Goal: Task Accomplishment & Management: Manage account settings

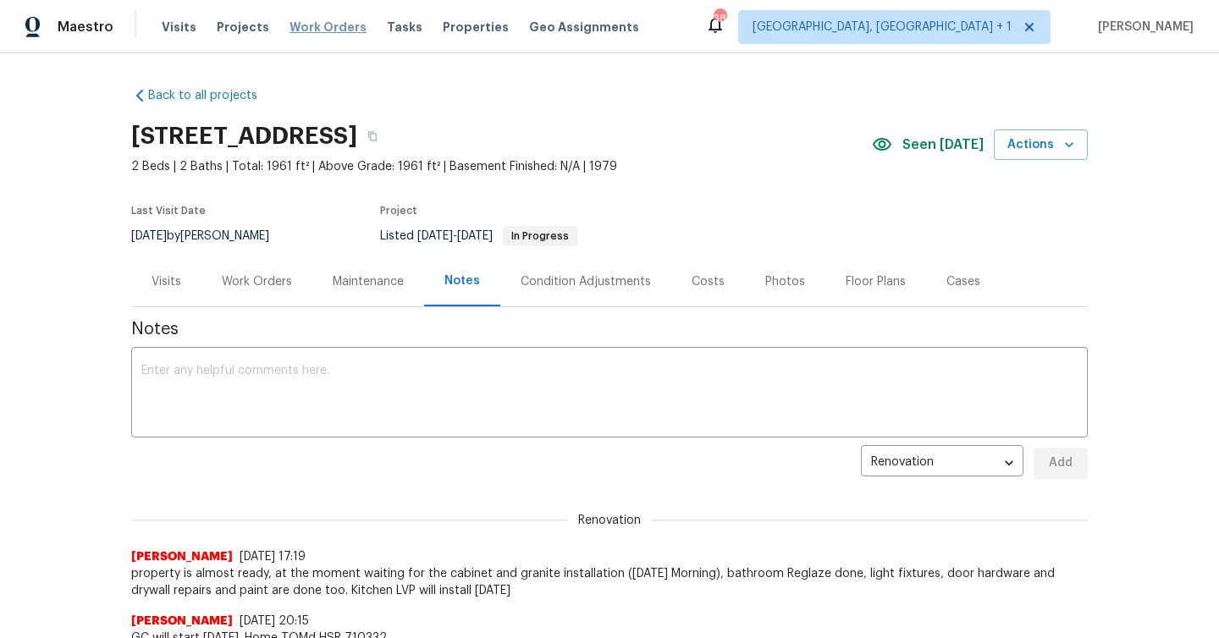
click at [306, 30] on span "Work Orders" at bounding box center [328, 27] width 77 height 17
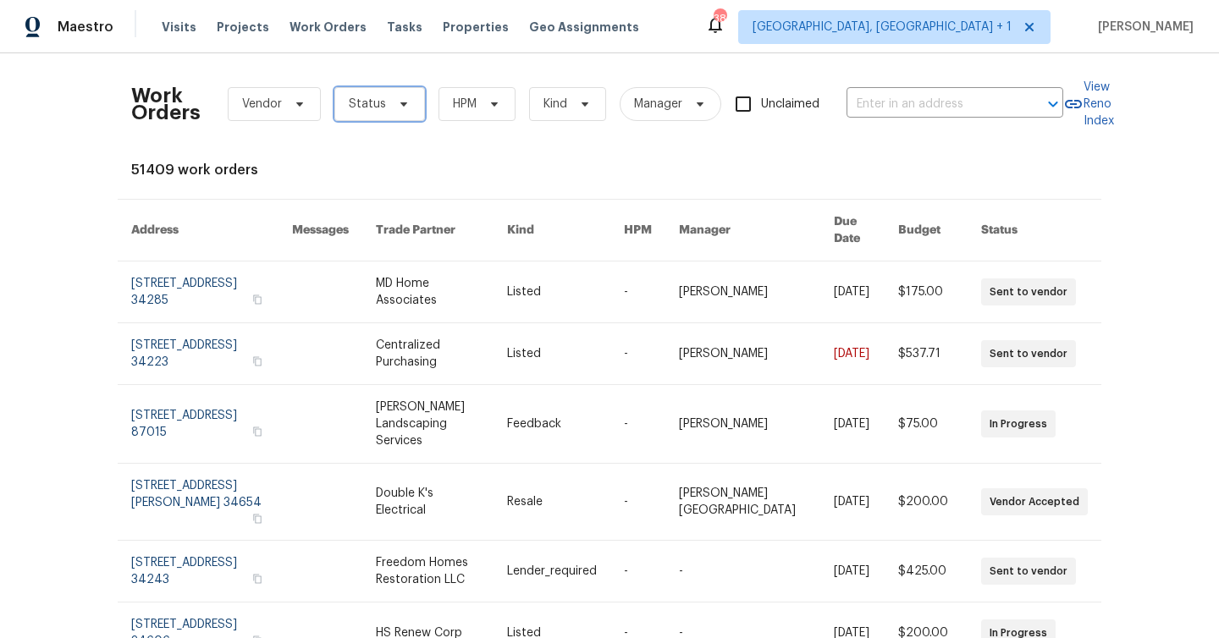
click at [370, 103] on span "Status" at bounding box center [367, 104] width 37 height 17
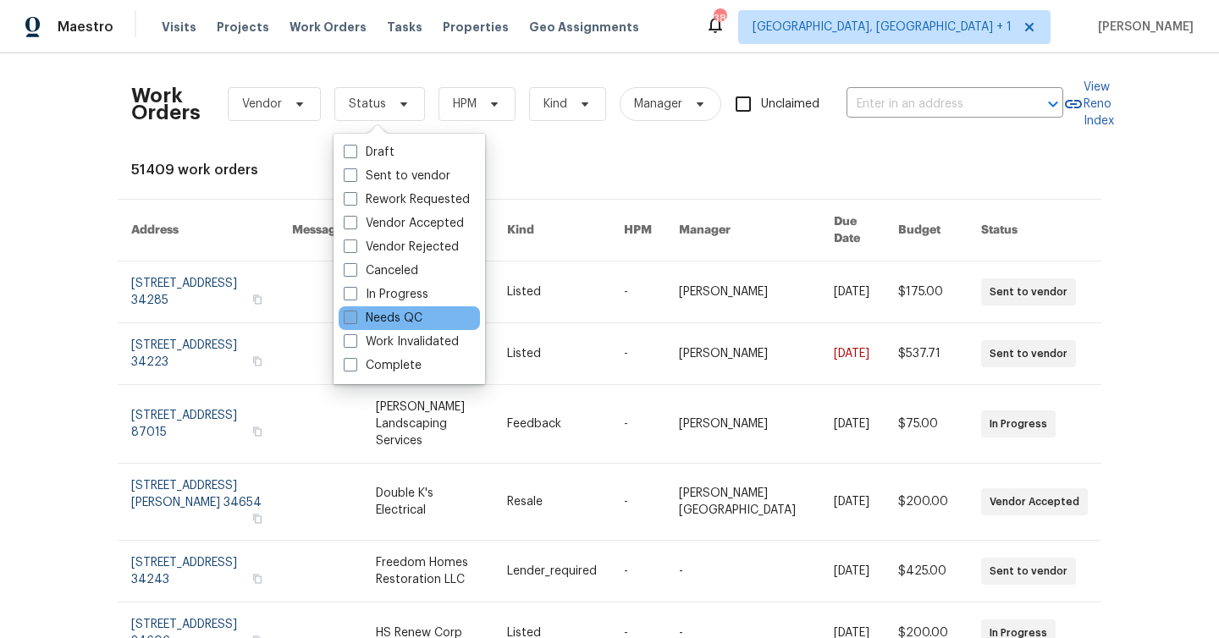
click at [404, 313] on label "Needs QC" at bounding box center [383, 318] width 79 height 17
click at [355, 313] on input "Needs QC" at bounding box center [349, 315] width 11 height 11
checkbox input "true"
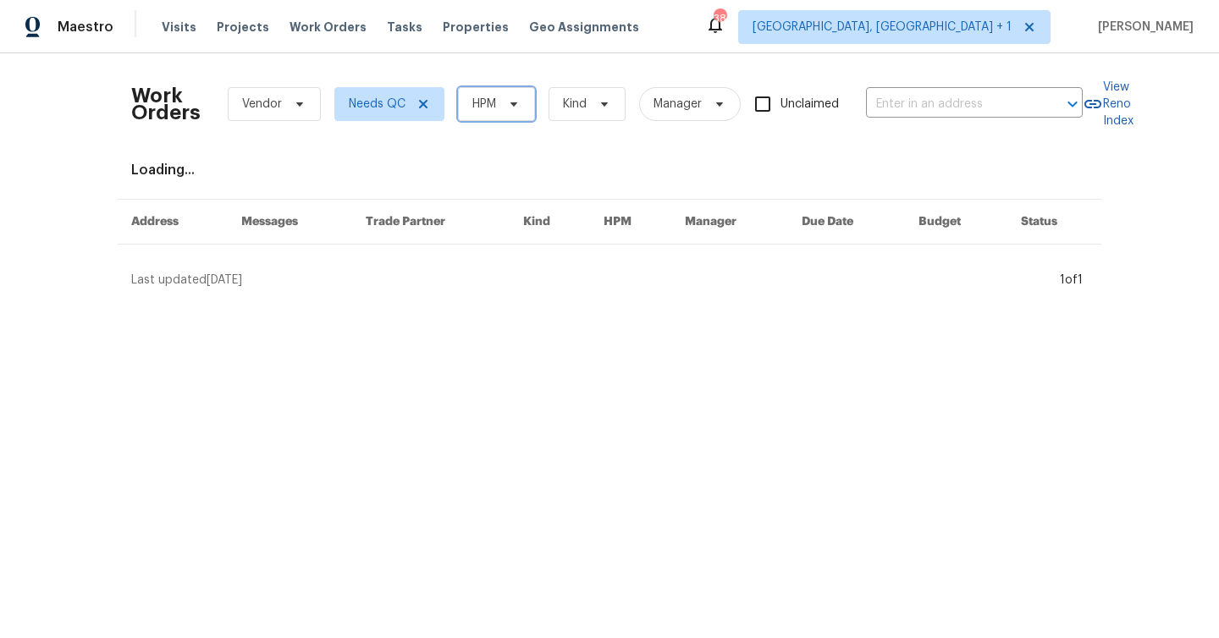
click at [483, 106] on span "HPM" at bounding box center [484, 104] width 24 height 17
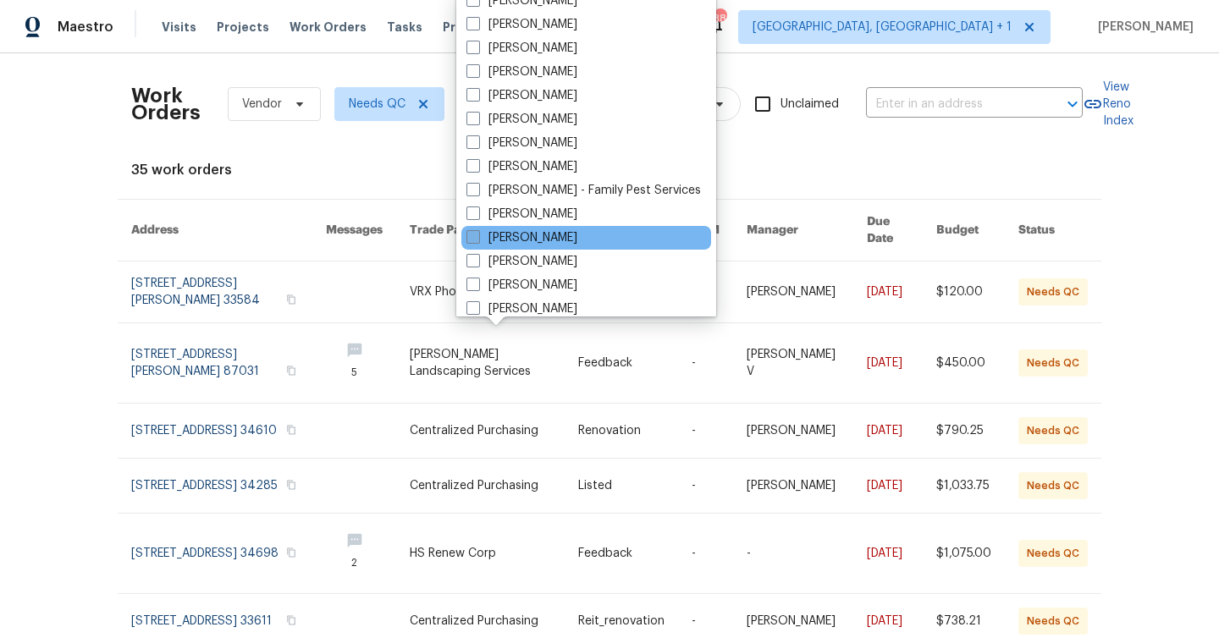
scroll to position [303, 0]
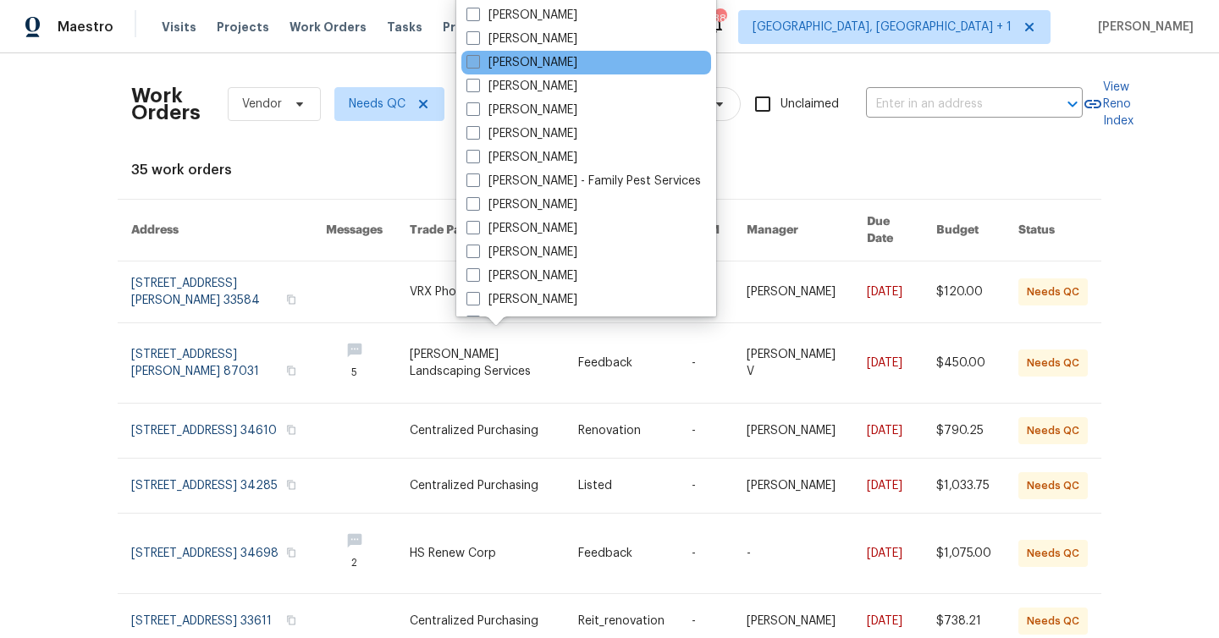
click at [520, 61] on label "[PERSON_NAME]" at bounding box center [521, 62] width 111 height 17
click at [477, 61] on input "[PERSON_NAME]" at bounding box center [471, 59] width 11 height 11
checkbox input "true"
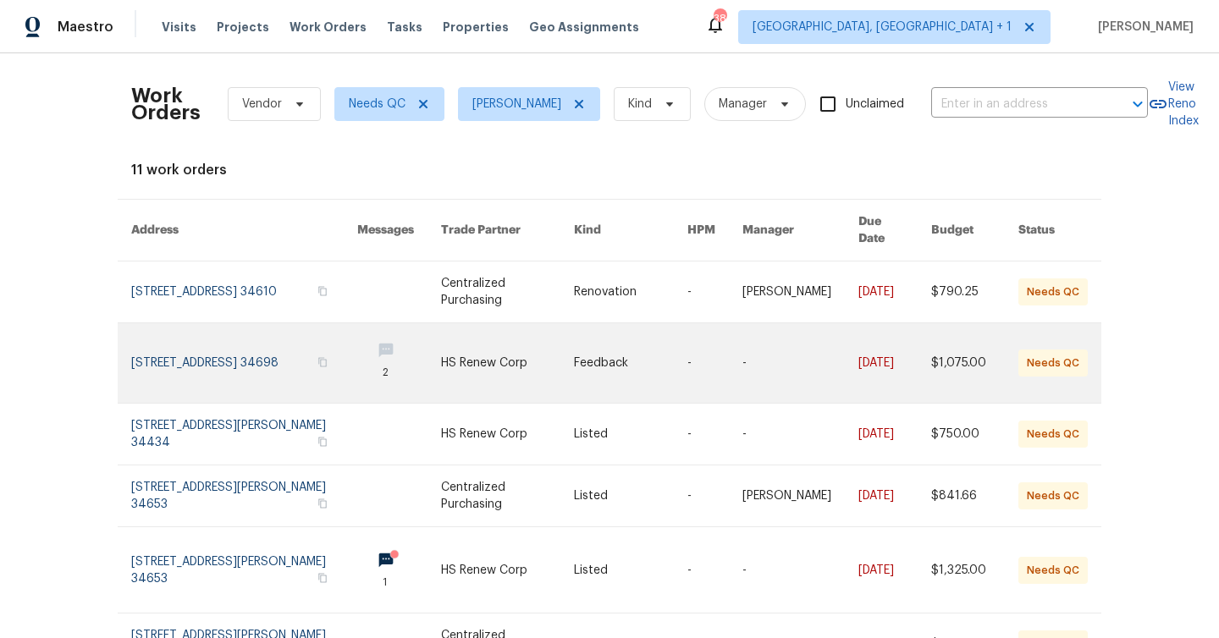
click at [632, 362] on link at bounding box center [630, 363] width 113 height 80
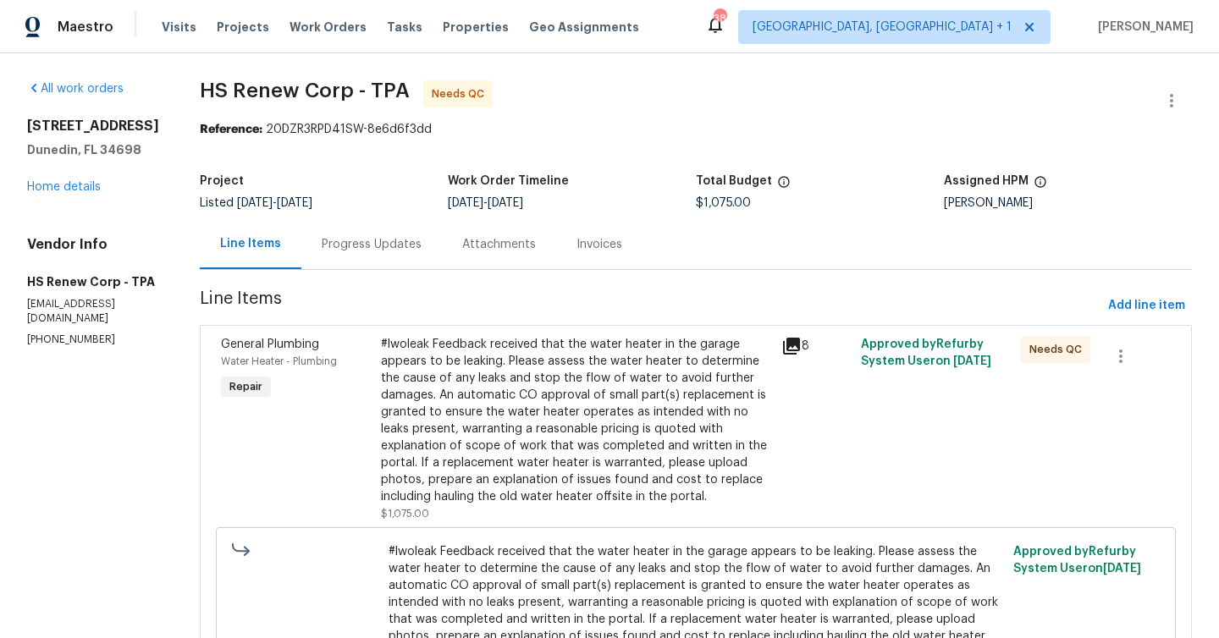
click at [376, 245] on div "Progress Updates" at bounding box center [372, 244] width 100 height 17
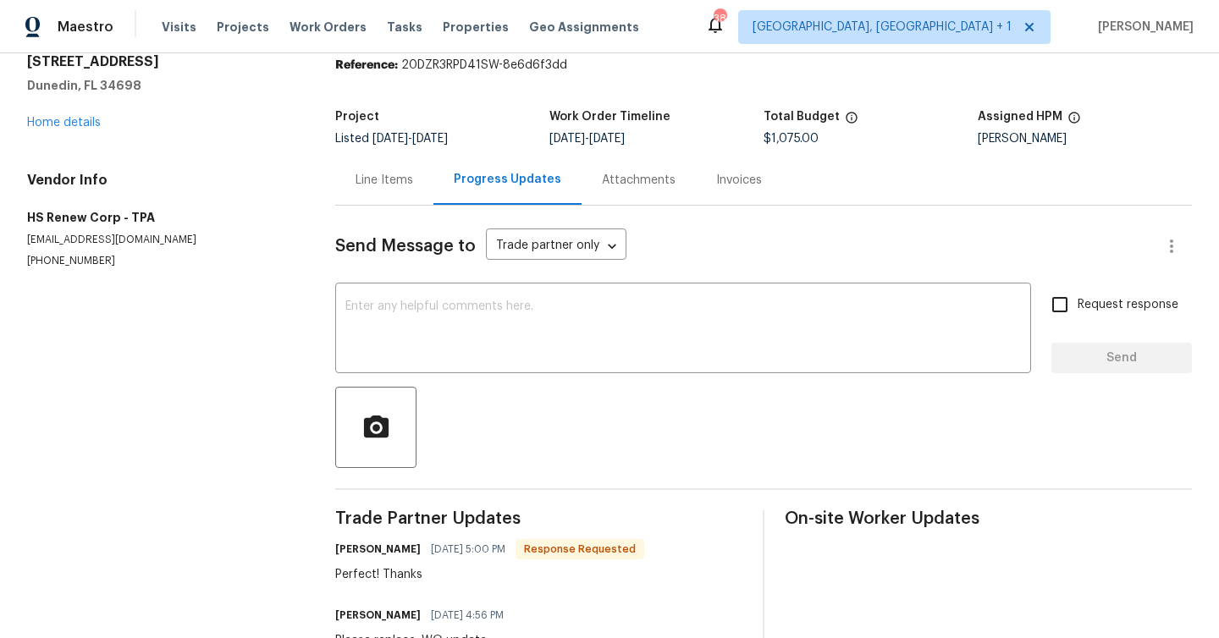
scroll to position [30, 0]
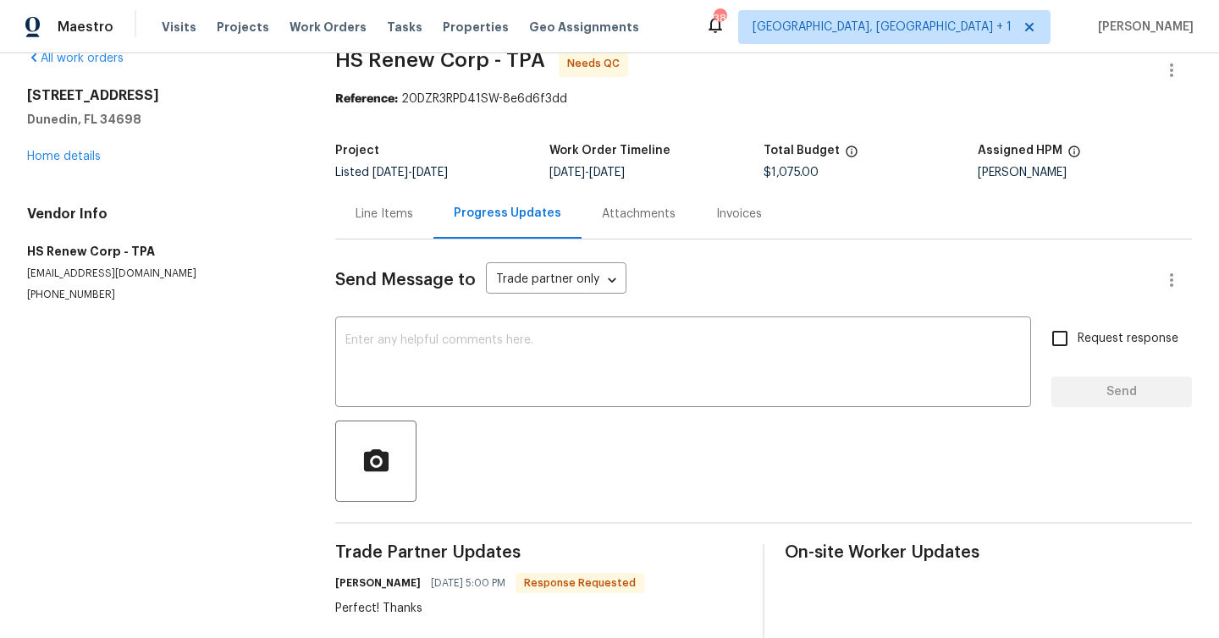
click at [398, 208] on div "Line Items" at bounding box center [385, 214] width 58 height 17
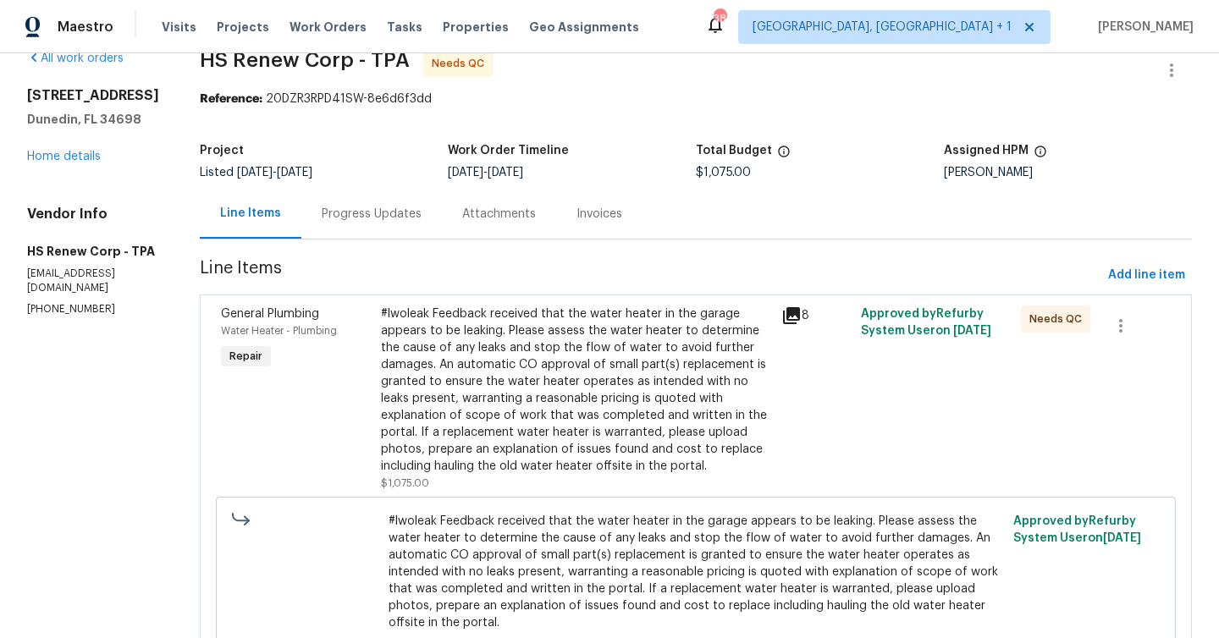
click at [584, 411] on div "#lwoleak Feedback received that the water heater in the garage appears to be le…" at bounding box center [576, 390] width 390 height 169
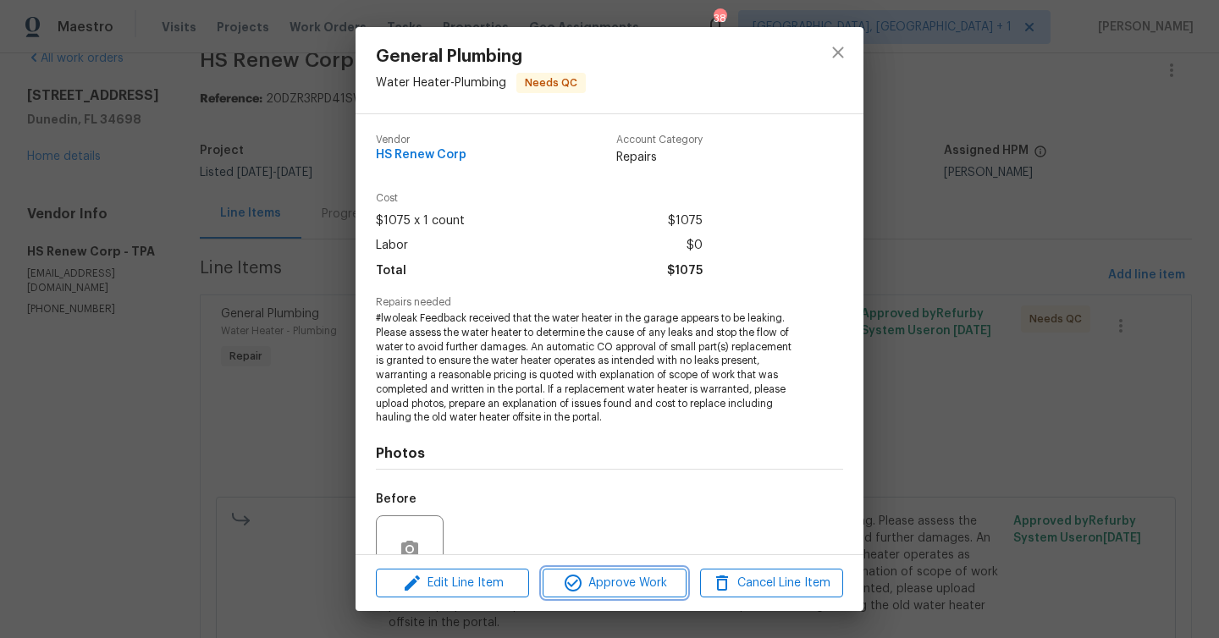
click at [659, 576] on span "Approve Work" at bounding box center [614, 583] width 133 height 21
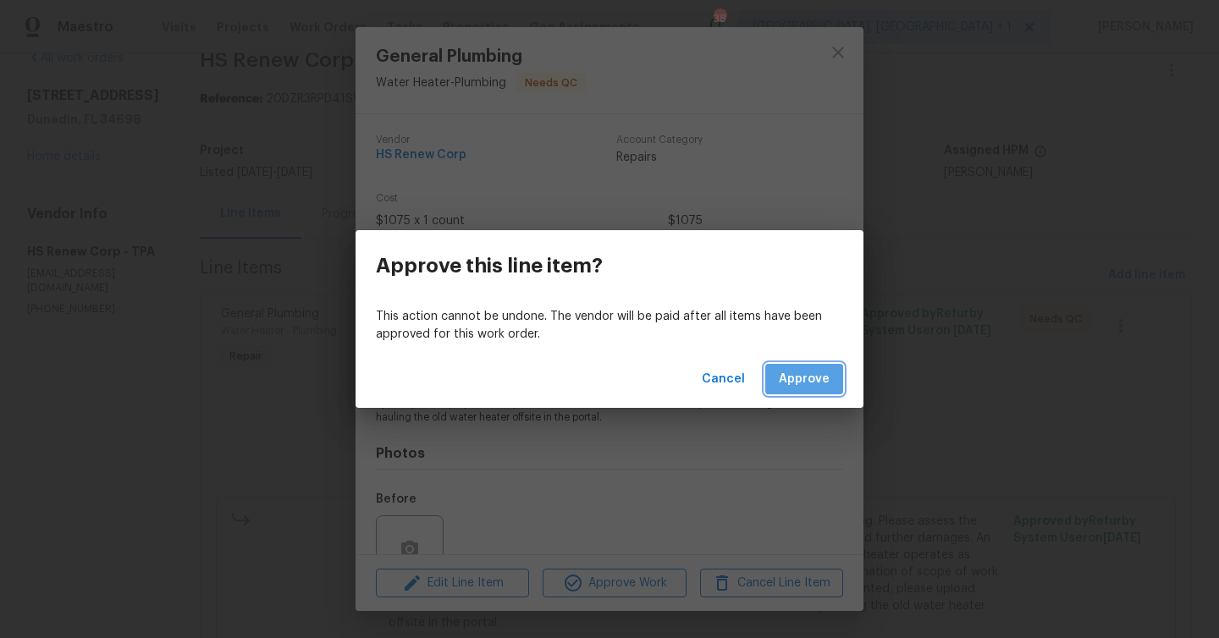
click at [836, 378] on button "Approve" at bounding box center [804, 379] width 78 height 31
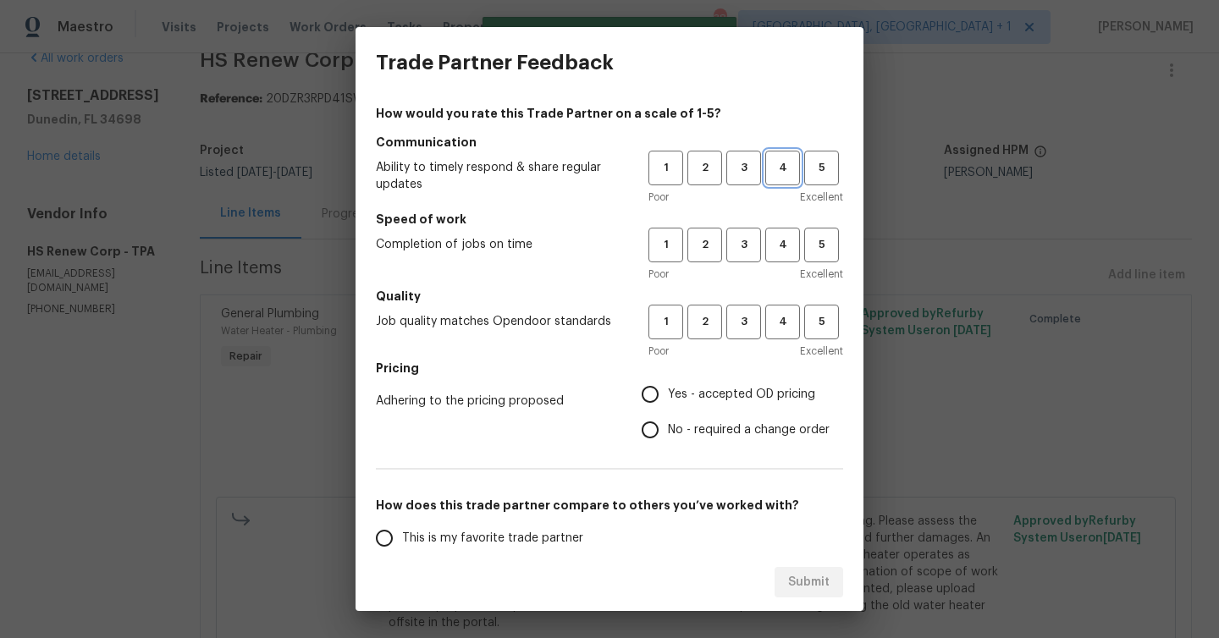
click at [788, 166] on span "4" at bounding box center [782, 167] width 31 height 19
click at [792, 269] on div "Poor Excellent" at bounding box center [745, 274] width 195 height 17
click at [789, 246] on span "4" at bounding box center [782, 244] width 31 height 19
click at [790, 331] on button "4" at bounding box center [782, 322] width 35 height 35
click at [658, 395] on input "Yes - accepted OD pricing" at bounding box center [650, 395] width 36 height 36
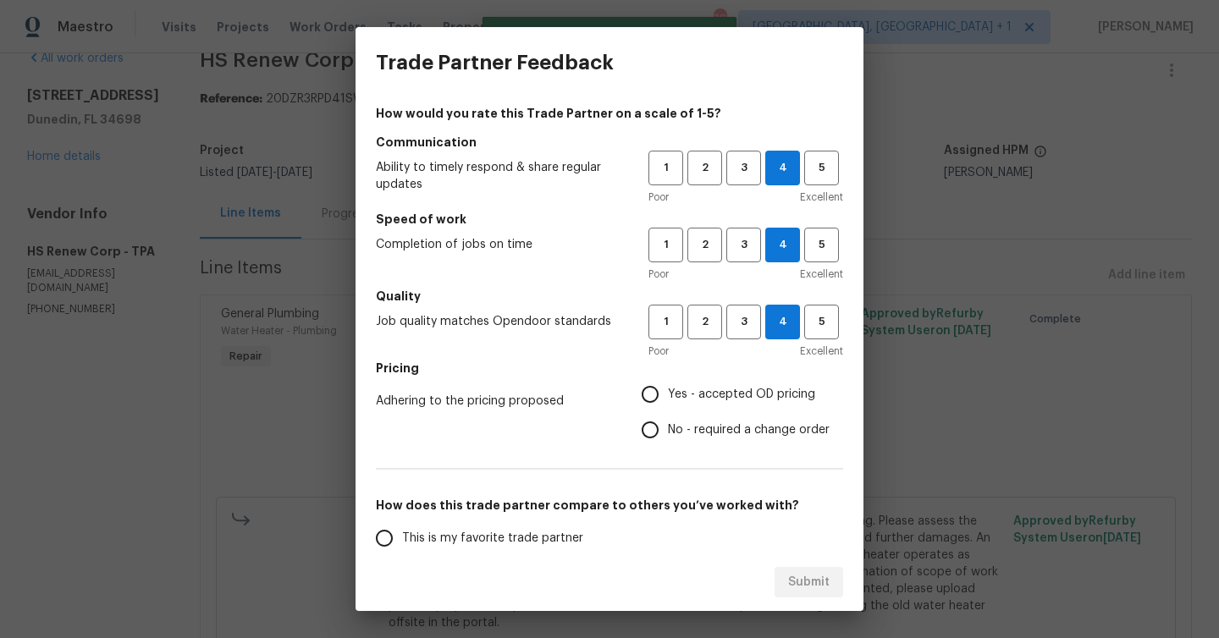
radio input "true"
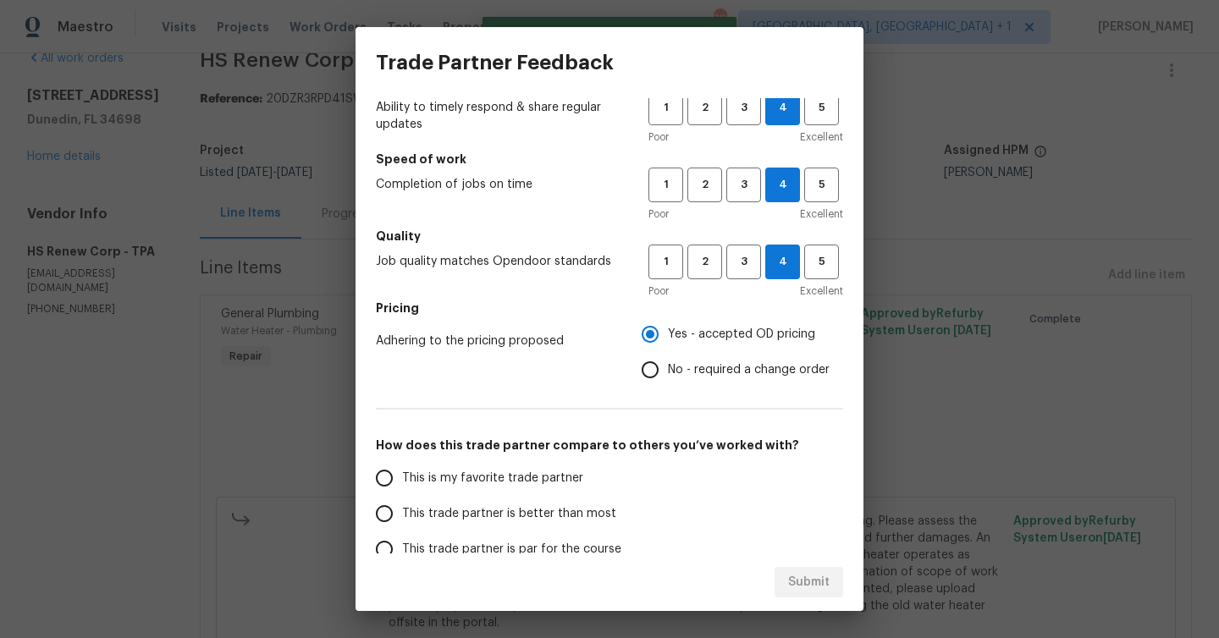
scroll to position [182, 0]
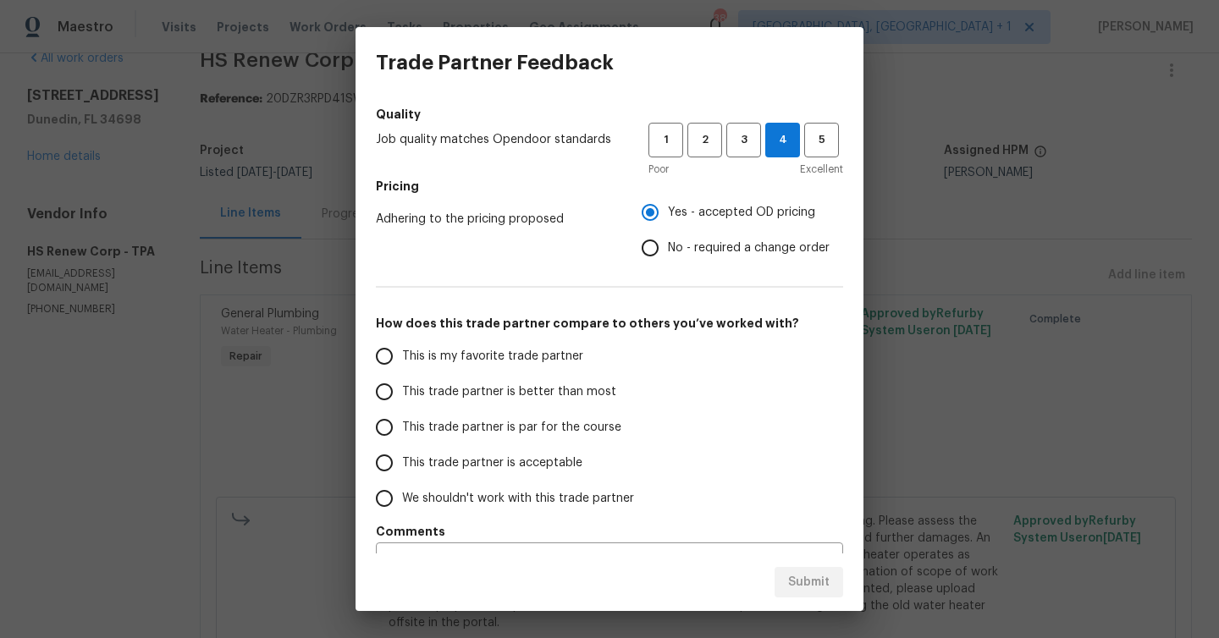
click at [501, 387] on span "This trade partner is better than most" at bounding box center [509, 392] width 214 height 18
click at [402, 387] on input "This trade partner is better than most" at bounding box center [385, 392] width 36 height 36
click at [815, 581] on span "Submit" at bounding box center [808, 582] width 41 height 21
radio input "true"
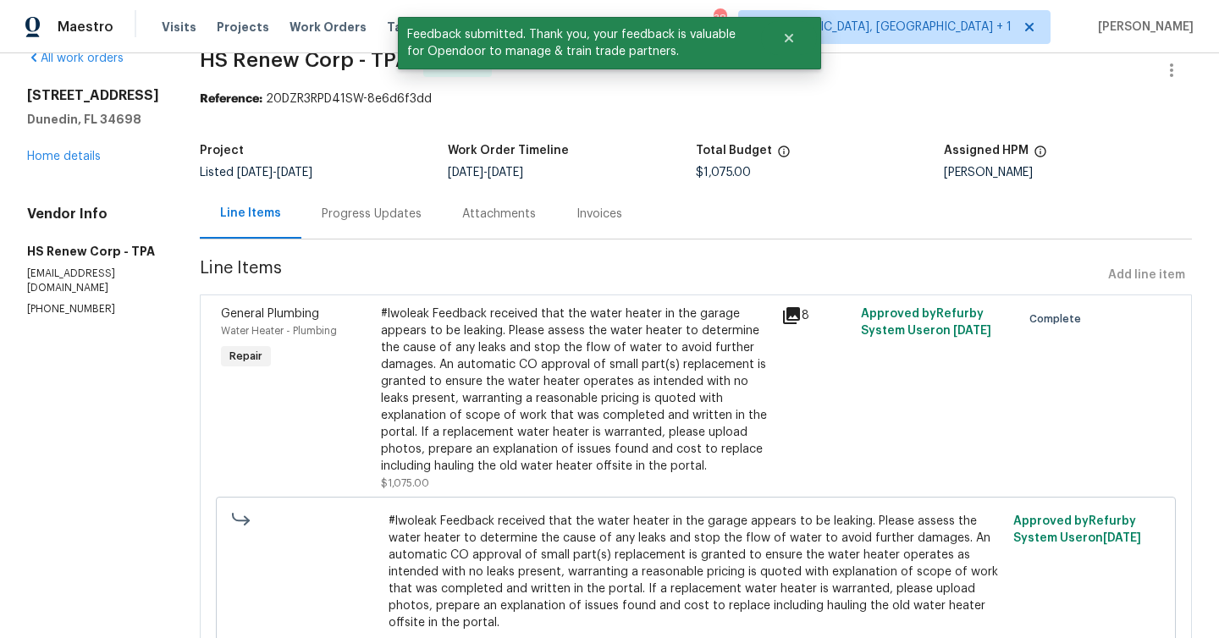
scroll to position [0, 0]
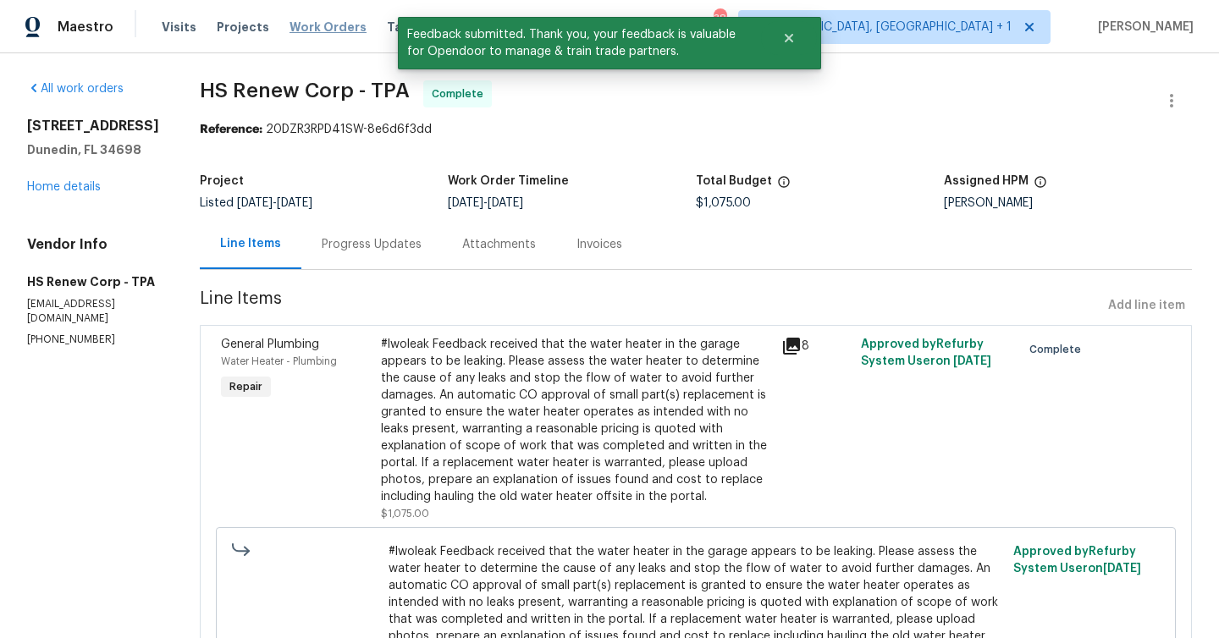
click at [312, 28] on span "Work Orders" at bounding box center [328, 27] width 77 height 17
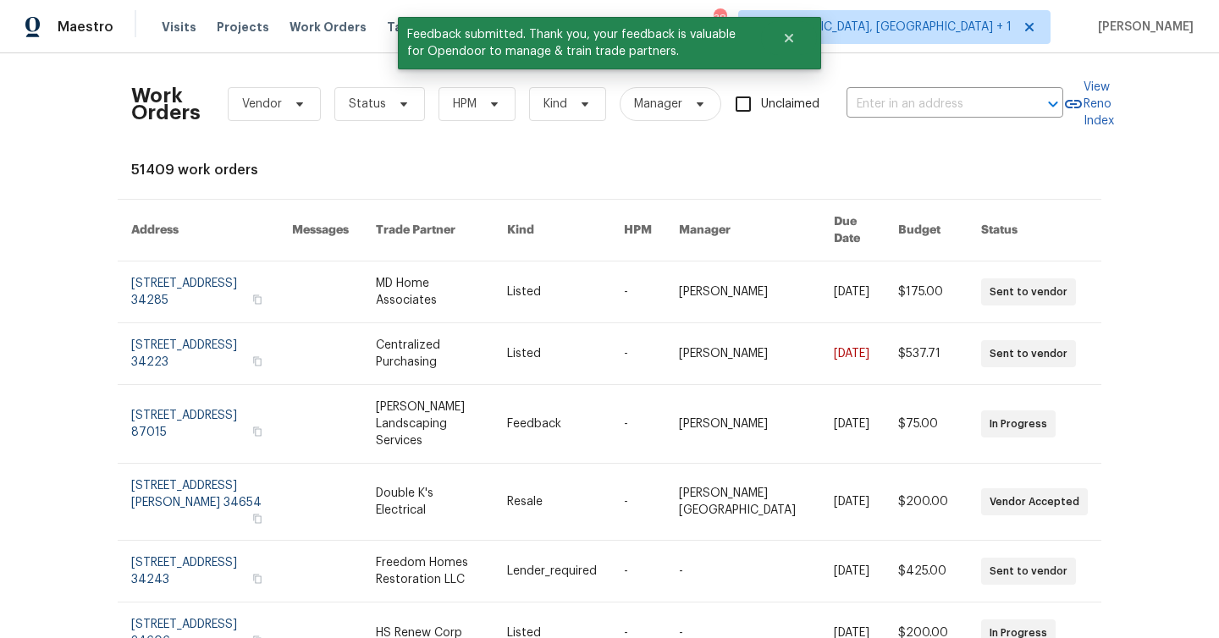
click at [345, 130] on div "Work Orders Vendor Status HPM Kind Manager Unclaimed ​" at bounding box center [597, 104] width 932 height 74
click at [358, 113] on span "Status" at bounding box center [379, 104] width 91 height 34
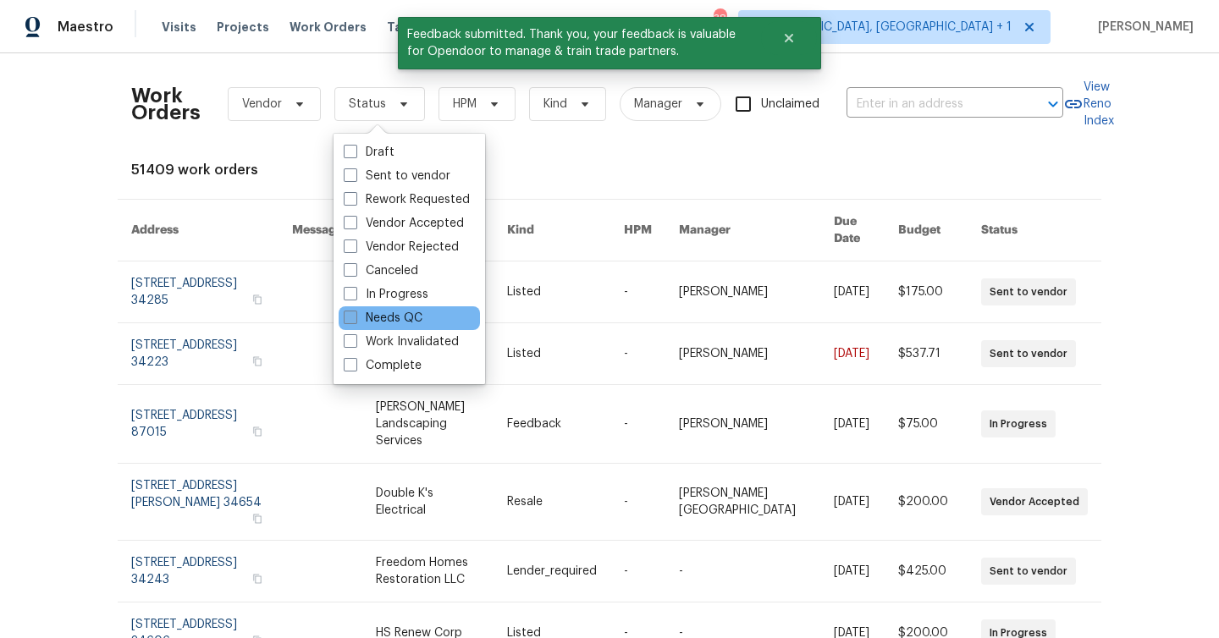
click at [411, 310] on label "Needs QC" at bounding box center [383, 318] width 79 height 17
click at [355, 310] on input "Needs QC" at bounding box center [349, 315] width 11 height 11
checkbox input "true"
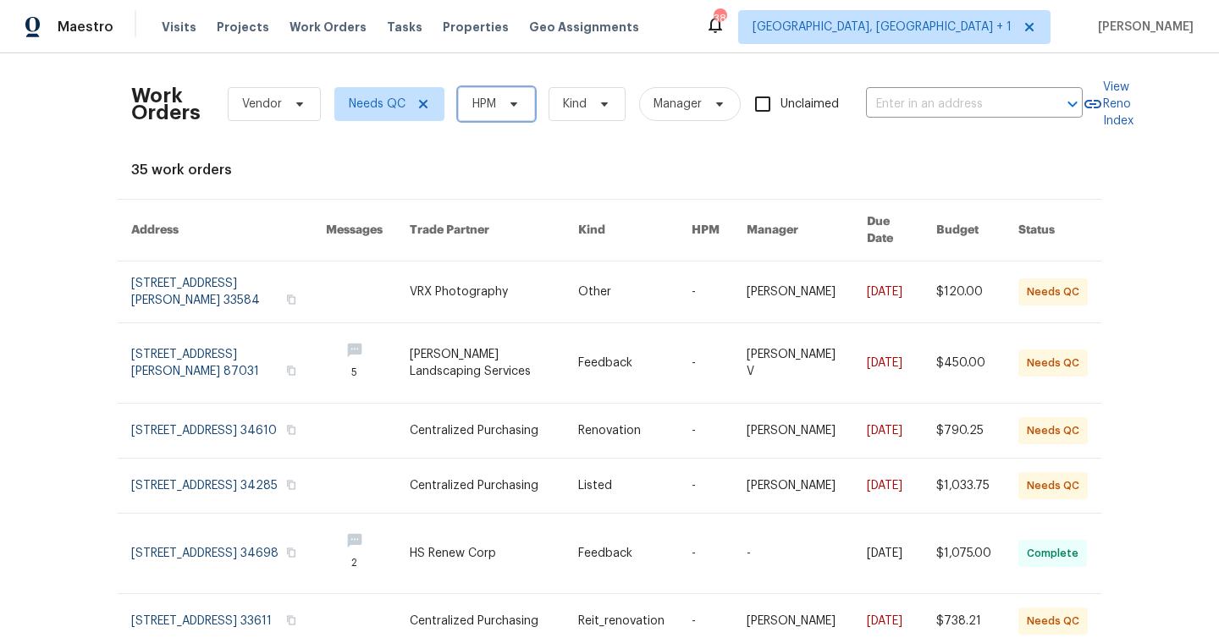
click at [488, 108] on span "HPM" at bounding box center [484, 104] width 24 height 17
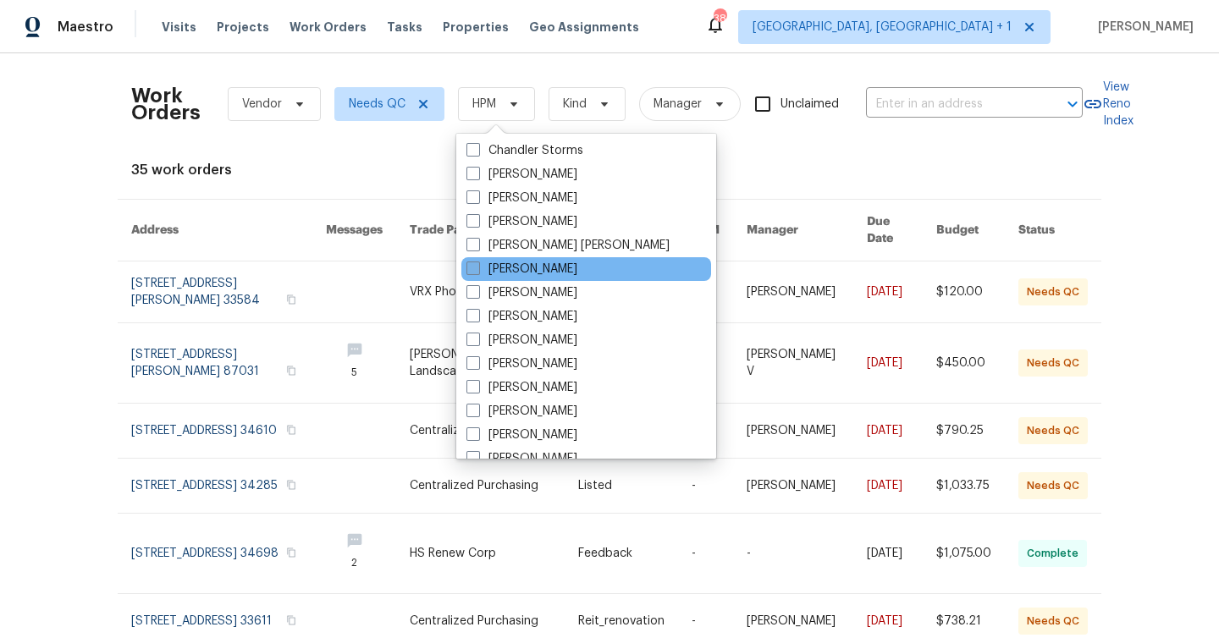
scroll to position [100, 0]
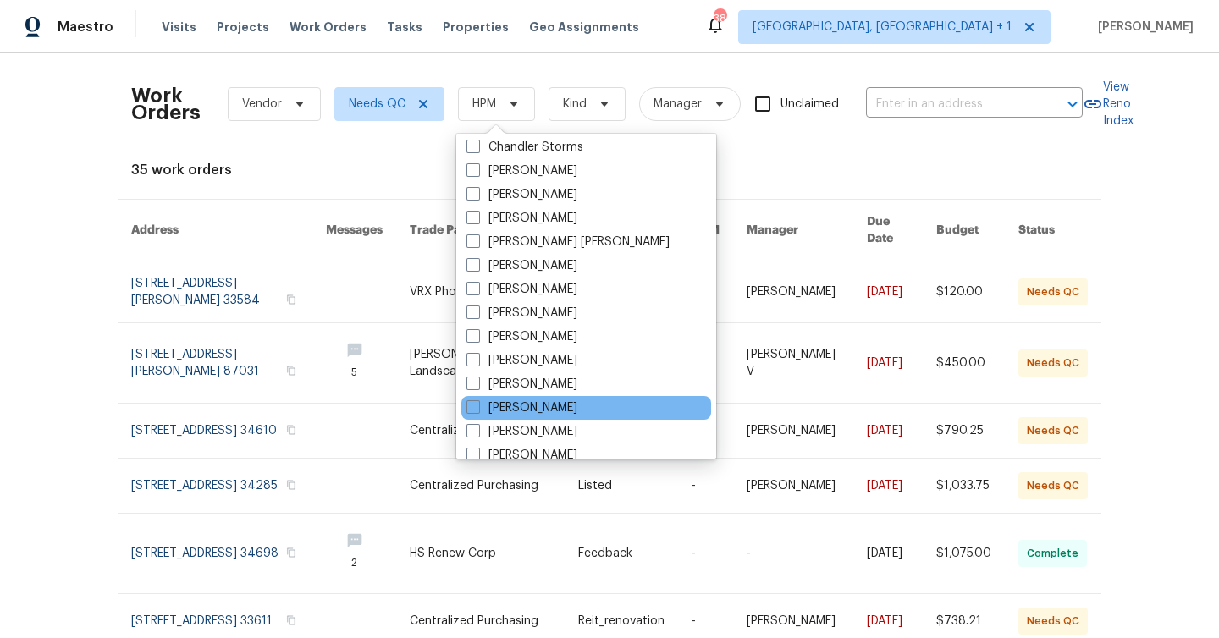
click at [547, 398] on div "[PERSON_NAME]" at bounding box center [586, 408] width 250 height 24
click at [543, 400] on label "[PERSON_NAME]" at bounding box center [521, 408] width 111 height 17
click at [477, 400] on input "[PERSON_NAME]" at bounding box center [471, 405] width 11 height 11
checkbox input "true"
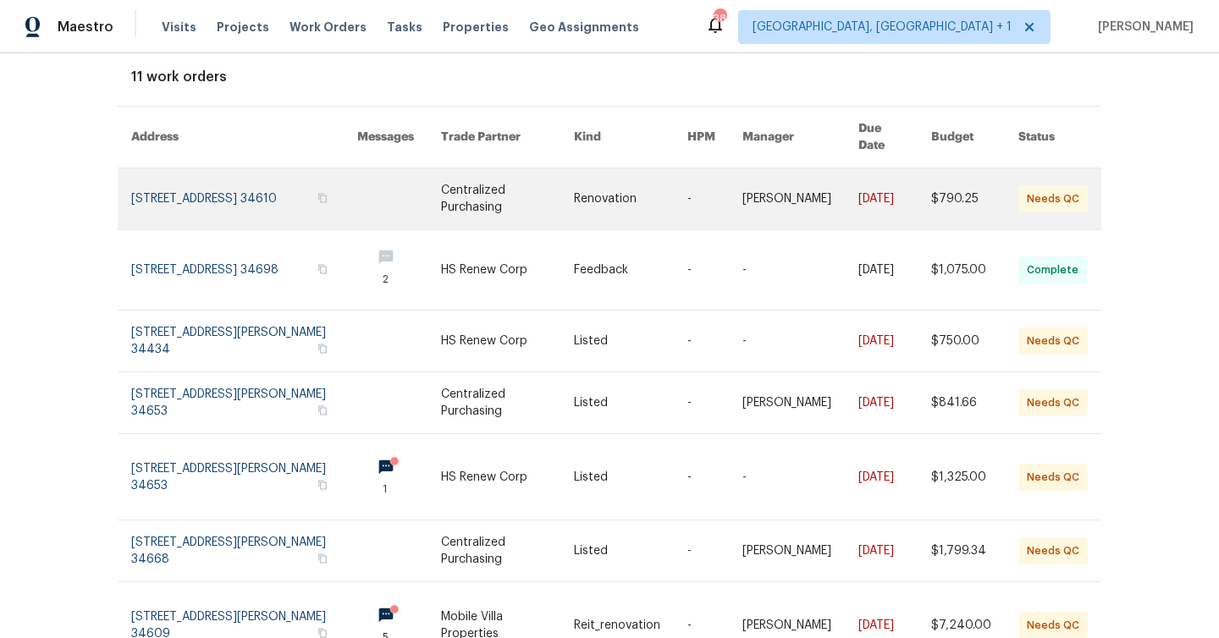
scroll to position [100, 0]
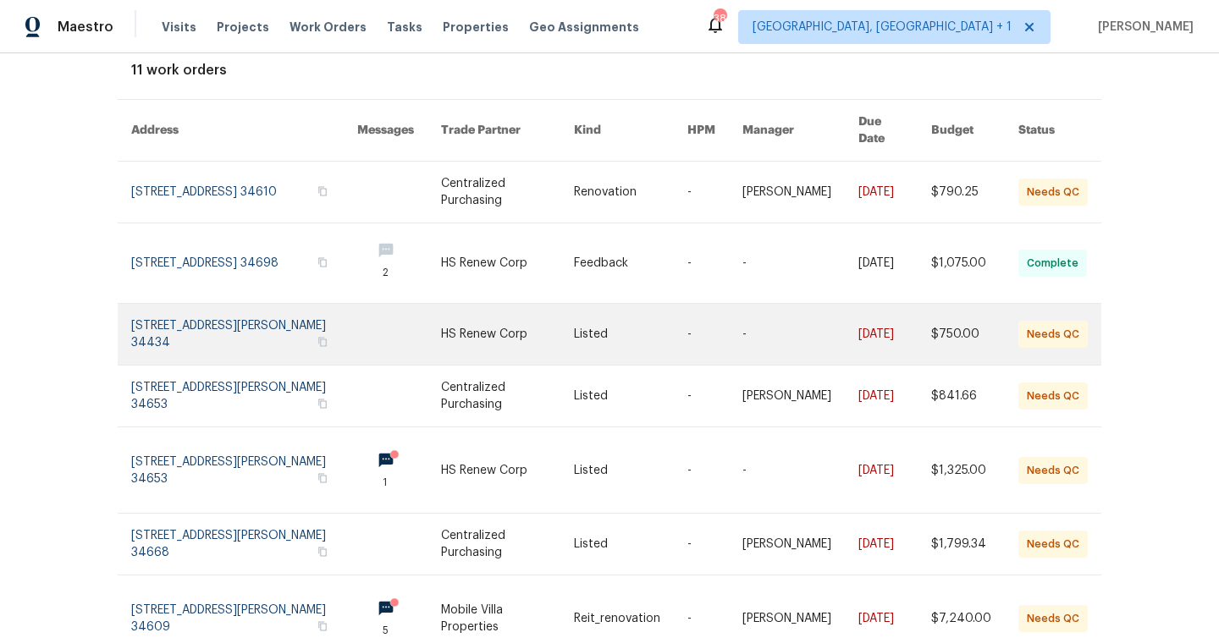
click at [646, 324] on link at bounding box center [630, 334] width 113 height 61
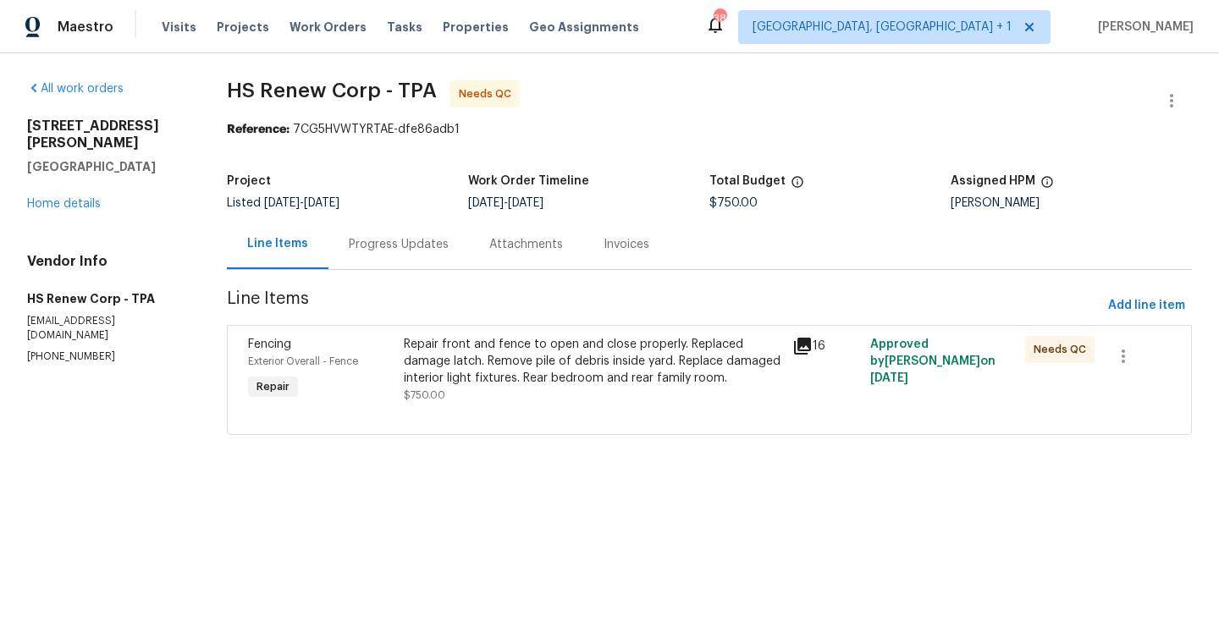
click at [494, 360] on div "Repair front and fence to open and close properly. Replaced damage latch. Remov…" at bounding box center [593, 361] width 378 height 51
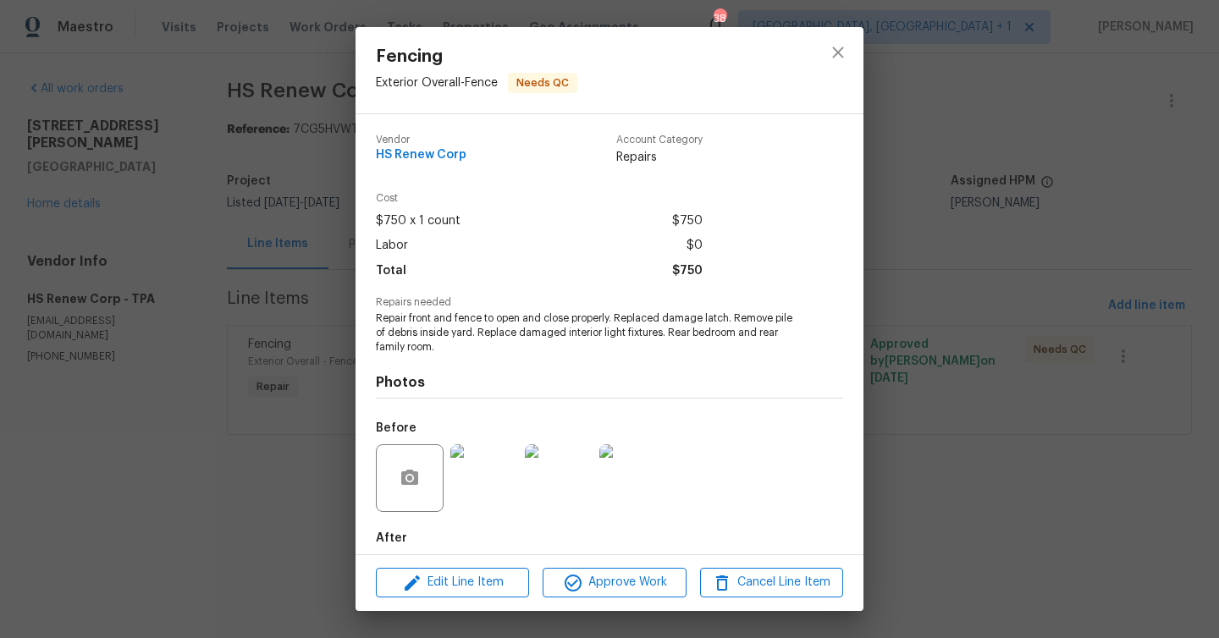
scroll to position [85, 0]
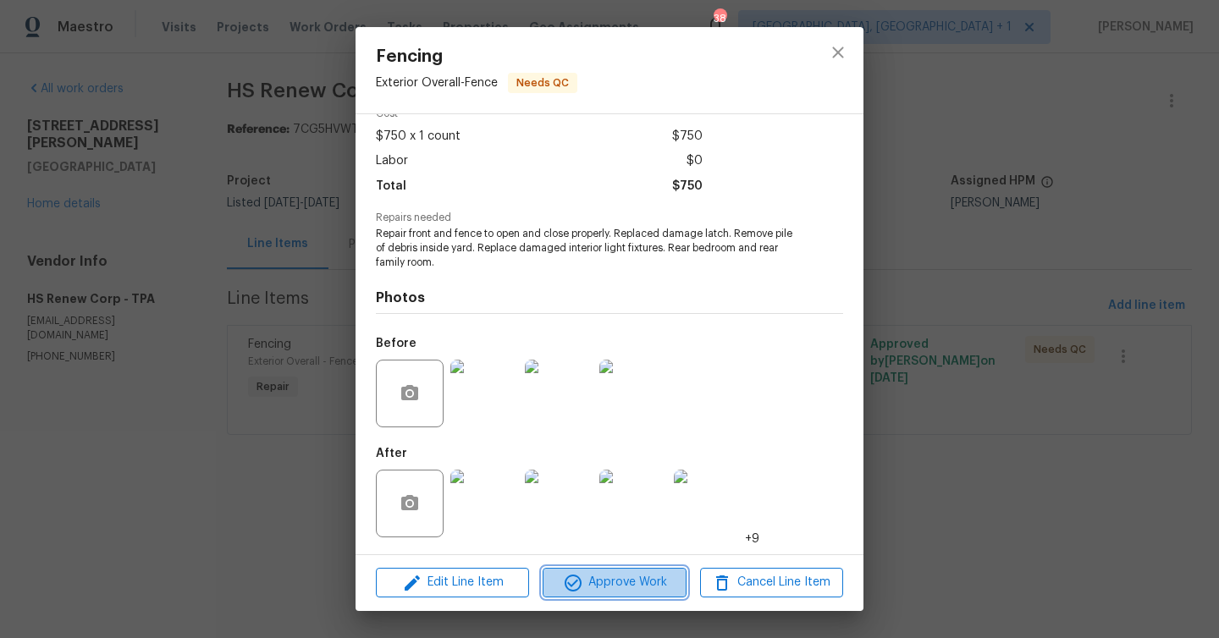
click at [619, 583] on span "Approve Work" at bounding box center [614, 582] width 133 height 21
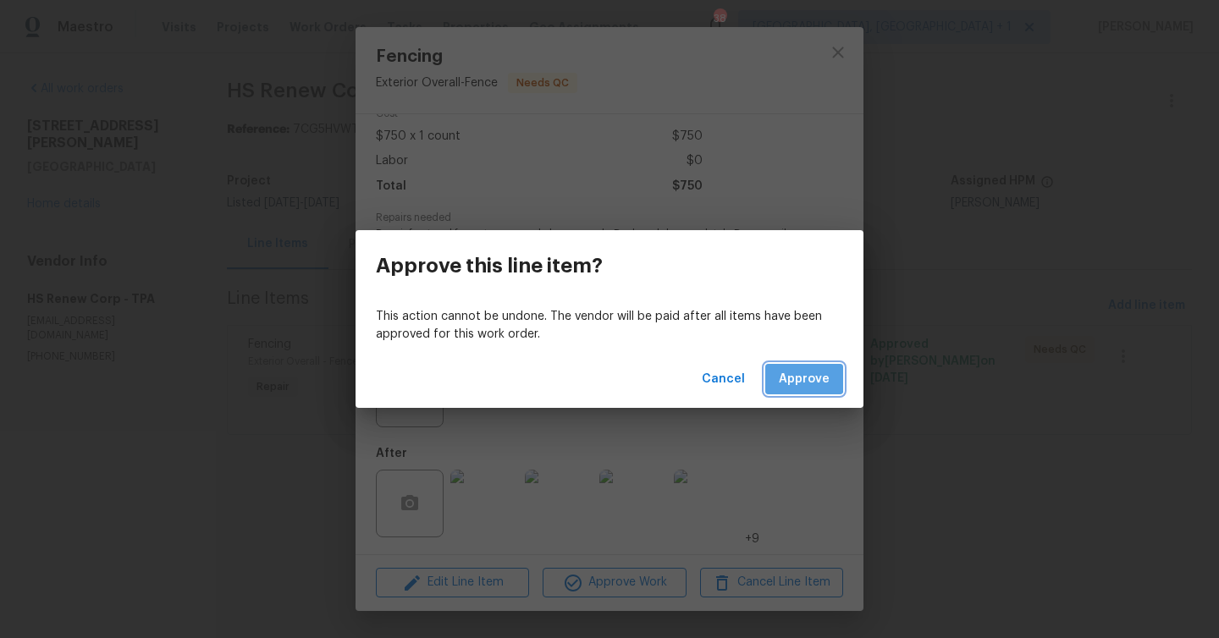
click at [799, 373] on span "Approve" at bounding box center [804, 379] width 51 height 21
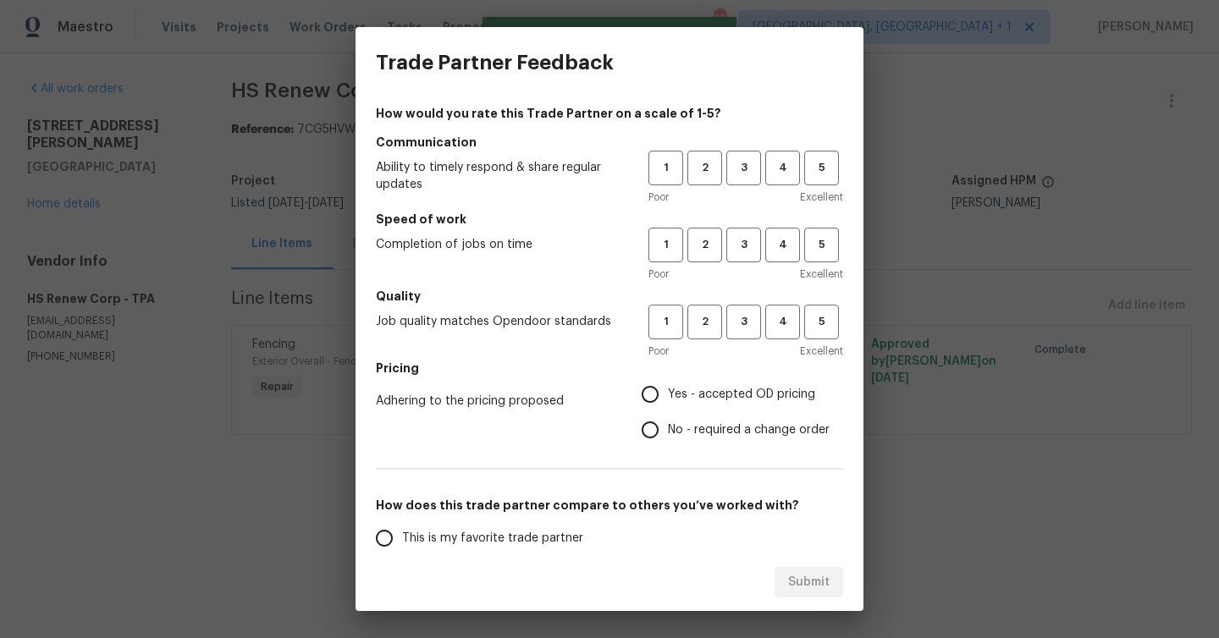
click at [786, 149] on h5 "Communication" at bounding box center [609, 142] width 467 height 17
click at [786, 180] on button "4" at bounding box center [782, 168] width 35 height 35
click at [786, 241] on span "4" at bounding box center [782, 244] width 31 height 19
click at [775, 318] on span "4" at bounding box center [782, 321] width 31 height 19
click at [696, 389] on span "Yes - accepted OD pricing" at bounding box center [741, 395] width 147 height 18
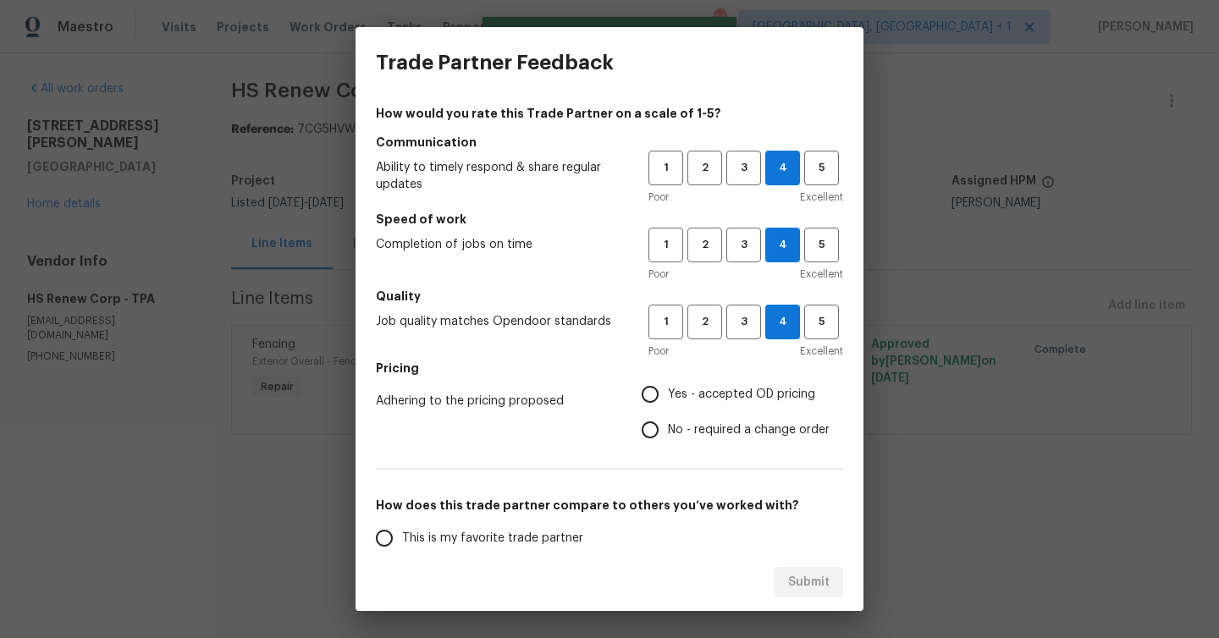
click at [668, 389] on input "Yes - accepted OD pricing" at bounding box center [650, 395] width 36 height 36
radio input "true"
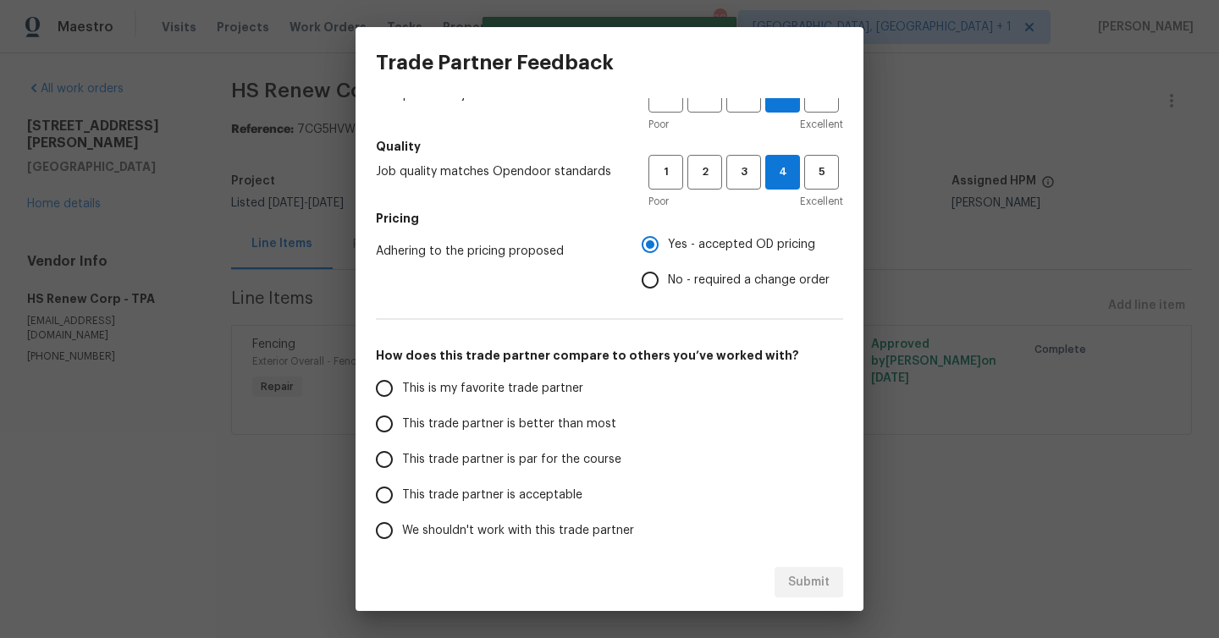
scroll to position [151, 0]
click at [532, 424] on span "This trade partner is better than most" at bounding box center [509, 424] width 214 height 18
click at [402, 424] on input "This trade partner is better than most" at bounding box center [385, 423] width 36 height 36
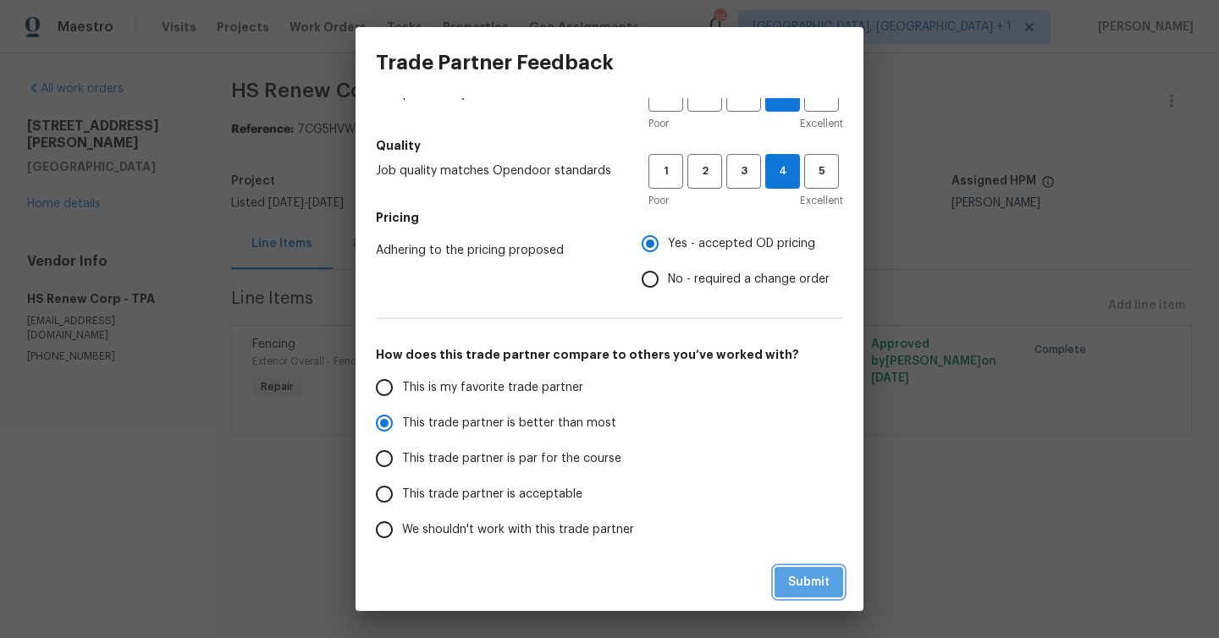
click at [798, 581] on span "Submit" at bounding box center [808, 582] width 41 height 21
radio input "true"
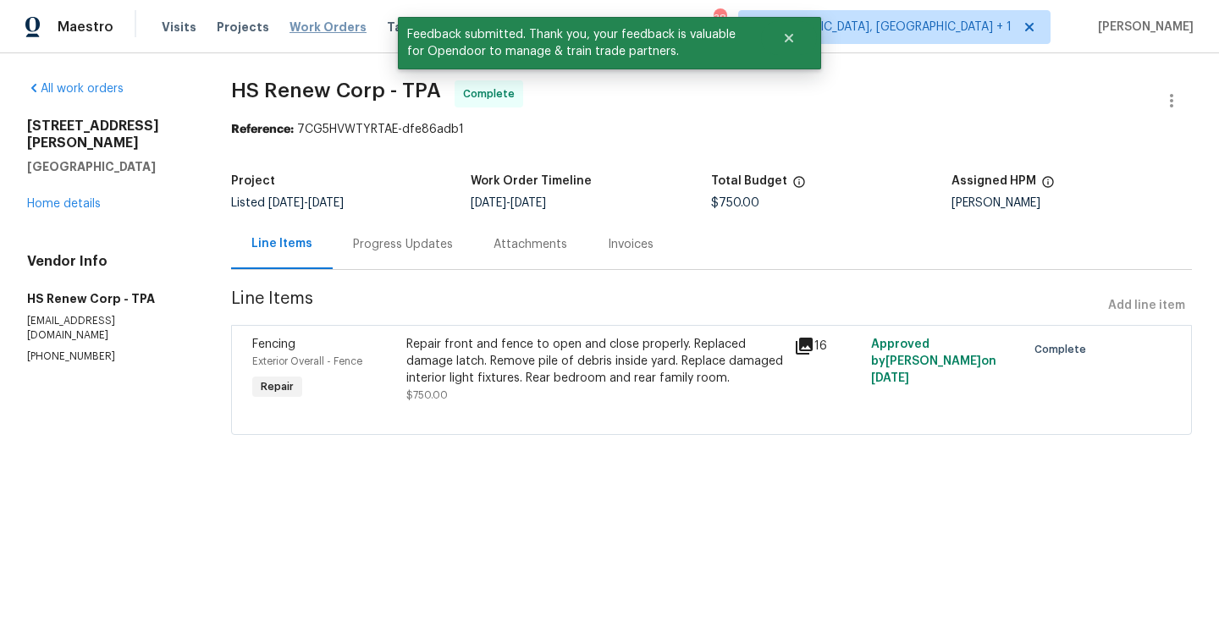
click at [306, 27] on span "Work Orders" at bounding box center [328, 27] width 77 height 17
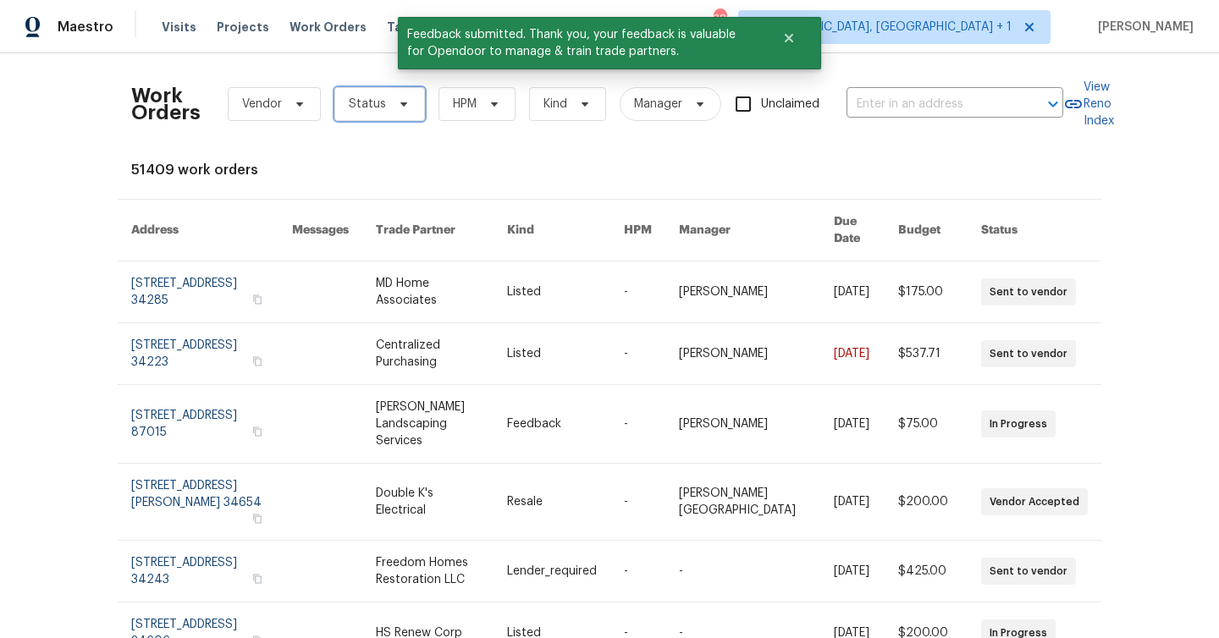
click at [384, 103] on span "Status" at bounding box center [379, 104] width 91 height 34
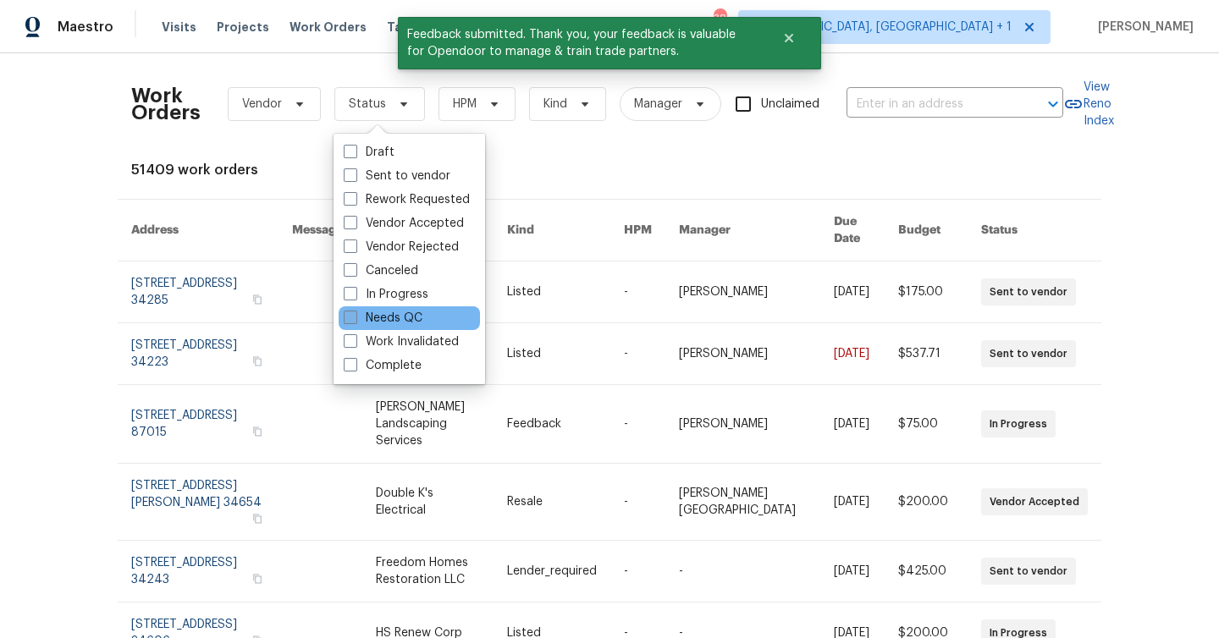
click at [419, 320] on label "Needs QC" at bounding box center [383, 318] width 79 height 17
click at [355, 320] on input "Needs QC" at bounding box center [349, 315] width 11 height 11
checkbox input "true"
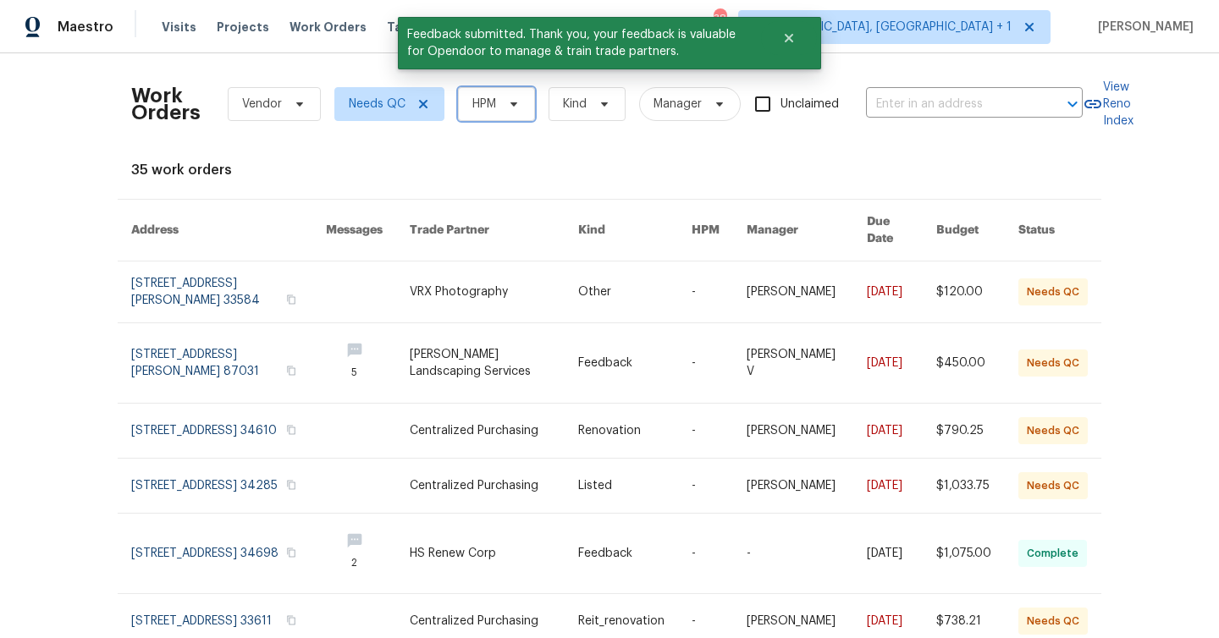
click at [496, 118] on span "HPM" at bounding box center [496, 104] width 77 height 34
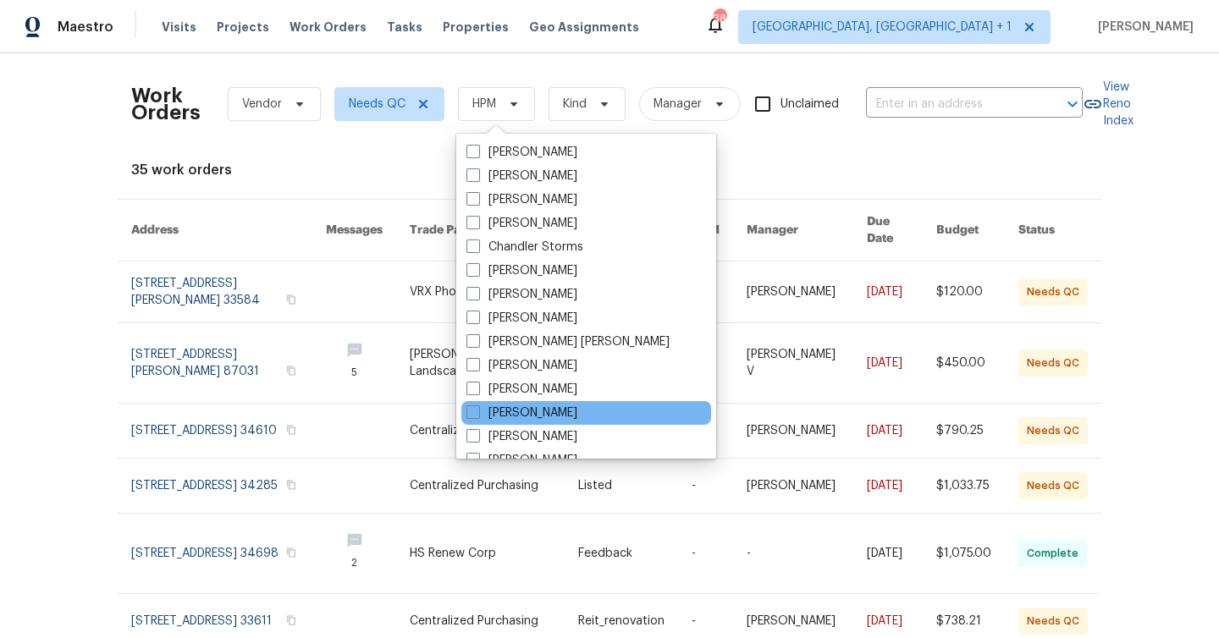
scroll to position [177, 0]
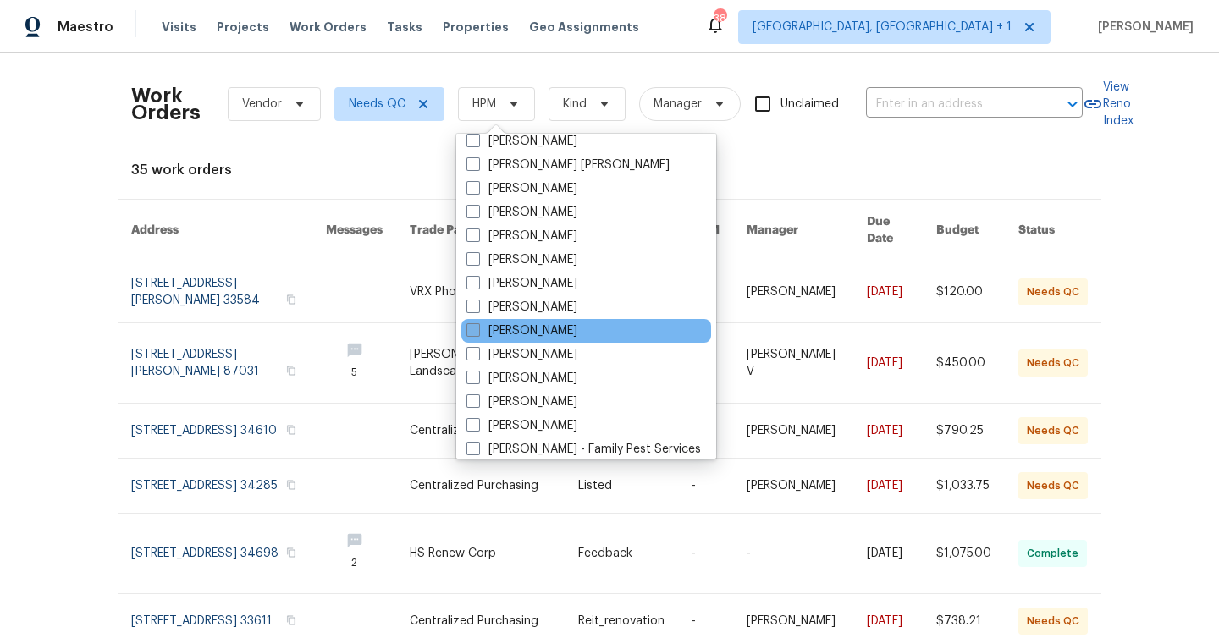
click at [532, 333] on label "[PERSON_NAME]" at bounding box center [521, 331] width 111 height 17
click at [477, 333] on input "[PERSON_NAME]" at bounding box center [471, 328] width 11 height 11
checkbox input "true"
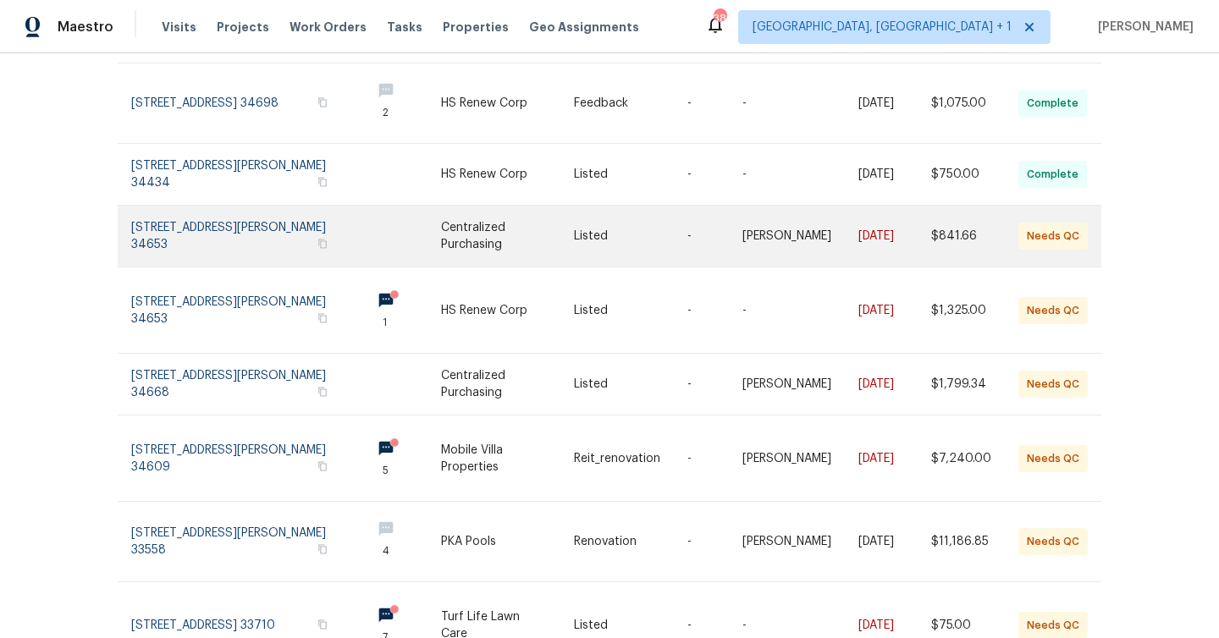
scroll to position [262, 0]
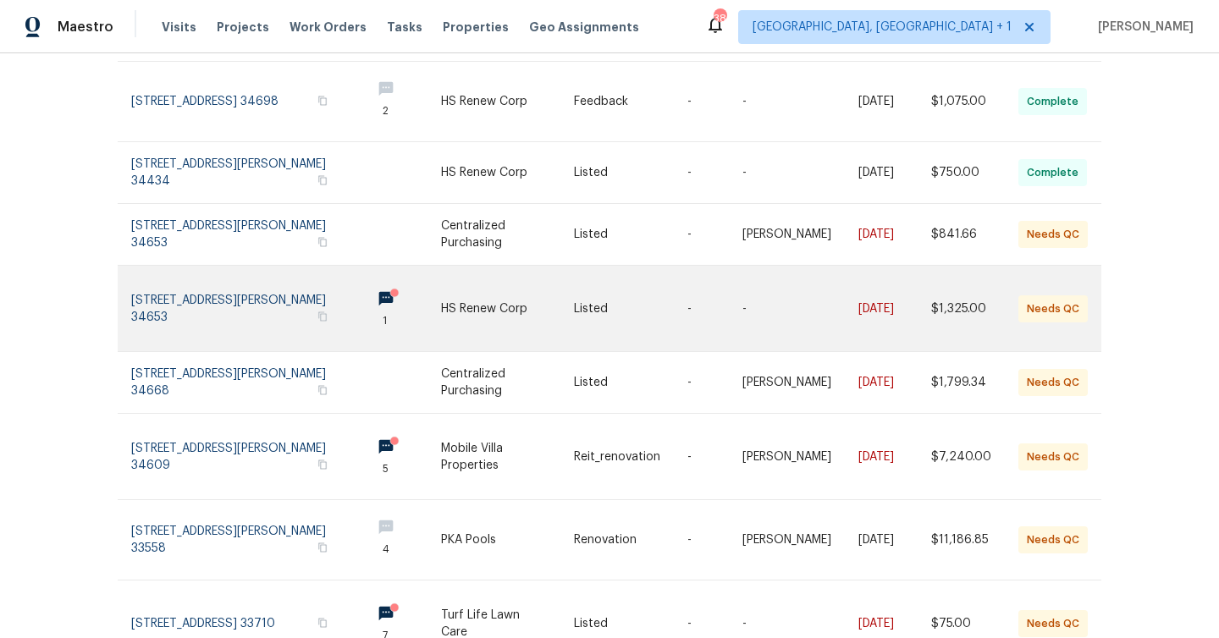
click at [648, 308] on link at bounding box center [630, 309] width 113 height 86
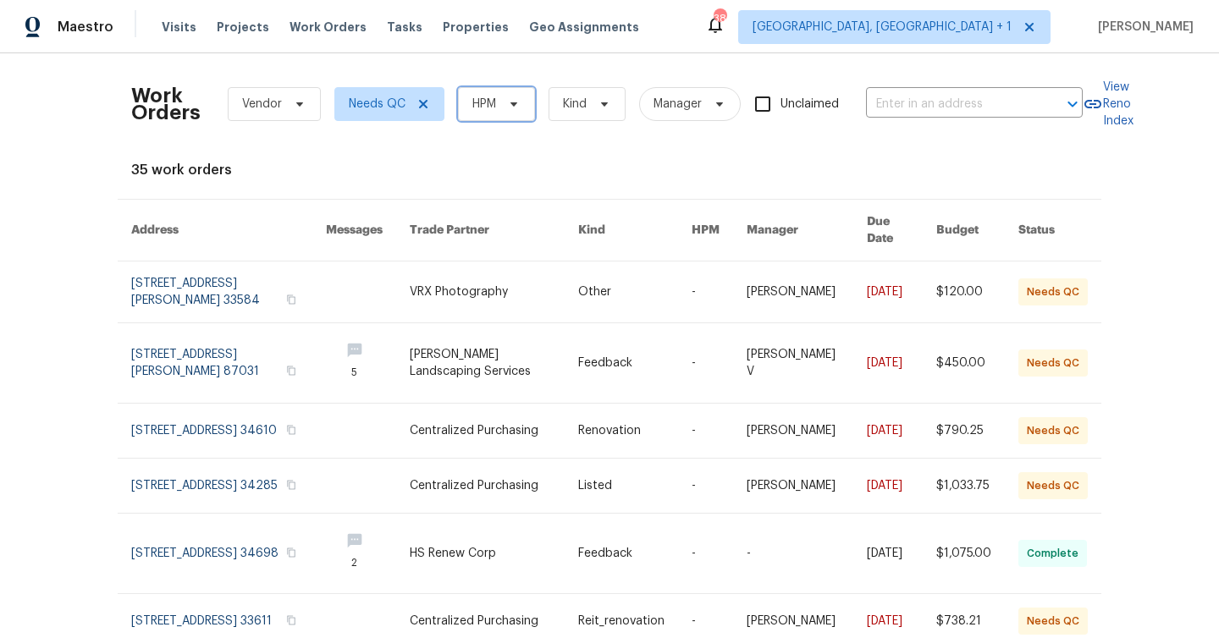
click at [473, 94] on span "HPM" at bounding box center [496, 104] width 77 height 34
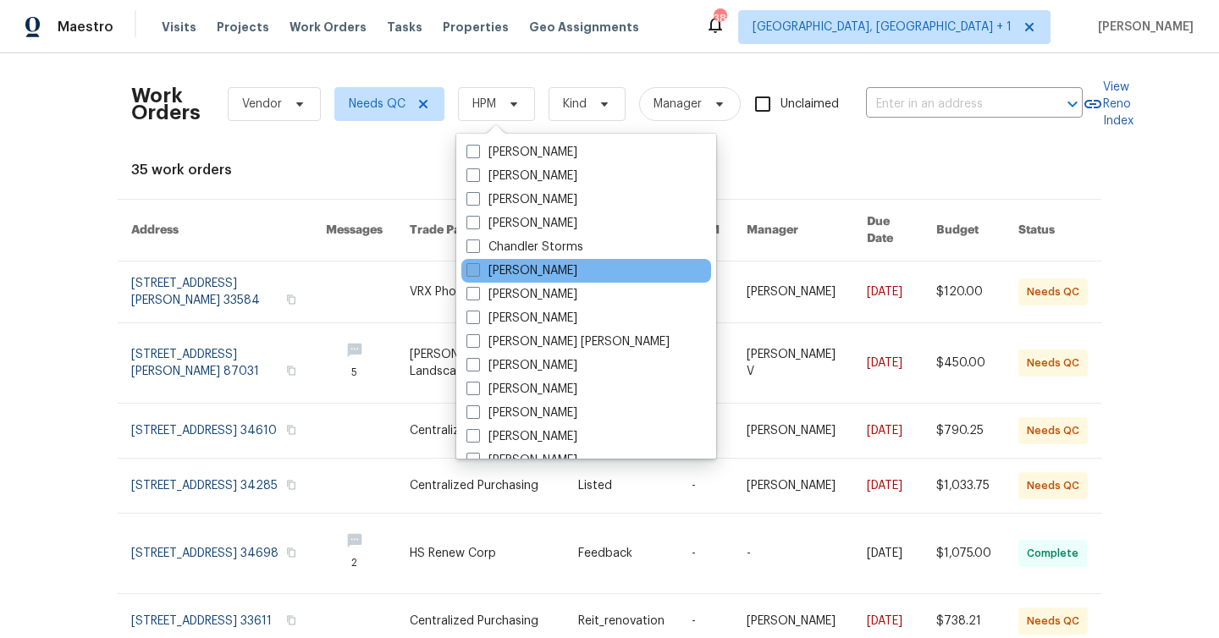
scroll to position [376, 0]
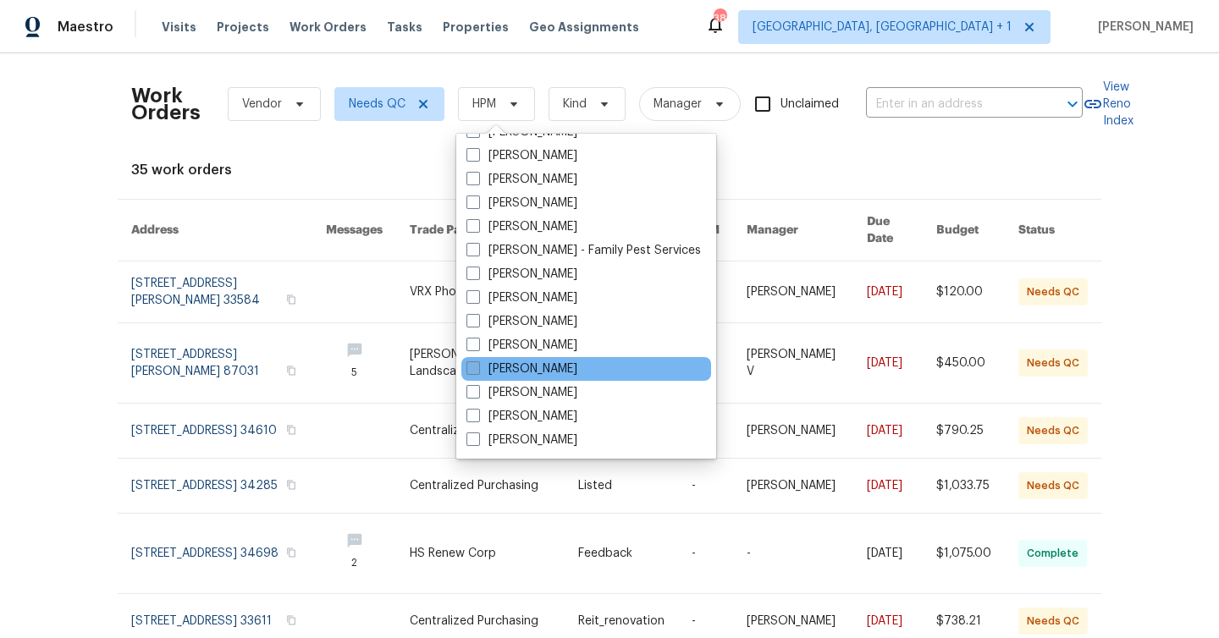
click at [533, 372] on label "Sadie Lastra" at bounding box center [521, 369] width 111 height 17
click at [477, 372] on input "Sadie Lastra" at bounding box center [471, 366] width 11 height 11
checkbox input "true"
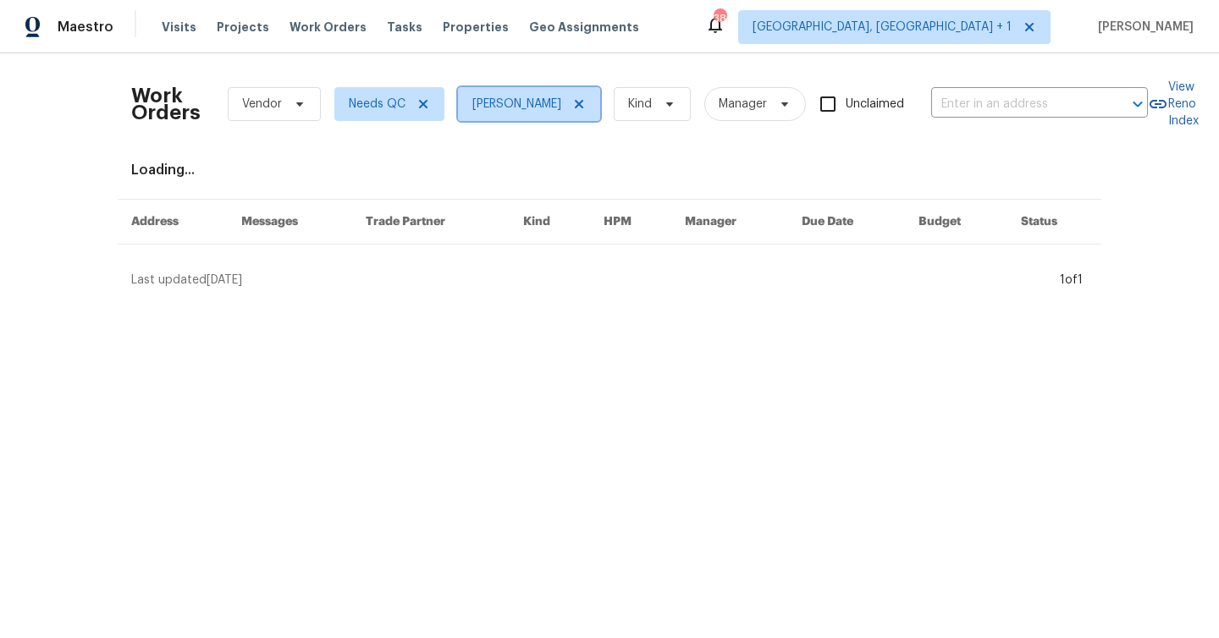
click at [516, 102] on span "Sadie Lastra" at bounding box center [516, 104] width 89 height 17
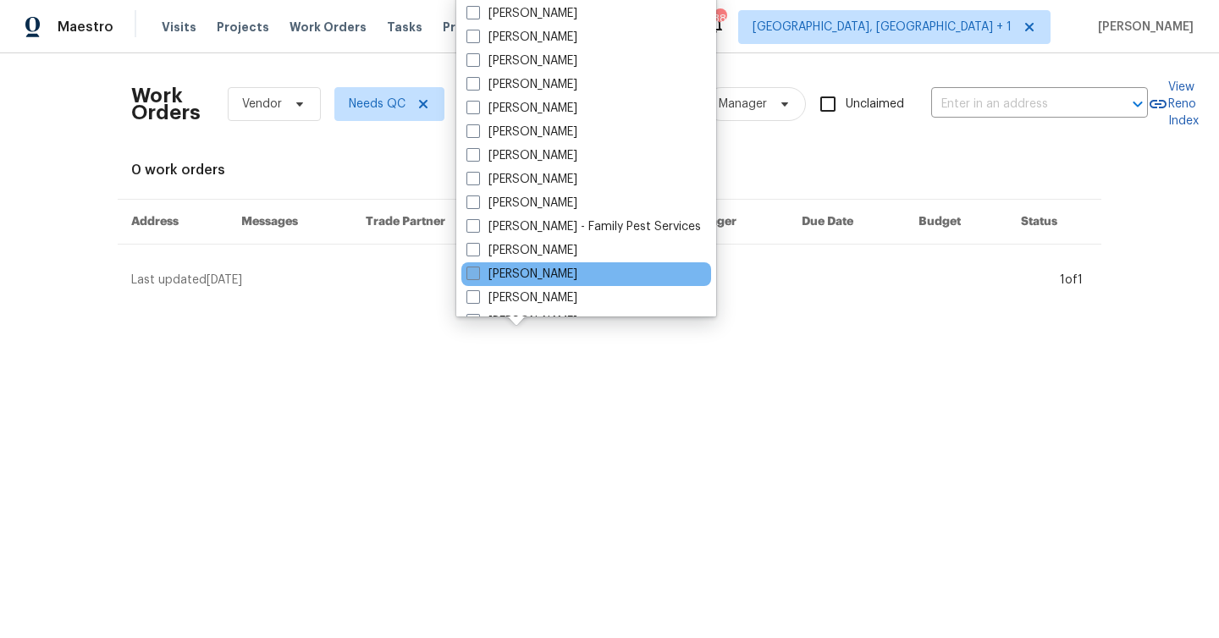
scroll to position [257, 0]
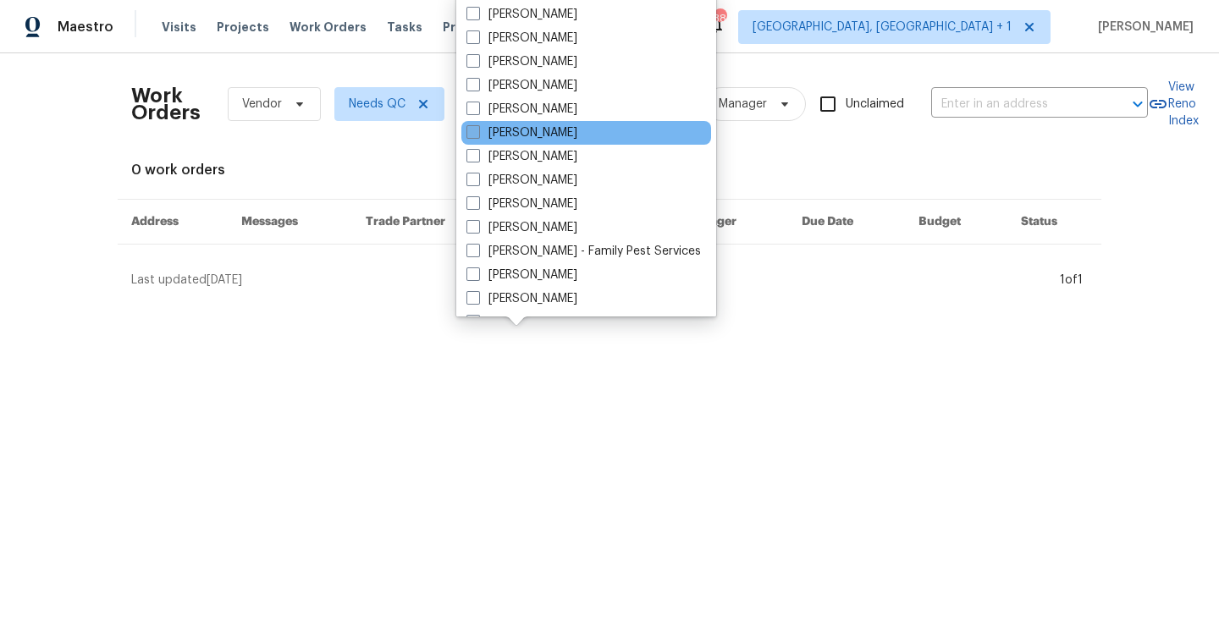
click at [532, 137] on label "[PERSON_NAME]" at bounding box center [521, 132] width 111 height 17
click at [477, 135] on input "[PERSON_NAME]" at bounding box center [471, 129] width 11 height 11
checkbox input "true"
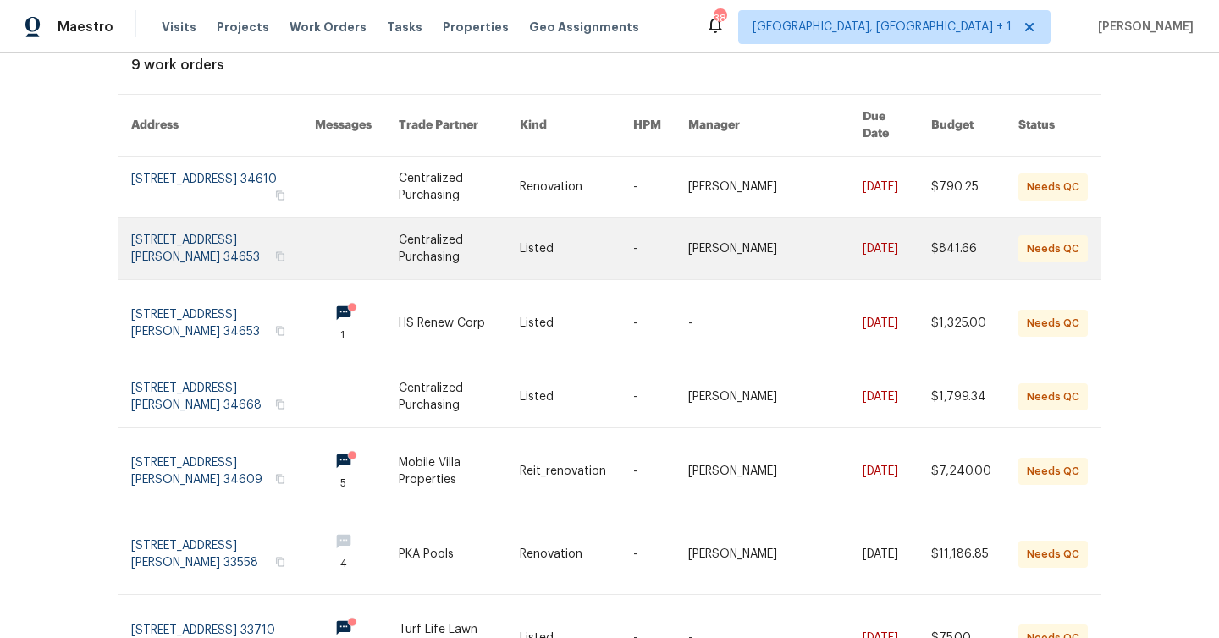
scroll to position [119, 0]
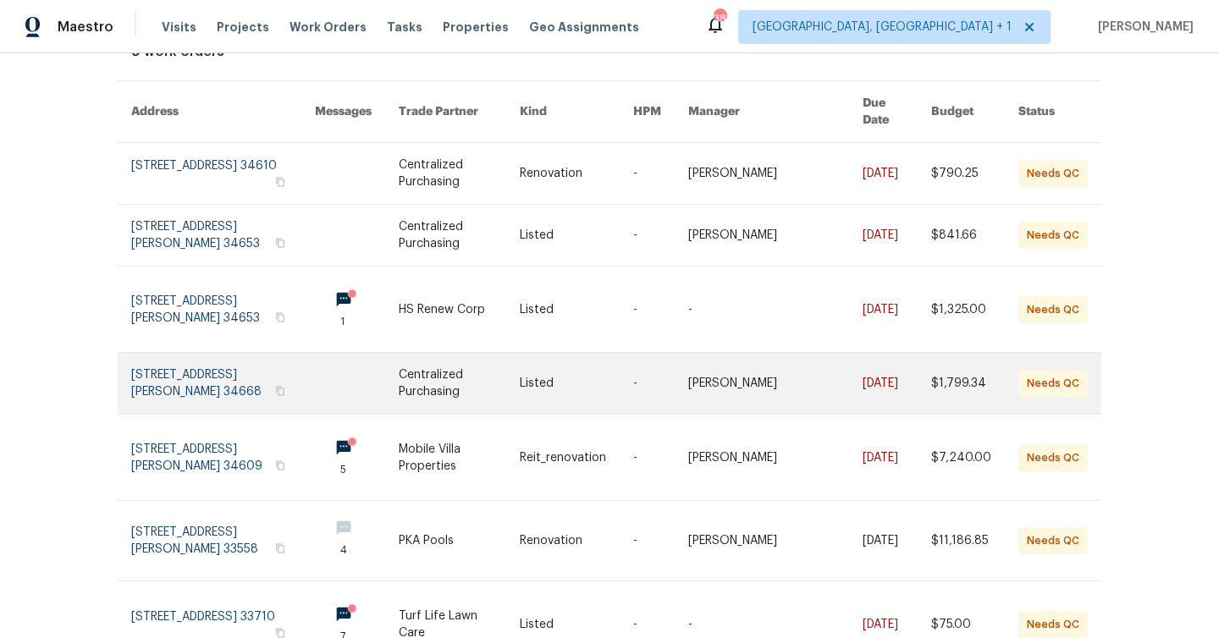
click at [633, 368] on link at bounding box center [576, 383] width 113 height 61
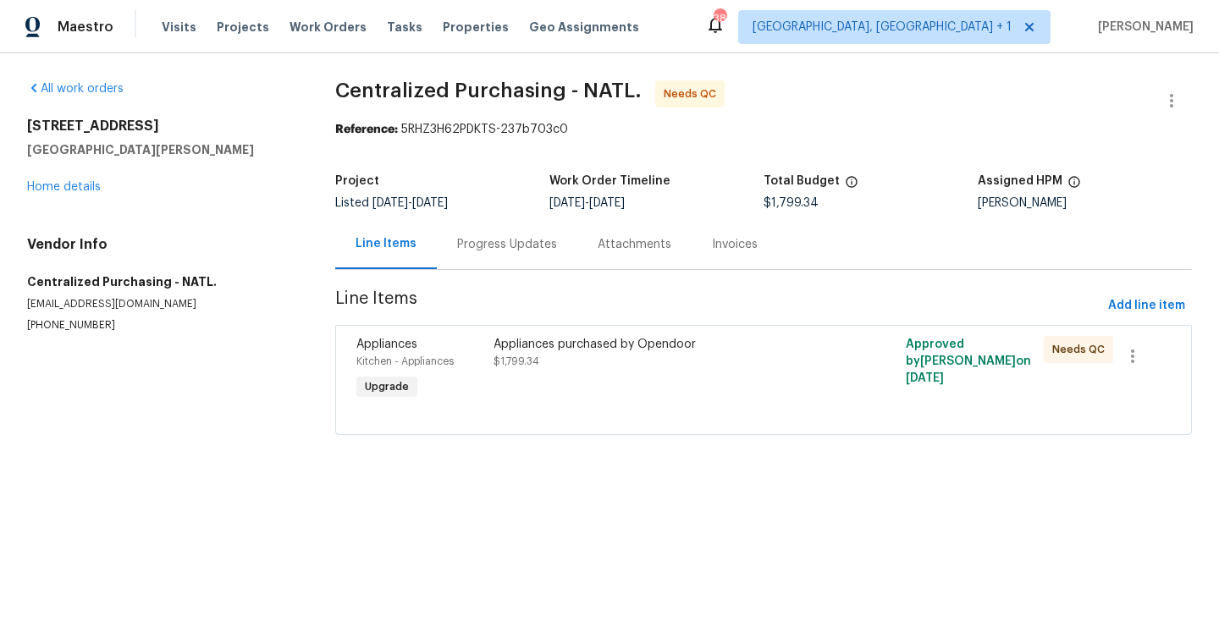
click at [554, 359] on div "Appliances purchased by Opendoor $1,799.34" at bounding box center [661, 353] width 334 height 34
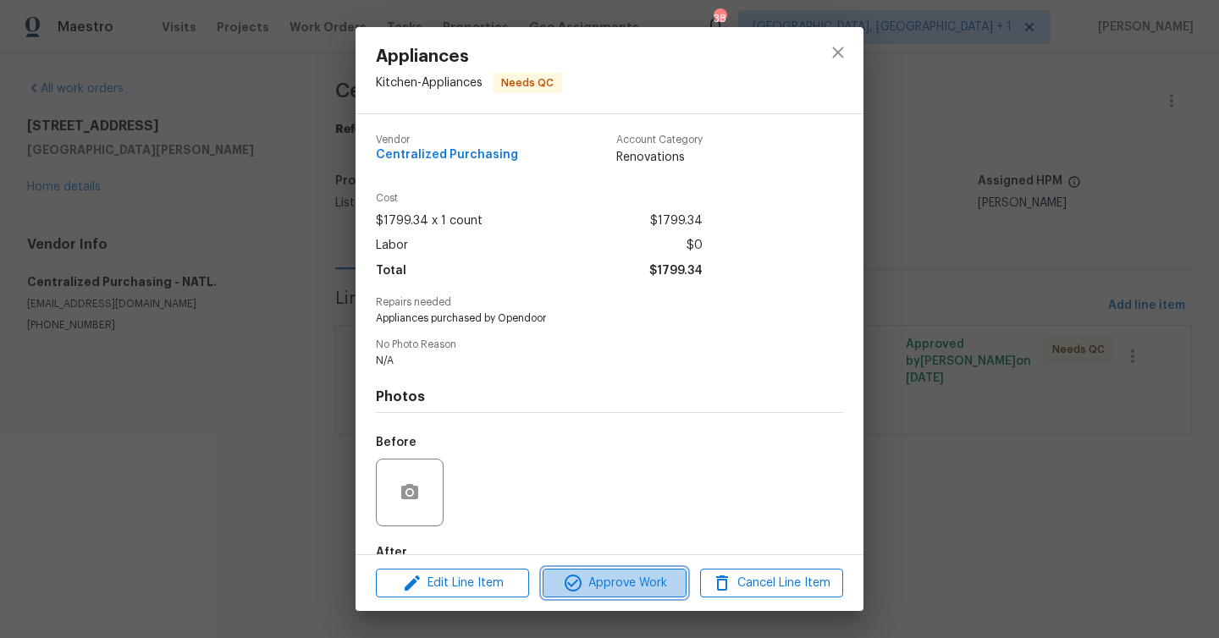
click at [648, 582] on span "Approve Work" at bounding box center [614, 583] width 133 height 21
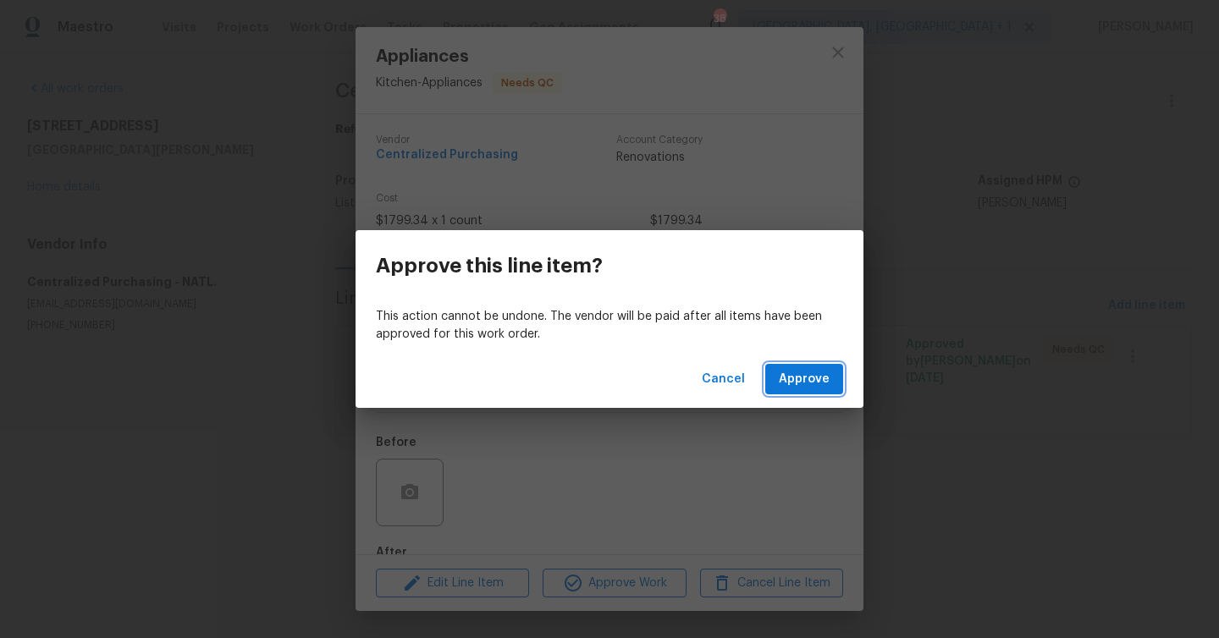
click at [828, 377] on span "Approve" at bounding box center [804, 379] width 51 height 21
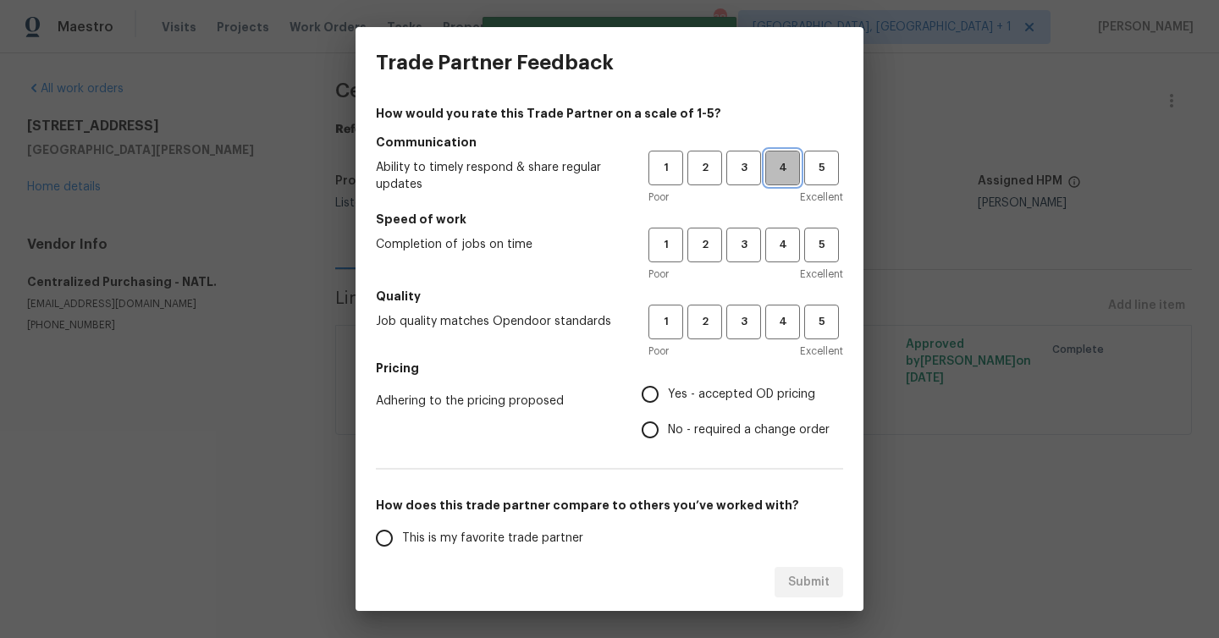
click at [776, 167] on span "4" at bounding box center [782, 167] width 31 height 19
click at [793, 240] on span "4" at bounding box center [782, 244] width 31 height 19
click at [786, 344] on div "Poor Excellent" at bounding box center [745, 351] width 195 height 17
click at [775, 321] on span "4" at bounding box center [782, 321] width 31 height 19
click at [709, 381] on label "Yes - accepted OD pricing" at bounding box center [730, 395] width 197 height 36
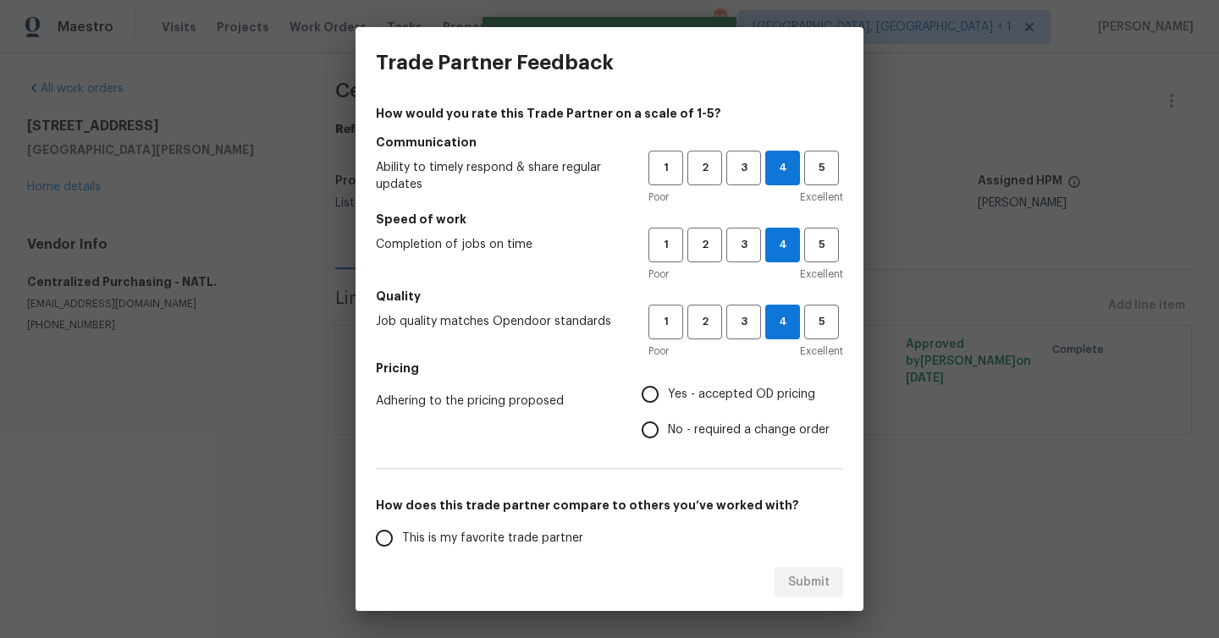
click at [668, 381] on input "Yes - accepted OD pricing" at bounding box center [650, 395] width 36 height 36
radio input "true"
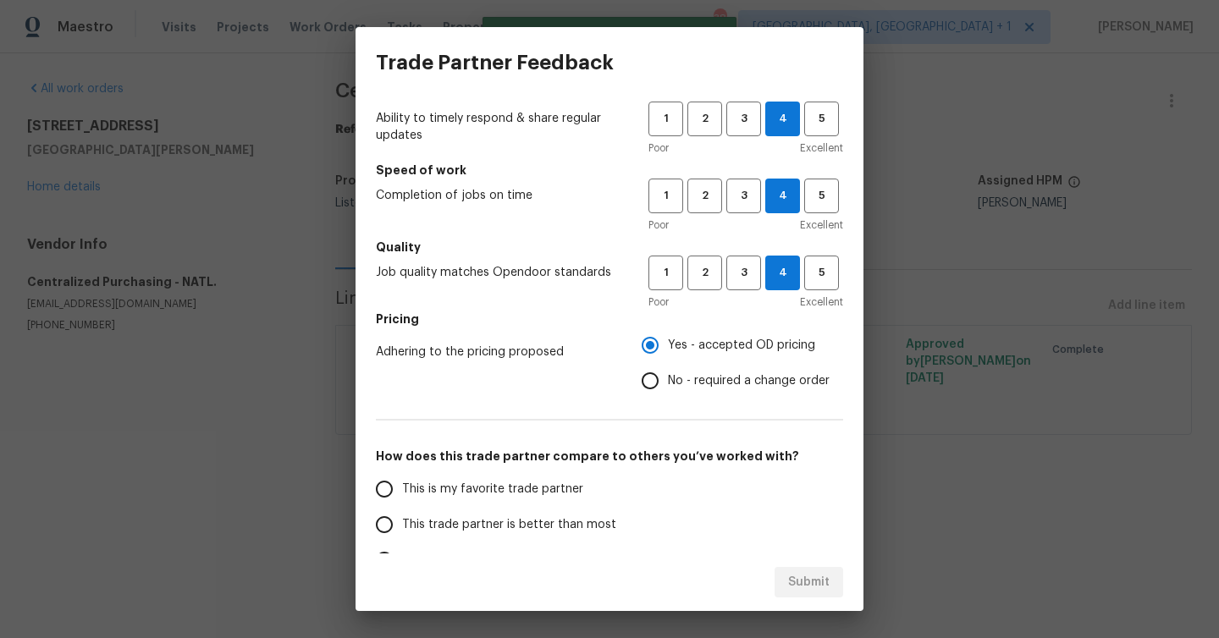
scroll to position [162, 0]
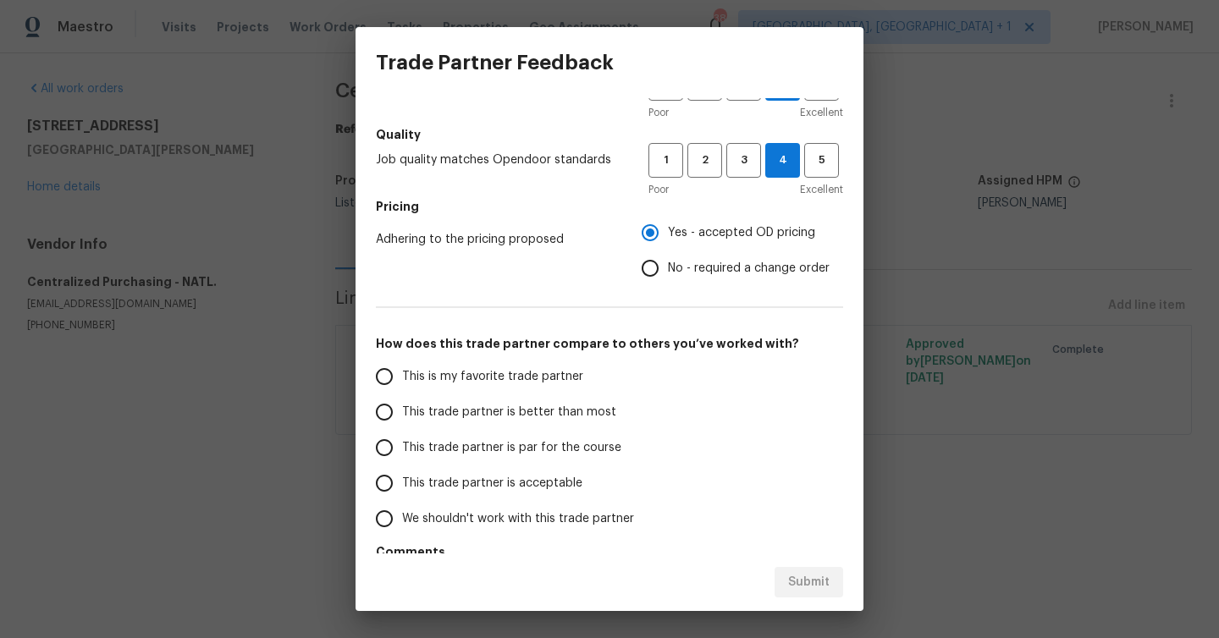
click at [509, 434] on label "This trade partner is par for the course" at bounding box center [501, 448] width 268 height 36
click at [402, 434] on input "This trade partner is par for the course" at bounding box center [385, 448] width 36 height 36
click at [825, 579] on span "Submit" at bounding box center [808, 582] width 41 height 21
radio input "true"
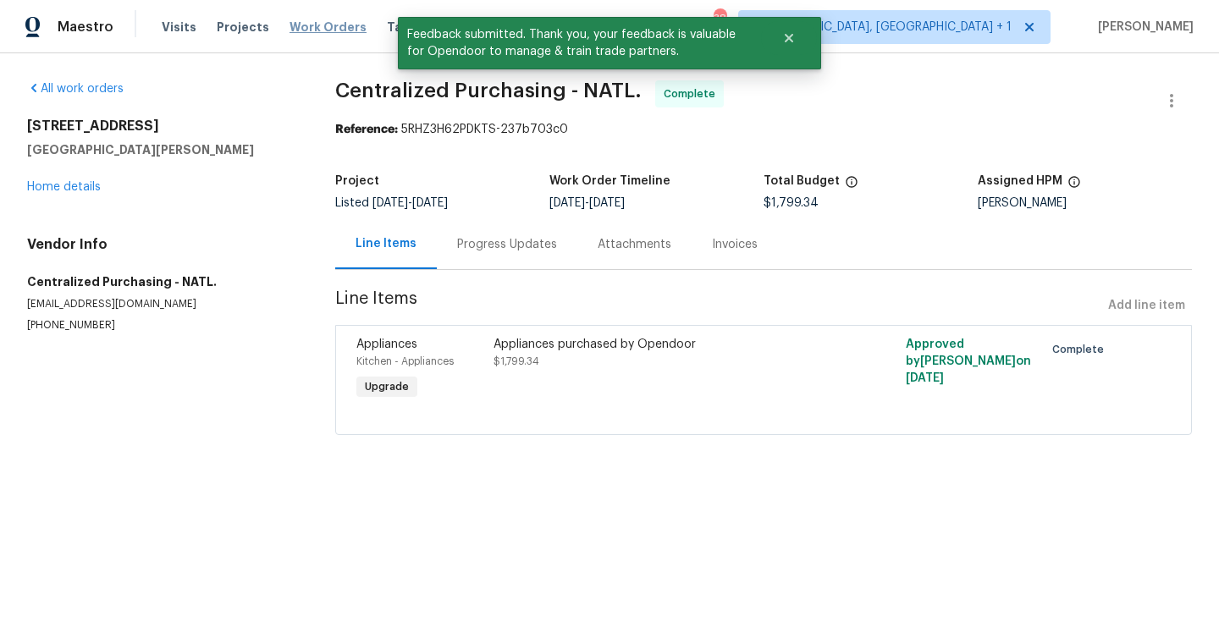
click at [296, 30] on span "Work Orders" at bounding box center [328, 27] width 77 height 17
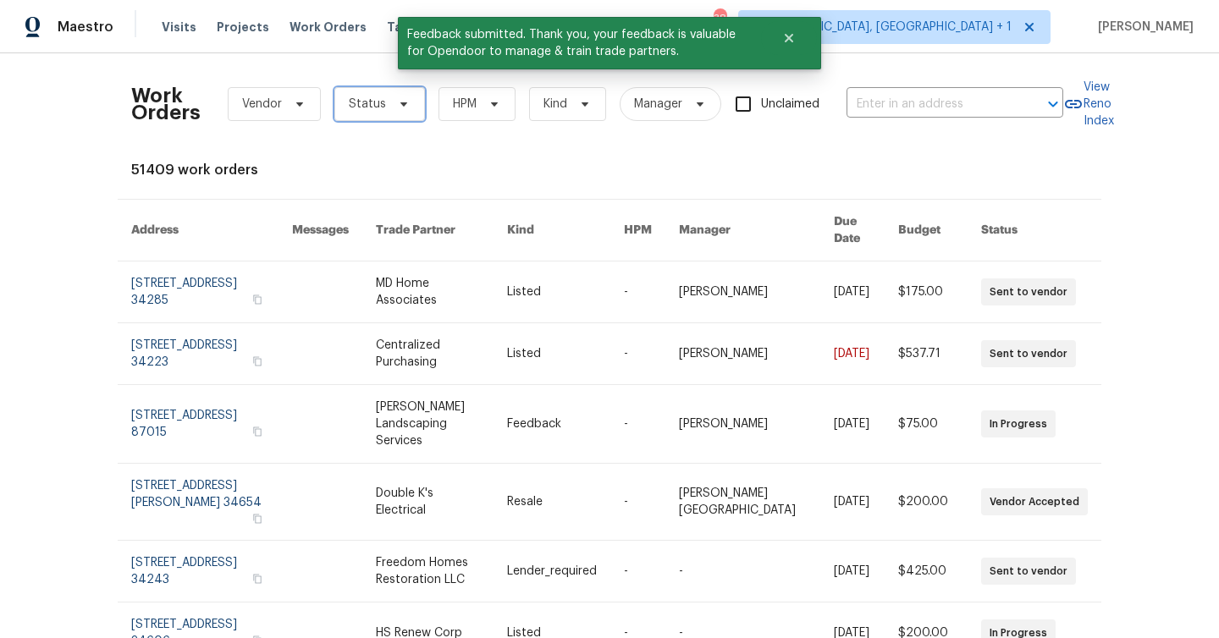
click at [355, 114] on span "Status" at bounding box center [379, 104] width 91 height 34
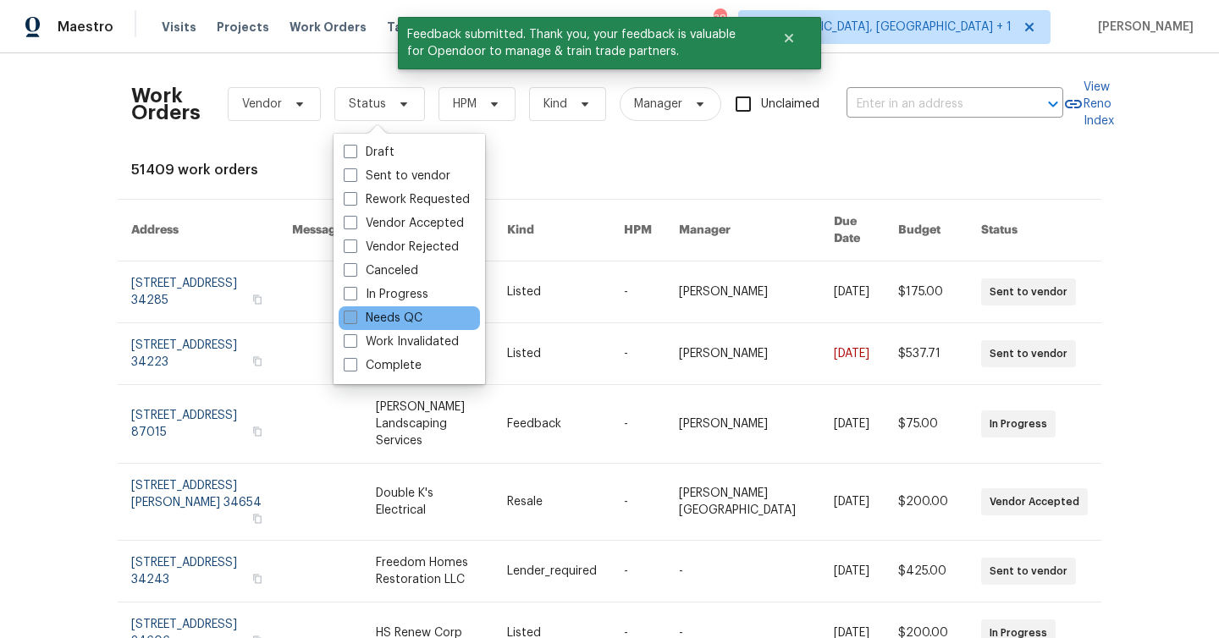
click at [418, 323] on label "Needs QC" at bounding box center [383, 318] width 79 height 17
click at [355, 321] on input "Needs QC" at bounding box center [349, 315] width 11 height 11
checkbox input "true"
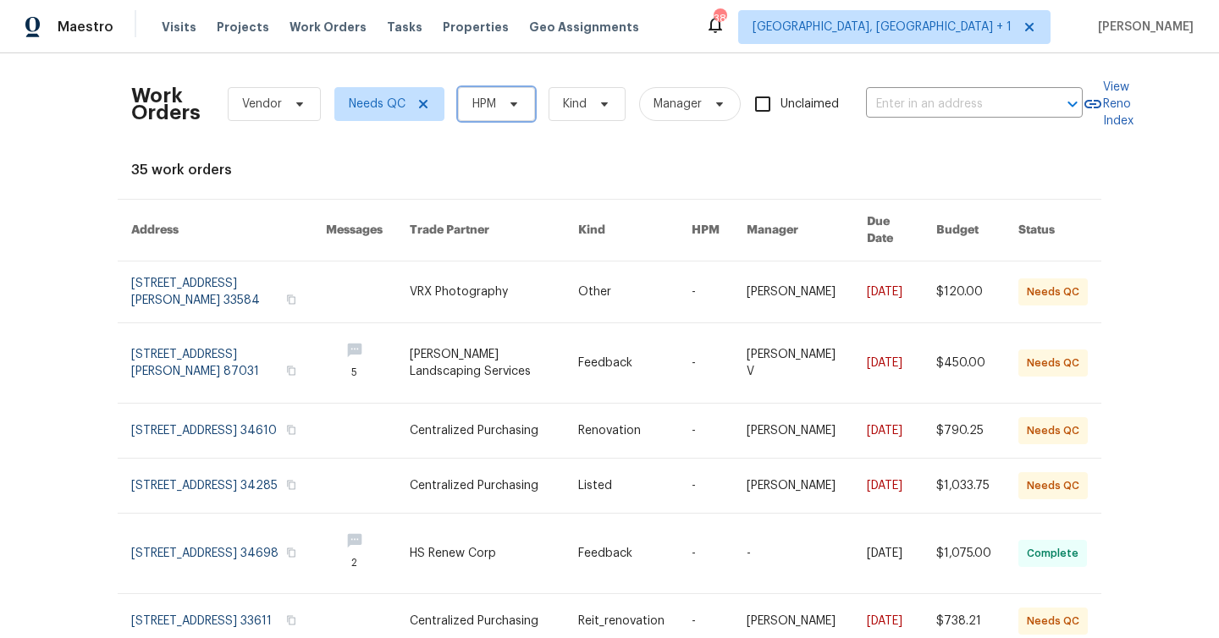
click at [501, 117] on span "HPM" at bounding box center [496, 104] width 77 height 34
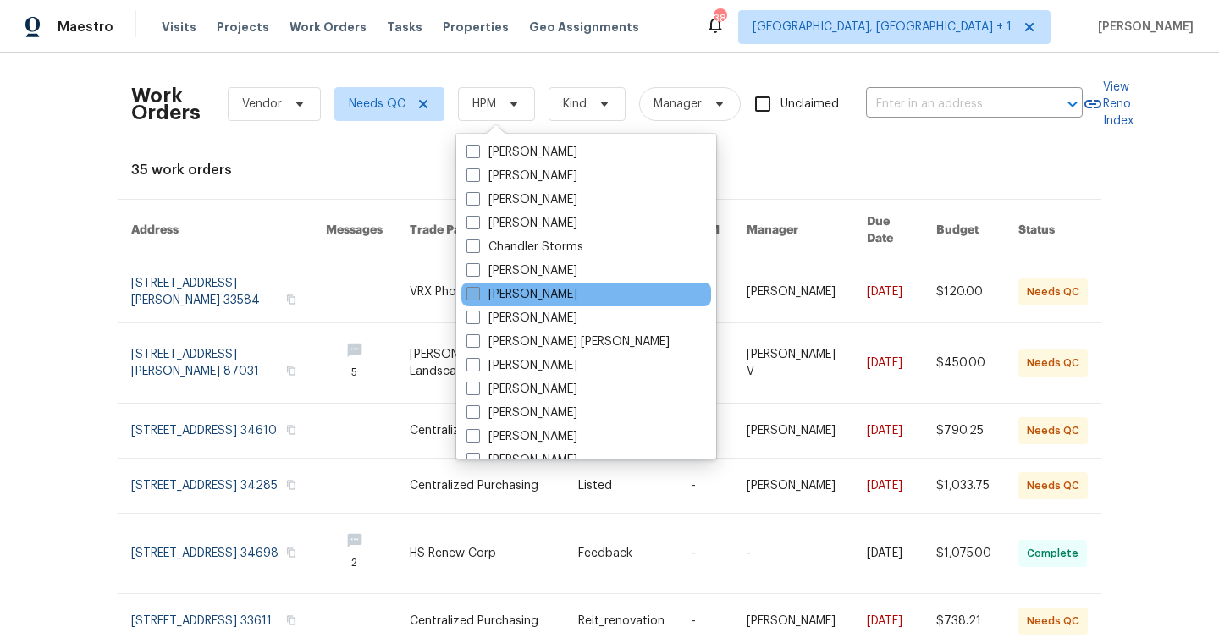
scroll to position [127, 0]
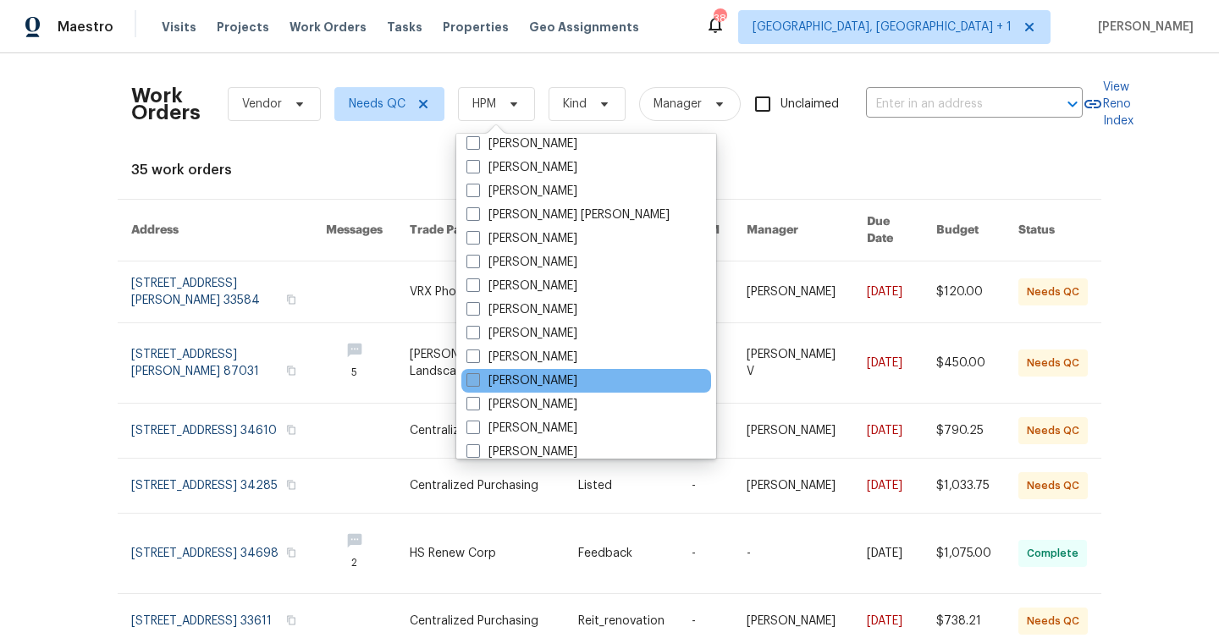
click at [525, 372] on label "[PERSON_NAME]" at bounding box center [521, 380] width 111 height 17
click at [477, 372] on input "[PERSON_NAME]" at bounding box center [471, 377] width 11 height 11
checkbox input "true"
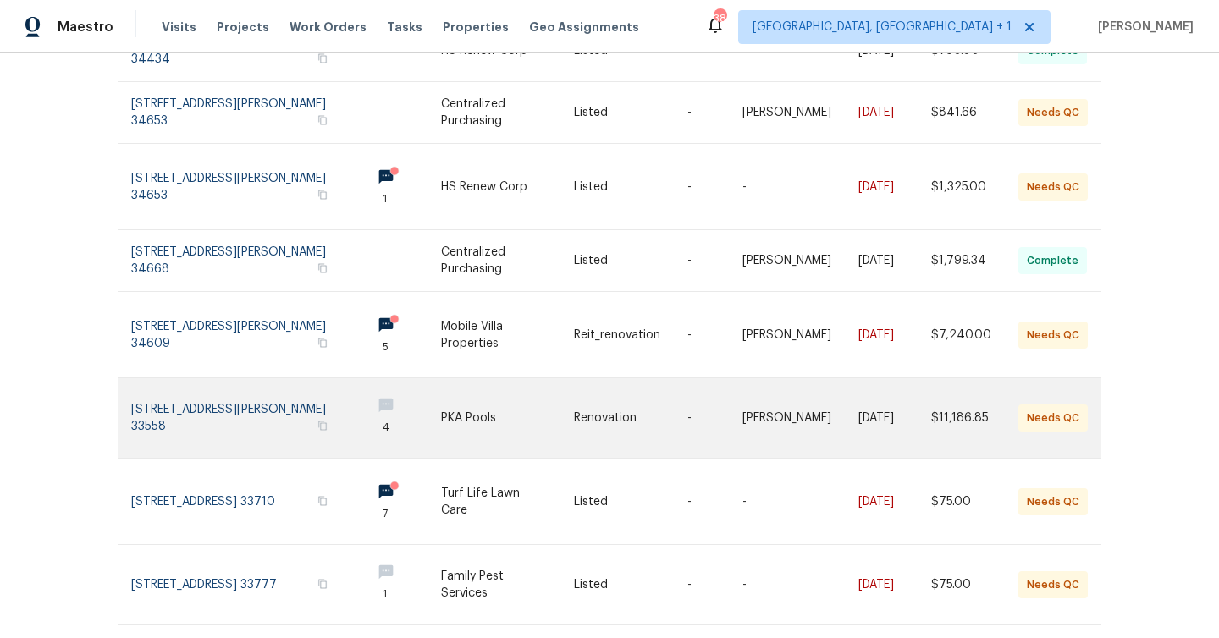
scroll to position [409, 0]
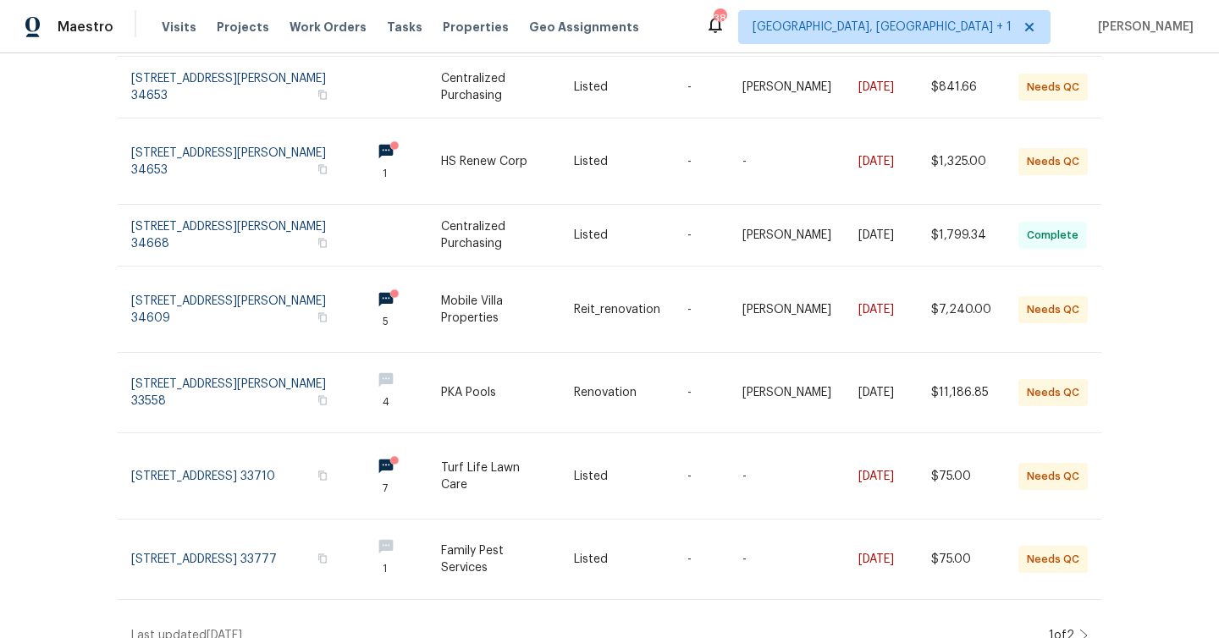
click at [1084, 629] on icon at bounding box center [1083, 636] width 8 height 14
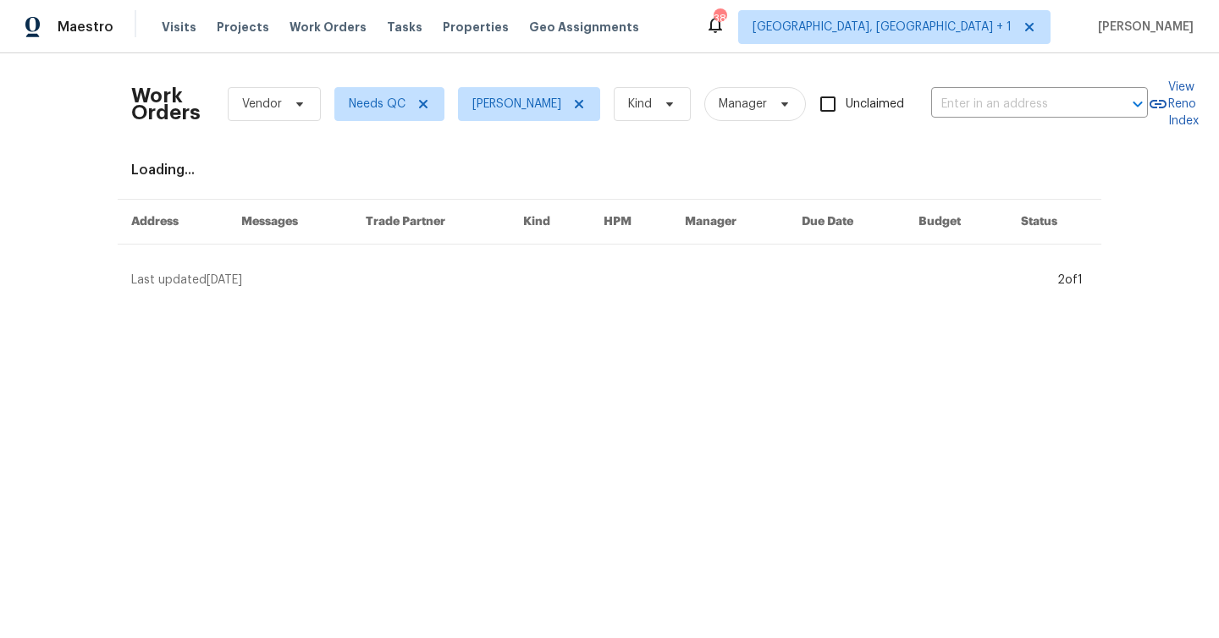
scroll to position [0, 0]
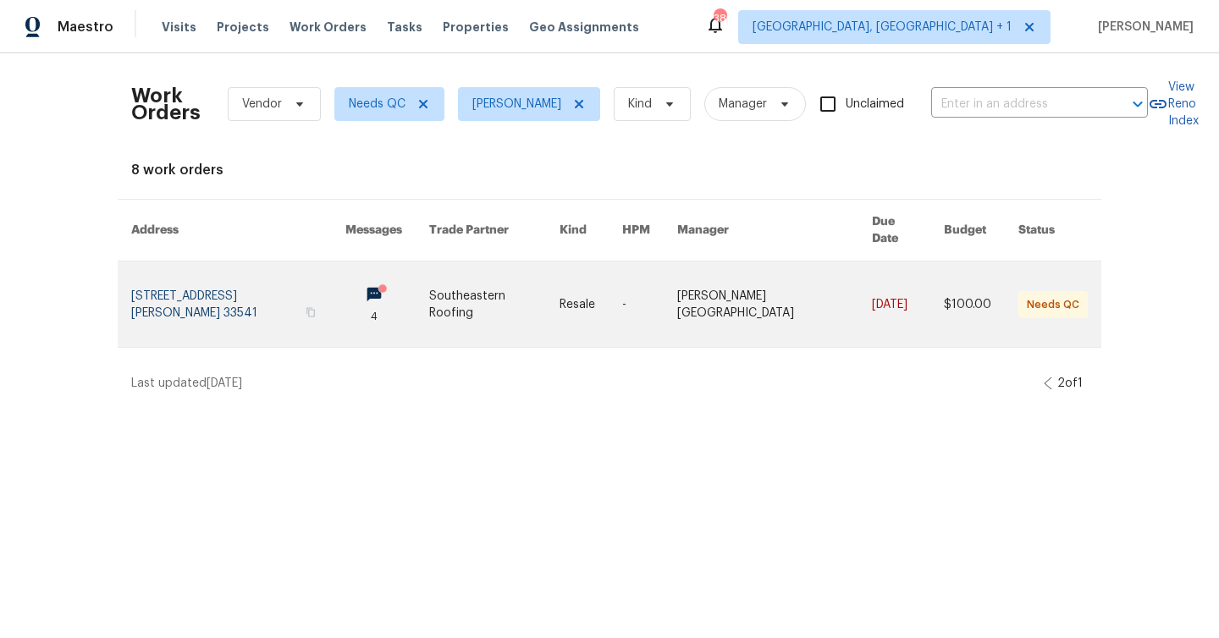
click at [560, 306] on link at bounding box center [494, 305] width 130 height 86
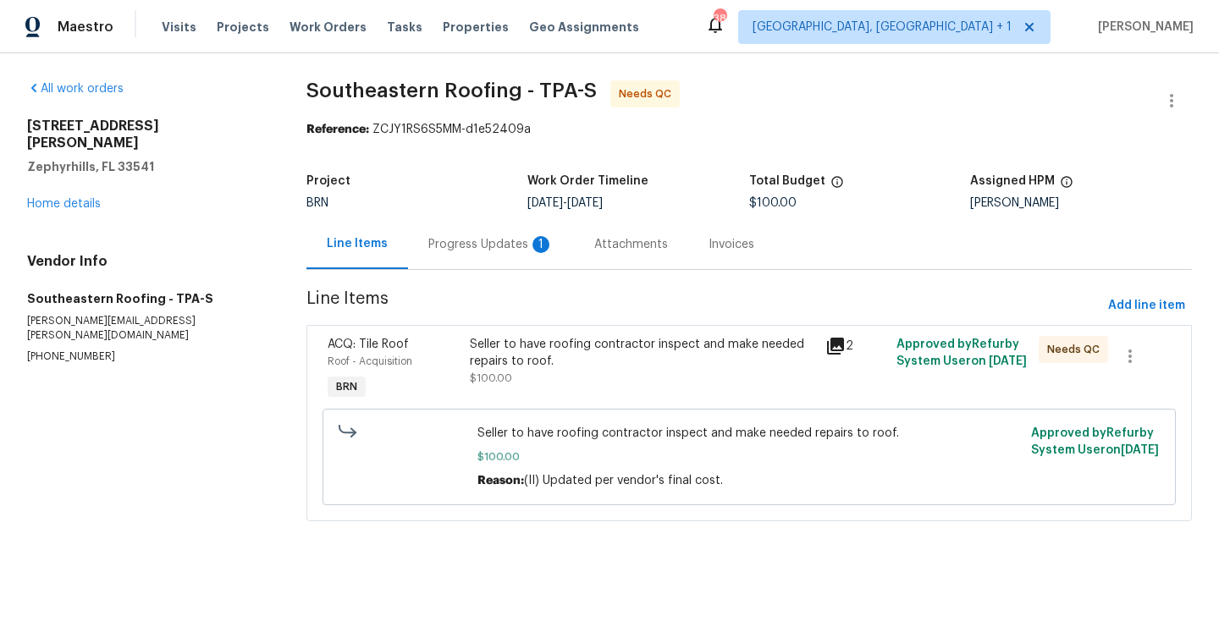
click at [516, 245] on div "Progress Updates 1" at bounding box center [490, 244] width 125 height 17
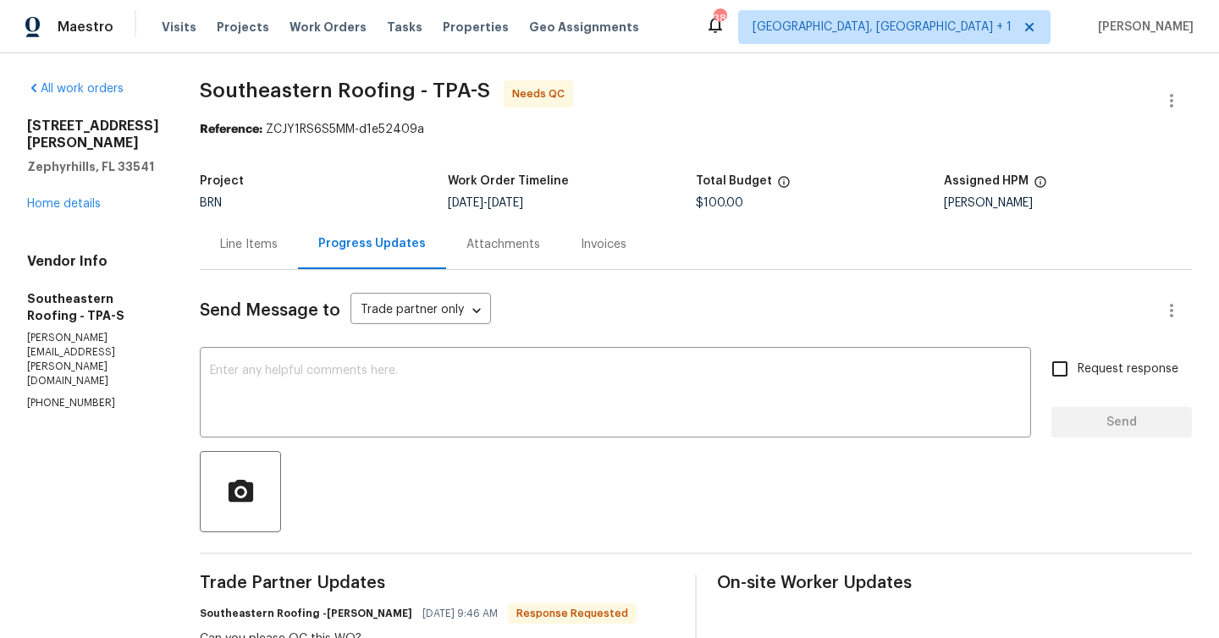
click at [244, 243] on div "Line Items" at bounding box center [249, 244] width 58 height 17
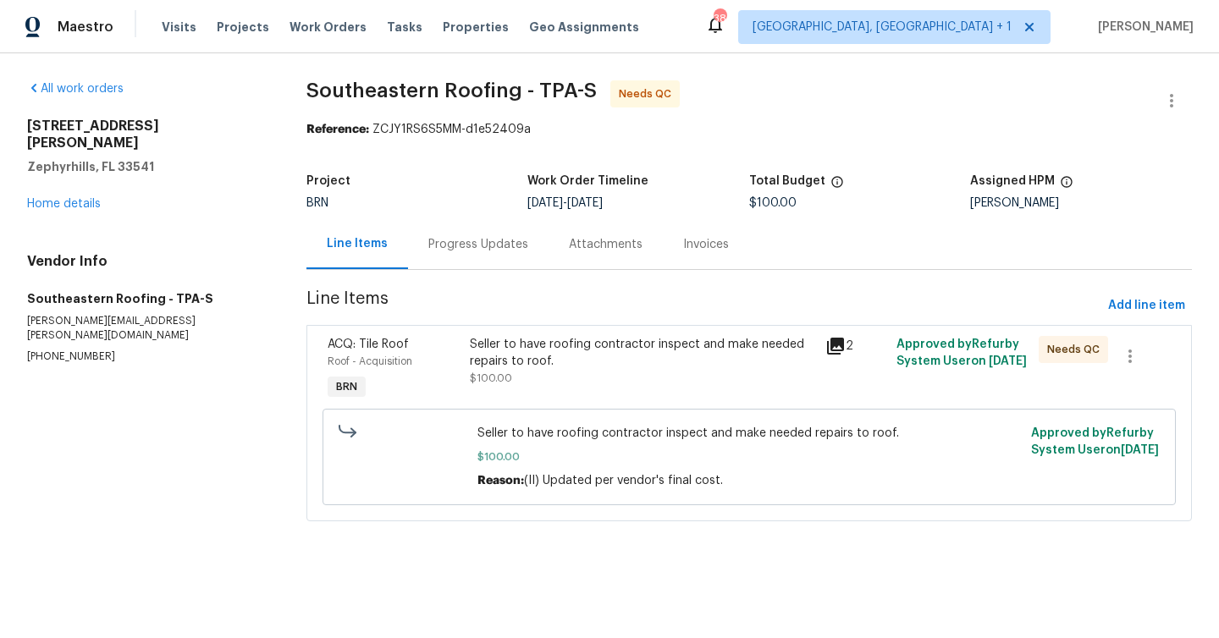
click at [549, 367] on div "Seller to have roofing contractor inspect and make needed repairs to roof." at bounding box center [642, 353] width 345 height 34
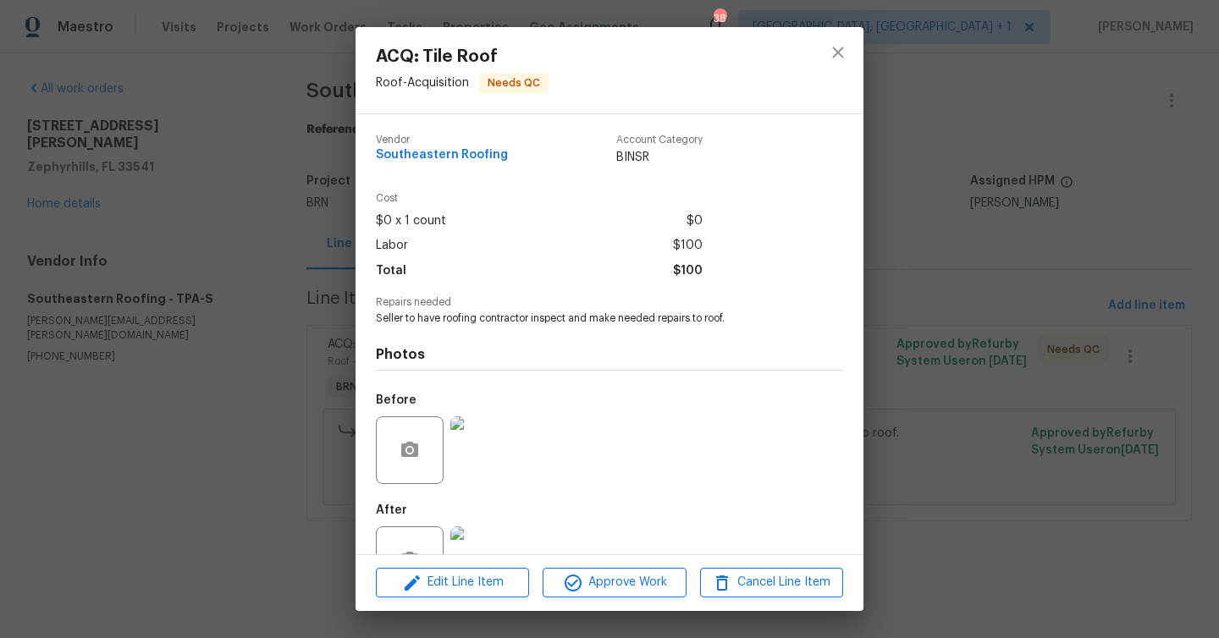
click at [630, 602] on div "Edit Line Item Approve Work Cancel Line Item" at bounding box center [610, 582] width 508 height 57
click at [632, 581] on span "Approve Work" at bounding box center [614, 582] width 133 height 21
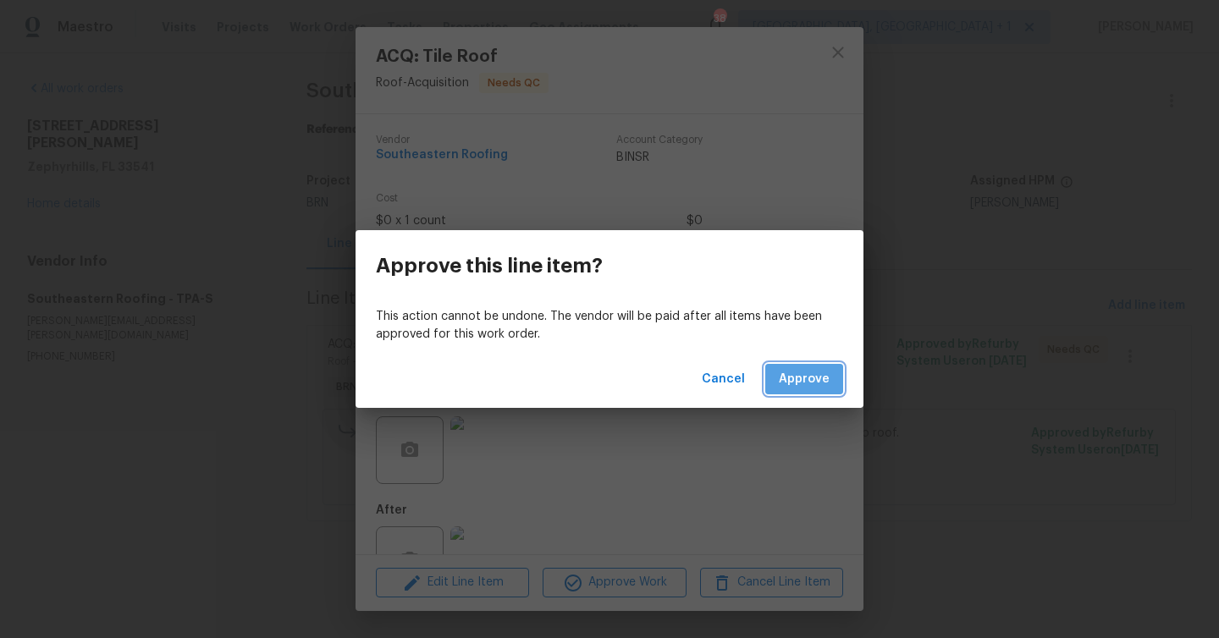
click at [813, 389] on span "Approve" at bounding box center [804, 379] width 51 height 21
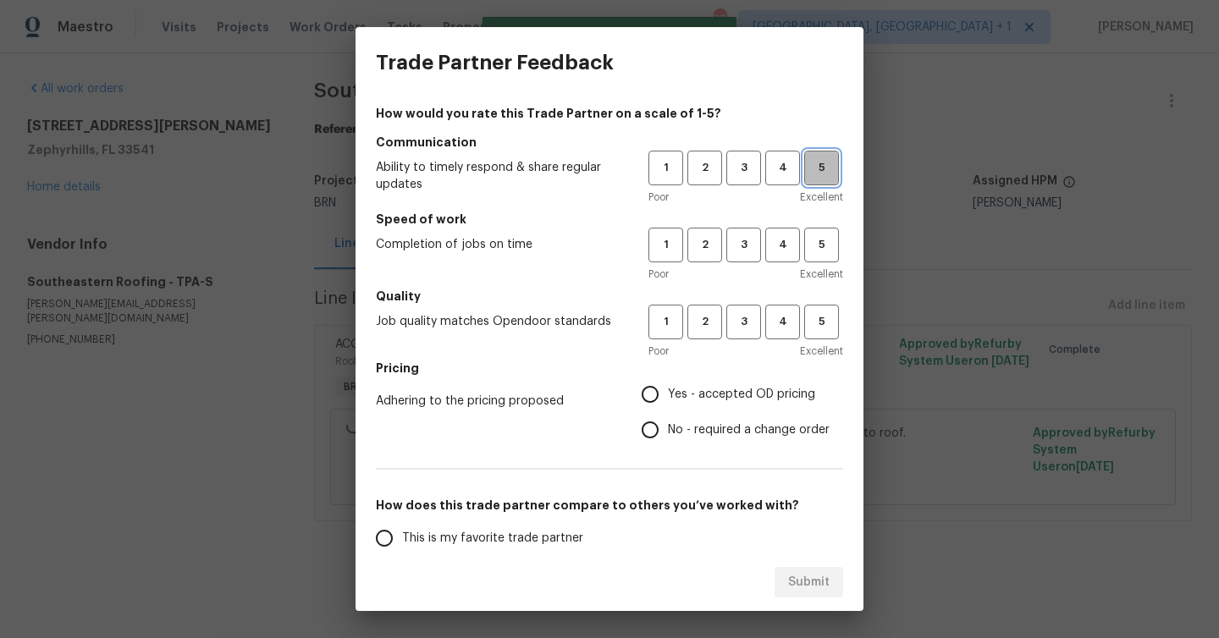
click at [830, 169] on span "5" at bounding box center [821, 167] width 31 height 19
click at [830, 274] on span "Excellent" at bounding box center [821, 274] width 43 height 17
click at [830, 262] on button "5" at bounding box center [821, 245] width 35 height 35
click at [826, 312] on button "5" at bounding box center [821, 322] width 35 height 35
click at [667, 399] on input "Yes - accepted OD pricing" at bounding box center [650, 395] width 36 height 36
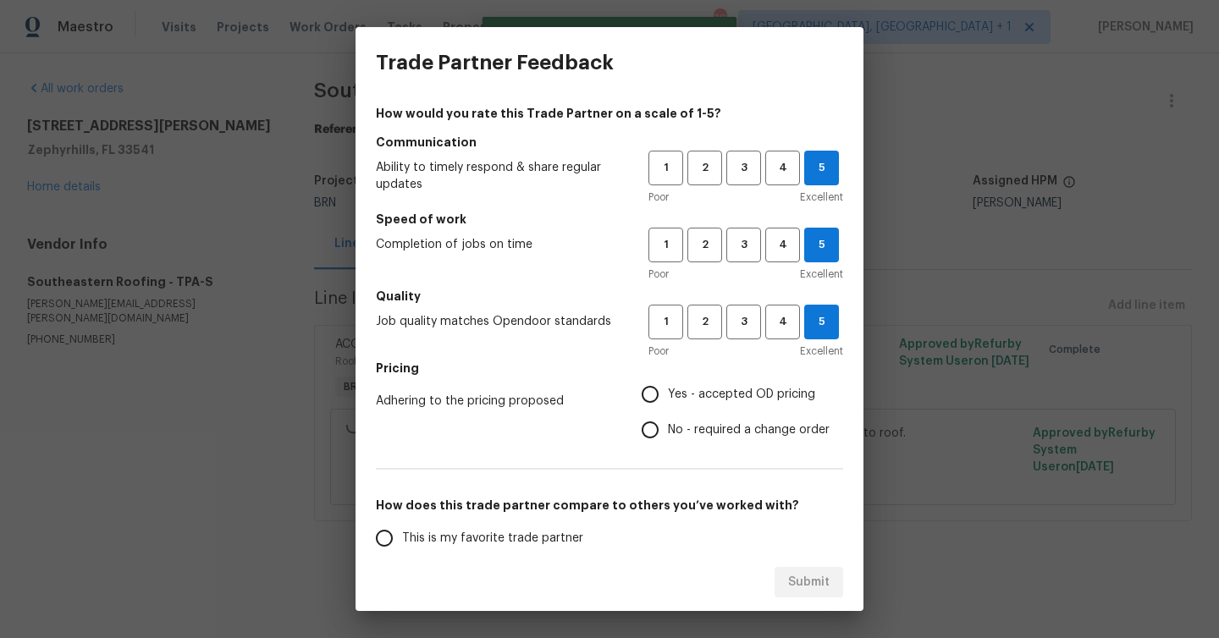
radio input "true"
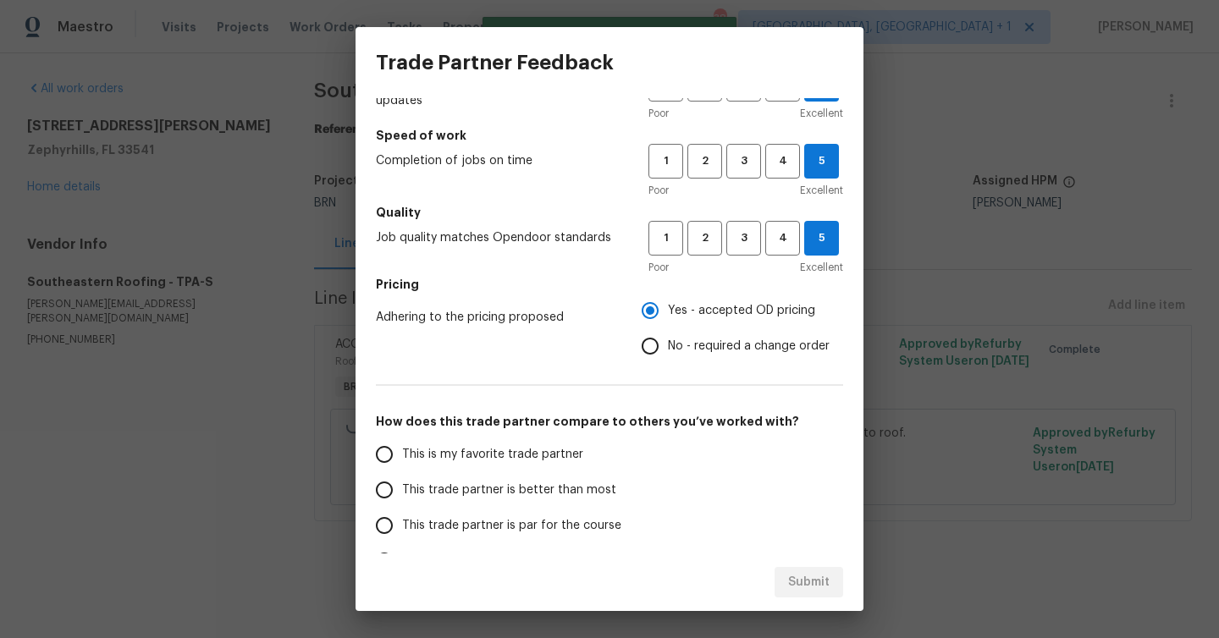
scroll to position [203, 0]
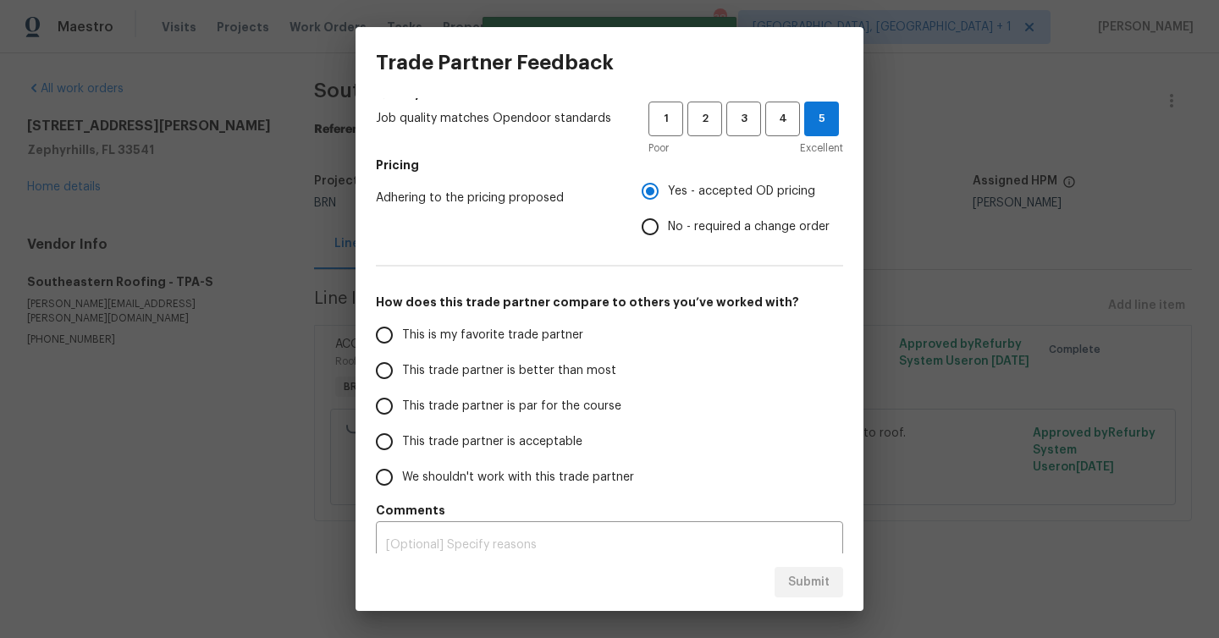
click at [435, 366] on span "This trade partner is better than most" at bounding box center [509, 371] width 214 height 18
click at [402, 366] on input "This trade partner is better than most" at bounding box center [385, 371] width 36 height 36
radio input "false"
click at [510, 339] on span "This is my favorite trade partner" at bounding box center [492, 336] width 181 height 18
click at [402, 339] on input "This is my favorite trade partner" at bounding box center [385, 335] width 36 height 36
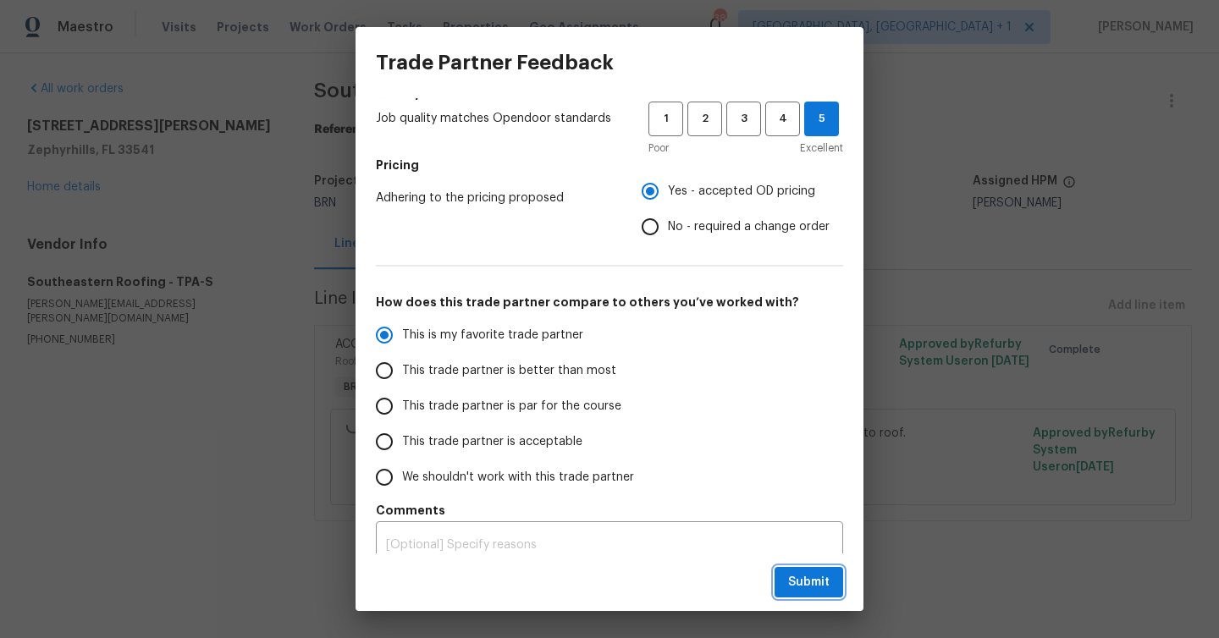
click at [826, 572] on span "Submit" at bounding box center [808, 582] width 41 height 21
radio input "true"
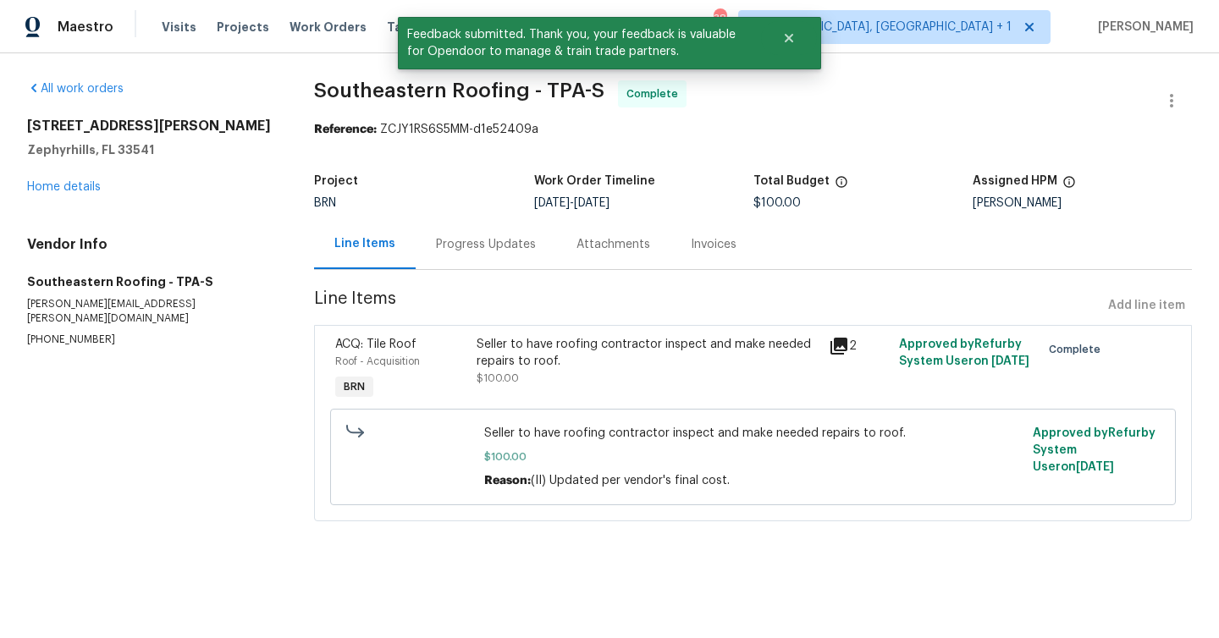
click at [342, 9] on div "Maestro Visits Projects Work Orders Tasks Properties Geo Assignments 38 Albuque…" at bounding box center [609, 26] width 1219 height 53
click at [330, 28] on span "Work Orders" at bounding box center [328, 27] width 77 height 17
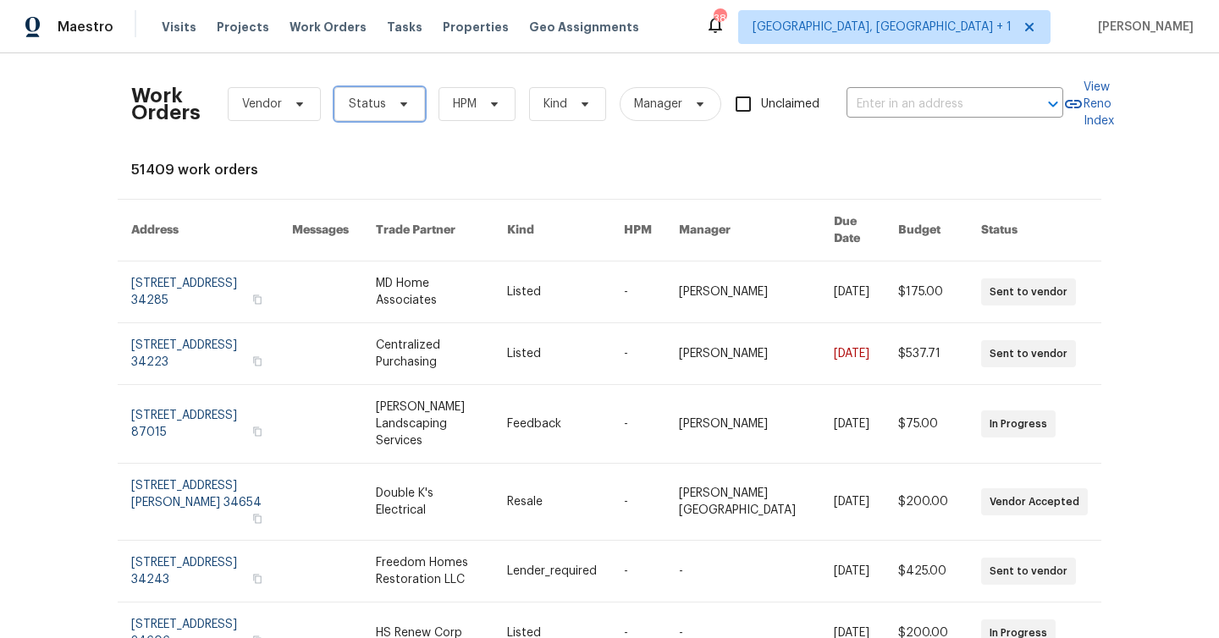
click at [375, 96] on span "Status" at bounding box center [367, 104] width 37 height 17
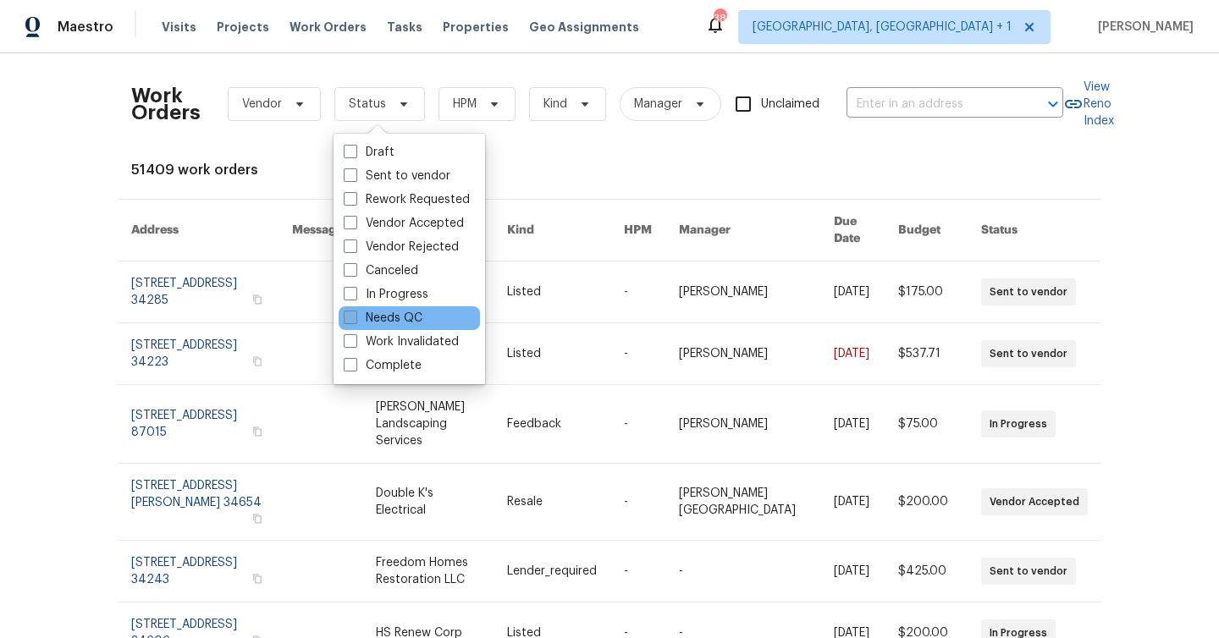
click at [422, 319] on label "Needs QC" at bounding box center [383, 318] width 79 height 17
click at [355, 319] on input "Needs QC" at bounding box center [349, 315] width 11 height 11
checkbox input "true"
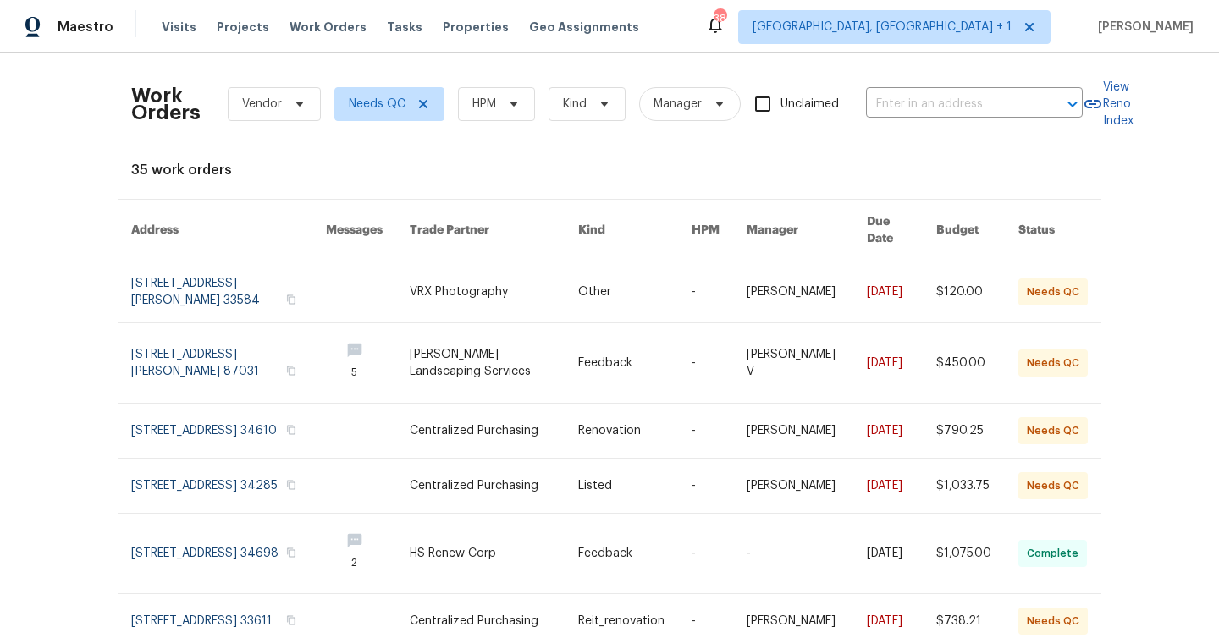
click at [496, 86] on div "Work Orders Vendor Needs QC HPM Kind Manager Unclaimed ​" at bounding box center [607, 104] width 952 height 74
click at [488, 108] on span "HPM" at bounding box center [484, 104] width 24 height 17
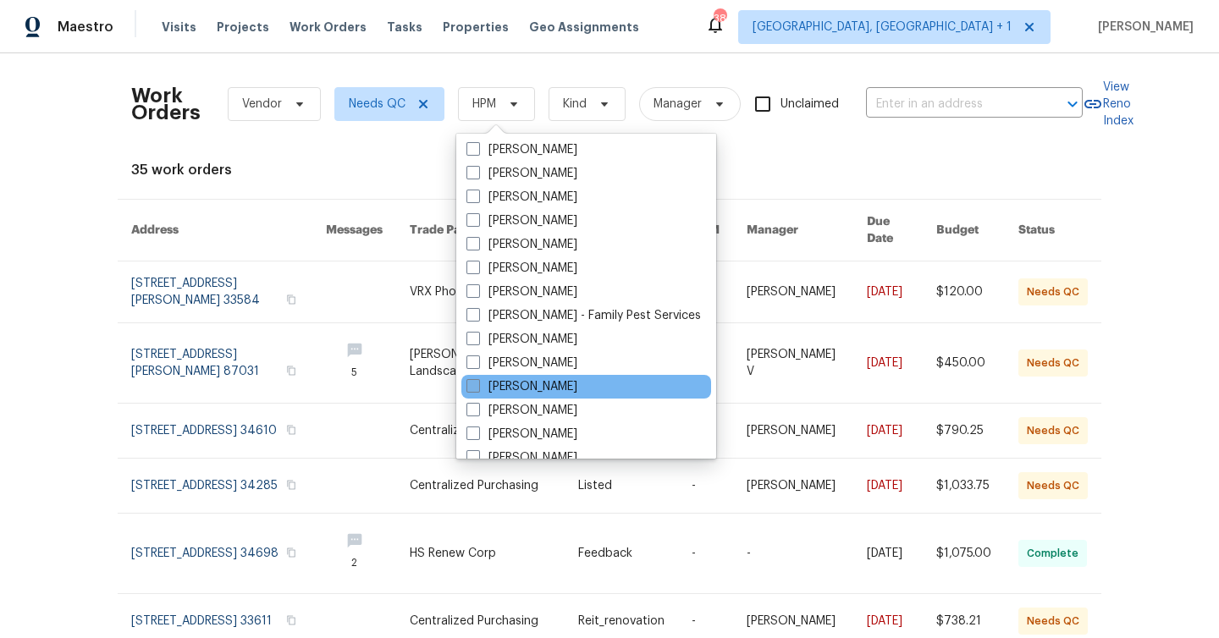
scroll to position [272, 0]
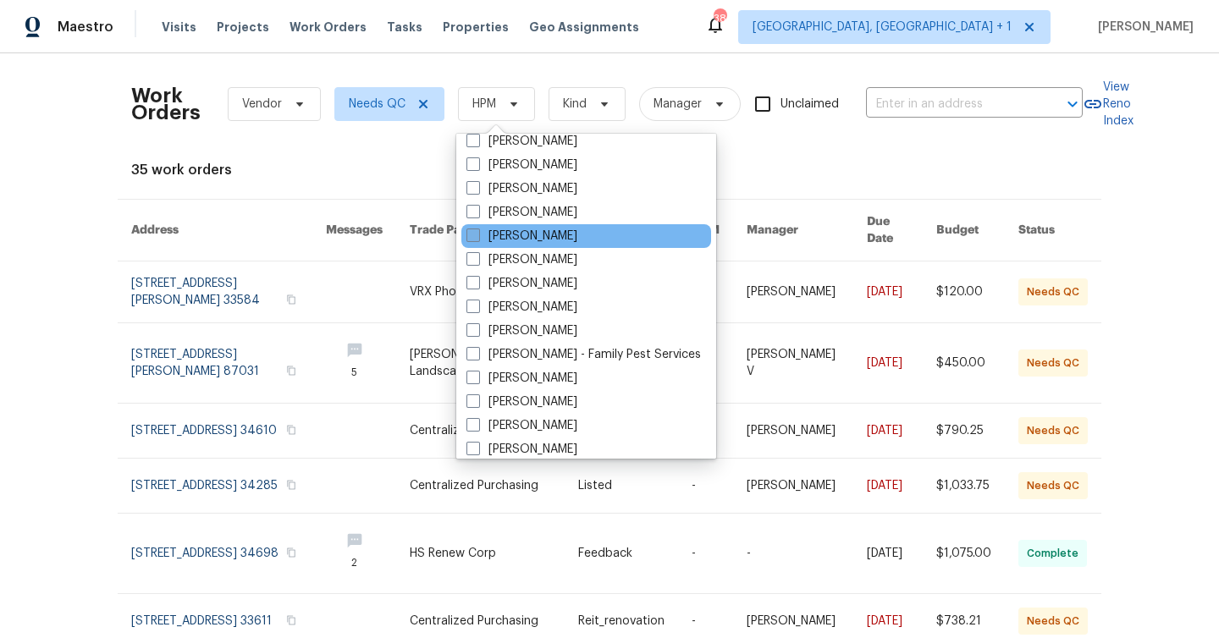
click at [543, 233] on label "[PERSON_NAME]" at bounding box center [521, 236] width 111 height 17
click at [477, 233] on input "[PERSON_NAME]" at bounding box center [471, 233] width 11 height 11
checkbox input "true"
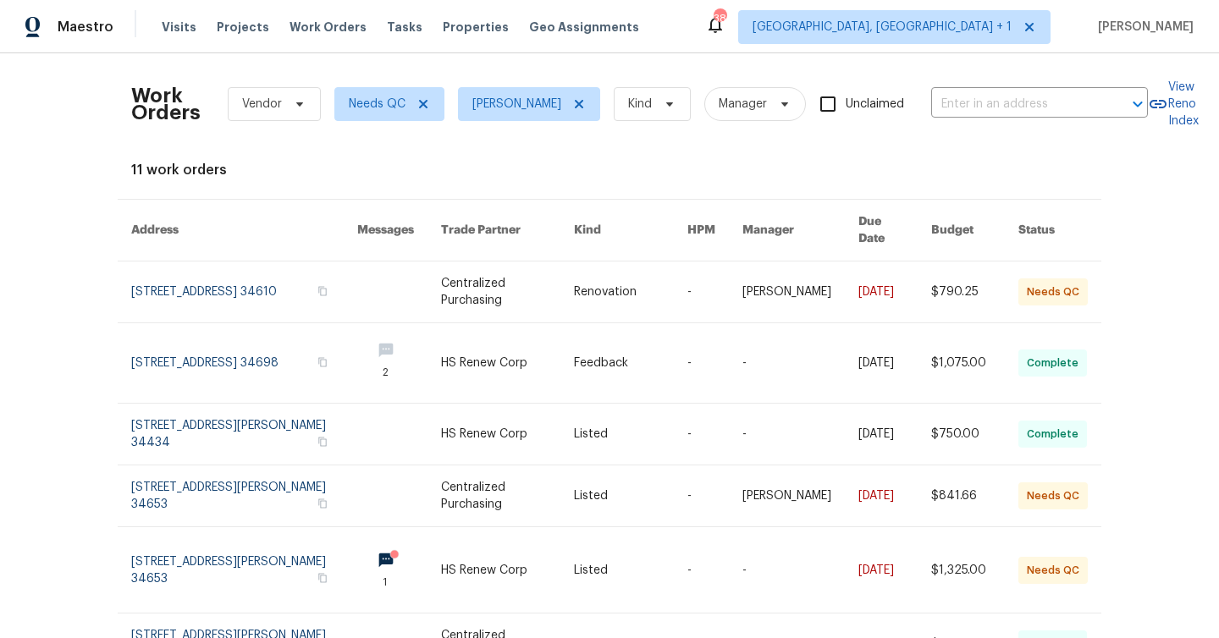
scroll to position [409, 0]
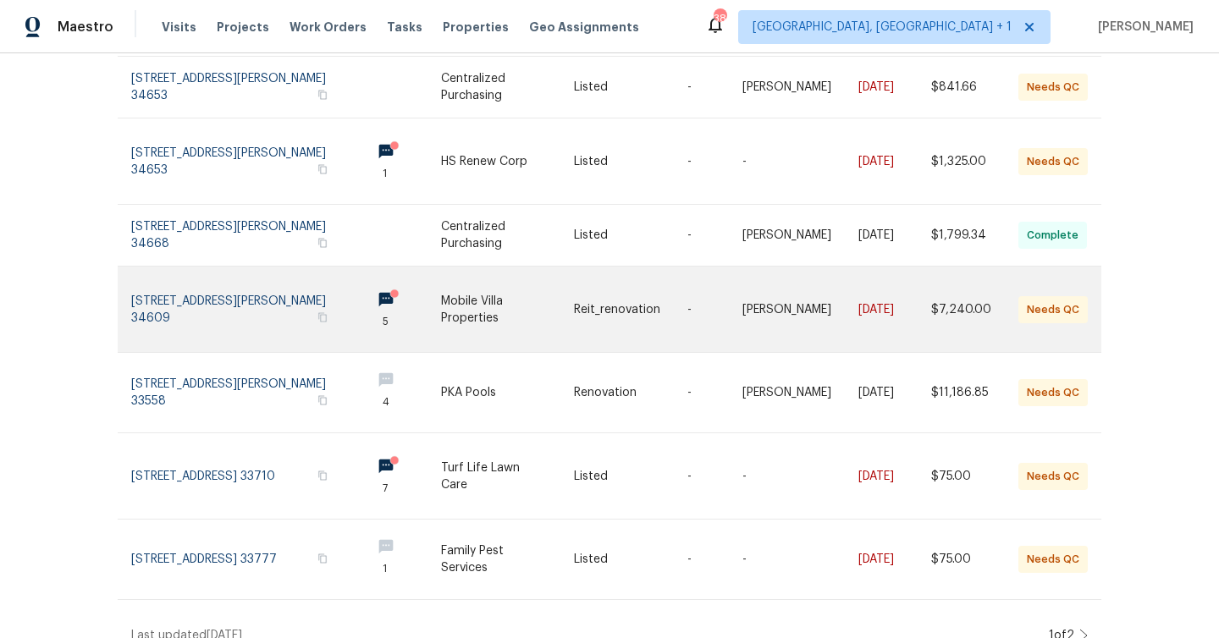
click at [659, 301] on link at bounding box center [630, 310] width 113 height 86
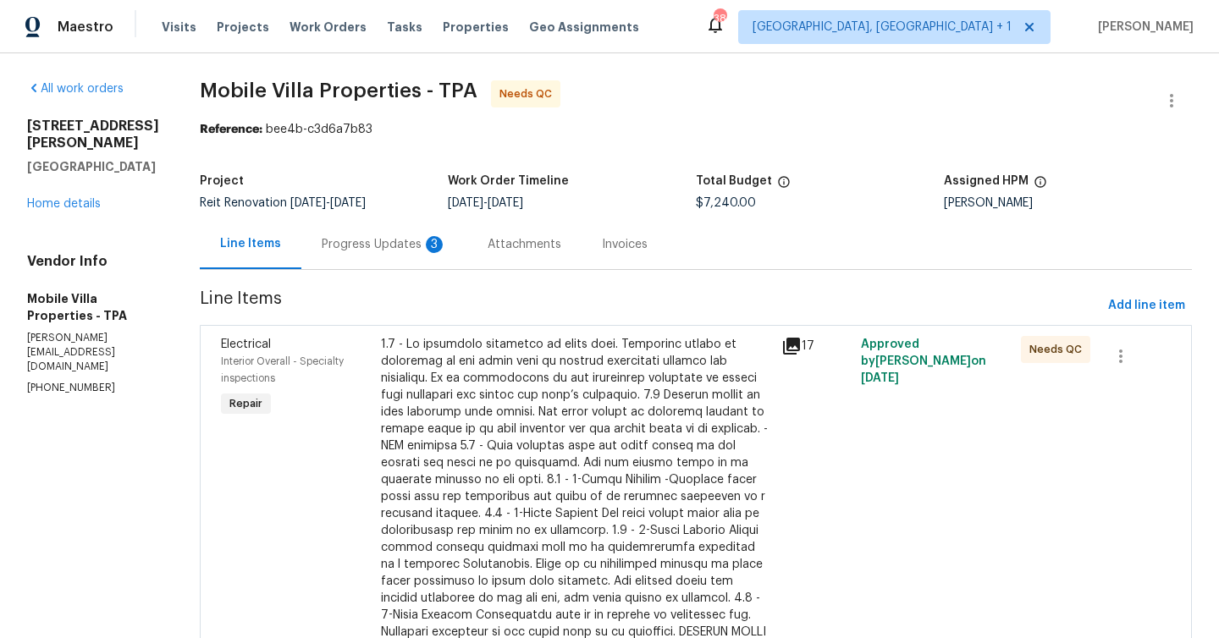
click at [322, 240] on div "Progress Updates 3" at bounding box center [384, 244] width 125 height 17
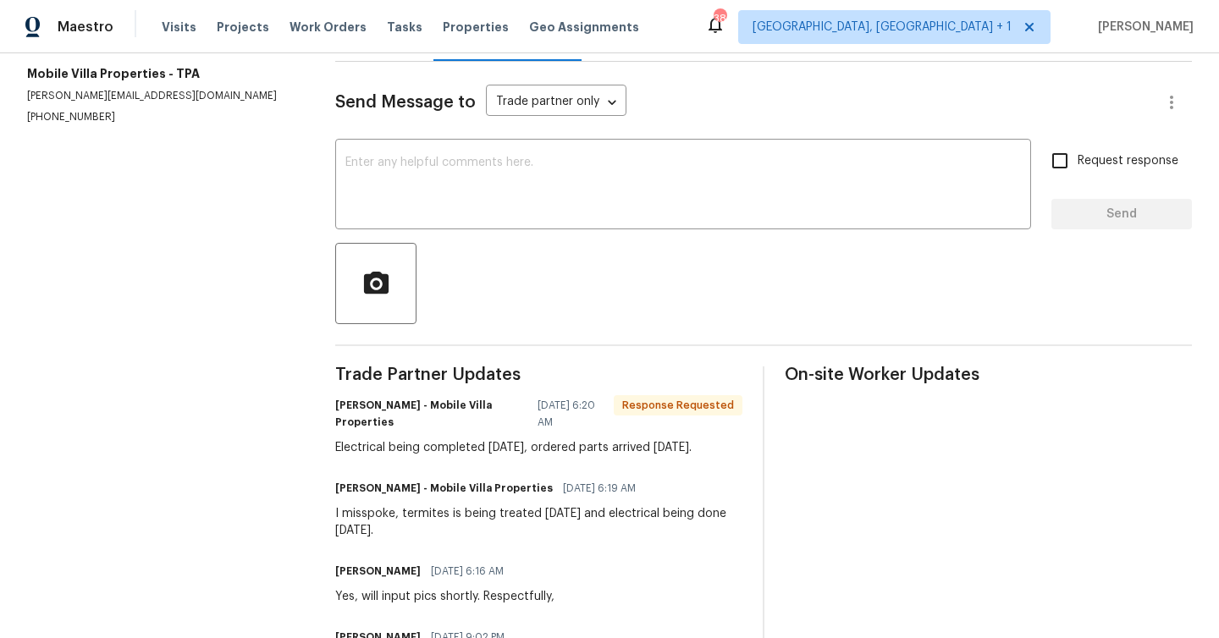
scroll to position [229, 0]
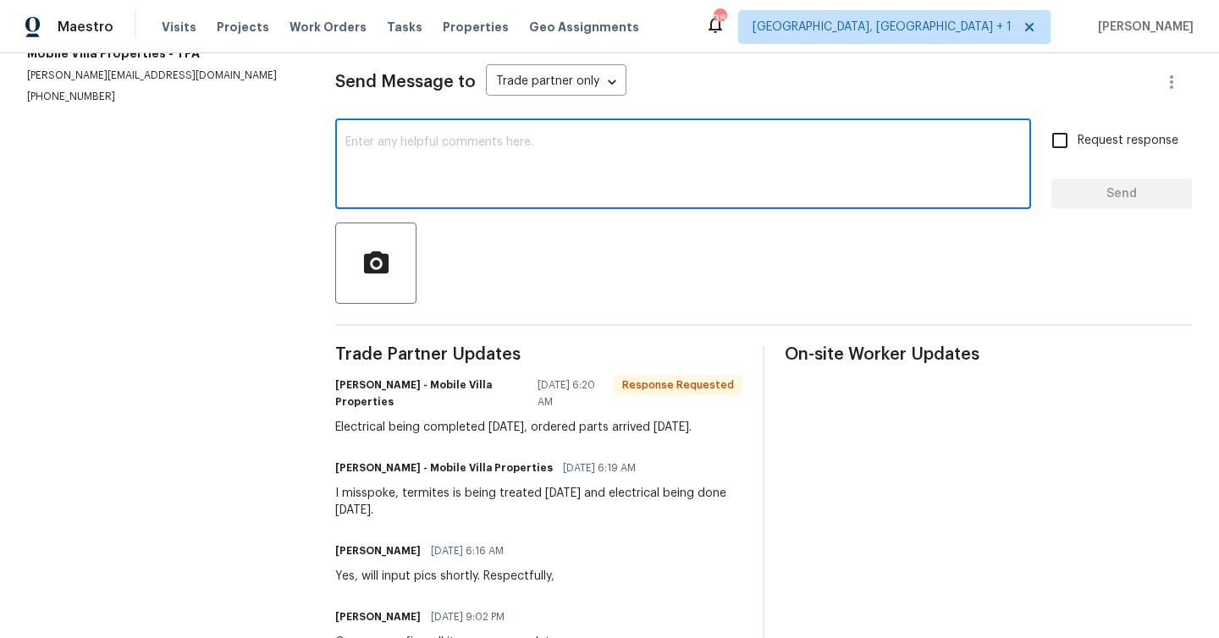
click at [439, 188] on textarea at bounding box center [683, 165] width 676 height 59
type textarea "Please advise once completed."
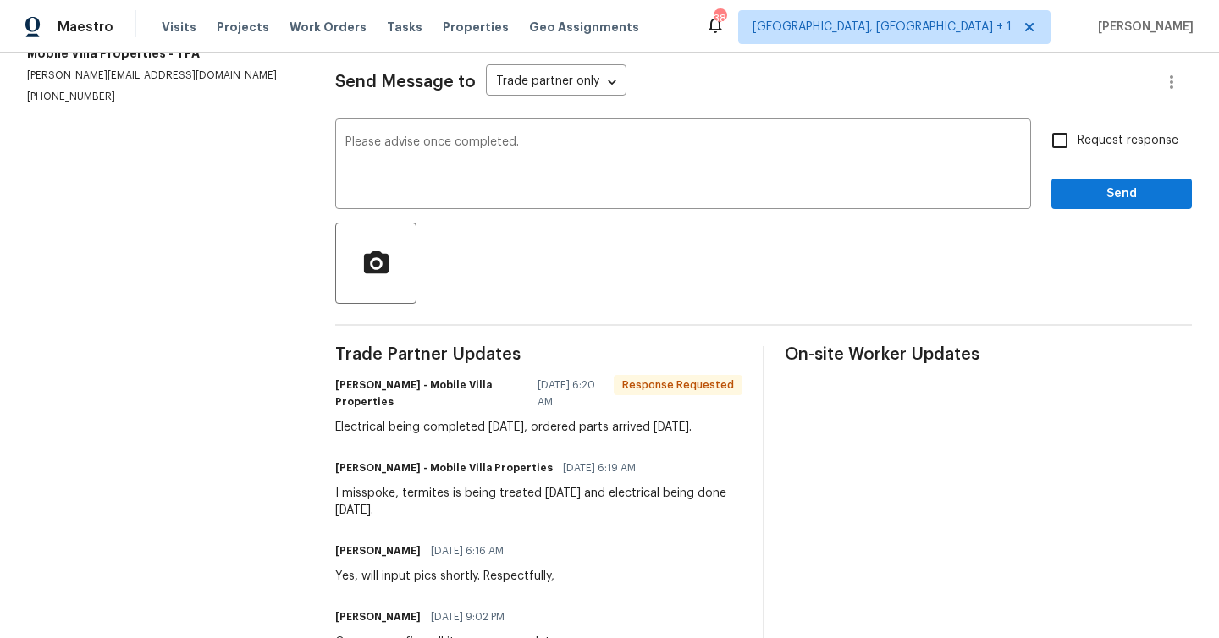
click at [1140, 146] on span "Request response" at bounding box center [1128, 141] width 101 height 18
click at [1078, 146] on input "Request response" at bounding box center [1060, 141] width 36 height 36
checkbox input "true"
click at [1138, 203] on span "Send" at bounding box center [1121, 194] width 113 height 21
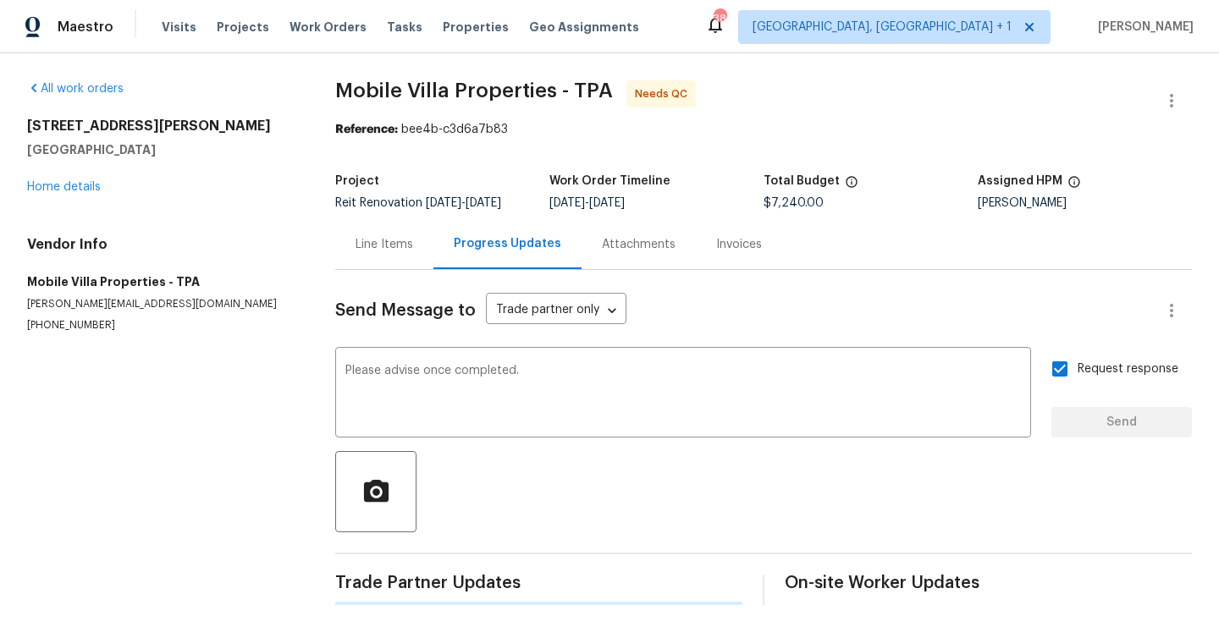
scroll to position [0, 0]
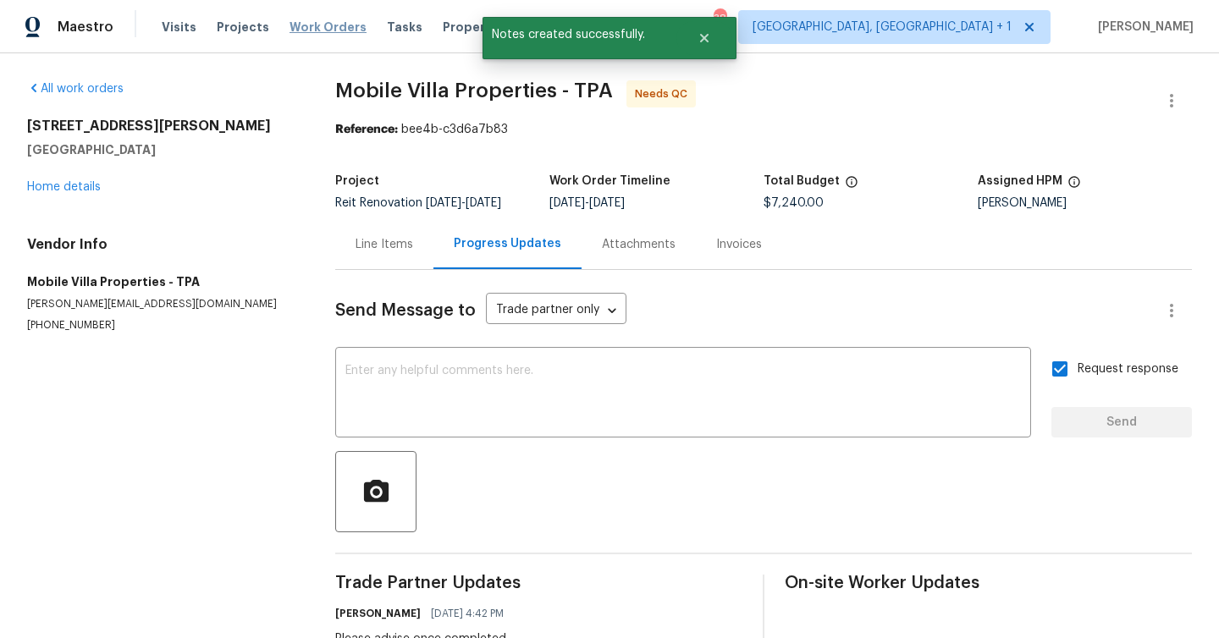
click at [290, 32] on span "Work Orders" at bounding box center [328, 27] width 77 height 17
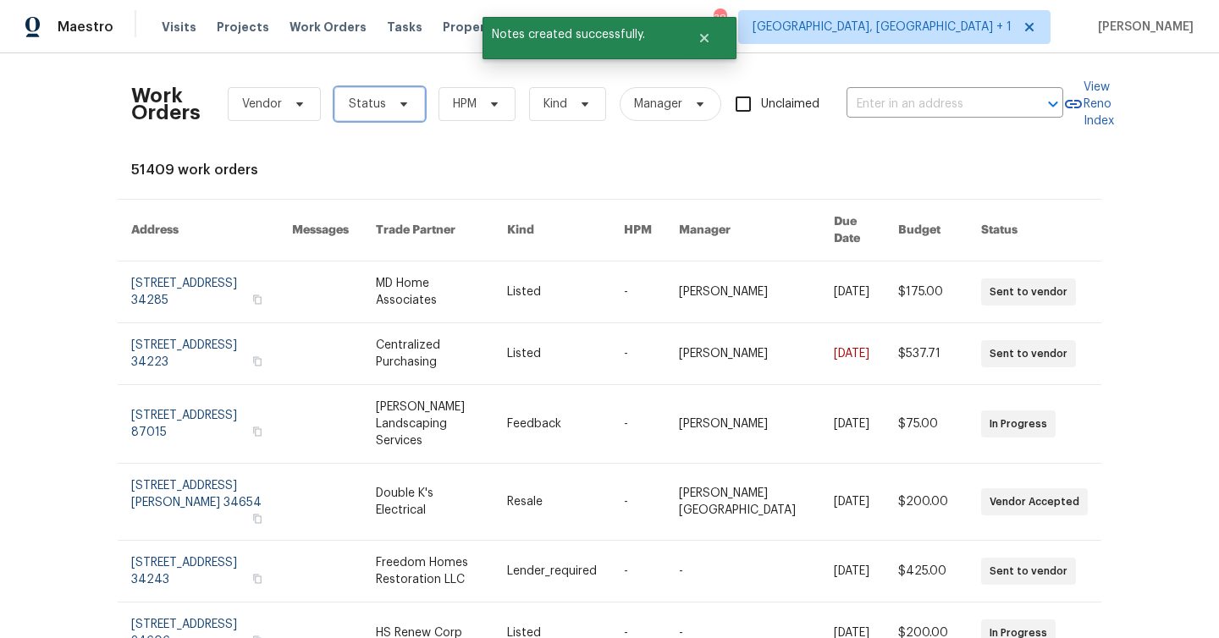
click at [398, 111] on span "Status" at bounding box center [379, 104] width 91 height 34
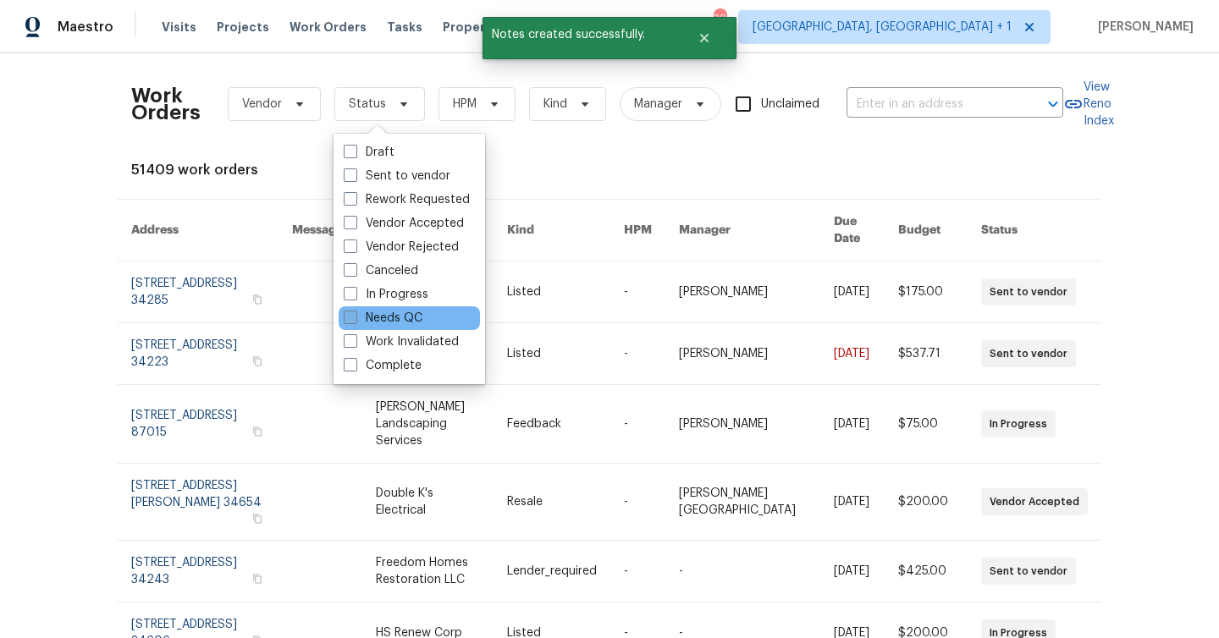
click at [391, 313] on label "Needs QC" at bounding box center [383, 318] width 79 height 17
click at [355, 313] on input "Needs QC" at bounding box center [349, 315] width 11 height 11
checkbox input "true"
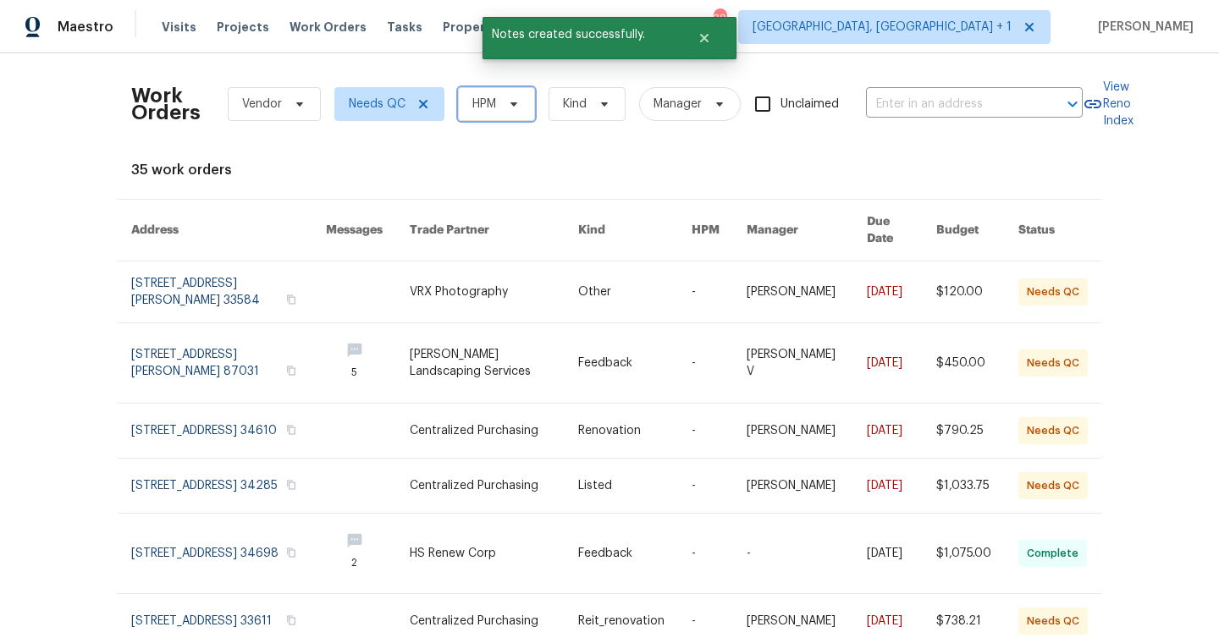
click at [488, 114] on span "HPM" at bounding box center [496, 104] width 77 height 34
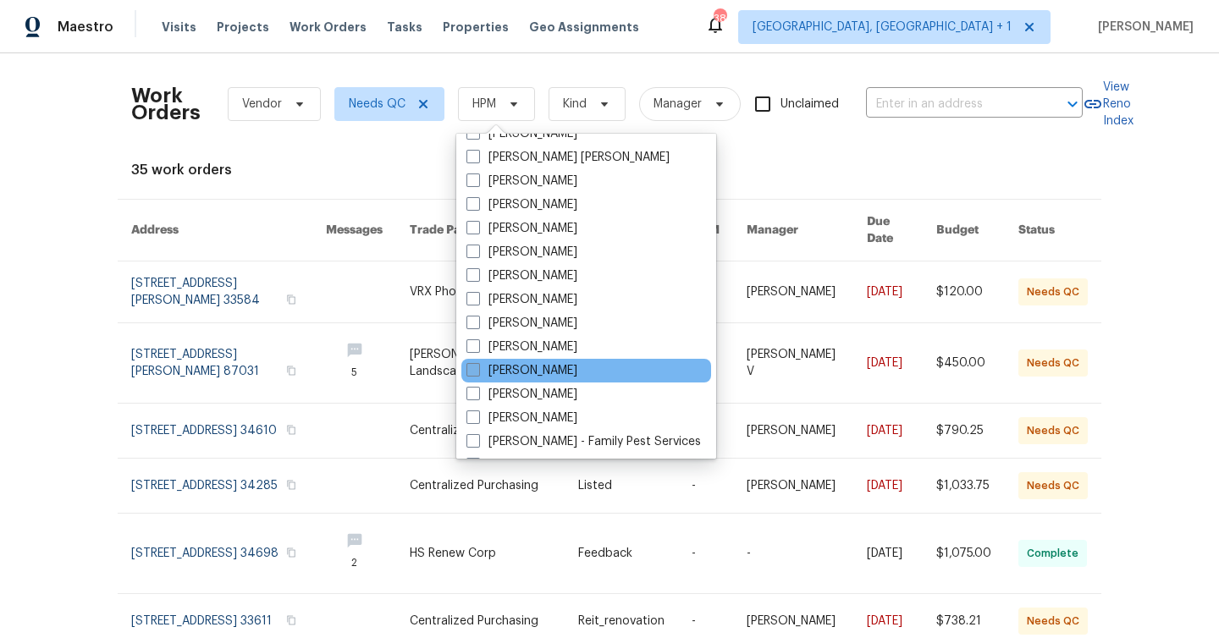
scroll to position [193, 0]
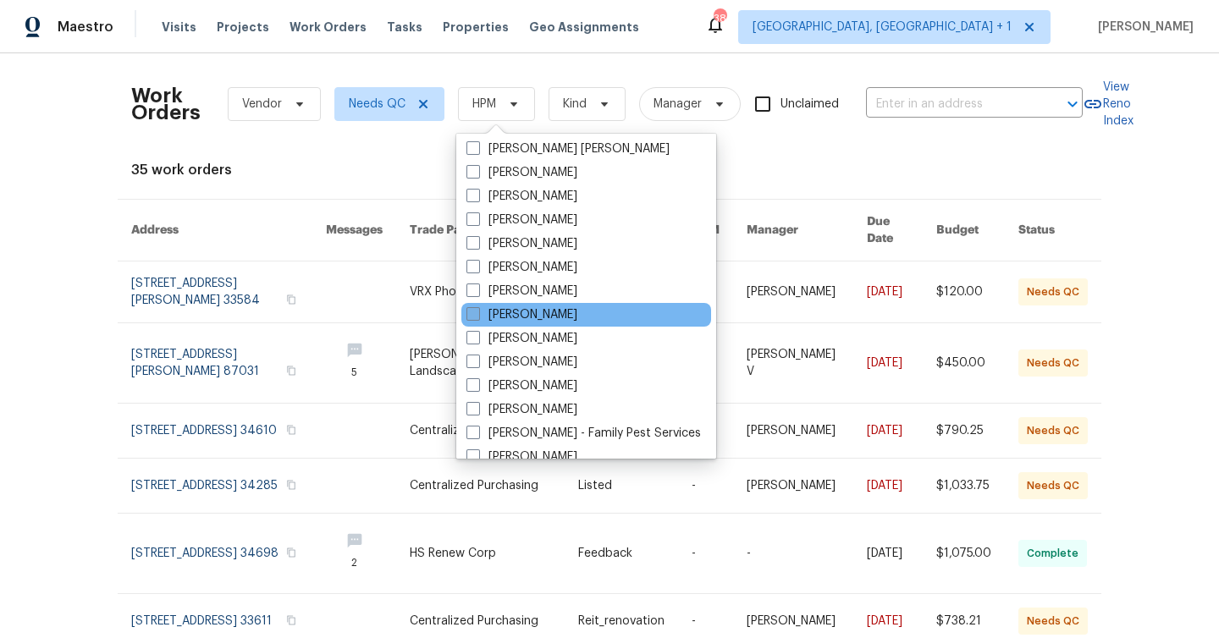
click at [522, 313] on label "[PERSON_NAME]" at bounding box center [521, 314] width 111 height 17
click at [477, 313] on input "[PERSON_NAME]" at bounding box center [471, 311] width 11 height 11
checkbox input "true"
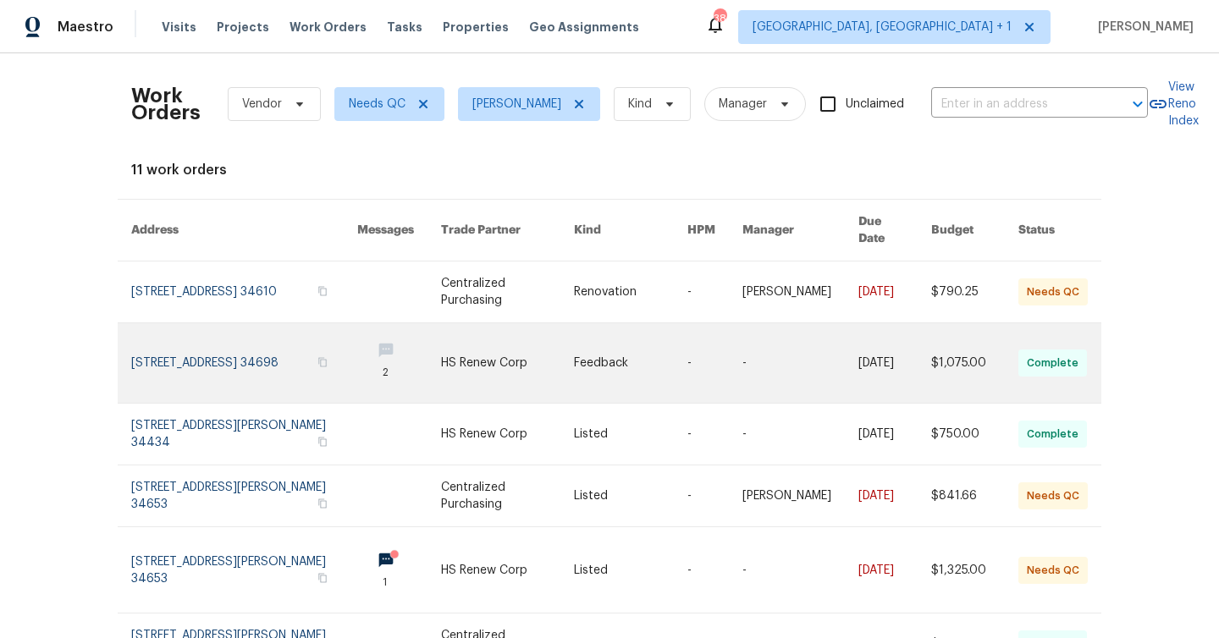
scroll to position [144, 0]
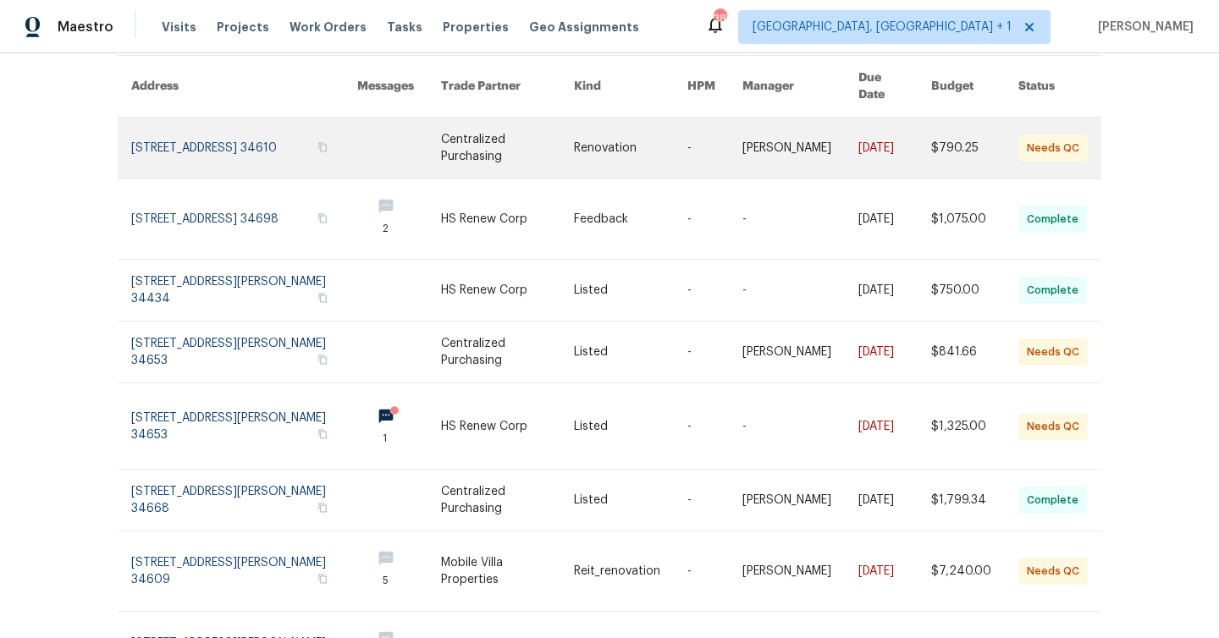
click at [624, 138] on link at bounding box center [630, 148] width 113 height 61
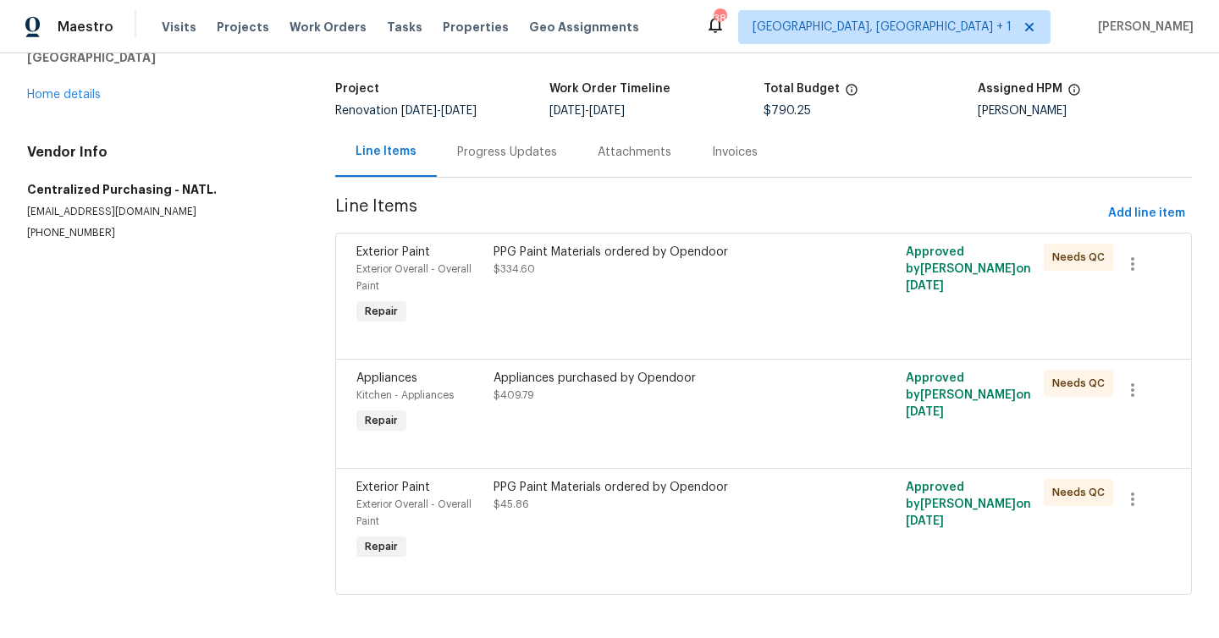
scroll to position [99, 0]
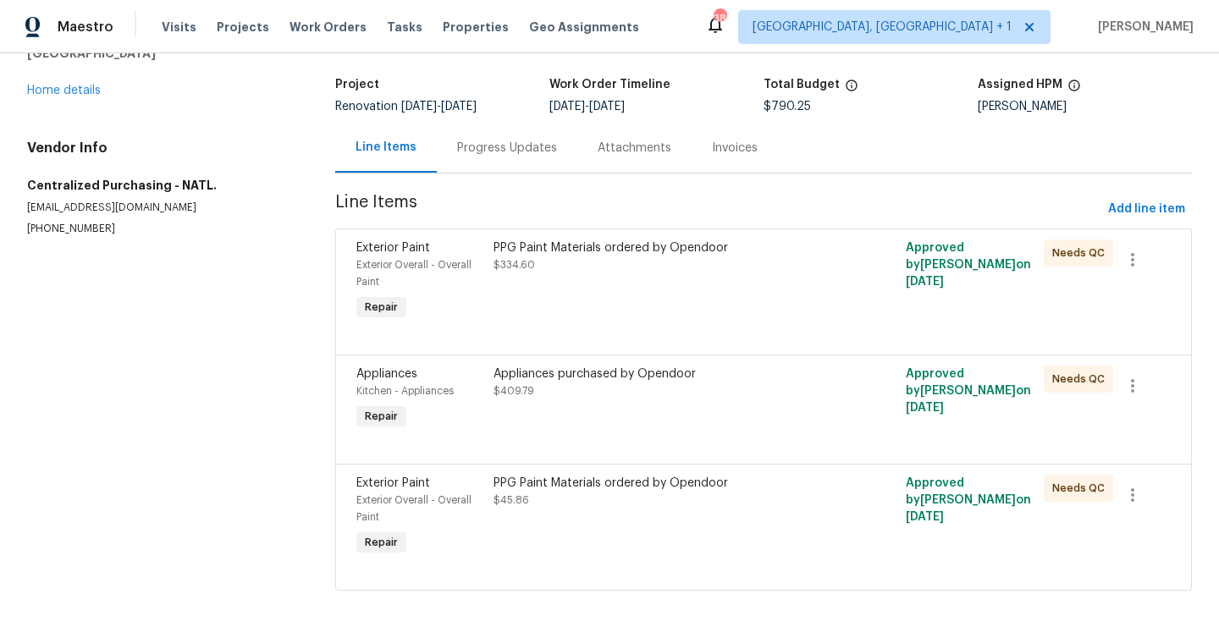
click at [617, 292] on div "PPG Paint Materials ordered by Opendoor $334.60" at bounding box center [660, 281] width 344 height 95
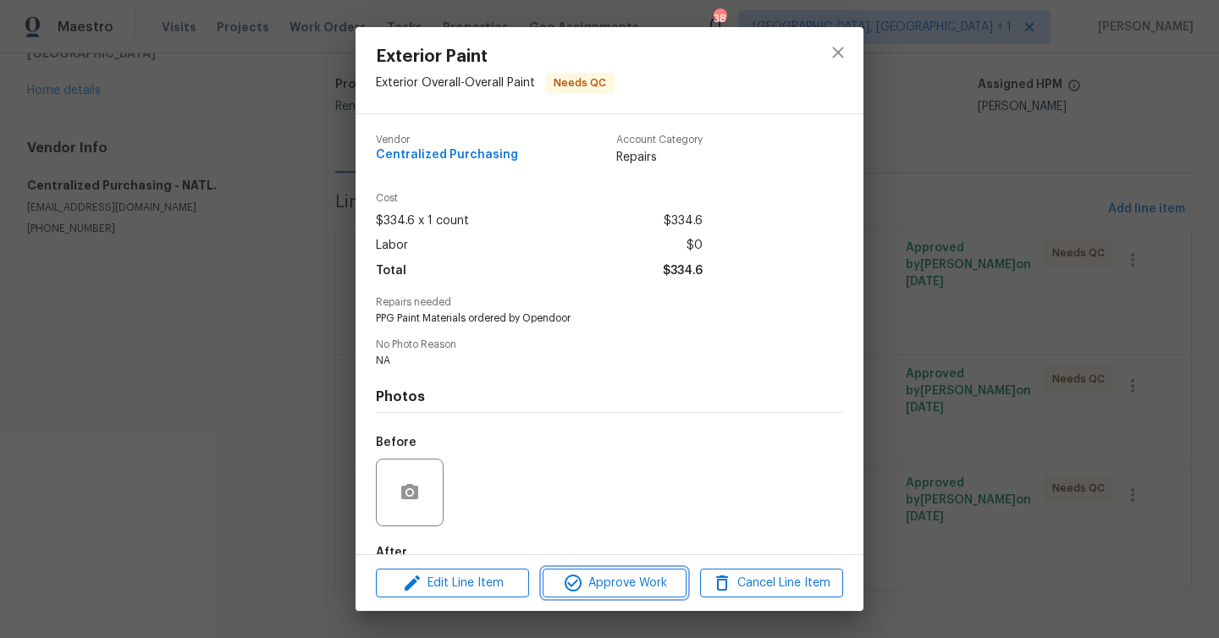
click at [643, 581] on span "Approve Work" at bounding box center [614, 583] width 133 height 21
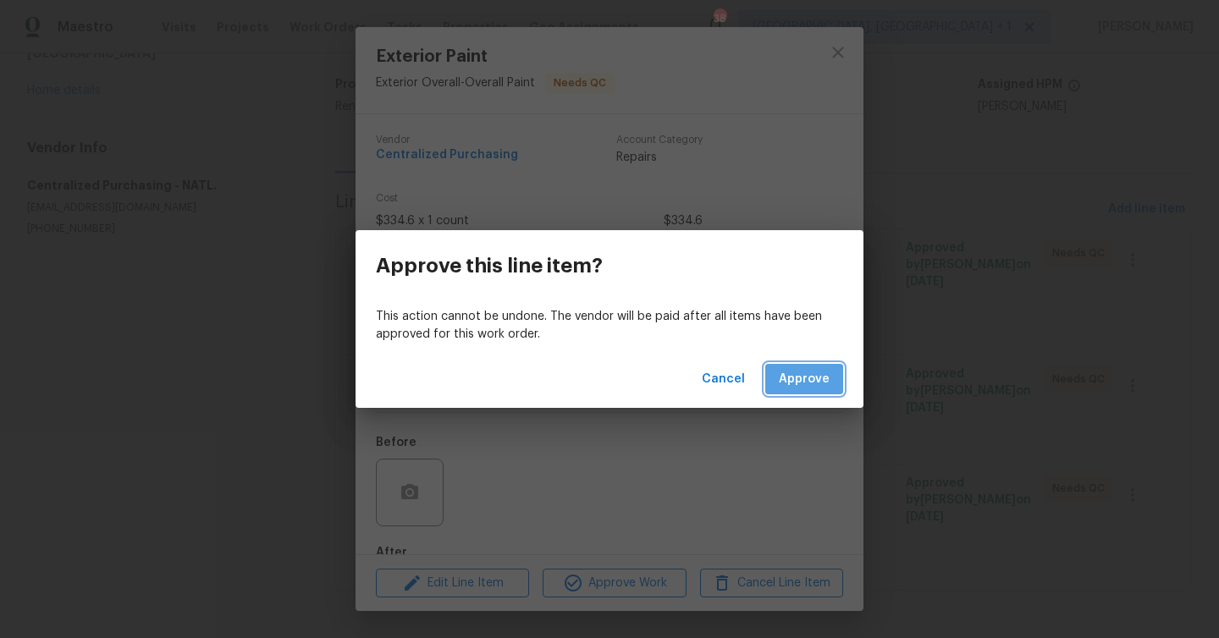
click at [800, 383] on span "Approve" at bounding box center [804, 379] width 51 height 21
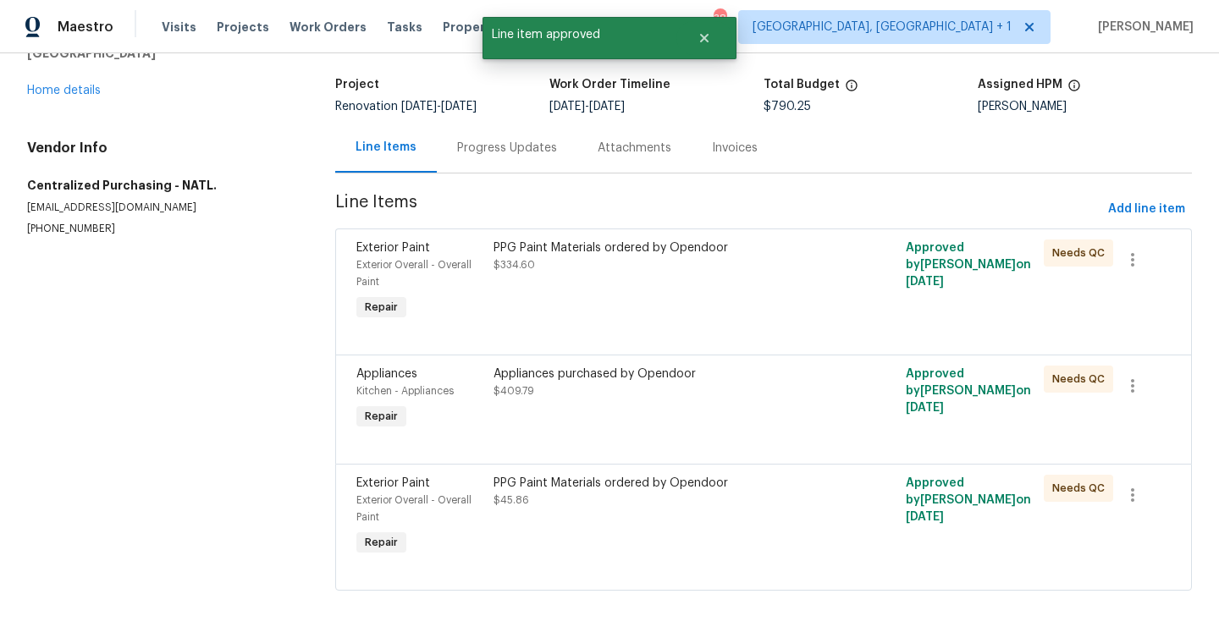
scroll to position [0, 0]
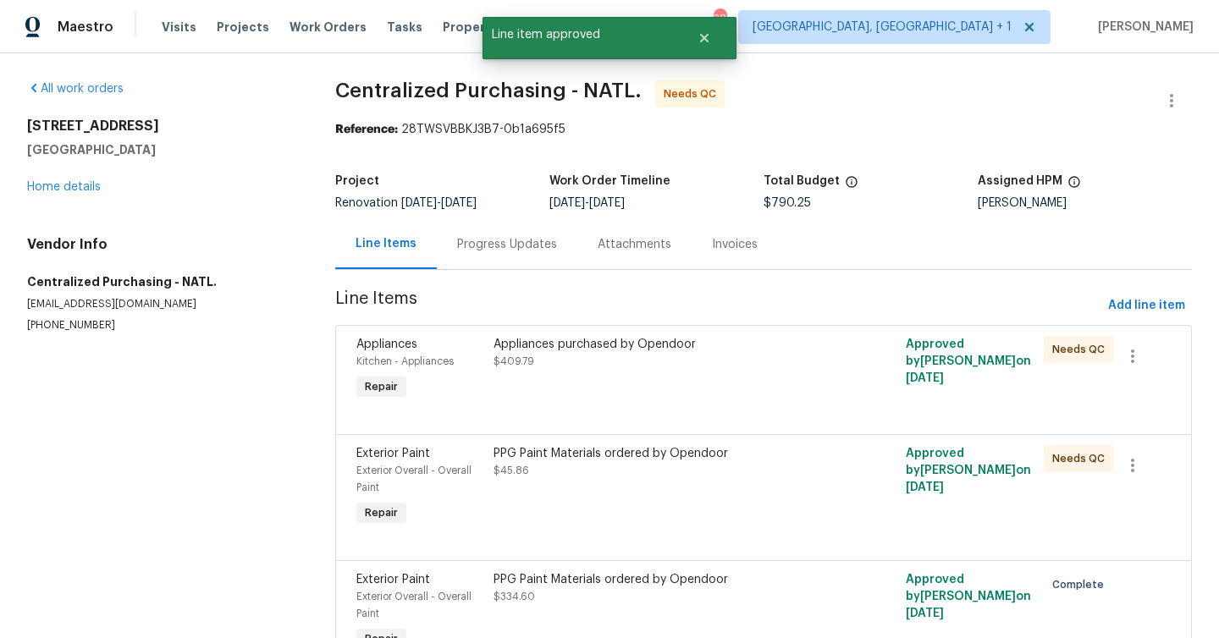
click at [572, 356] on div "Appliances purchased by Opendoor $409.79" at bounding box center [661, 353] width 334 height 34
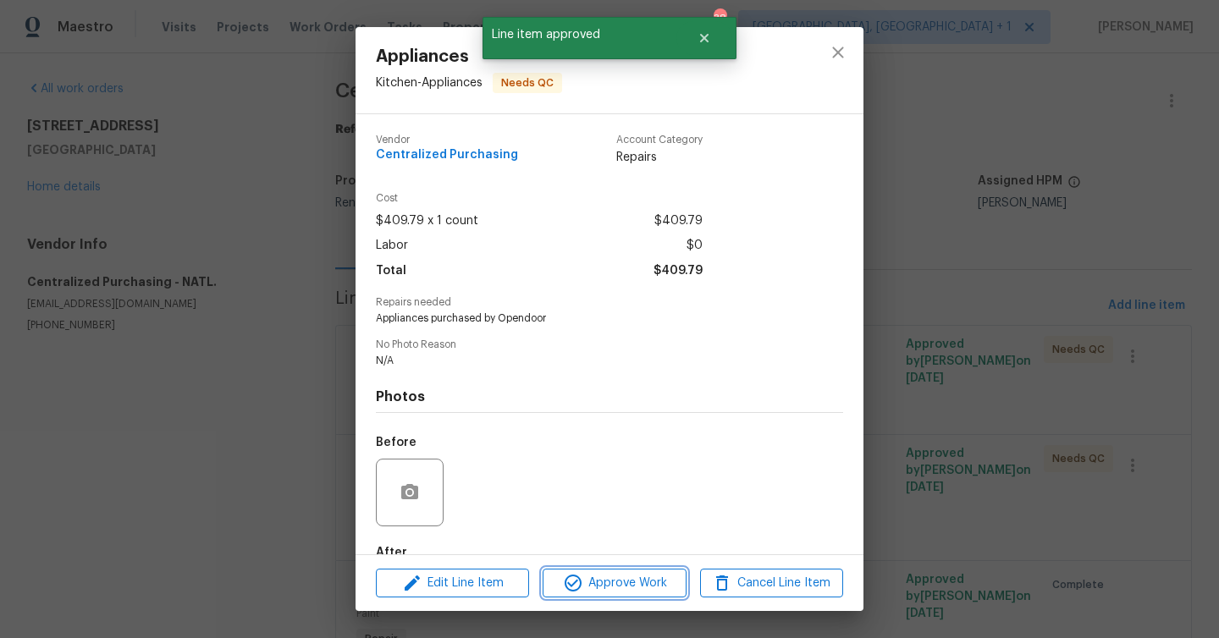
click at [650, 579] on span "Approve Work" at bounding box center [614, 583] width 133 height 21
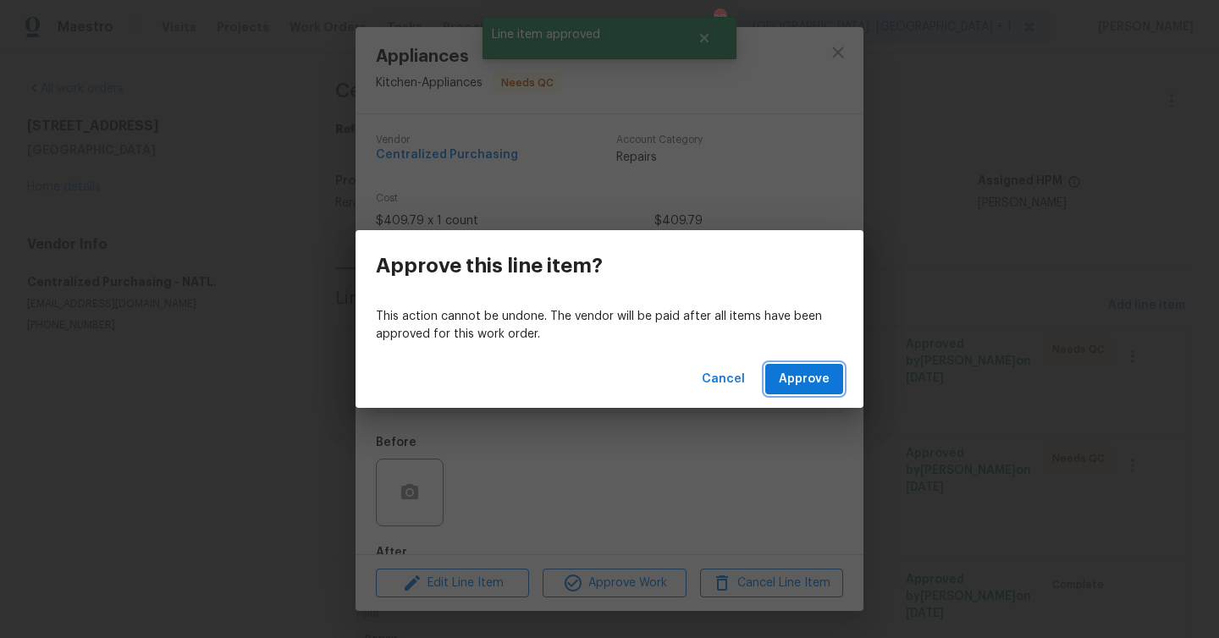
click at [813, 383] on span "Approve" at bounding box center [804, 379] width 51 height 21
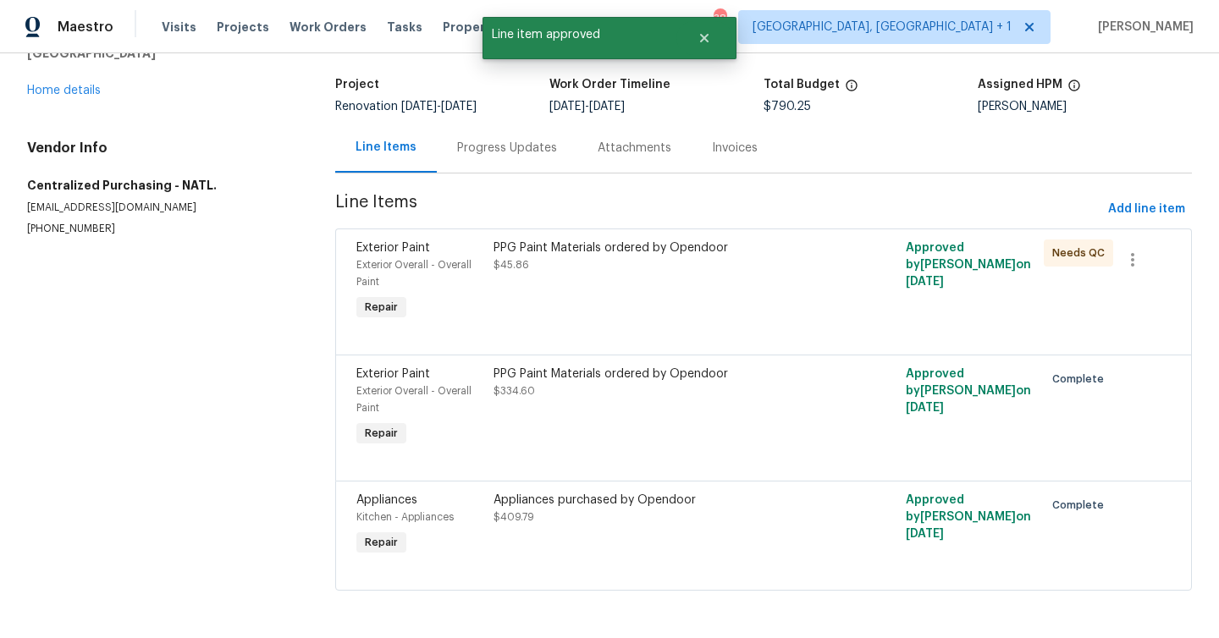
scroll to position [63, 0]
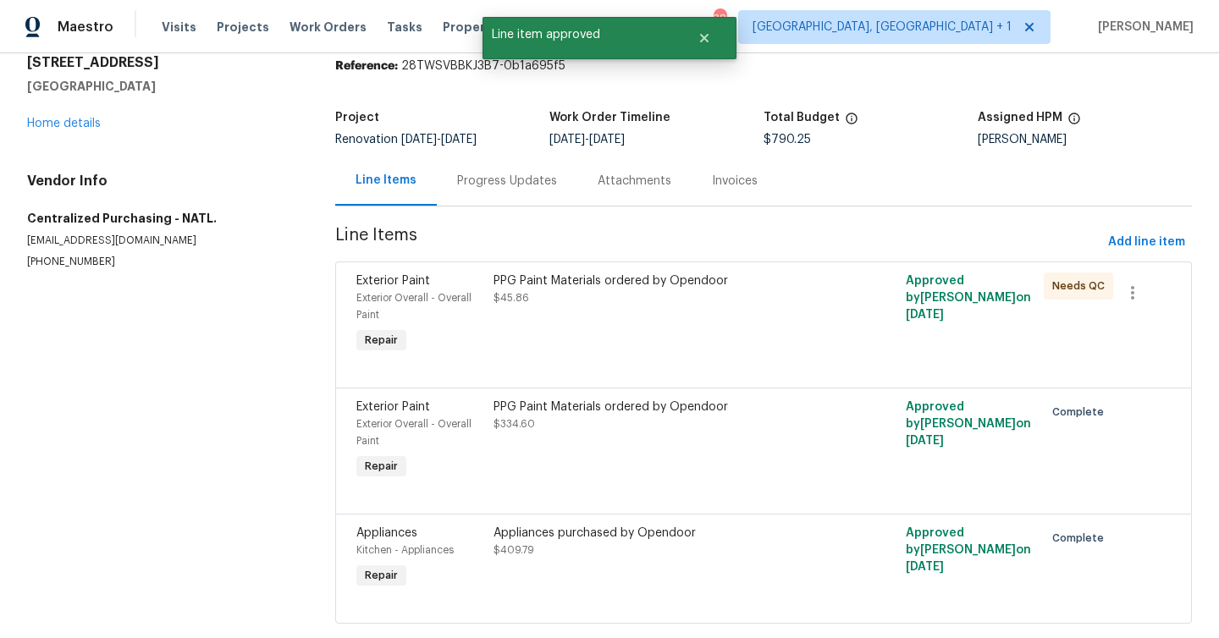
click at [599, 273] on div "PPG Paint Materials ordered by Opendoor" at bounding box center [661, 281] width 334 height 17
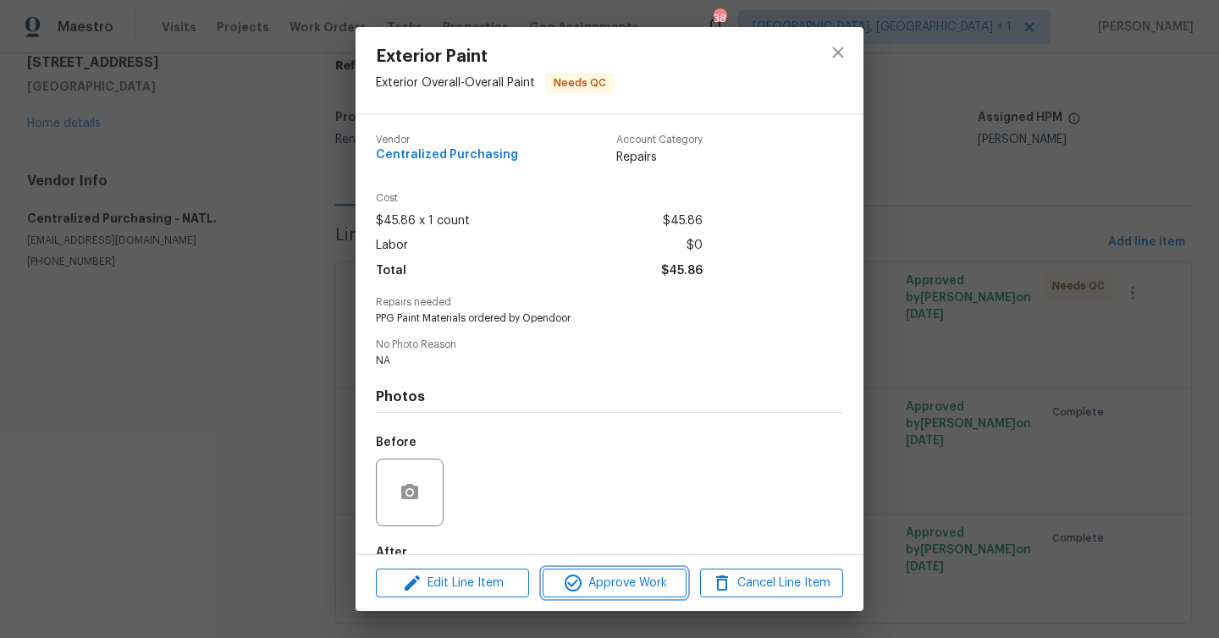
click at [614, 576] on span "Approve Work" at bounding box center [614, 583] width 133 height 21
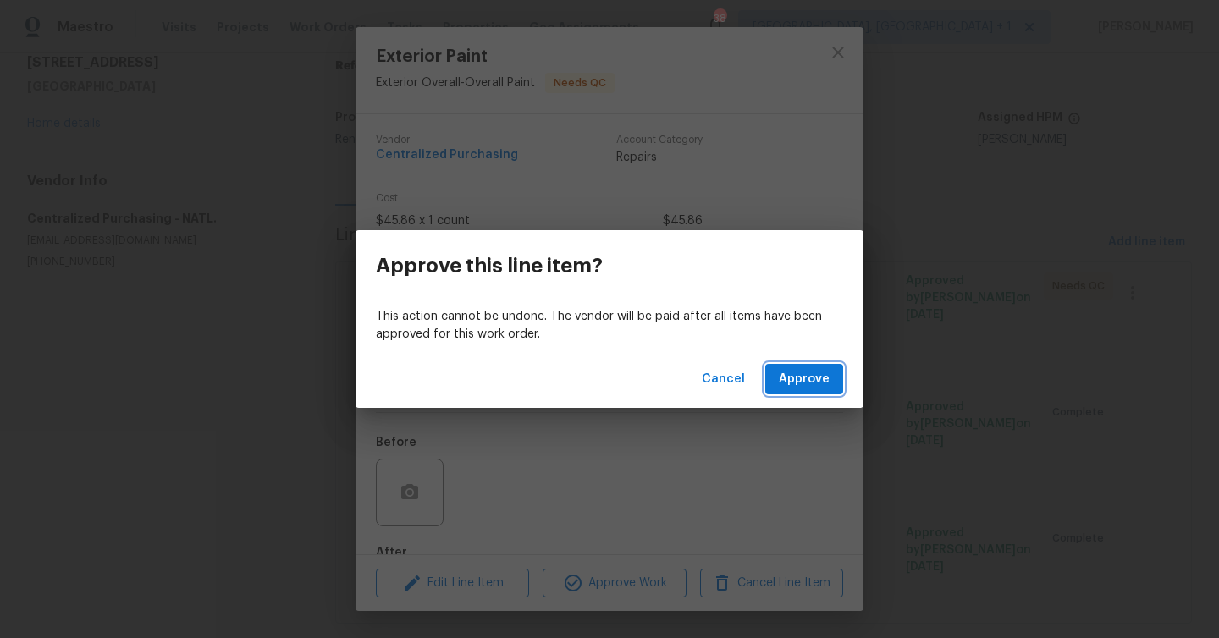
click at [781, 371] on button "Approve" at bounding box center [804, 379] width 78 height 31
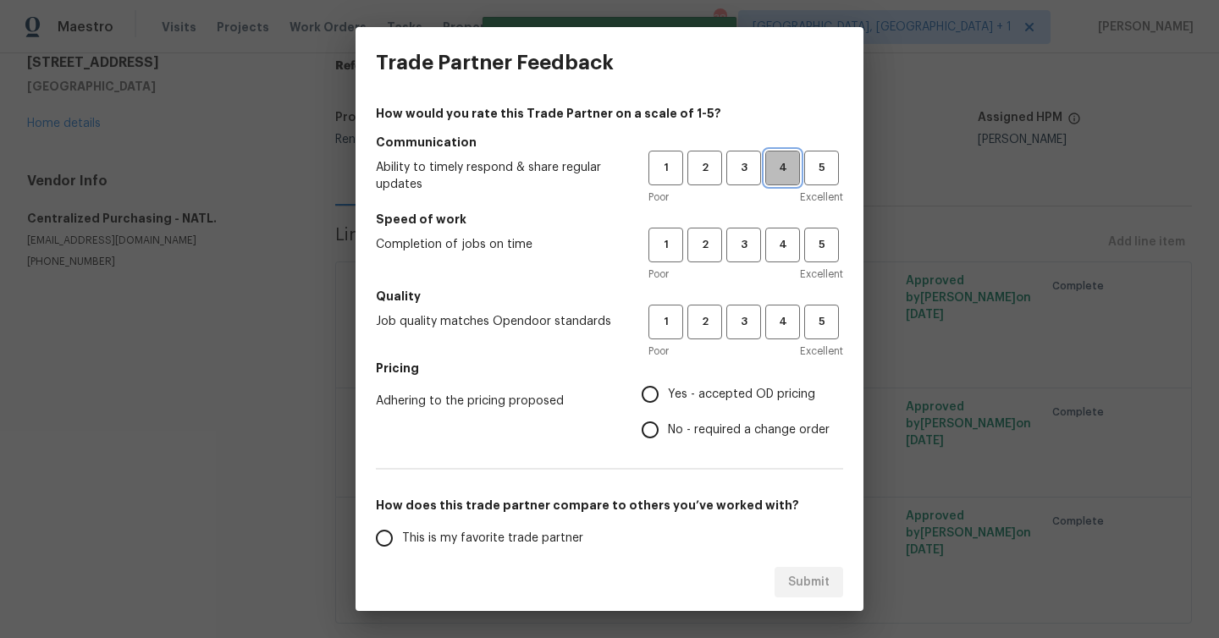
click at [786, 171] on span "4" at bounding box center [782, 167] width 31 height 19
click at [785, 229] on button "4" at bounding box center [782, 245] width 35 height 35
click at [786, 310] on button "4" at bounding box center [782, 322] width 35 height 35
click at [686, 369] on h5 "Pricing" at bounding box center [609, 368] width 467 height 17
click at [678, 388] on span "Yes - accepted OD pricing" at bounding box center [741, 395] width 147 height 18
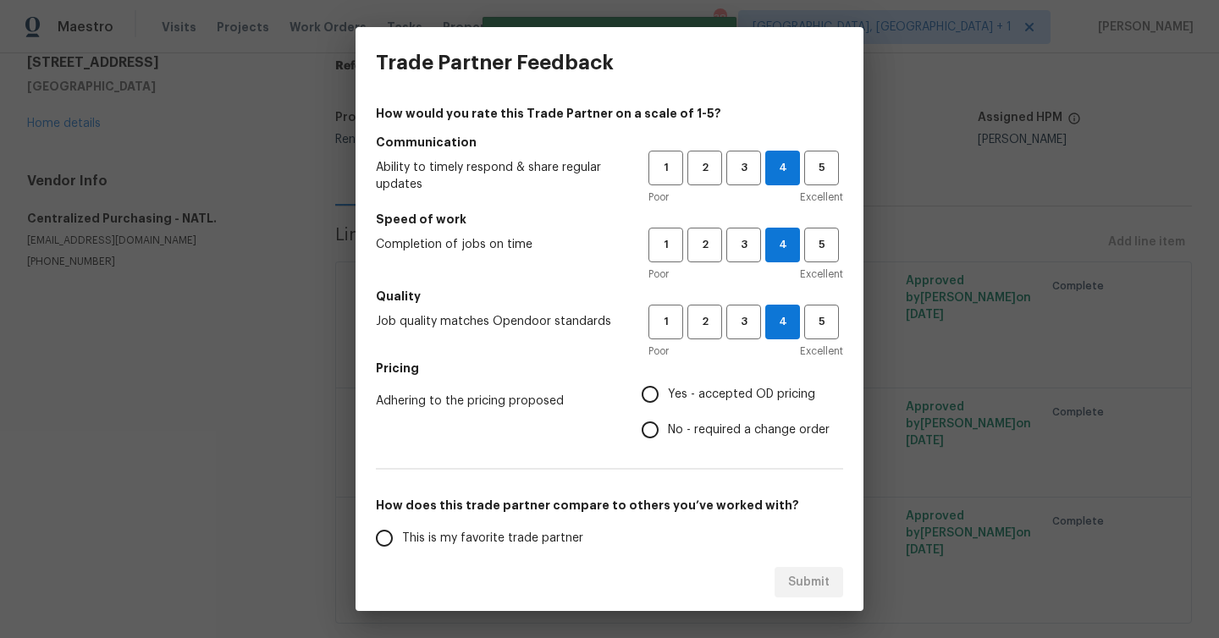
click at [668, 388] on input "Yes - accepted OD pricing" at bounding box center [650, 395] width 36 height 36
radio input "true"
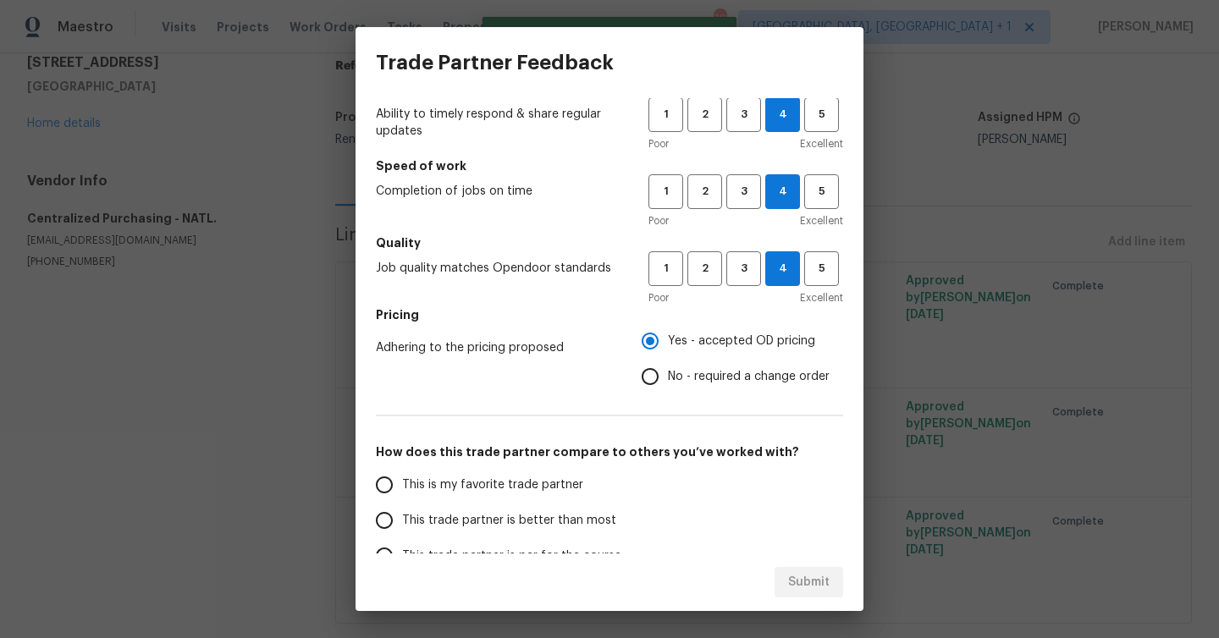
scroll to position [119, 0]
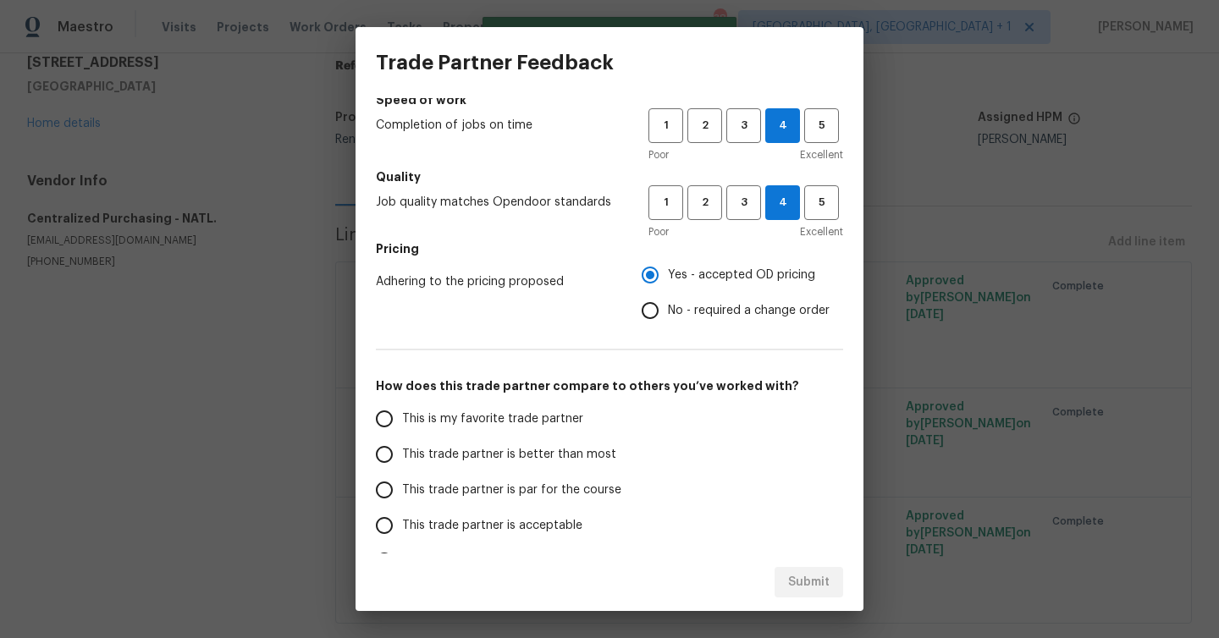
click at [499, 462] on span "This trade partner is better than most" at bounding box center [509, 455] width 214 height 18
click at [402, 462] on input "This trade partner is better than most" at bounding box center [385, 455] width 36 height 36
click at [789, 588] on span "Submit" at bounding box center [808, 582] width 41 height 21
radio input "true"
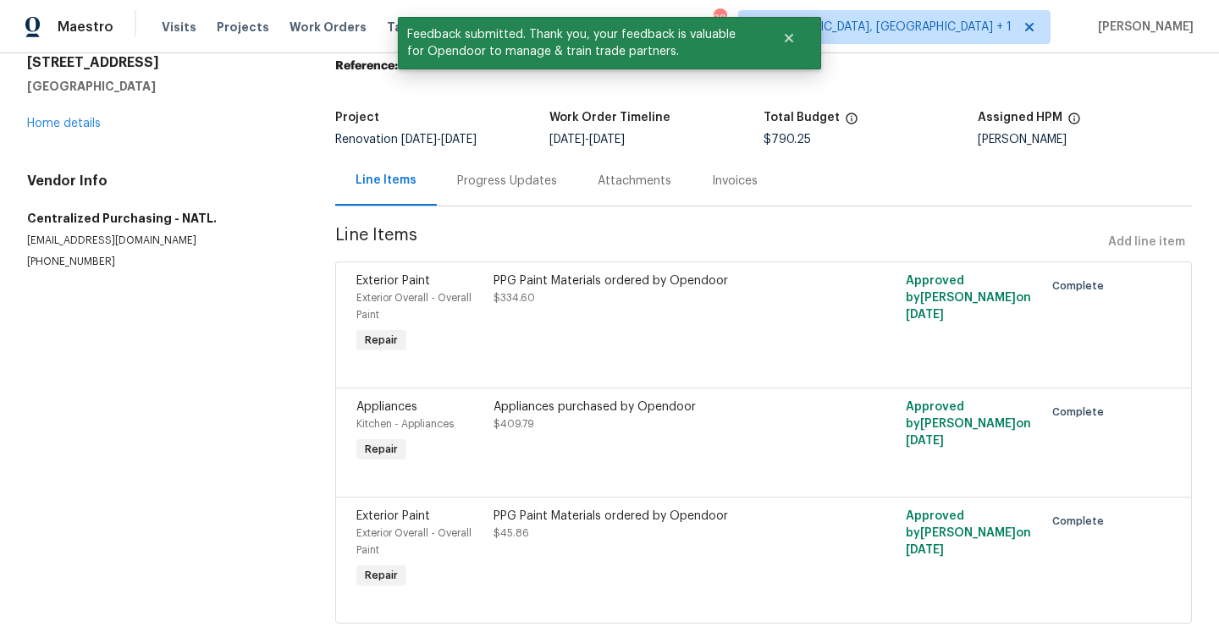
scroll to position [0, 0]
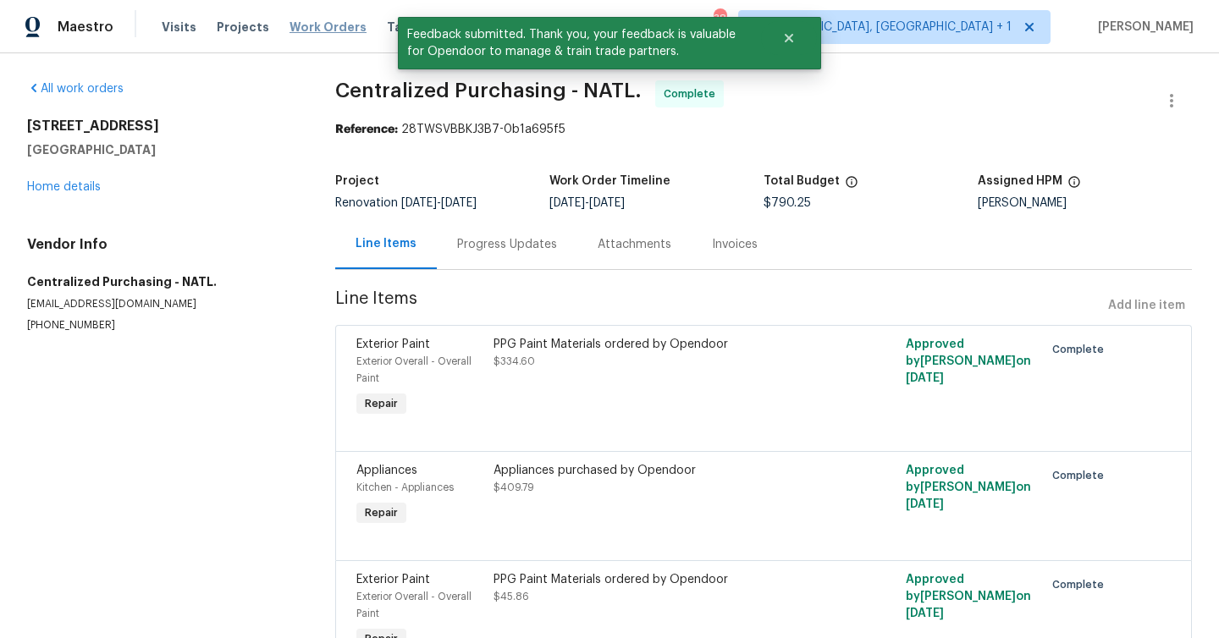
click at [340, 19] on span "Work Orders" at bounding box center [328, 27] width 77 height 17
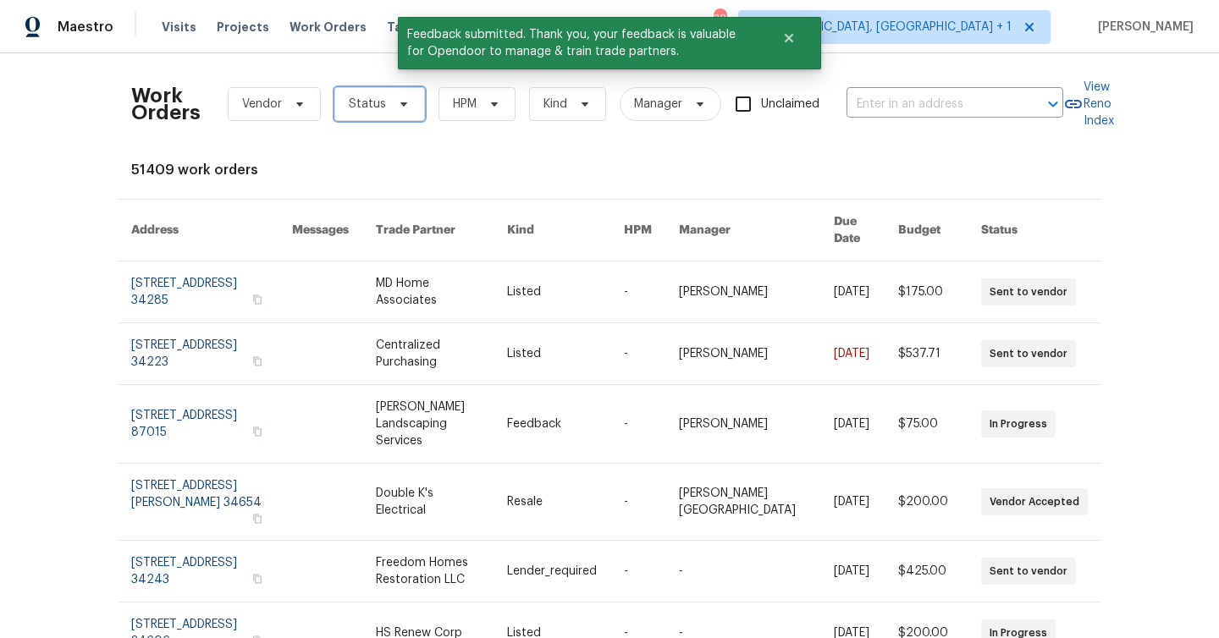
click at [374, 102] on span "Status" at bounding box center [367, 104] width 37 height 17
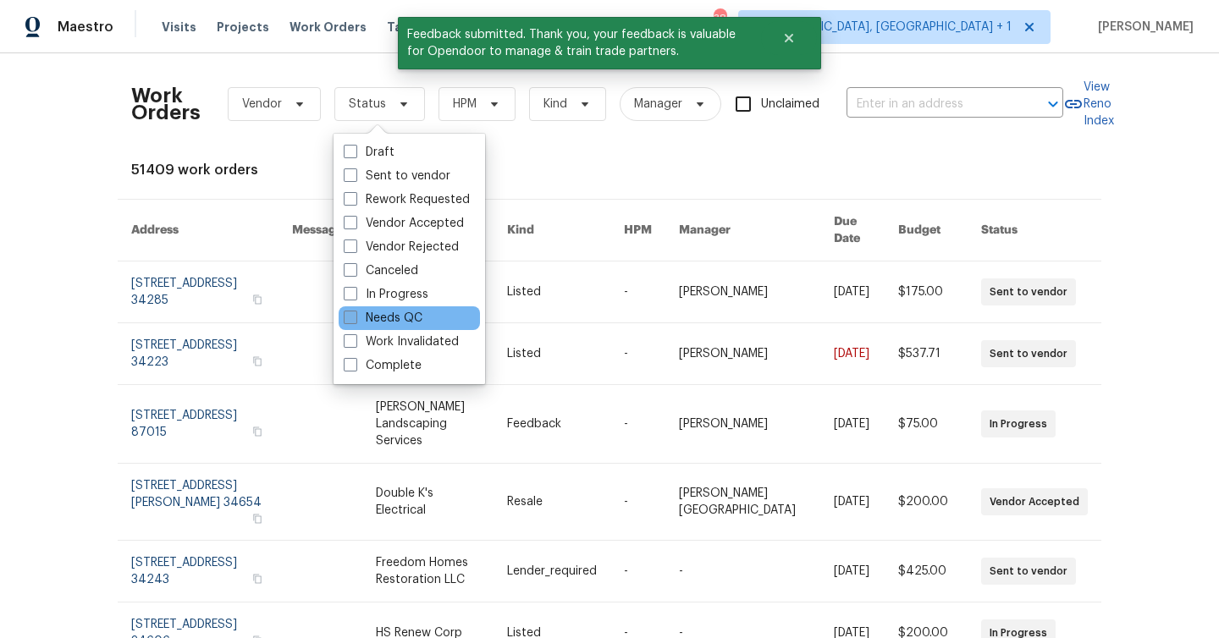
click at [400, 312] on label "Needs QC" at bounding box center [383, 318] width 79 height 17
click at [355, 312] on input "Needs QC" at bounding box center [349, 315] width 11 height 11
checkbox input "true"
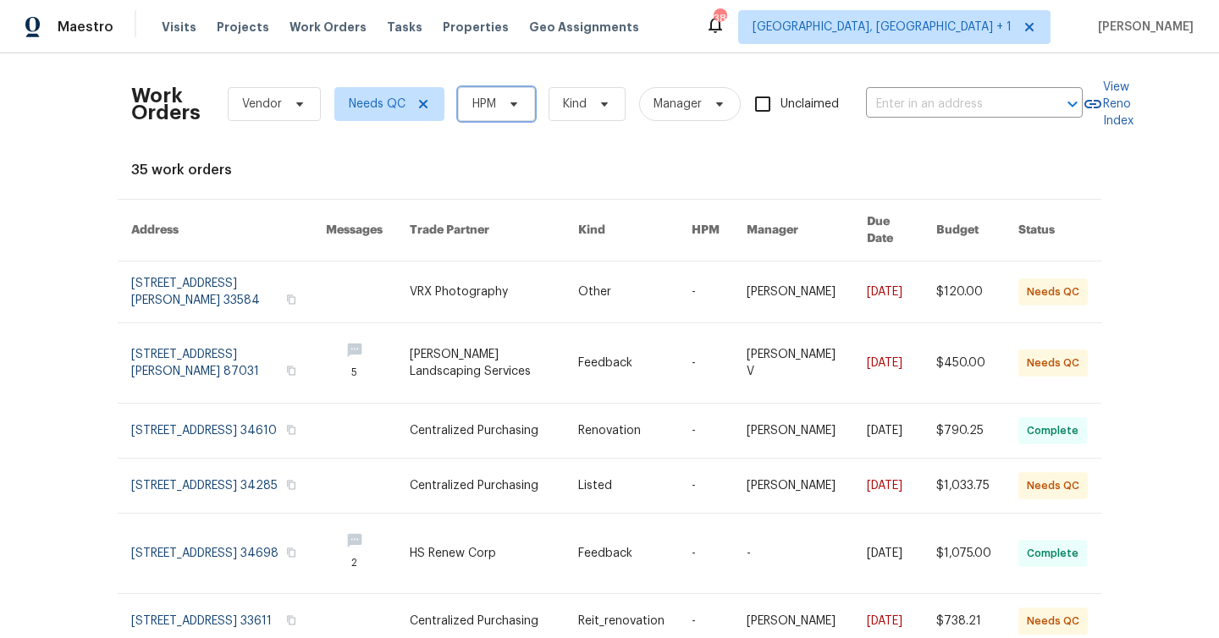
click at [497, 103] on span "HPM" at bounding box center [496, 104] width 77 height 34
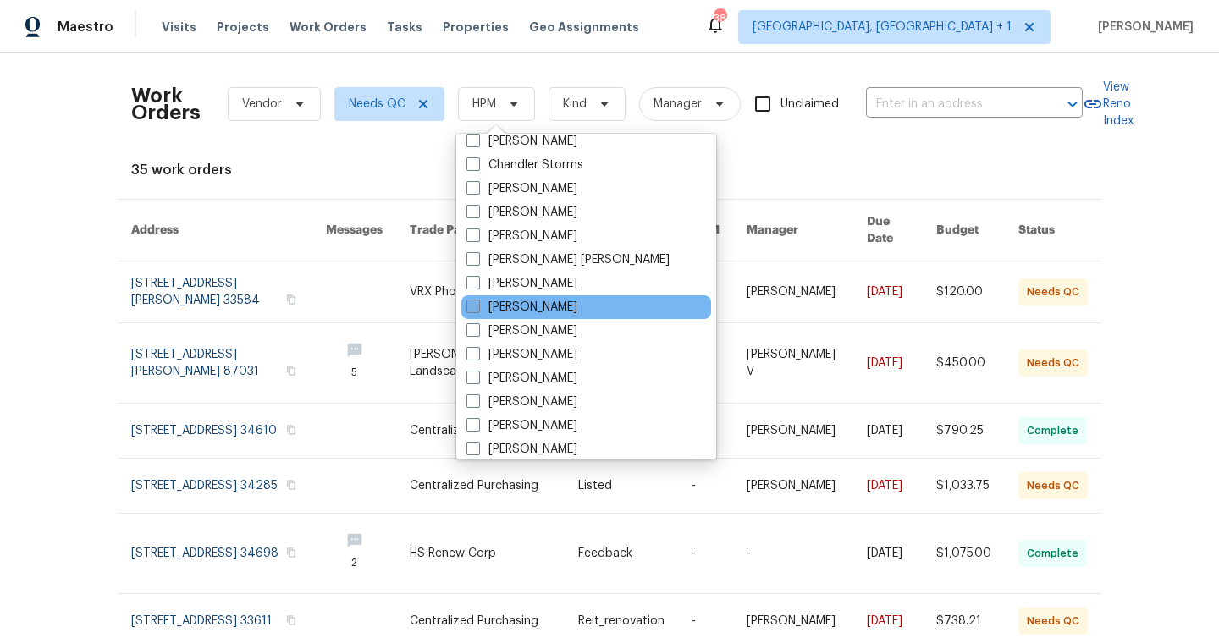
scroll to position [180, 0]
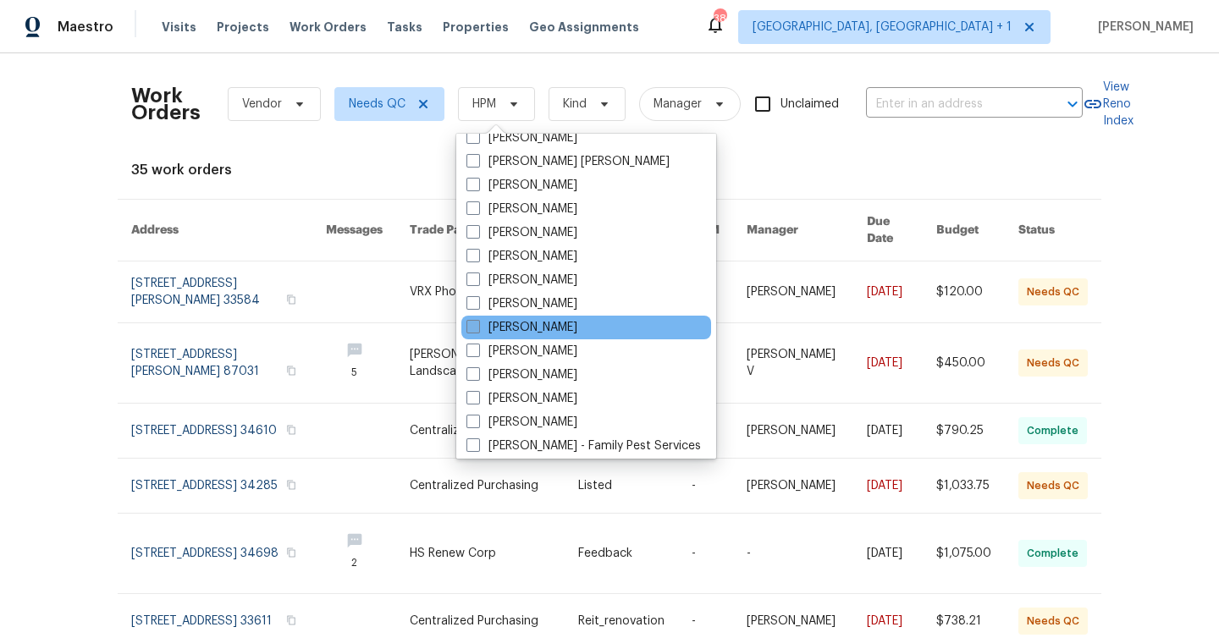
click at [537, 323] on label "[PERSON_NAME]" at bounding box center [521, 327] width 111 height 17
click at [477, 323] on input "[PERSON_NAME]" at bounding box center [471, 324] width 11 height 11
checkbox input "true"
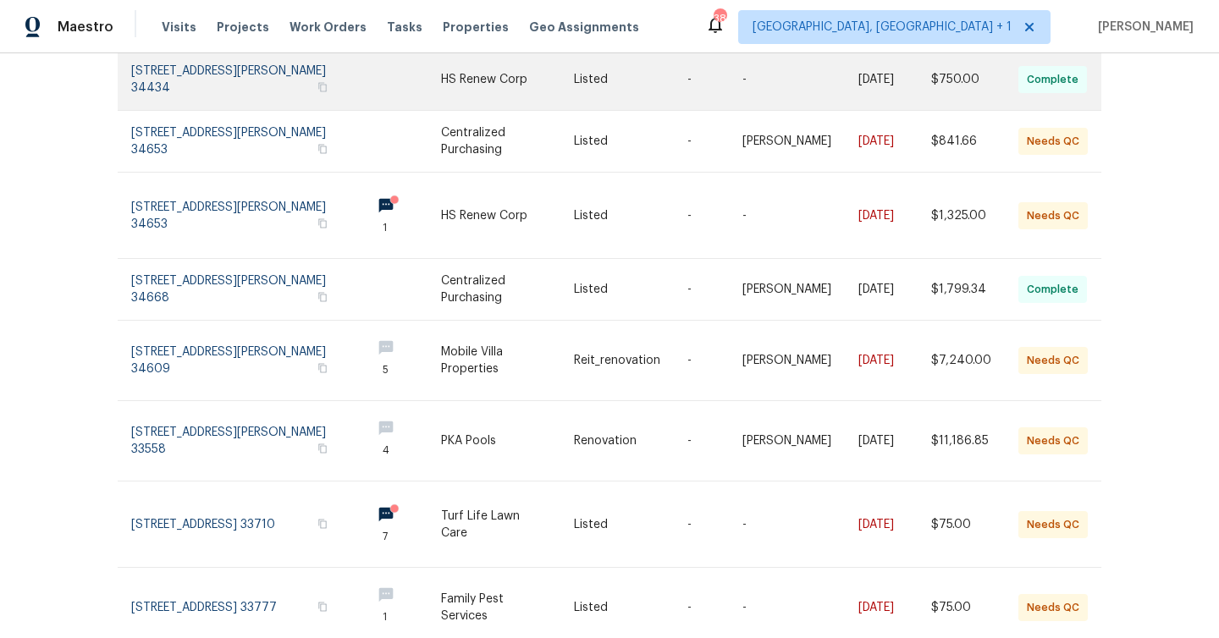
scroll to position [403, 0]
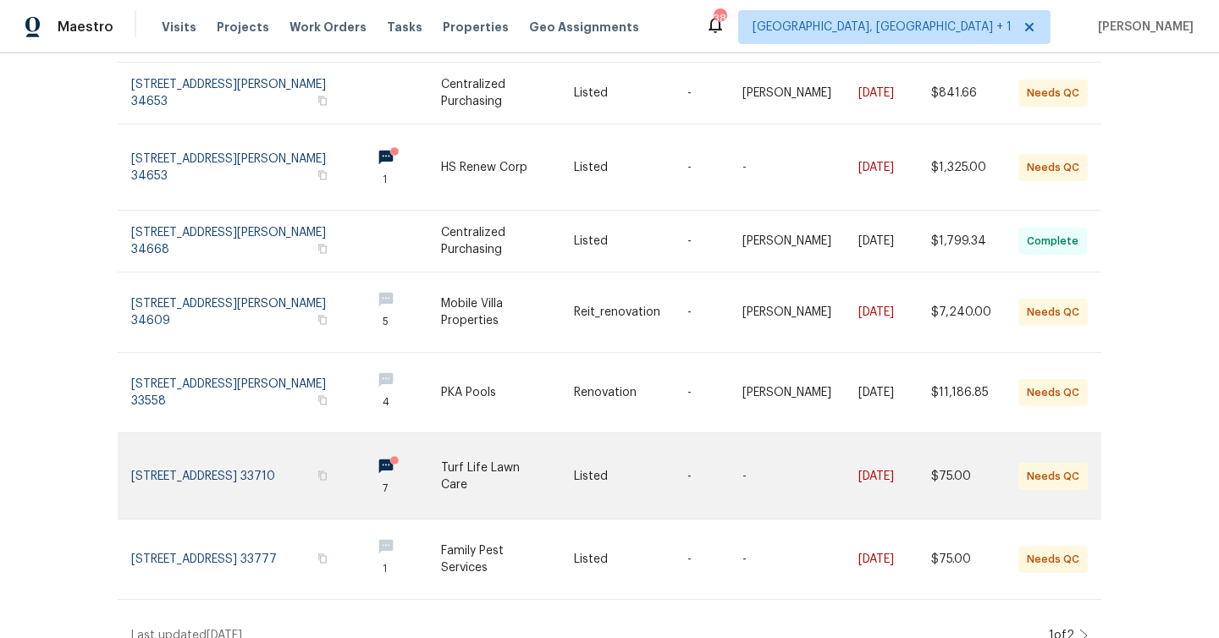
click at [460, 471] on link at bounding box center [507, 476] width 132 height 86
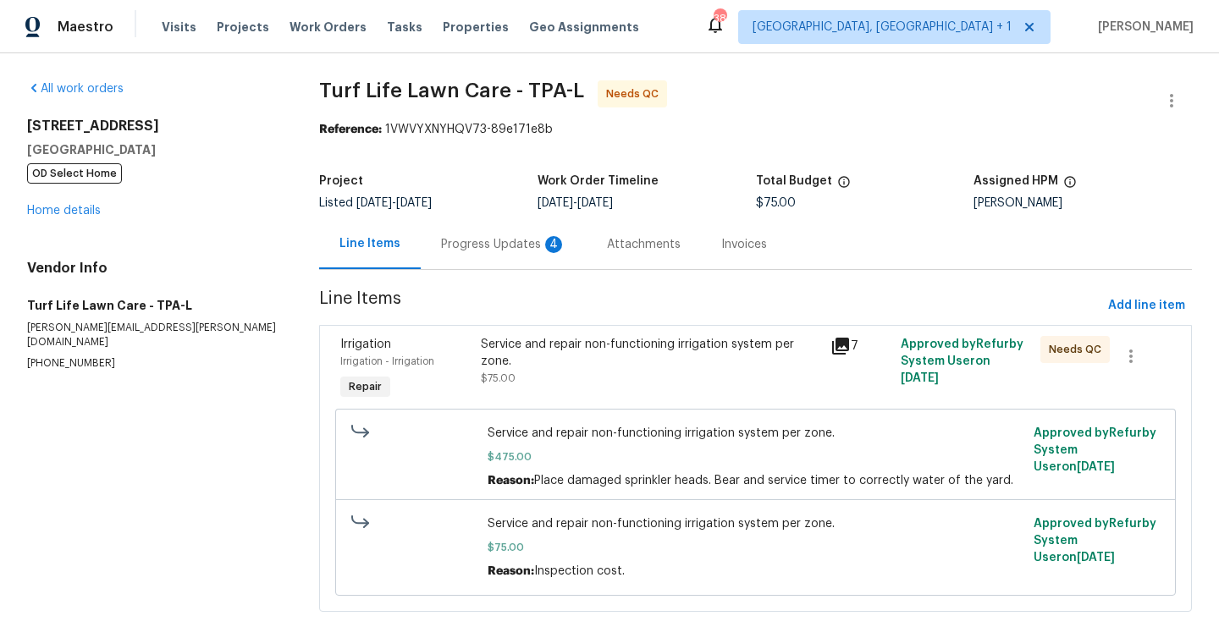
click at [486, 257] on div "Progress Updates 4" at bounding box center [504, 244] width 166 height 50
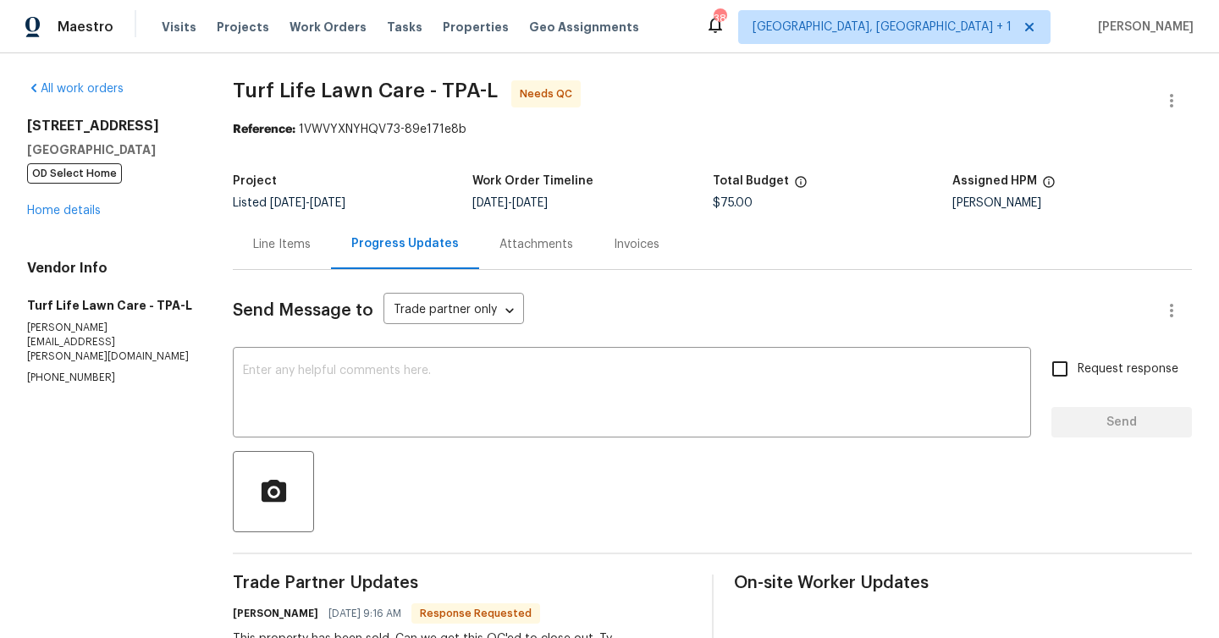
click at [299, 242] on div "Line Items" at bounding box center [282, 244] width 58 height 17
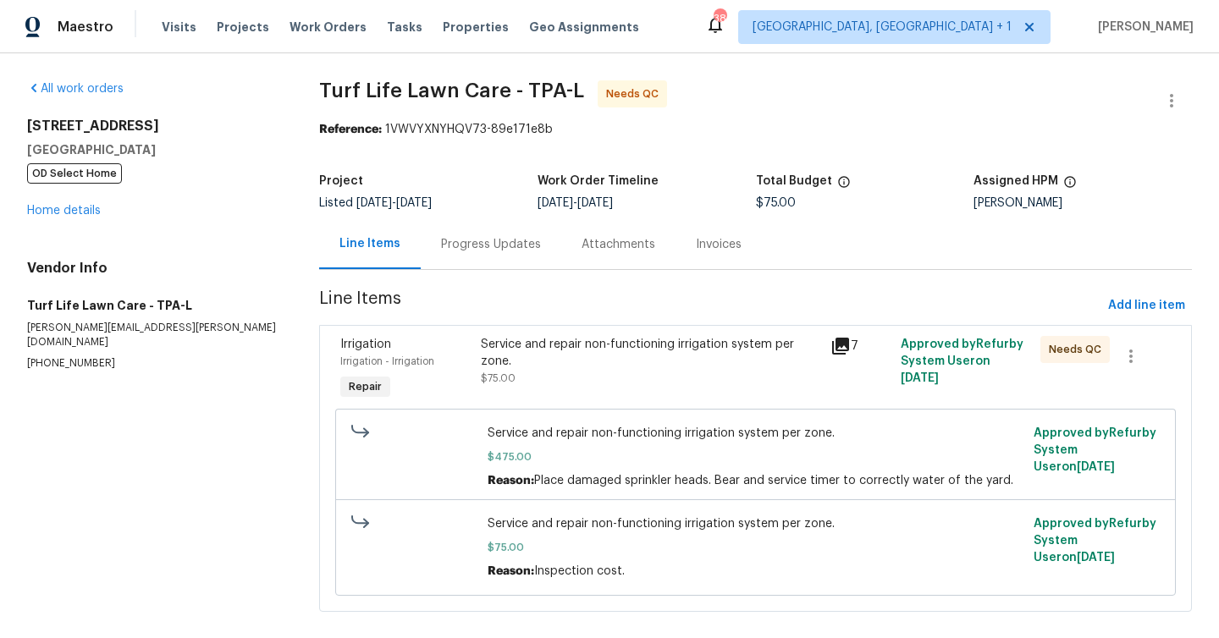
scroll to position [25, 0]
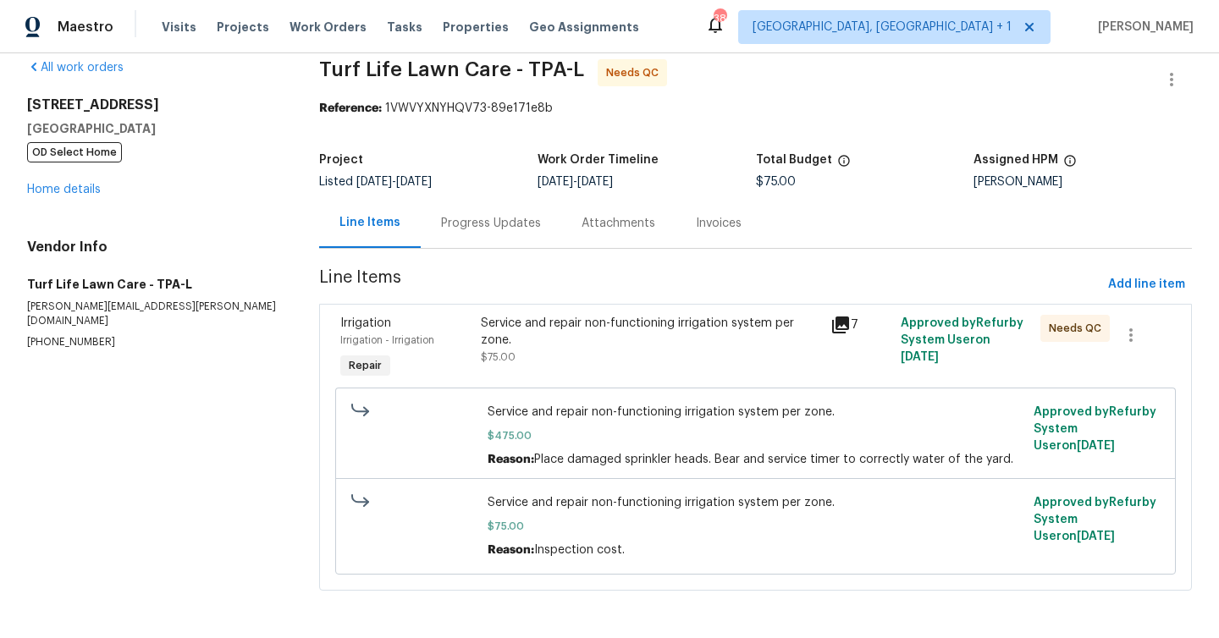
click at [559, 345] on div "Service and repair non-functioning irrigation system per zone." at bounding box center [651, 332] width 340 height 34
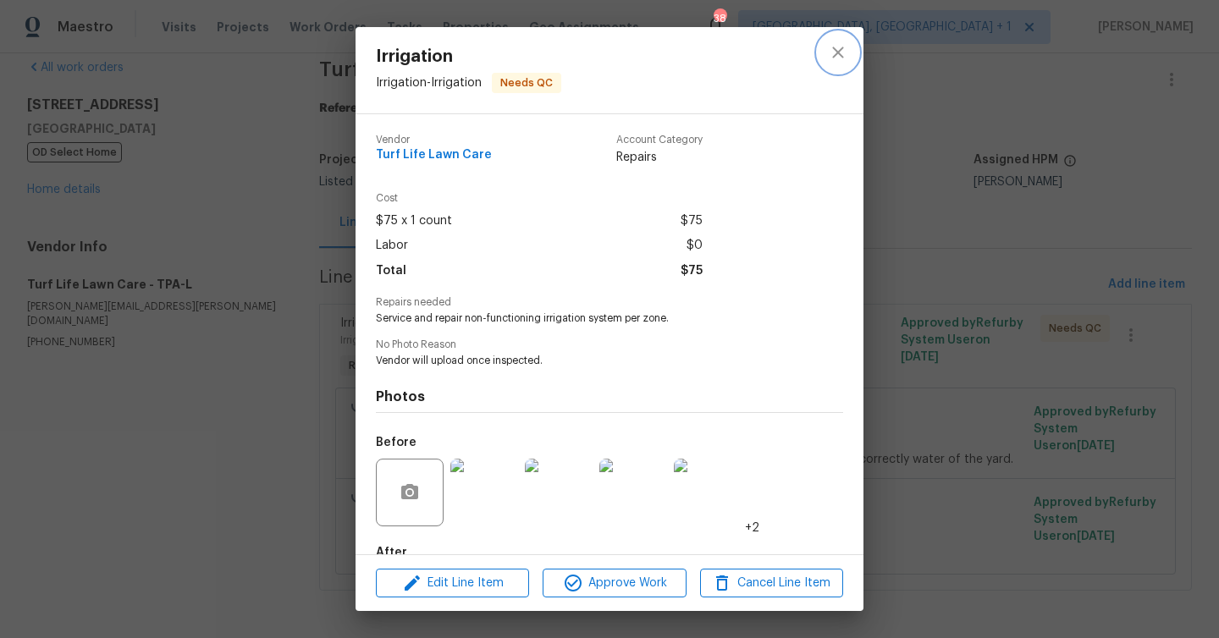
click at [834, 52] on icon "close" at bounding box center [838, 52] width 20 height 20
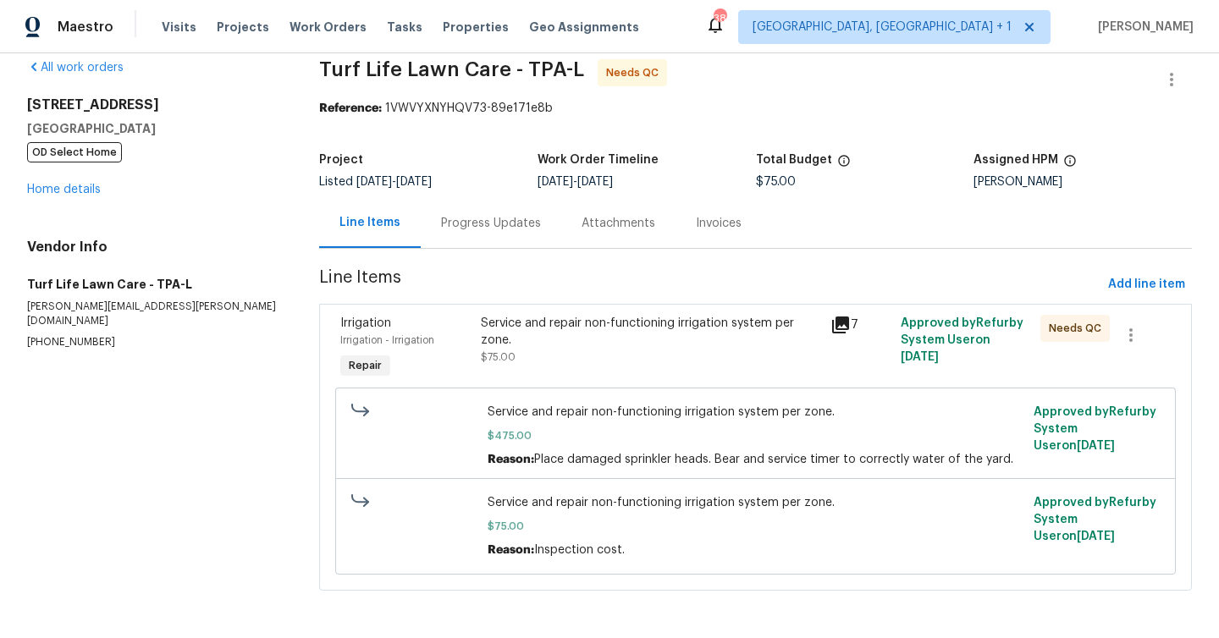
click at [477, 224] on div "Progress Updates" at bounding box center [491, 223] width 100 height 17
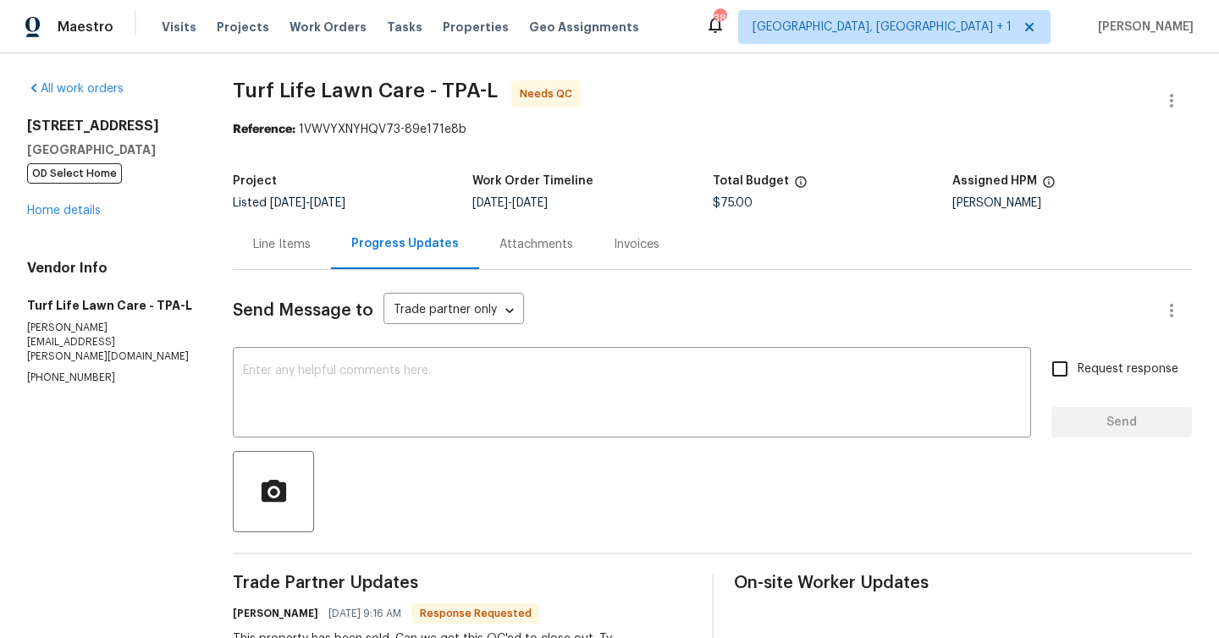
click at [299, 252] on div "Line Items" at bounding box center [282, 244] width 58 height 17
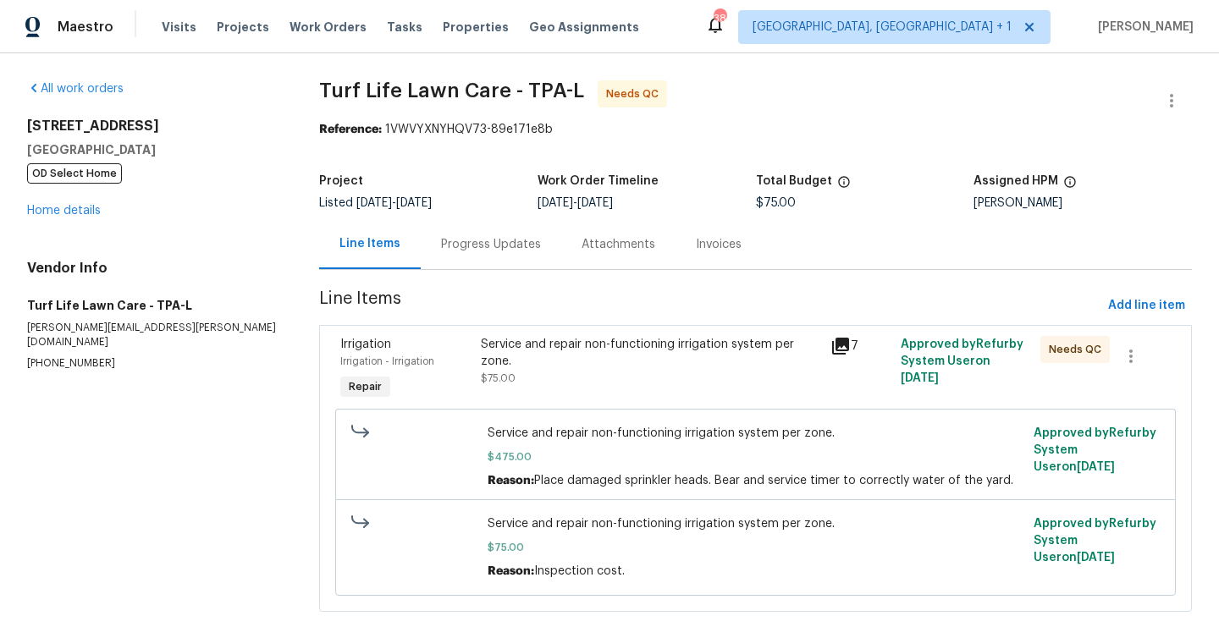
click at [574, 532] on span "Service and repair non-functioning irrigation system per zone." at bounding box center [756, 524] width 536 height 17
click at [586, 361] on div "Service and repair non-functioning irrigation system per zone." at bounding box center [651, 353] width 340 height 34
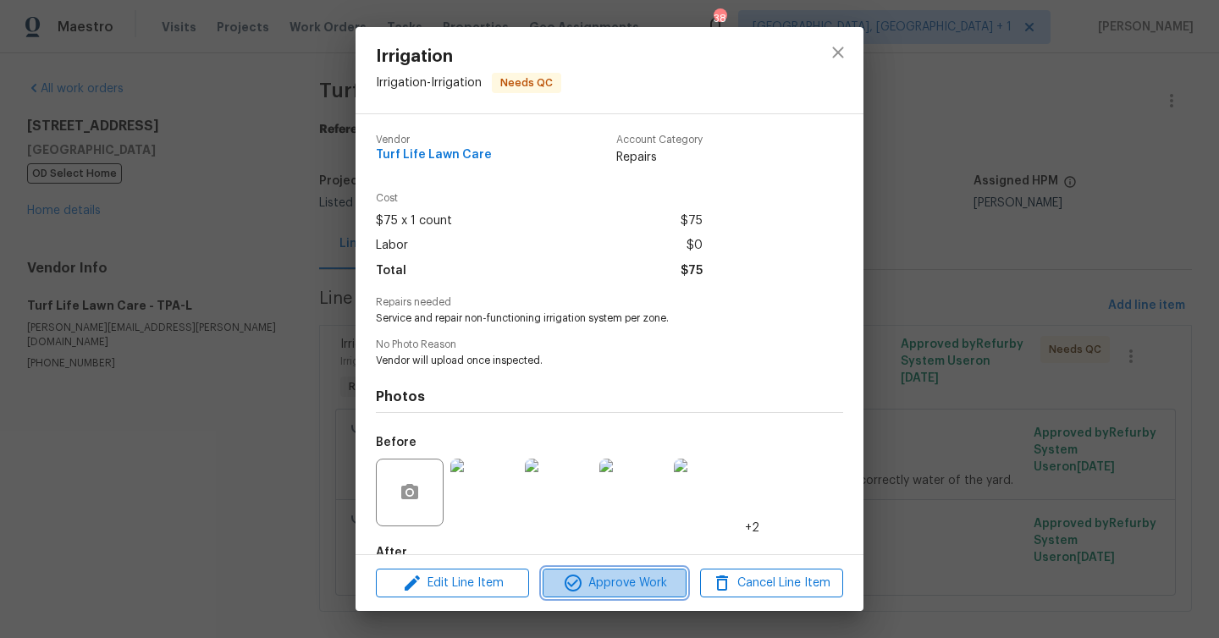
click at [625, 576] on span "Approve Work" at bounding box center [614, 583] width 133 height 21
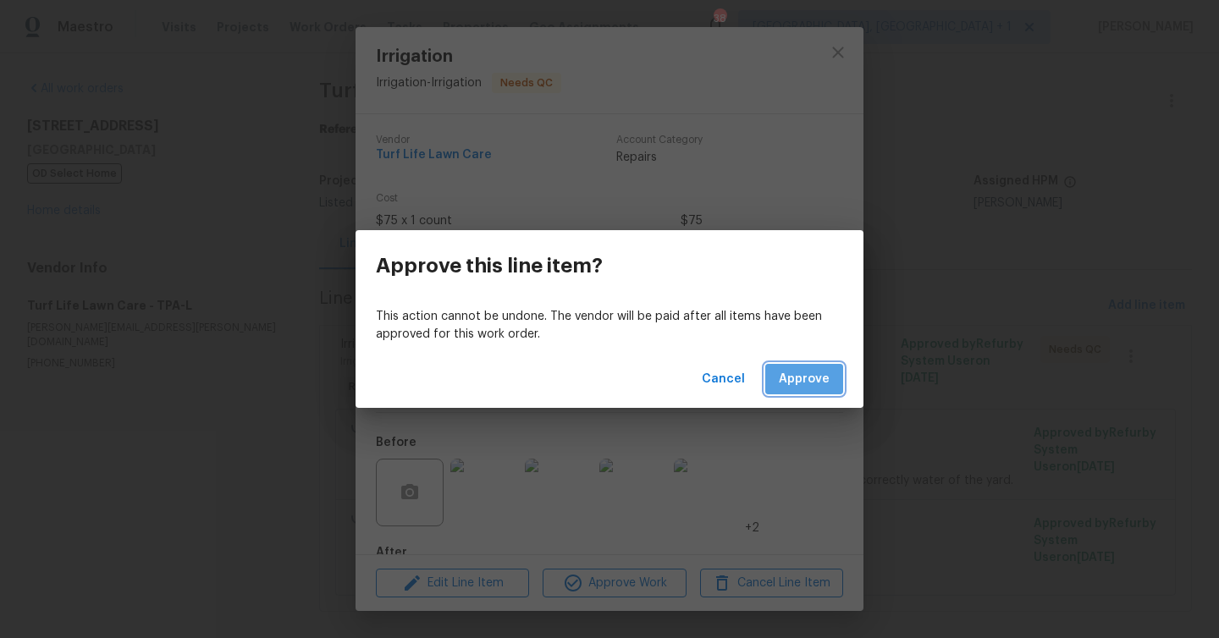
click at [799, 369] on span "Approve" at bounding box center [804, 379] width 51 height 21
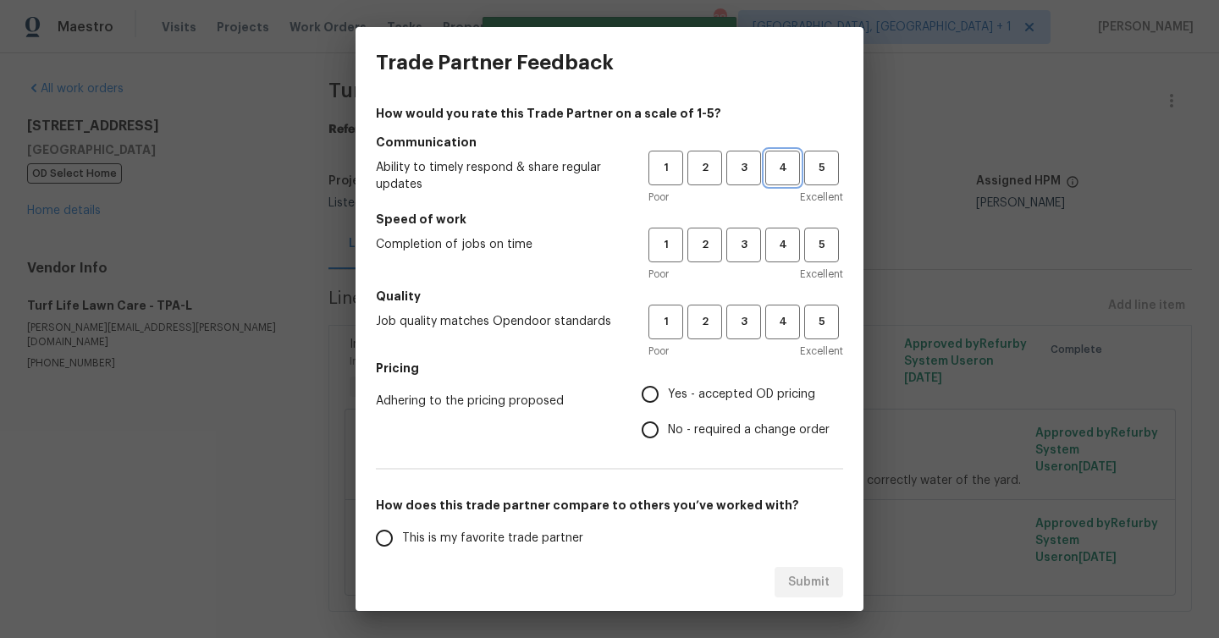
click at [775, 171] on span "4" at bounding box center [782, 167] width 31 height 19
click at [786, 247] on span "4" at bounding box center [782, 244] width 31 height 19
click at [790, 323] on span "4" at bounding box center [782, 321] width 31 height 19
click at [657, 387] on input "Yes - accepted OD pricing" at bounding box center [650, 395] width 36 height 36
radio input "true"
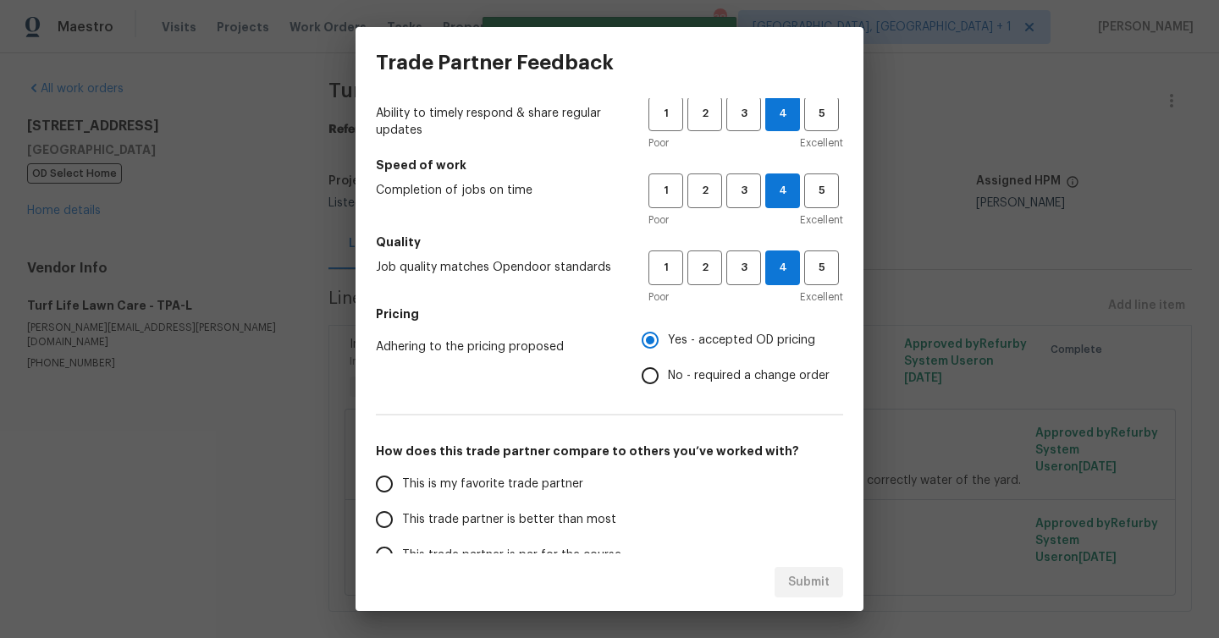
scroll to position [97, 0]
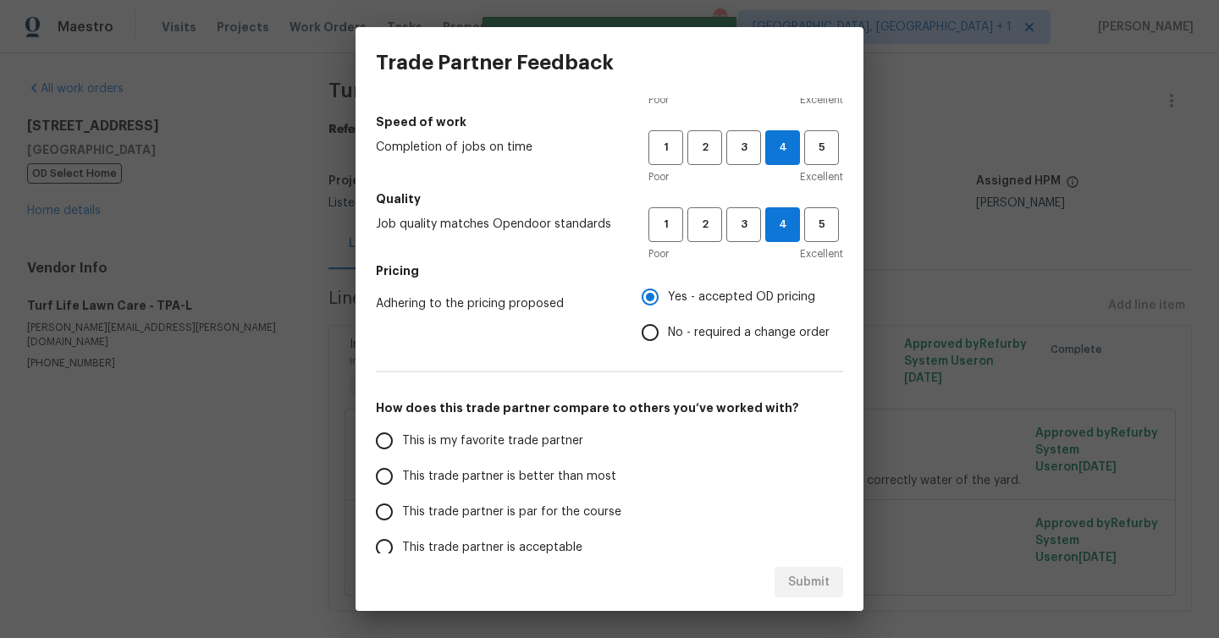
click at [475, 466] on label "This trade partner is better than most" at bounding box center [501, 477] width 268 height 36
click at [402, 466] on input "This trade partner is better than most" at bounding box center [385, 477] width 36 height 36
click at [814, 569] on button "Submit" at bounding box center [809, 582] width 69 height 31
radio input "true"
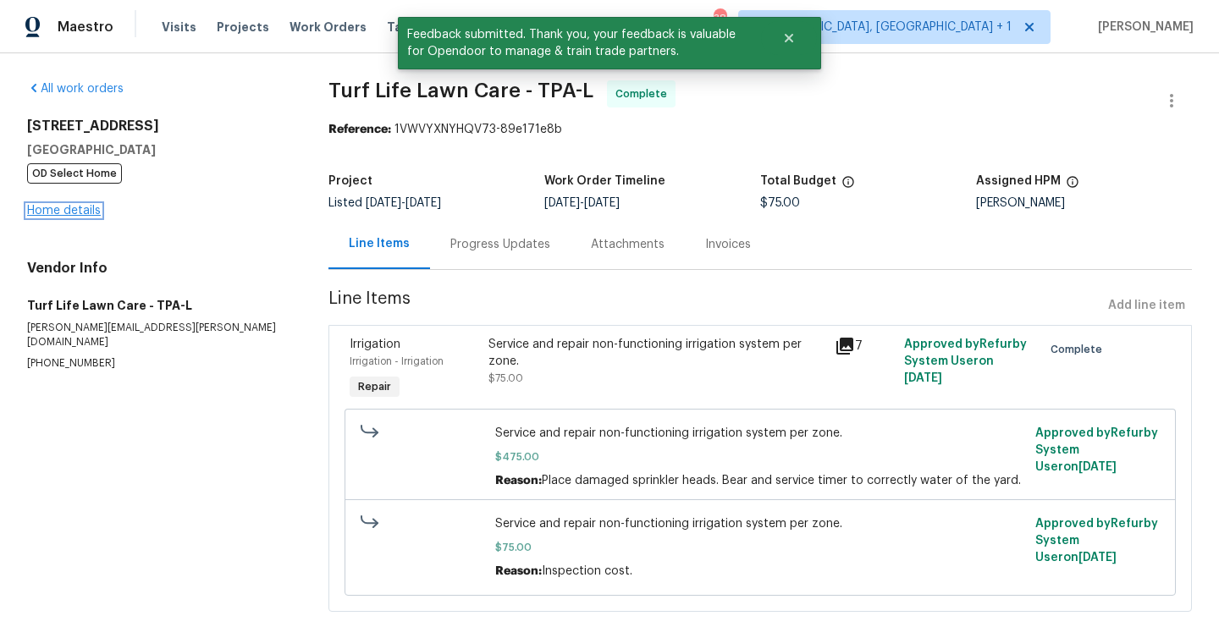
click at [78, 206] on link "Home details" at bounding box center [64, 211] width 74 height 12
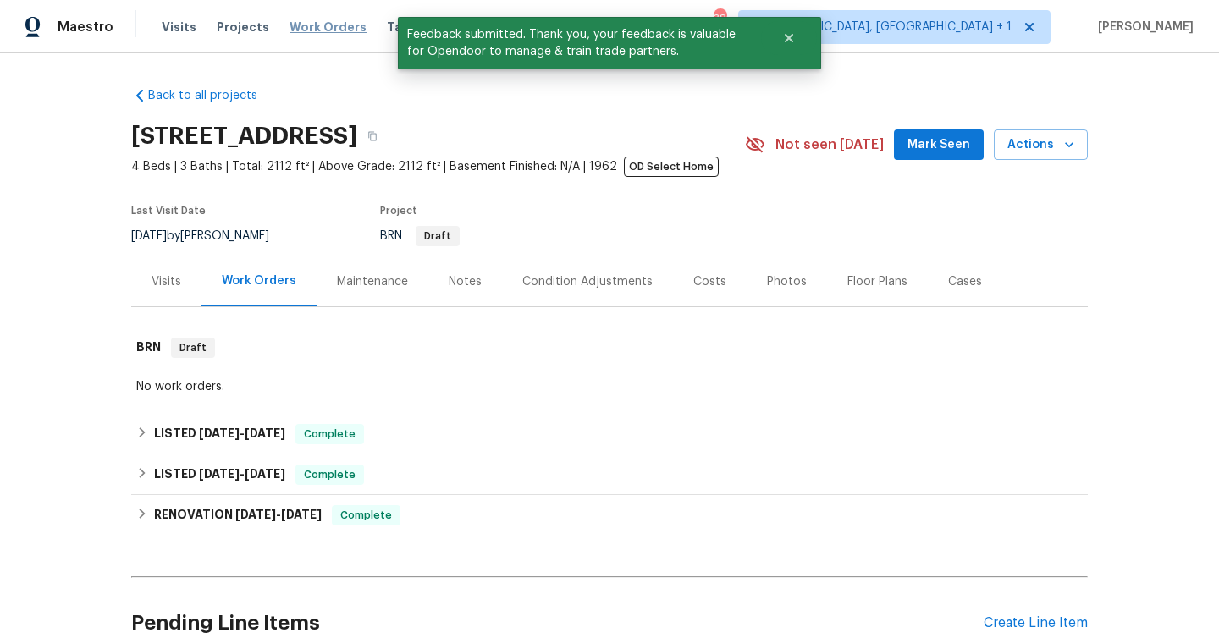
click at [317, 30] on span "Work Orders" at bounding box center [328, 27] width 77 height 17
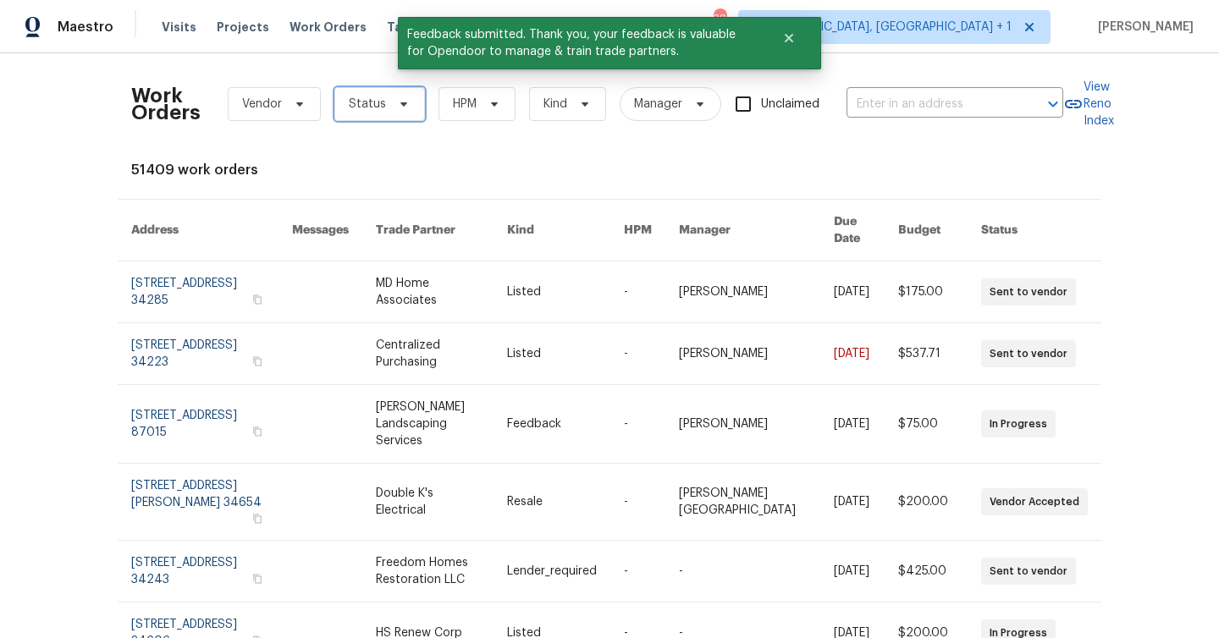
click at [372, 105] on span "Status" at bounding box center [367, 104] width 37 height 17
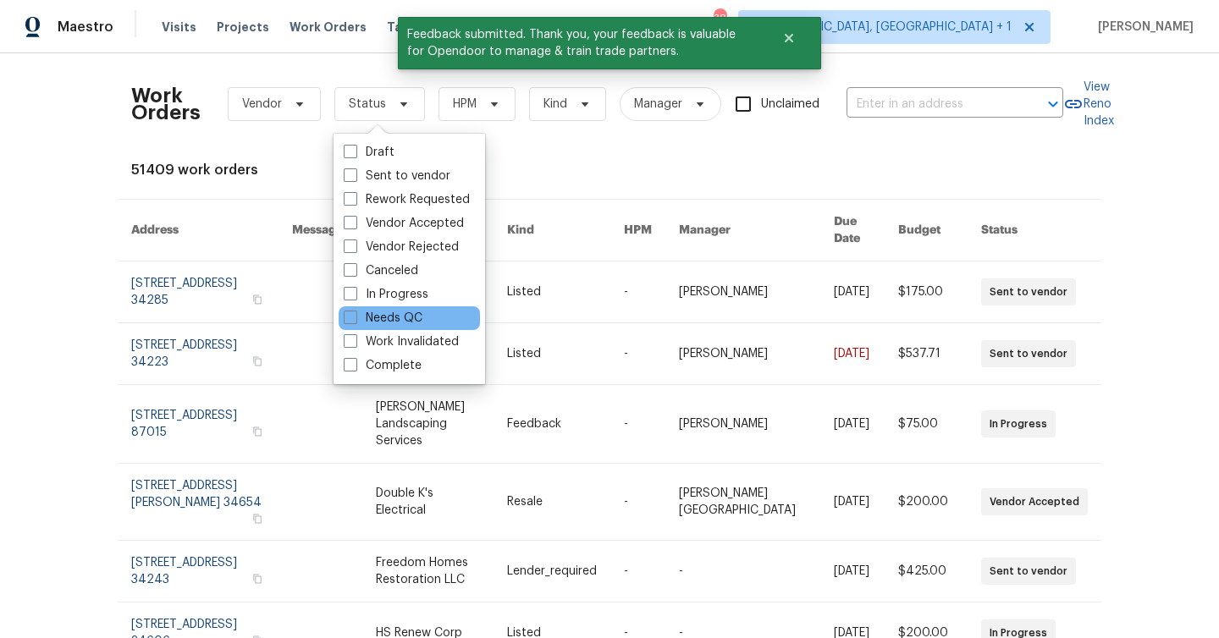
click at [433, 313] on div "Needs QC" at bounding box center [409, 318] width 141 height 24
click at [400, 312] on label "Needs QC" at bounding box center [383, 318] width 79 height 17
click at [355, 312] on input "Needs QC" at bounding box center [349, 315] width 11 height 11
checkbox input "true"
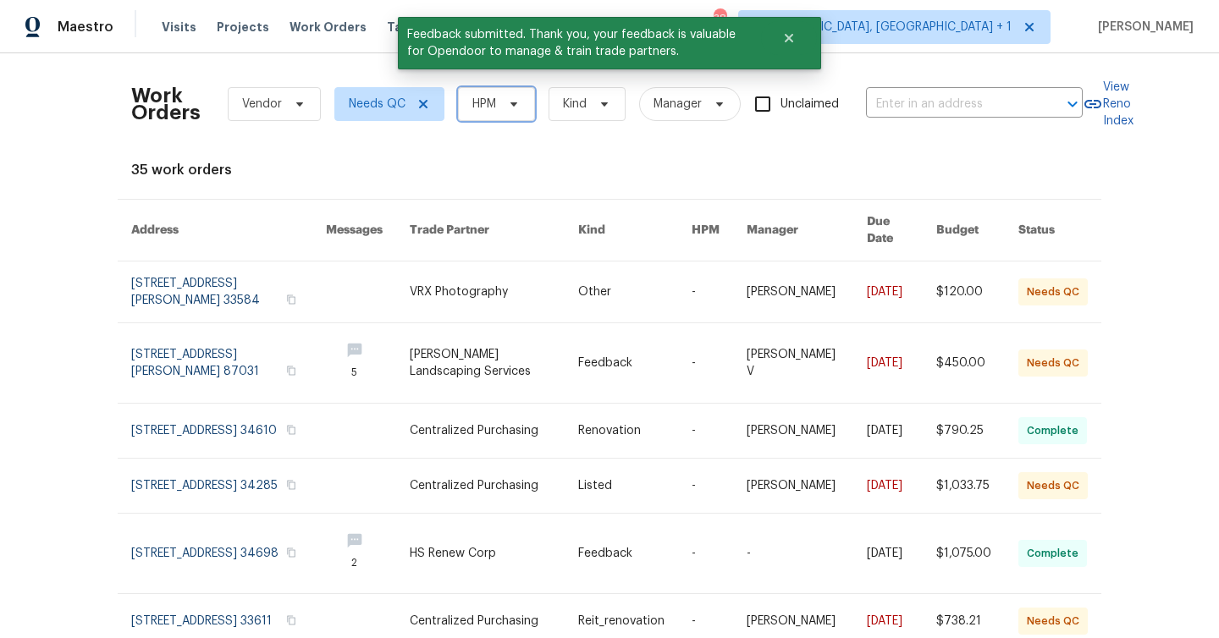
click at [515, 107] on icon at bounding box center [514, 104] width 14 height 14
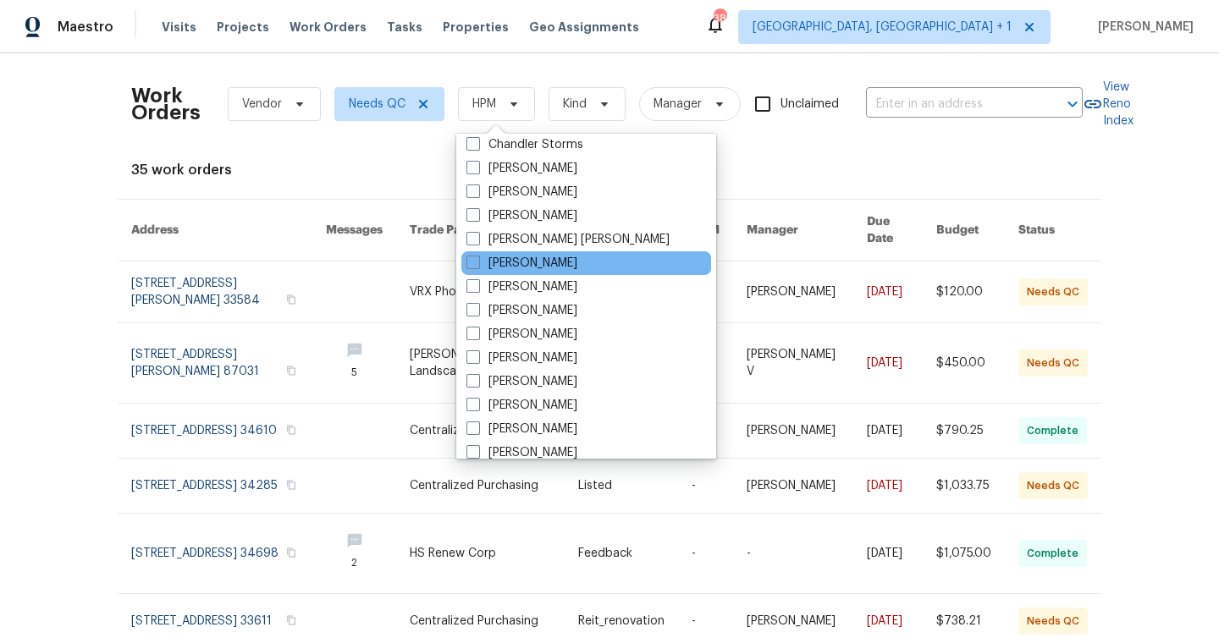
scroll to position [250, 0]
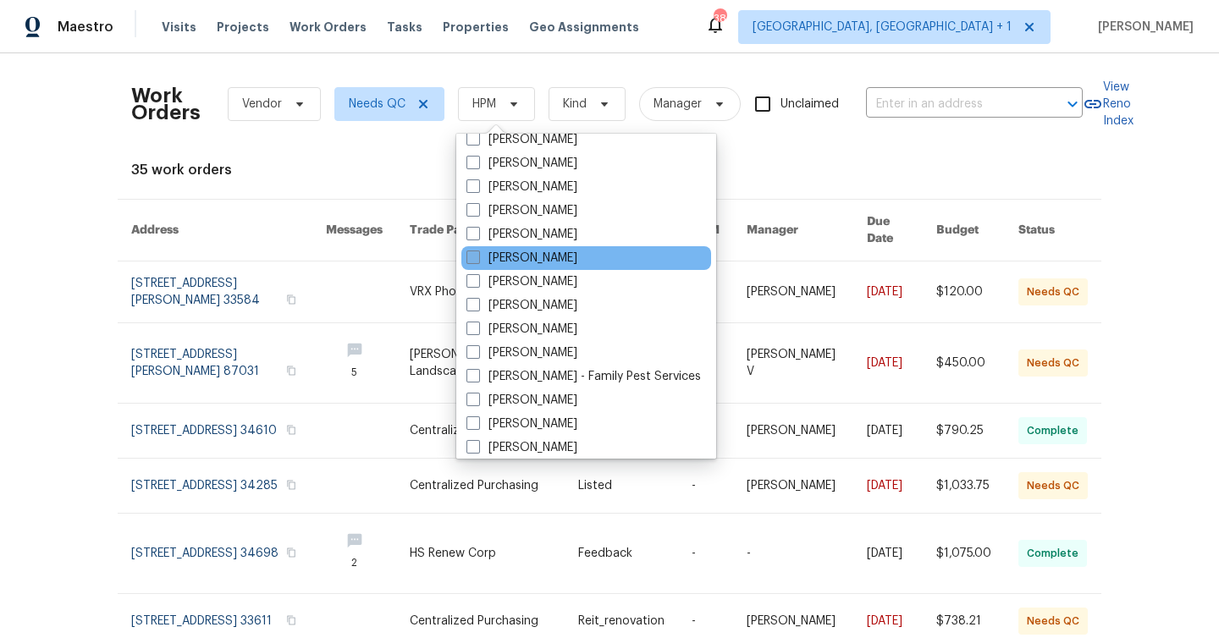
click at [527, 260] on label "[PERSON_NAME]" at bounding box center [521, 258] width 111 height 17
click at [477, 260] on input "[PERSON_NAME]" at bounding box center [471, 255] width 11 height 11
checkbox input "true"
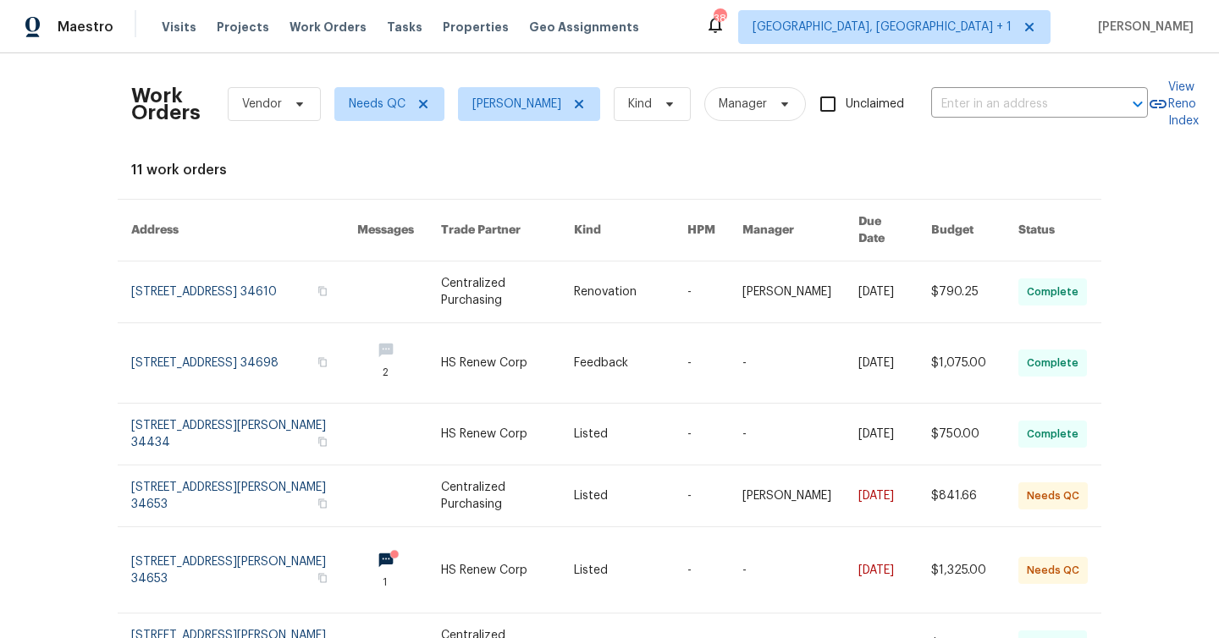
click at [30, 412] on div "Work Orders Vendor Needs QC Mat Smith Kind Manager Unclaimed ​ View Reno Index …" at bounding box center [609, 345] width 1219 height 585
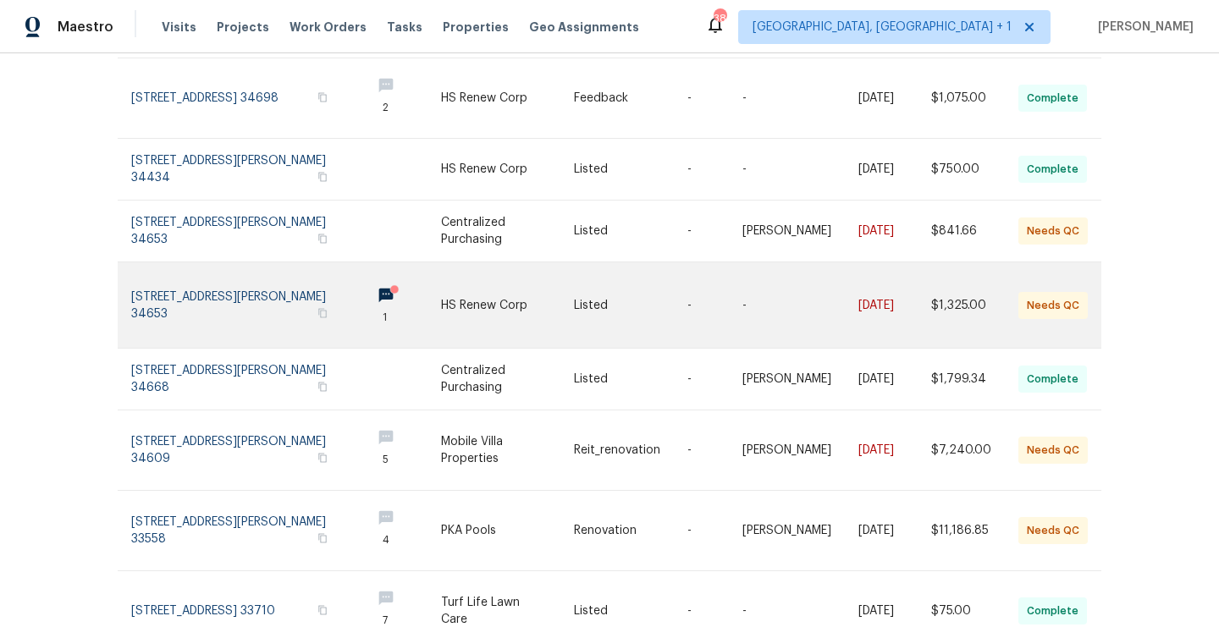
scroll to position [271, 0]
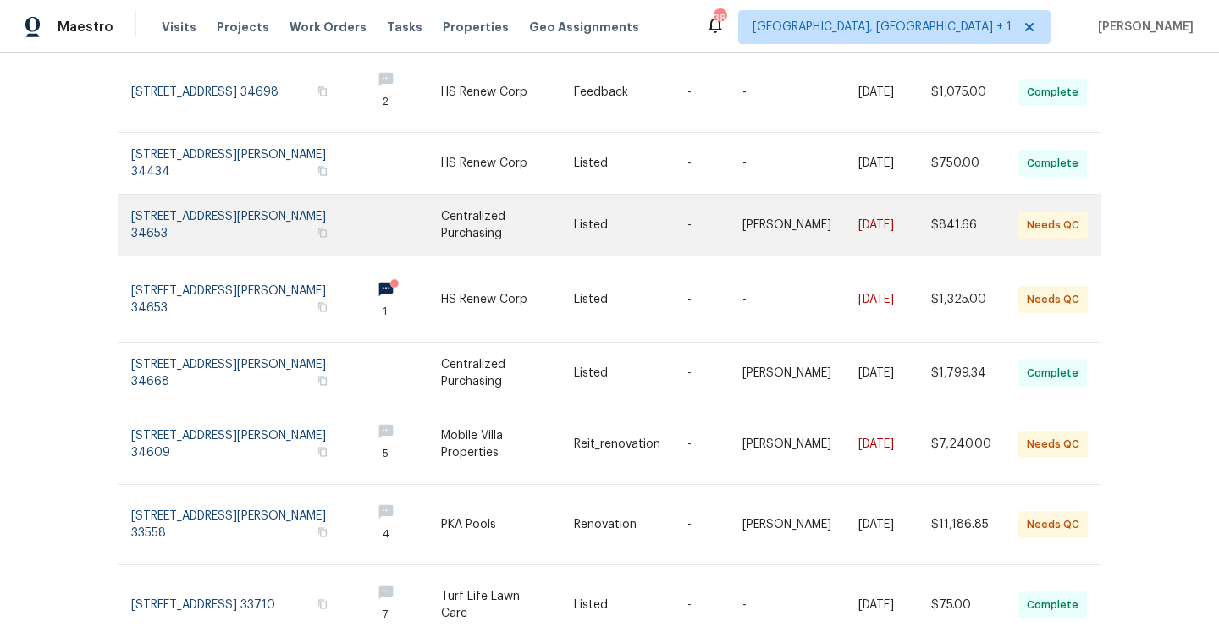
click at [691, 206] on td "-" at bounding box center [701, 226] width 55 height 62
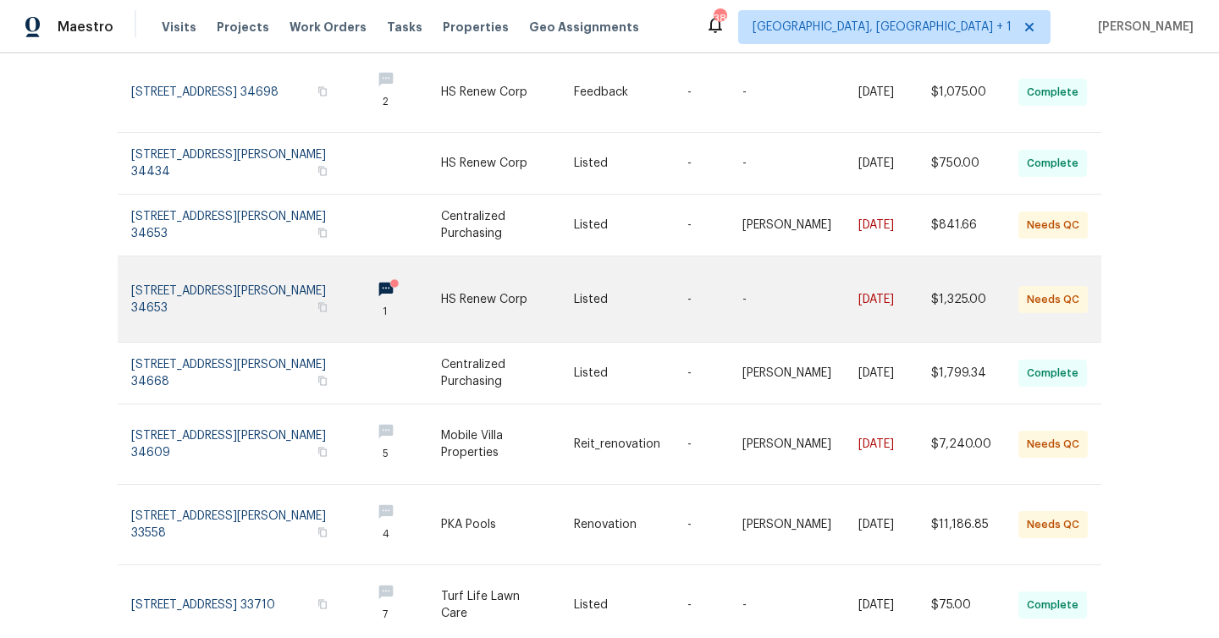
click at [654, 277] on link at bounding box center [630, 300] width 113 height 86
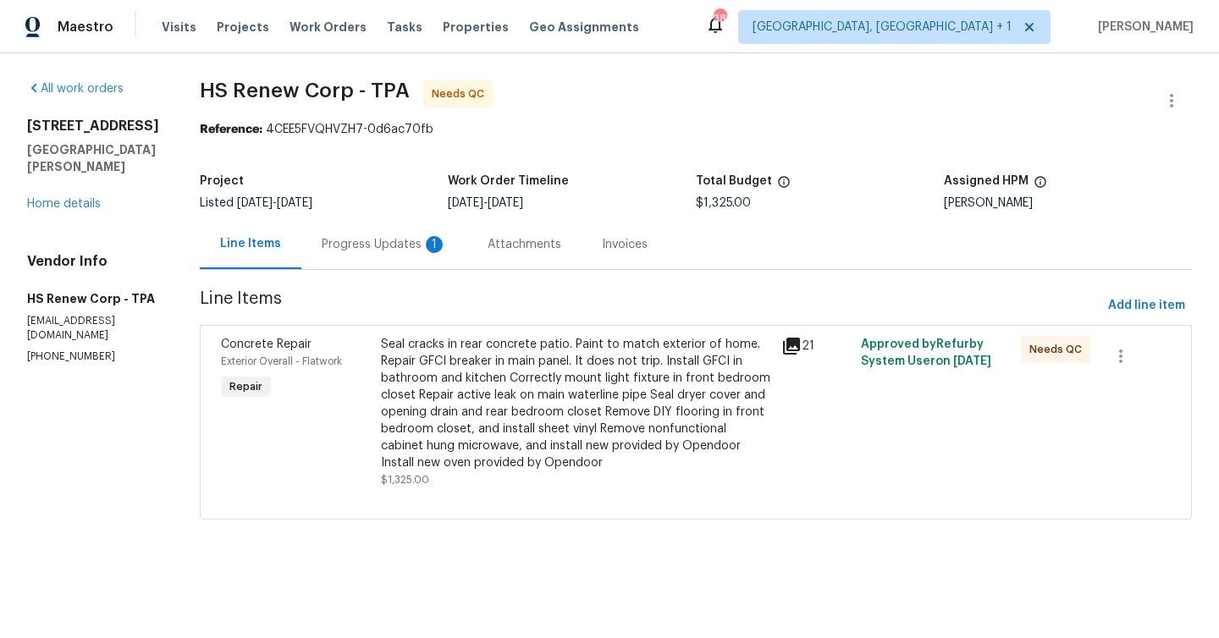
click at [367, 233] on div "Progress Updates 1" at bounding box center [384, 244] width 166 height 50
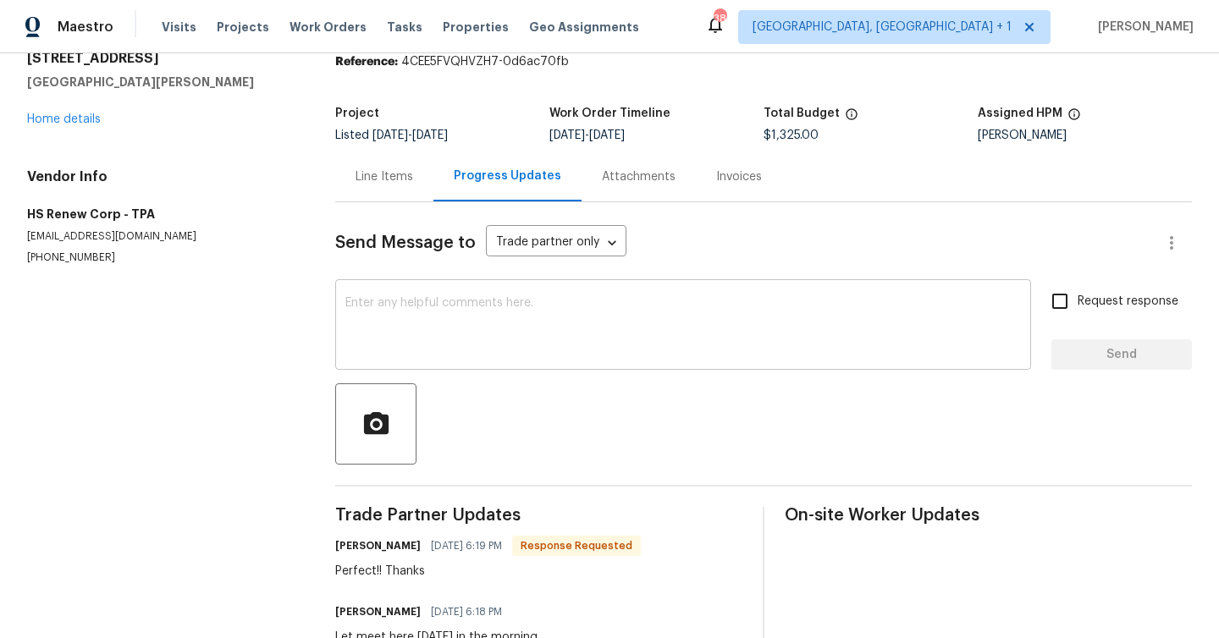
scroll to position [124, 0]
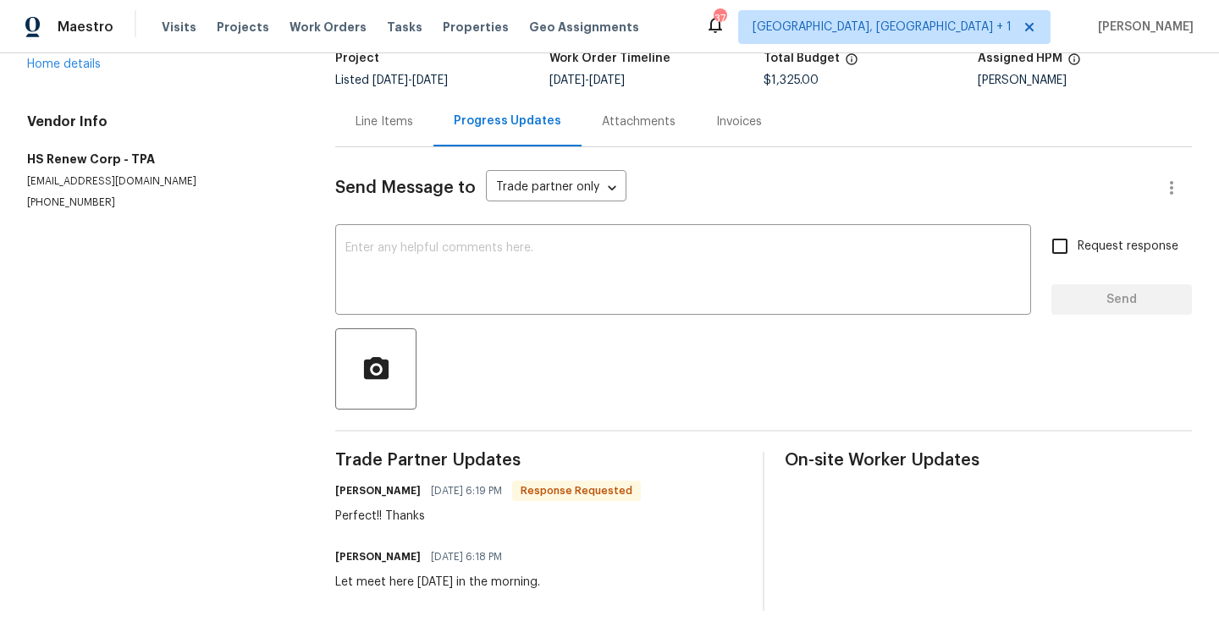
click at [403, 135] on div "Line Items" at bounding box center [384, 122] width 98 height 50
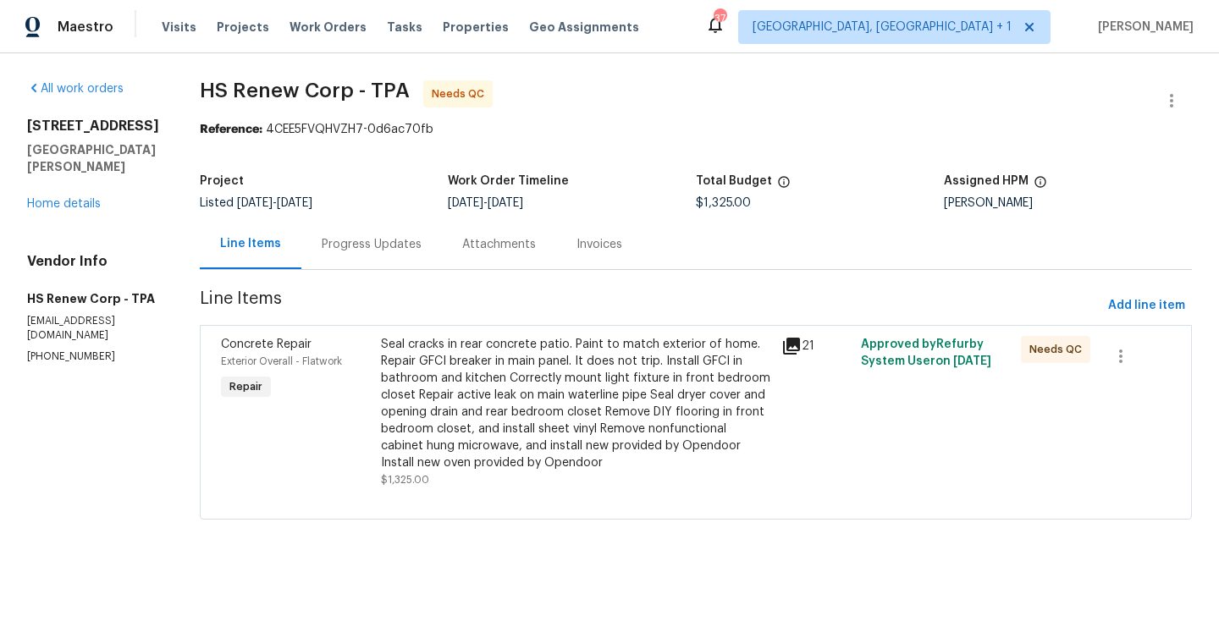
click at [556, 382] on div "Seal cracks in rear concrete patio. Paint to match exterior of home. Repair GFC…" at bounding box center [576, 403] width 390 height 135
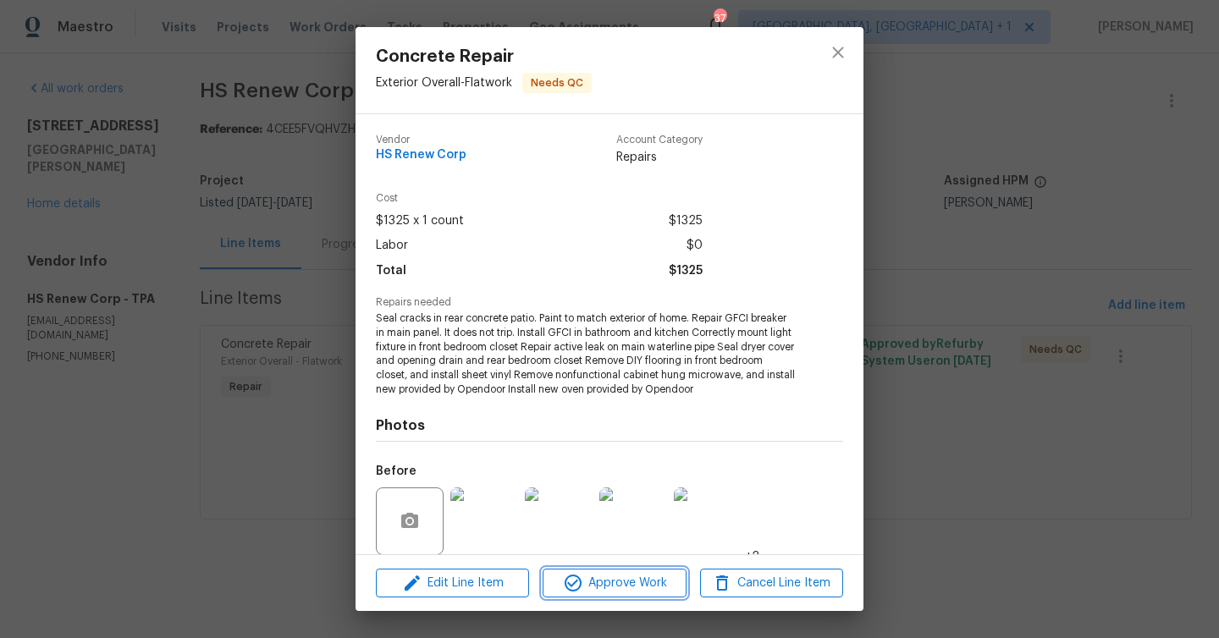
click at [636, 584] on span "Approve Work" at bounding box center [614, 583] width 133 height 21
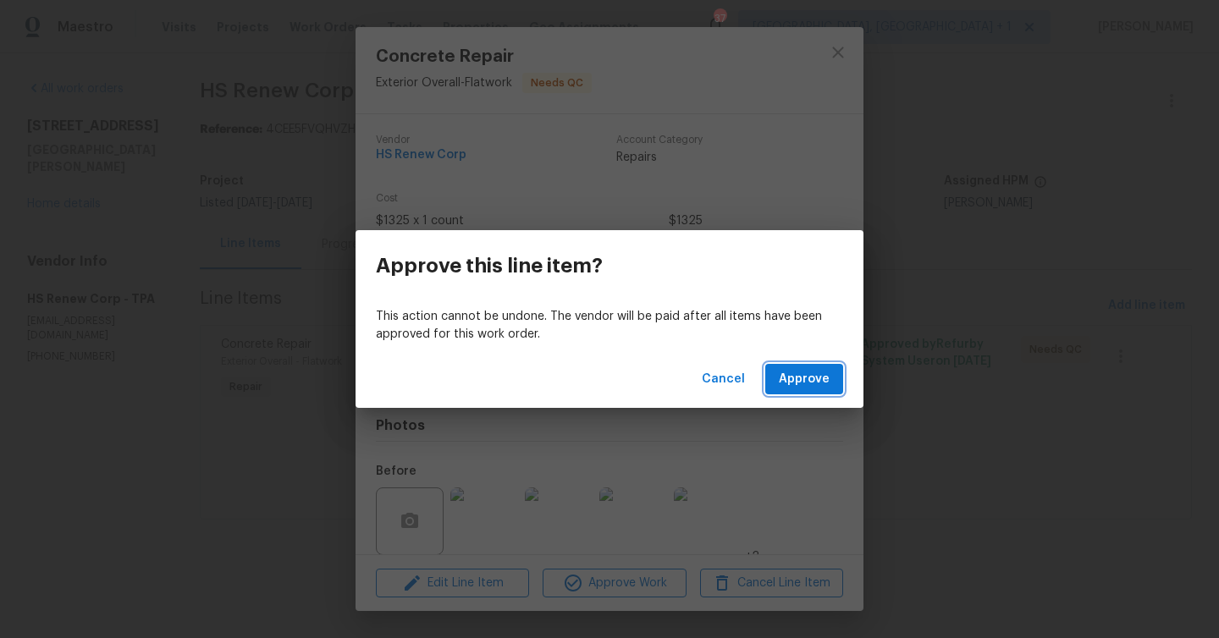
click at [809, 365] on button "Approve" at bounding box center [804, 379] width 78 height 31
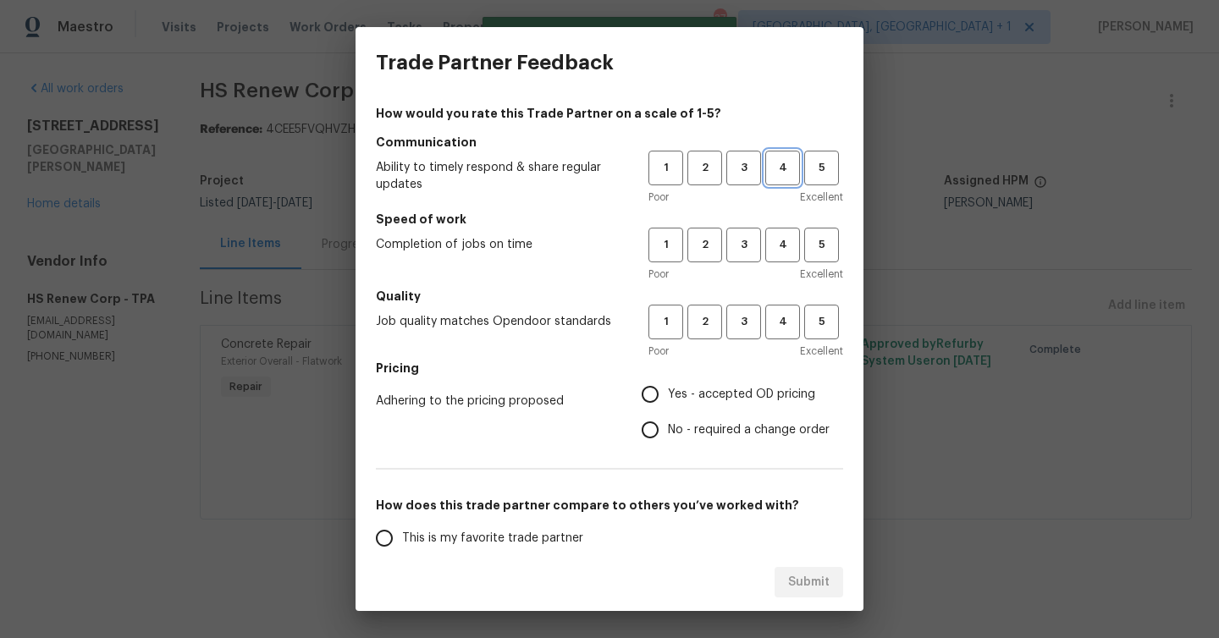
click at [776, 174] on span "4" at bounding box center [782, 167] width 31 height 19
click at [786, 249] on span "4" at bounding box center [782, 244] width 31 height 19
click at [788, 307] on button "4" at bounding box center [782, 322] width 35 height 35
click at [660, 388] on input "Yes - accepted OD pricing" at bounding box center [650, 395] width 36 height 36
radio input "true"
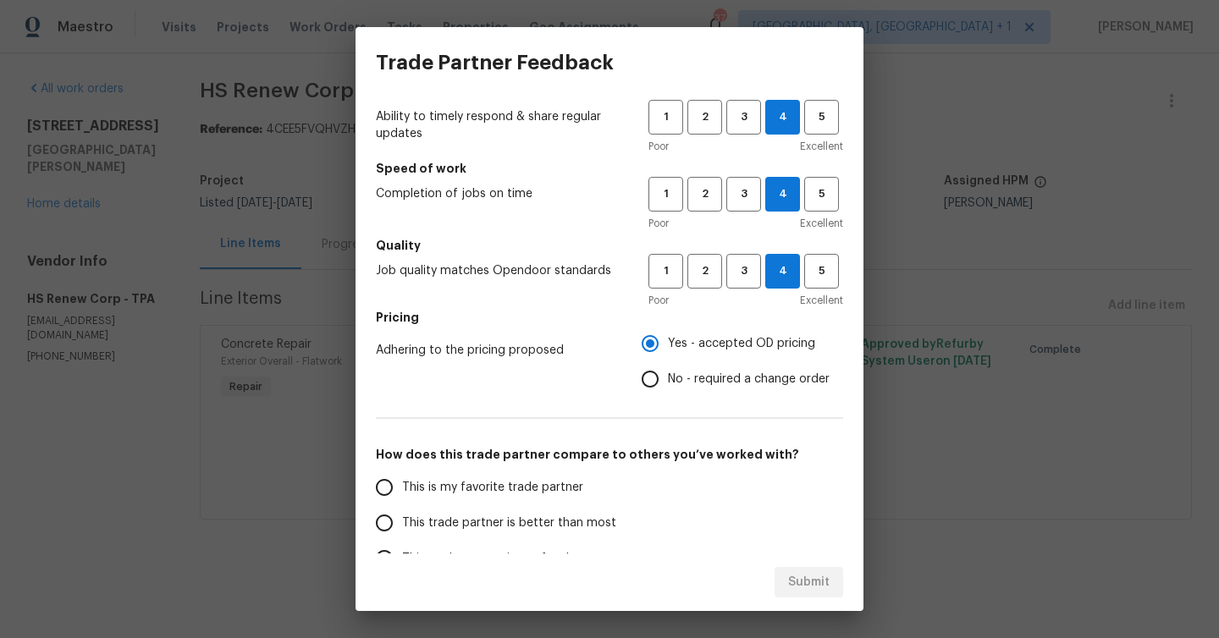
scroll to position [163, 0]
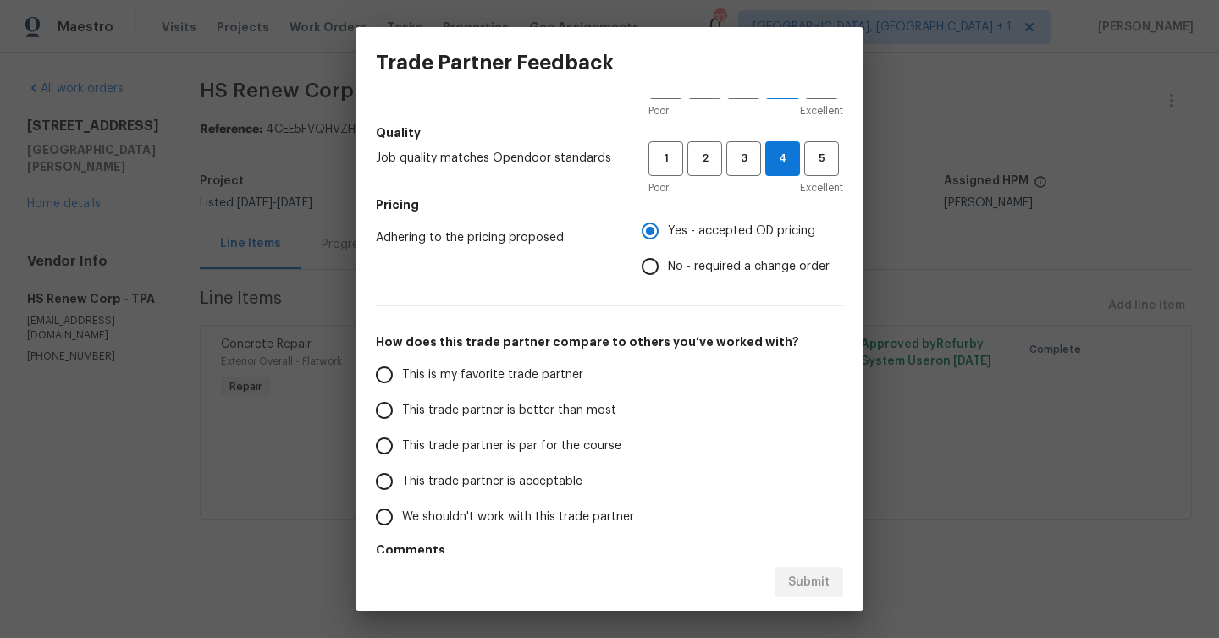
click at [548, 396] on label "This trade partner is better than most" at bounding box center [501, 411] width 268 height 36
click at [402, 396] on input "This trade partner is better than most" at bounding box center [385, 411] width 36 height 36
click at [836, 588] on button "Submit" at bounding box center [809, 582] width 69 height 31
radio input "true"
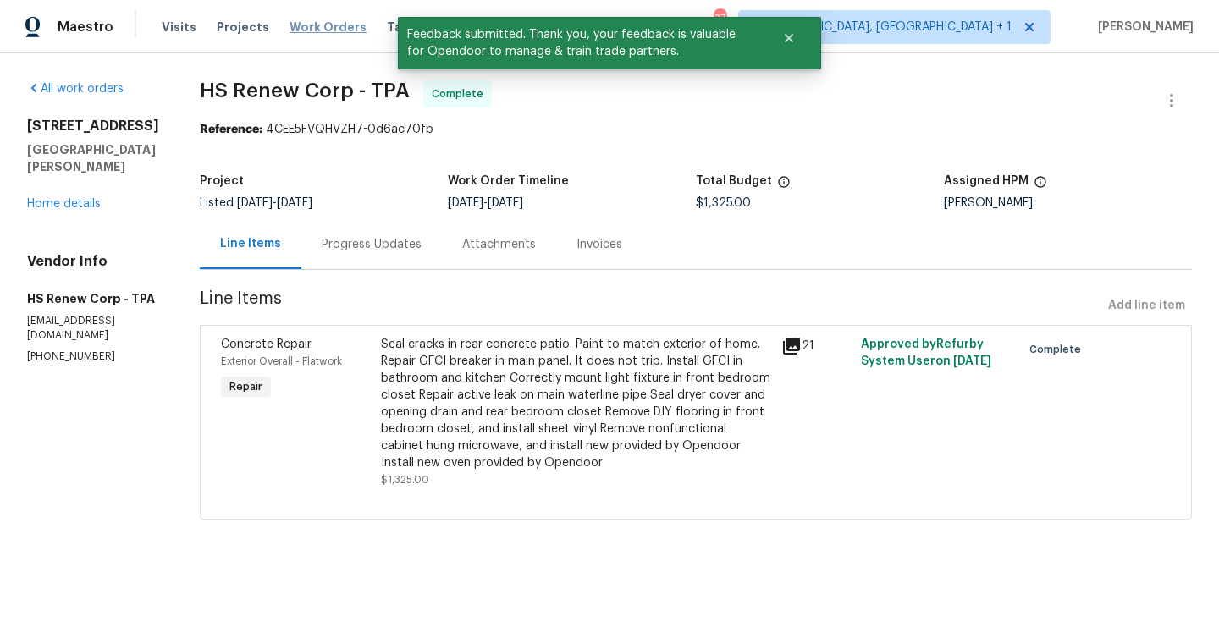
click at [300, 19] on span "Work Orders" at bounding box center [328, 27] width 77 height 17
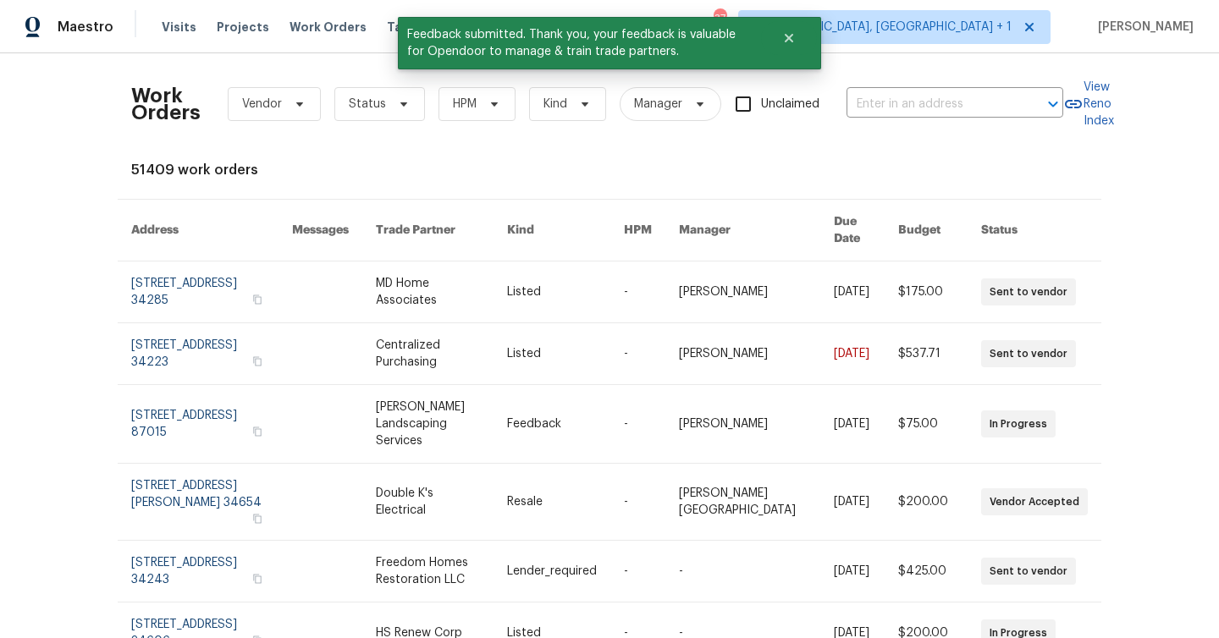
click at [369, 81] on div "Work Orders Vendor Status HPM Kind Manager Unclaimed ​" at bounding box center [597, 104] width 932 height 74
click at [381, 108] on span "Status" at bounding box center [367, 104] width 37 height 17
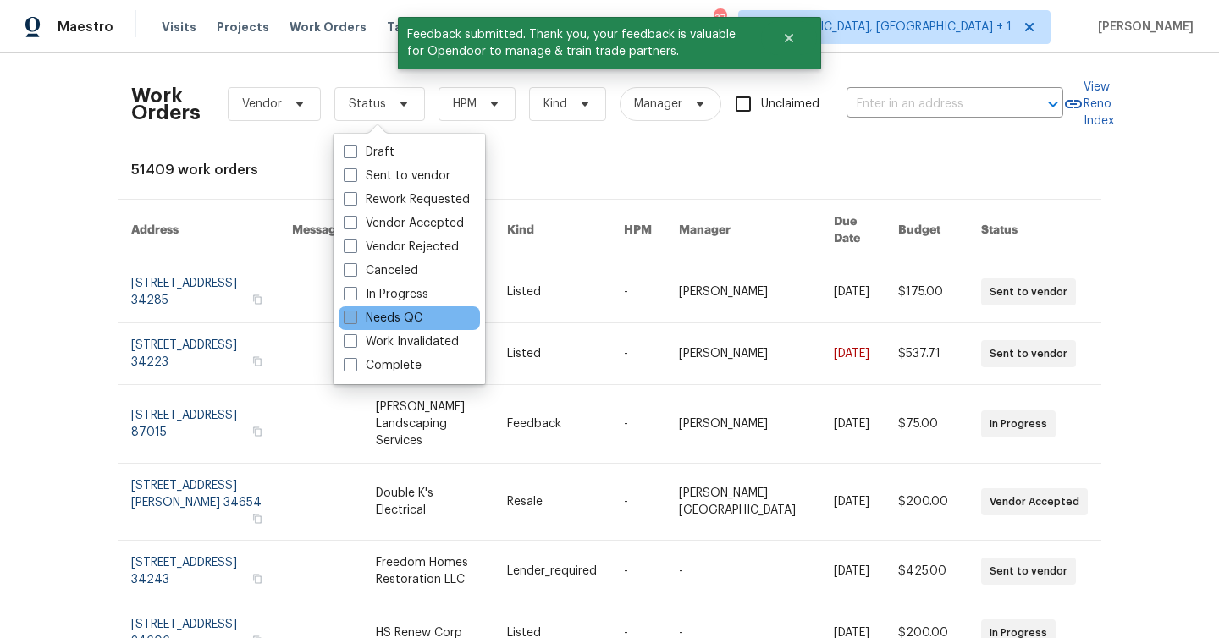
click at [411, 314] on label "Needs QC" at bounding box center [383, 318] width 79 height 17
click at [355, 314] on input "Needs QC" at bounding box center [349, 315] width 11 height 11
checkbox input "true"
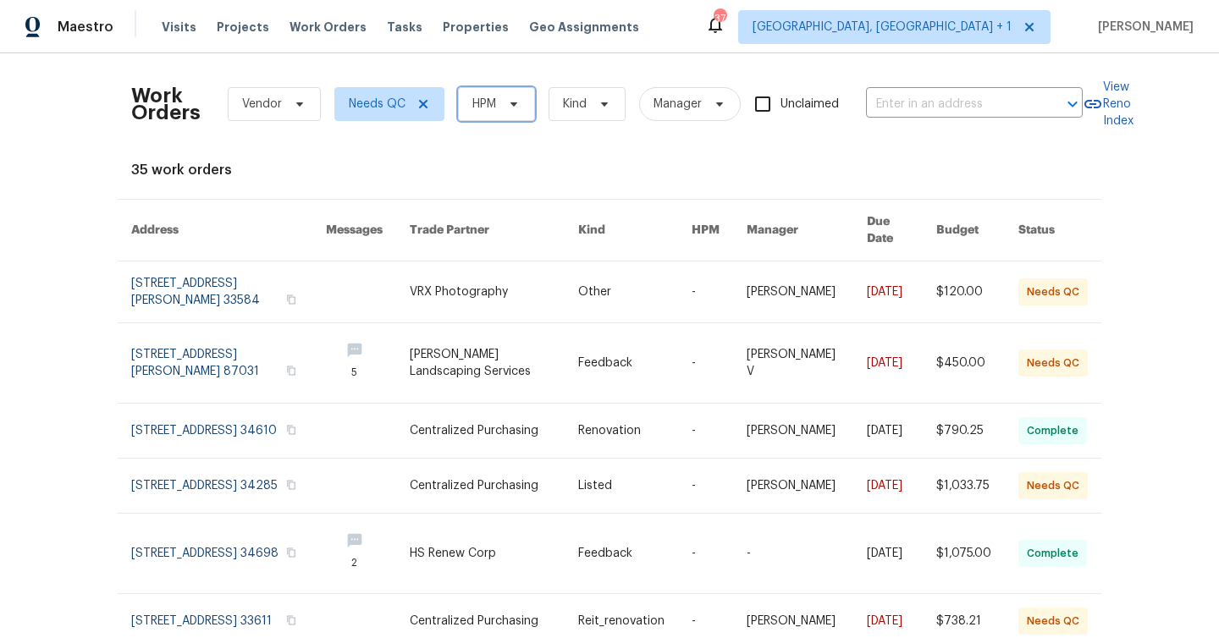
click at [475, 107] on span "HPM" at bounding box center [484, 104] width 24 height 17
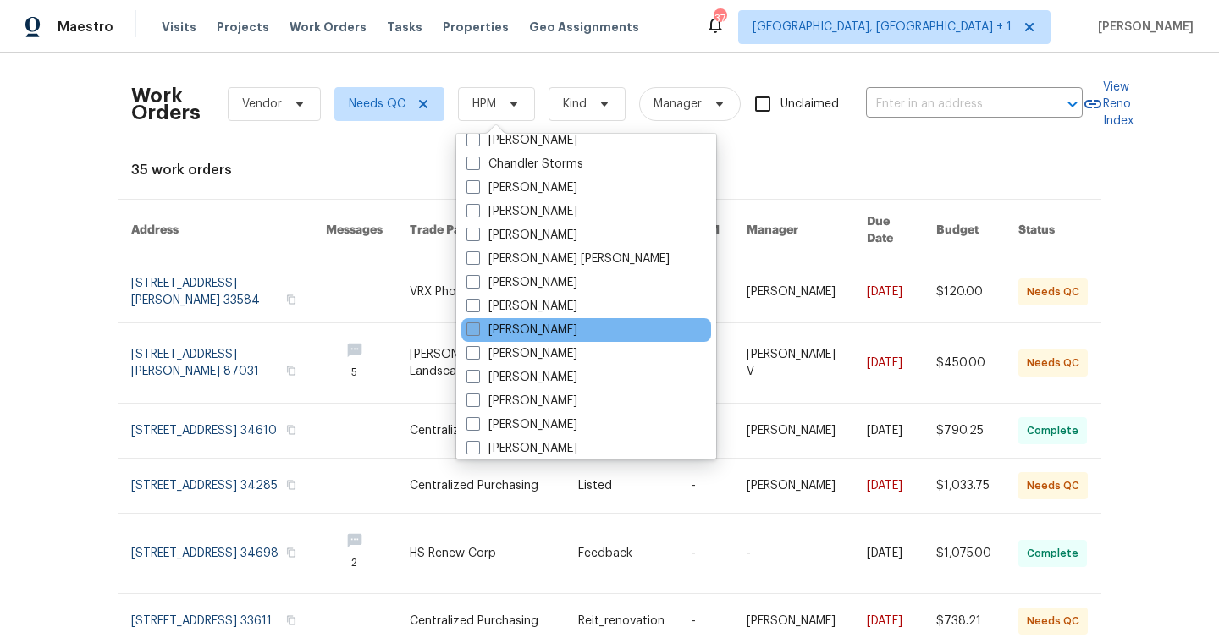
scroll to position [195, 0]
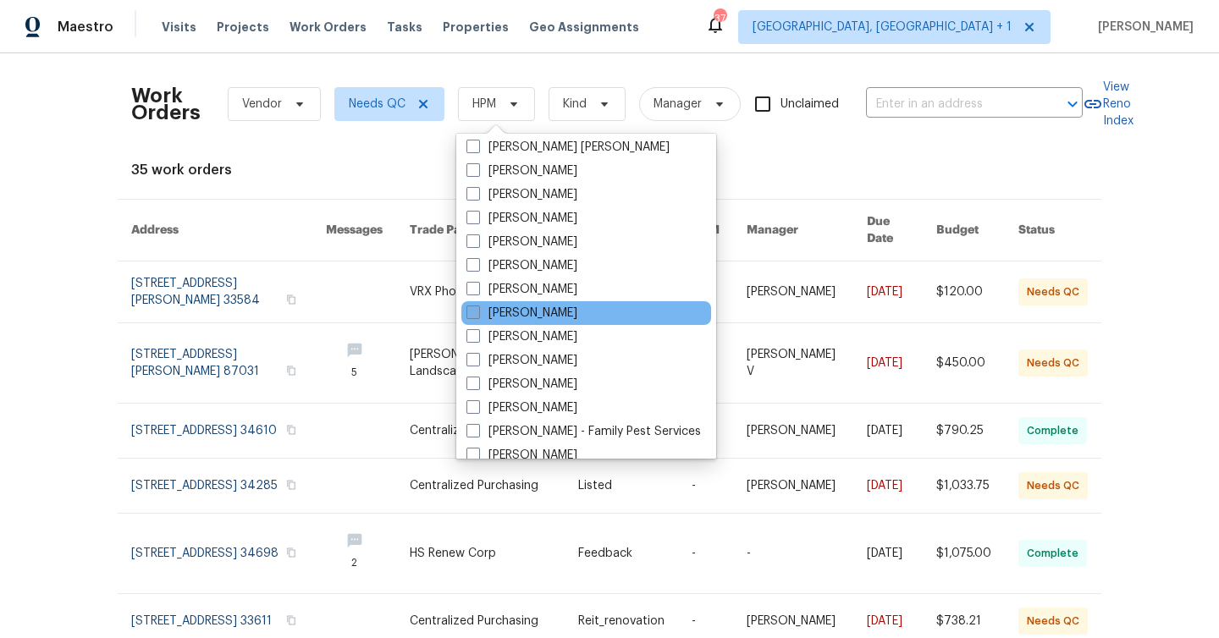
click at [543, 319] on label "[PERSON_NAME]" at bounding box center [521, 313] width 111 height 17
click at [477, 316] on input "[PERSON_NAME]" at bounding box center [471, 310] width 11 height 11
checkbox input "true"
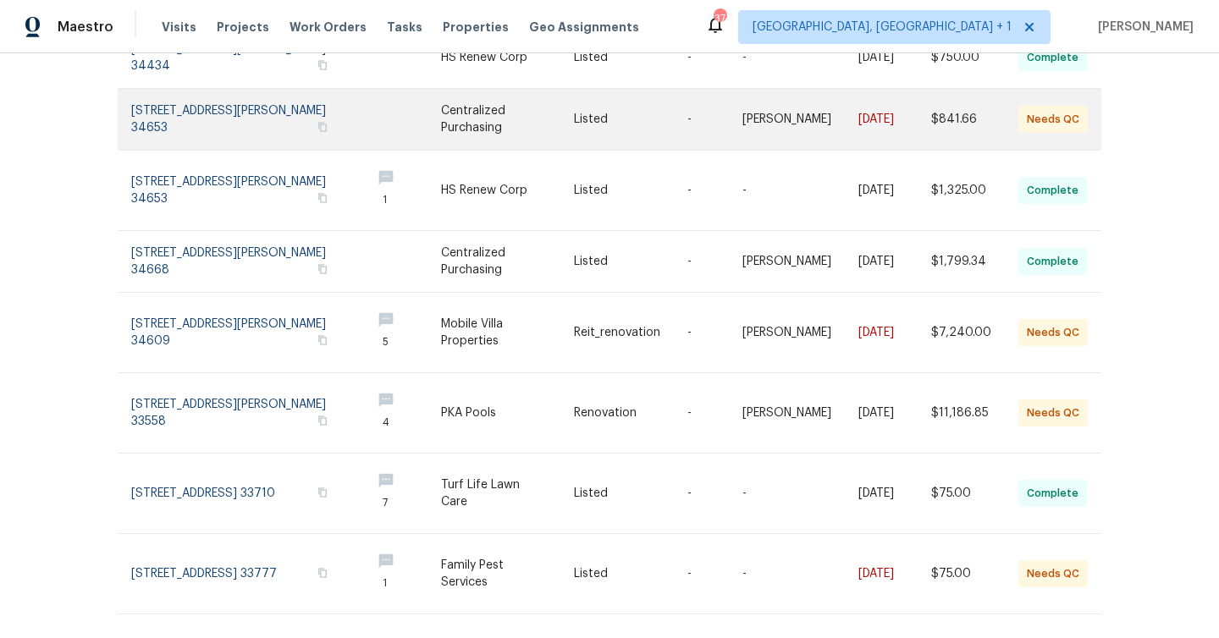
scroll to position [391, 0]
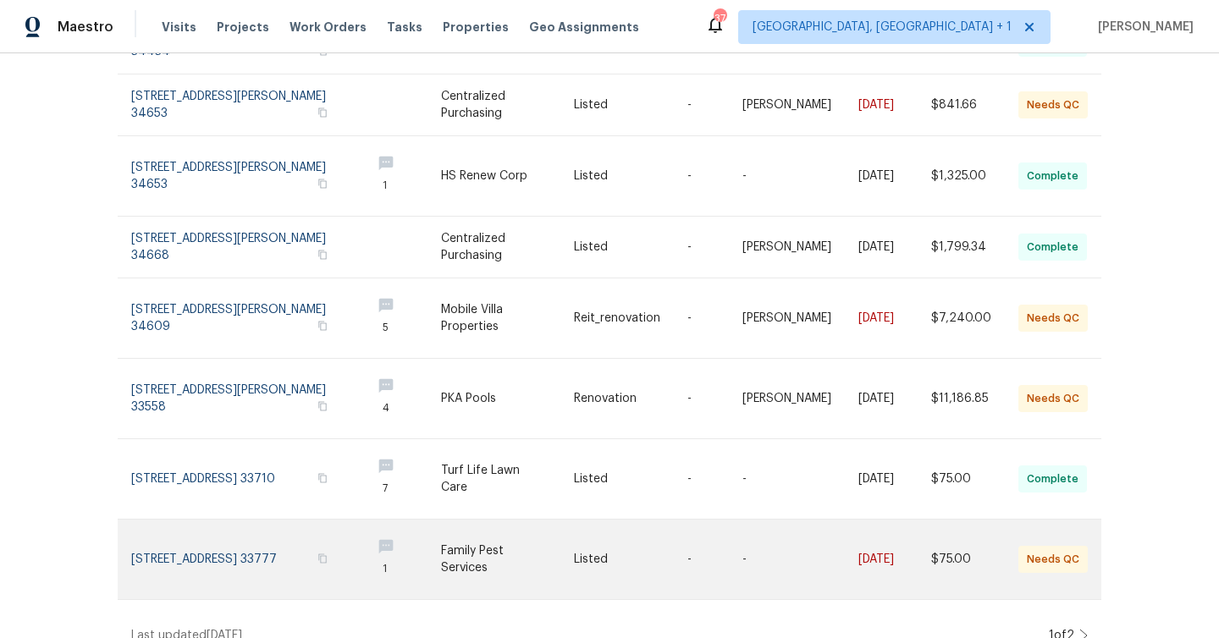
click at [756, 556] on link at bounding box center [800, 560] width 116 height 80
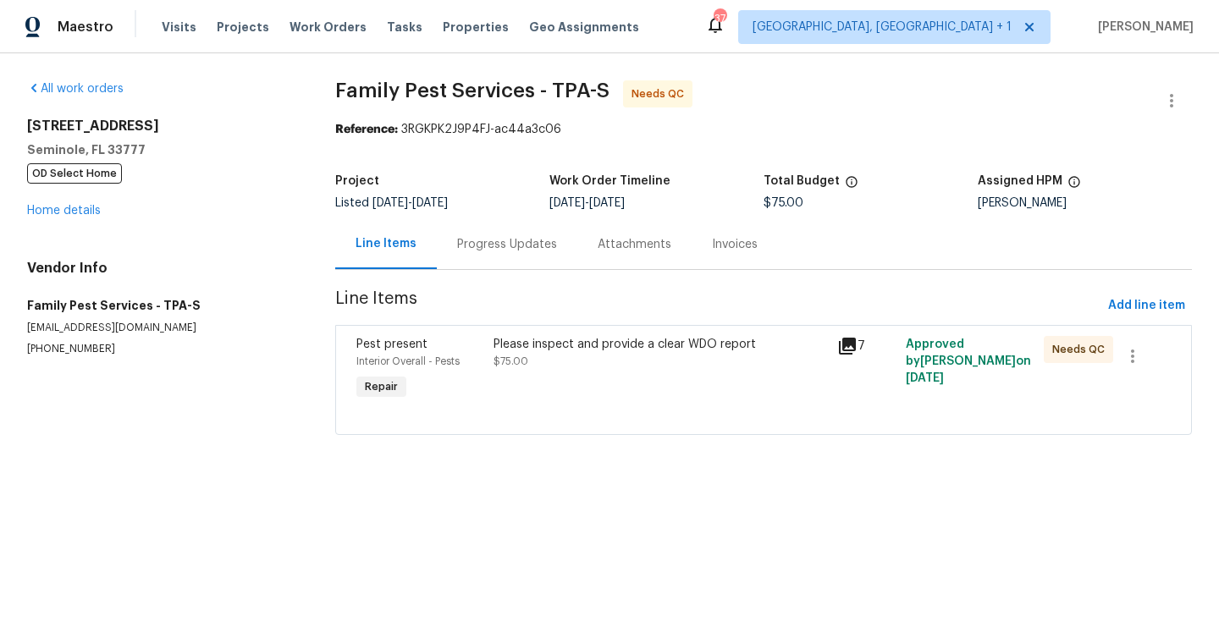
click at [464, 245] on div "Progress Updates" at bounding box center [507, 244] width 100 height 17
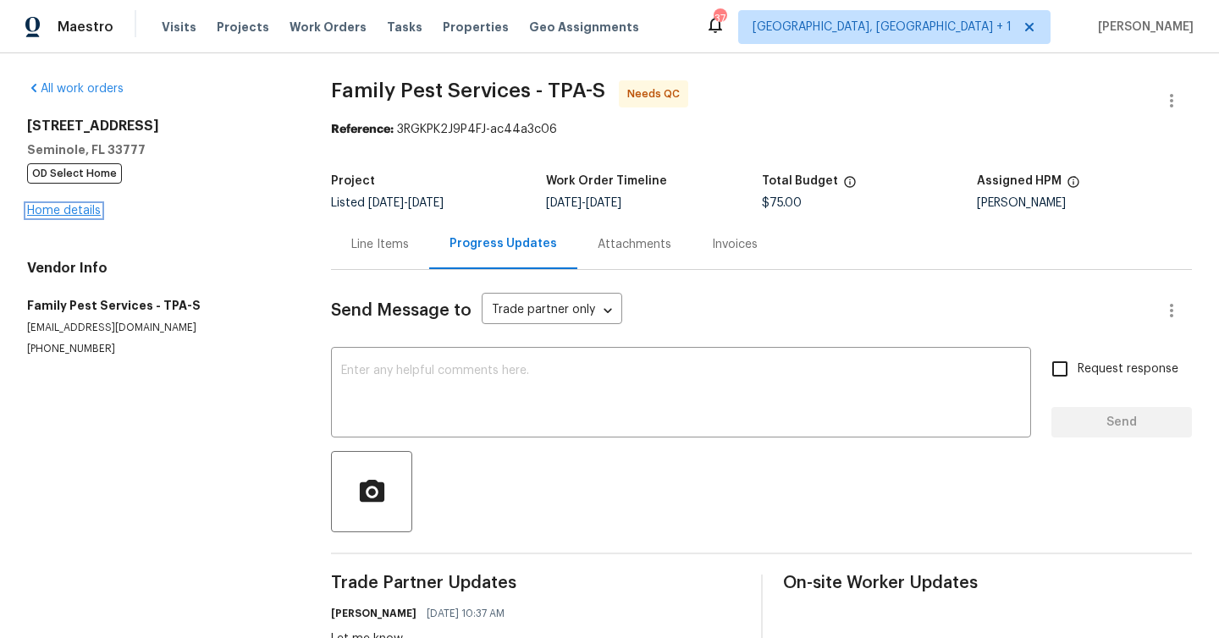
click at [86, 205] on link "Home details" at bounding box center [64, 211] width 74 height 12
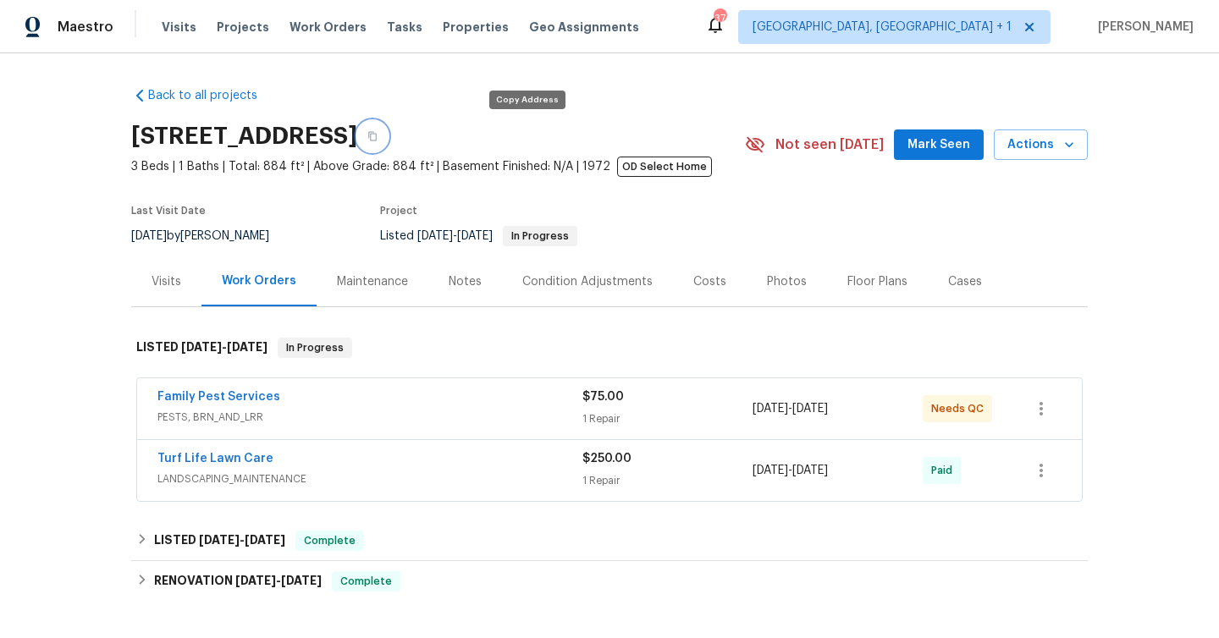
click at [388, 141] on button "button" at bounding box center [372, 136] width 30 height 30
click at [408, 404] on div "Family Pest Services" at bounding box center [369, 399] width 425 height 20
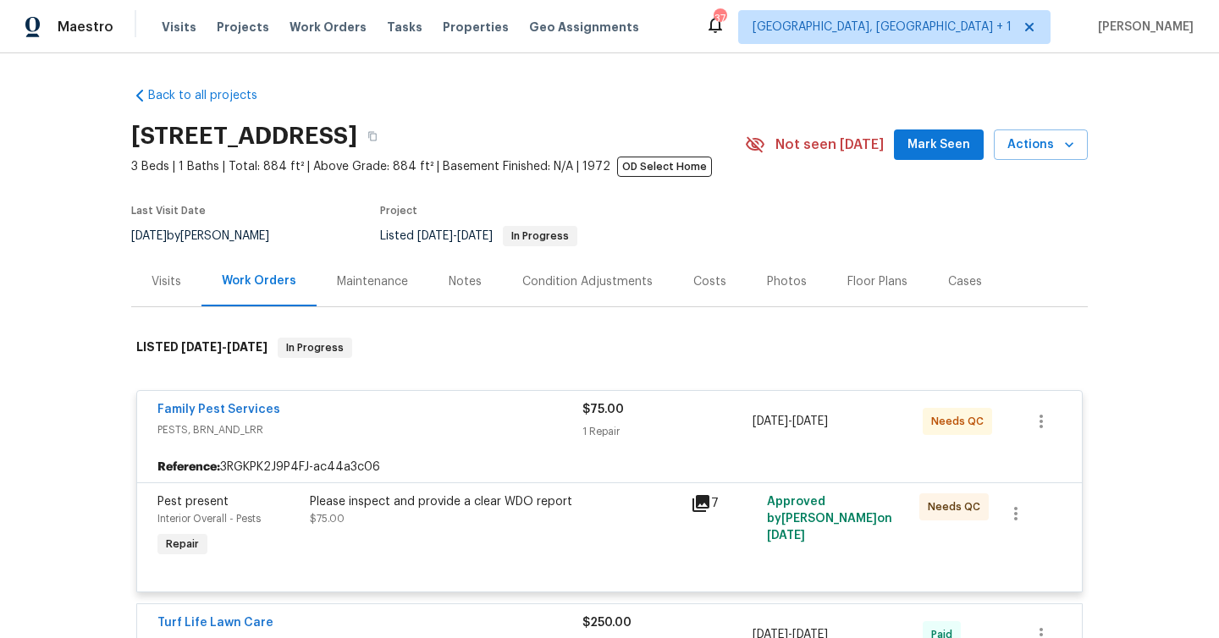
click at [557, 521] on div "Please inspect and provide a clear WDO report $75.00" at bounding box center [495, 511] width 371 height 34
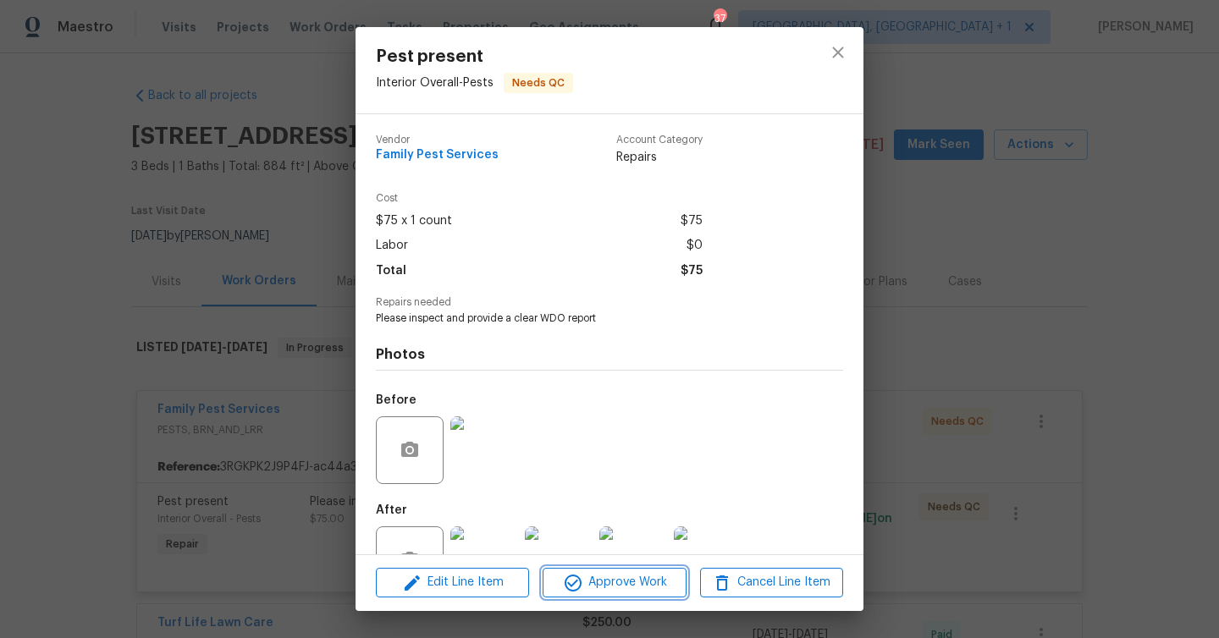
click at [620, 582] on span "Approve Work" at bounding box center [614, 582] width 133 height 21
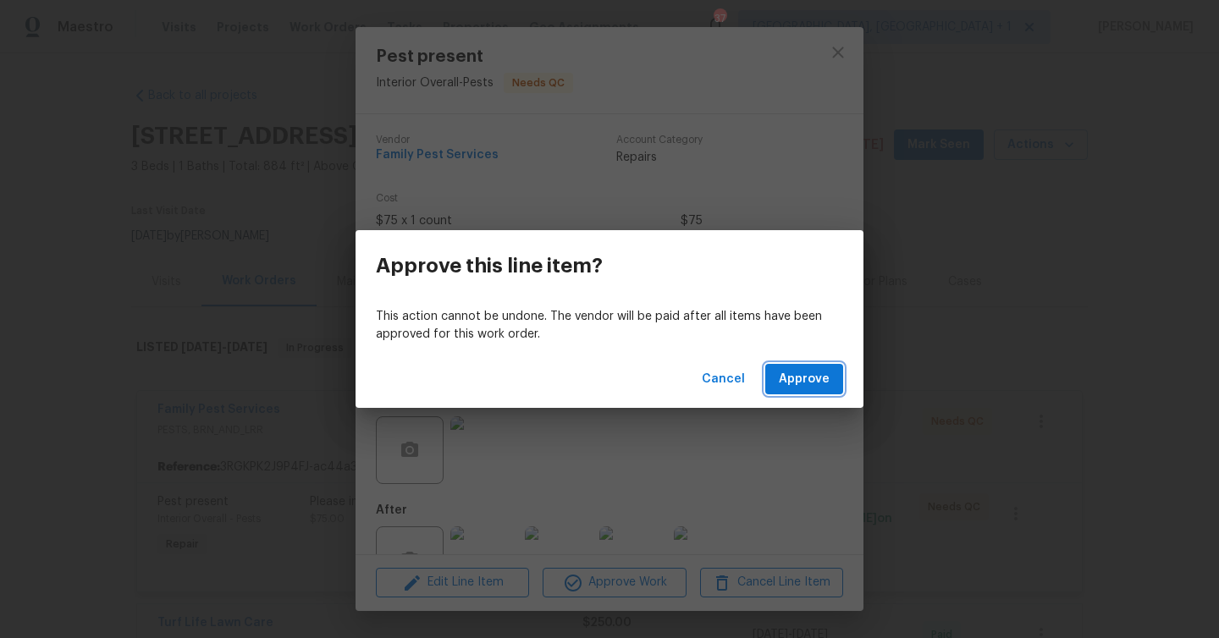
click at [785, 375] on span "Approve" at bounding box center [804, 379] width 51 height 21
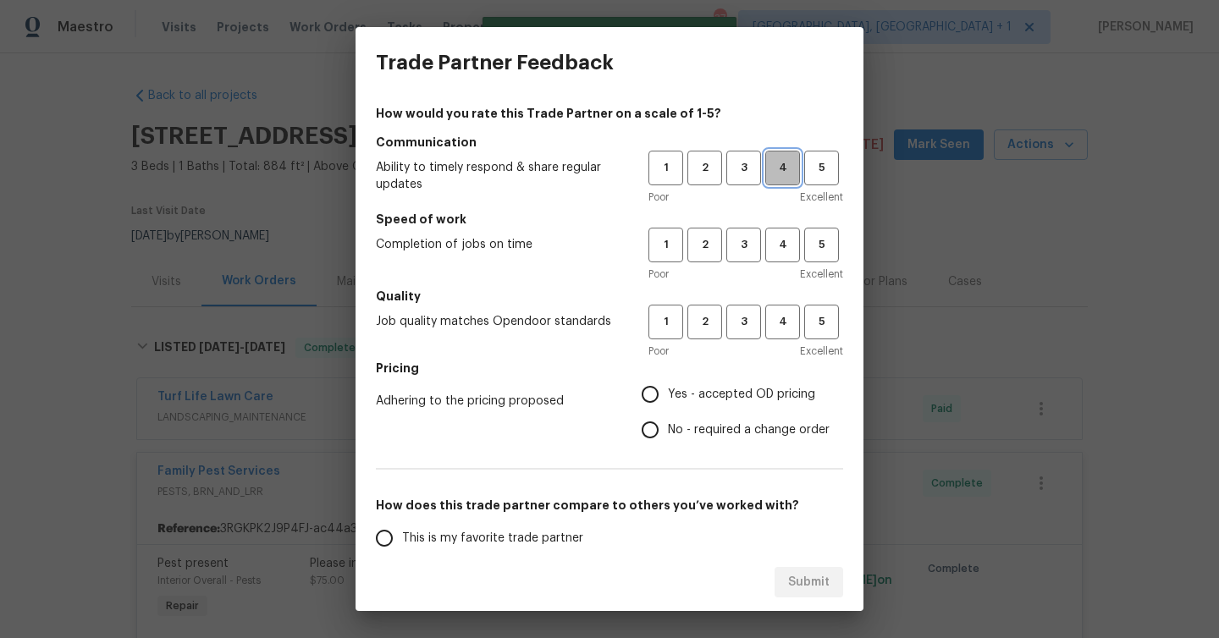
click at [773, 168] on span "4" at bounding box center [782, 167] width 31 height 19
click at [780, 239] on span "4" at bounding box center [782, 244] width 31 height 19
click at [764, 315] on div "1 2 3 4 5" at bounding box center [745, 322] width 195 height 35
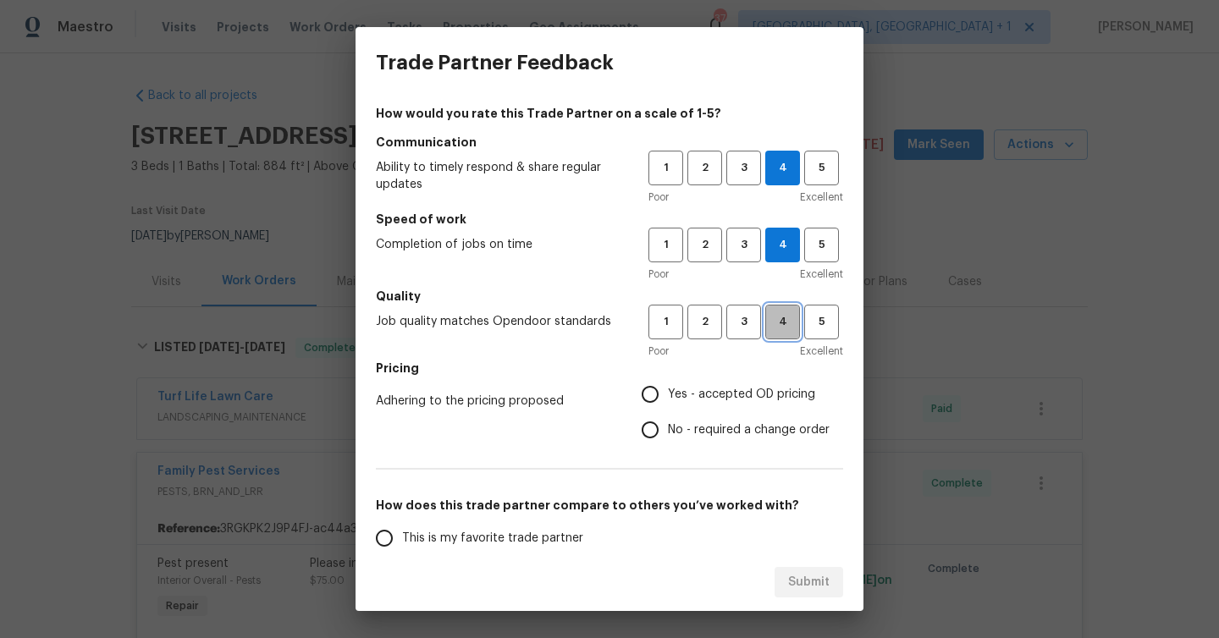
click at [776, 315] on span "4" at bounding box center [782, 321] width 31 height 19
click at [693, 391] on span "Yes - accepted OD pricing" at bounding box center [741, 395] width 147 height 18
click at [668, 391] on input "Yes - accepted OD pricing" at bounding box center [650, 395] width 36 height 36
radio input "true"
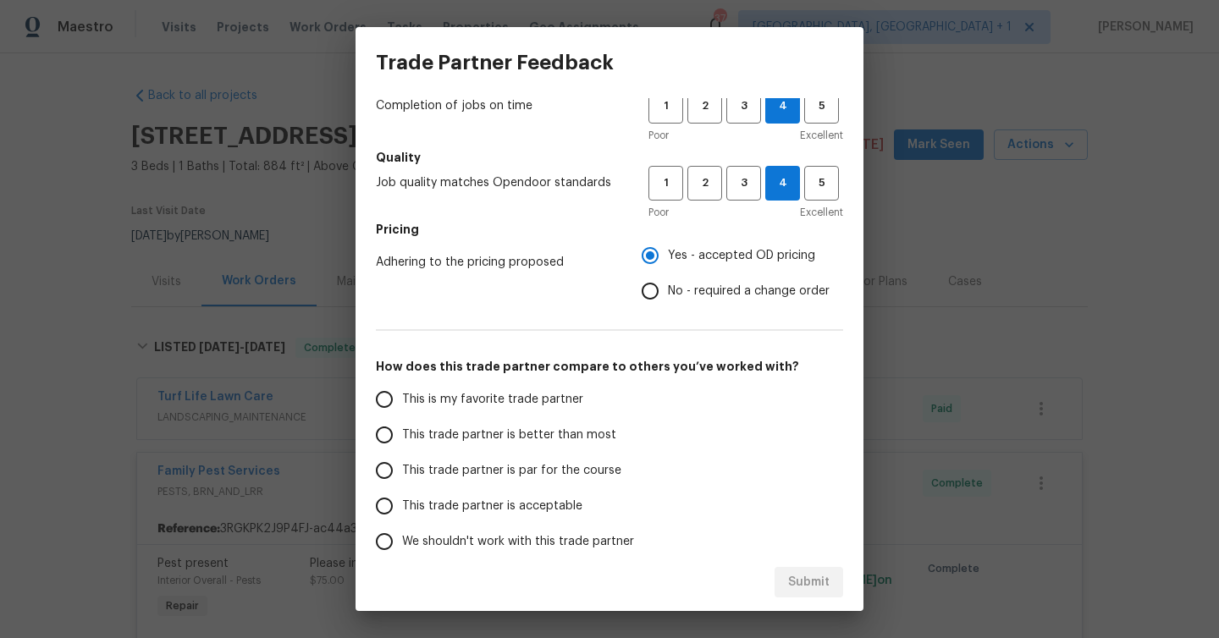
scroll to position [181, 0]
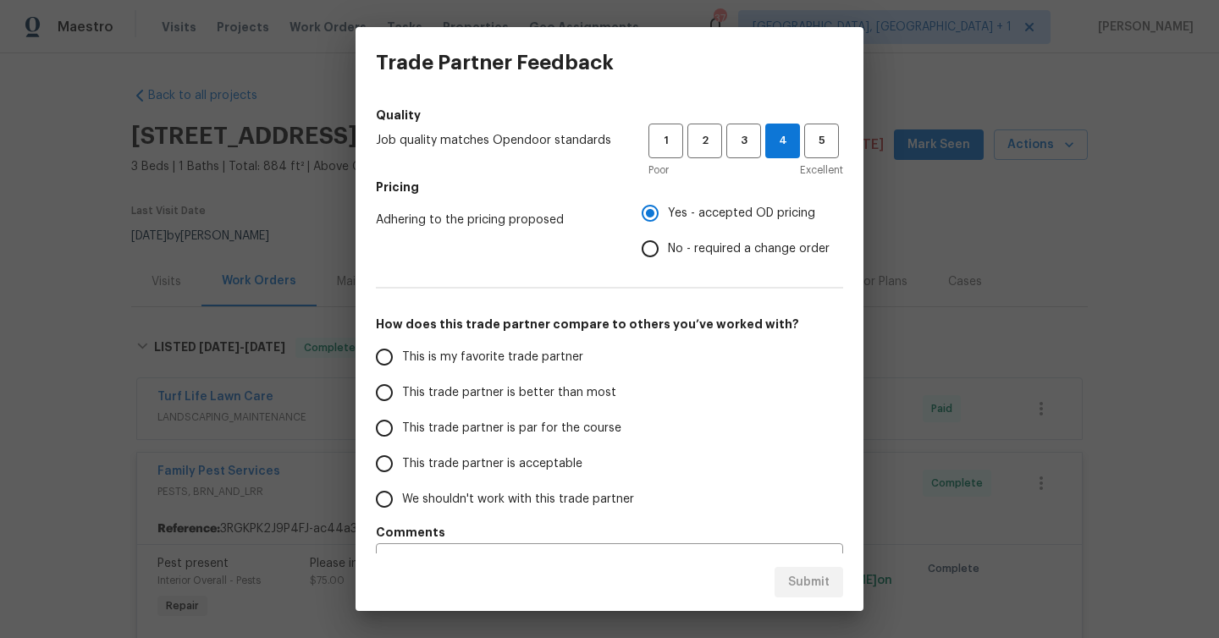
click at [502, 400] on span "This trade partner is better than most" at bounding box center [509, 393] width 214 height 18
click at [402, 400] on input "This trade partner is better than most" at bounding box center [385, 393] width 36 height 36
click at [798, 579] on span "Submit" at bounding box center [808, 582] width 41 height 21
radio input "true"
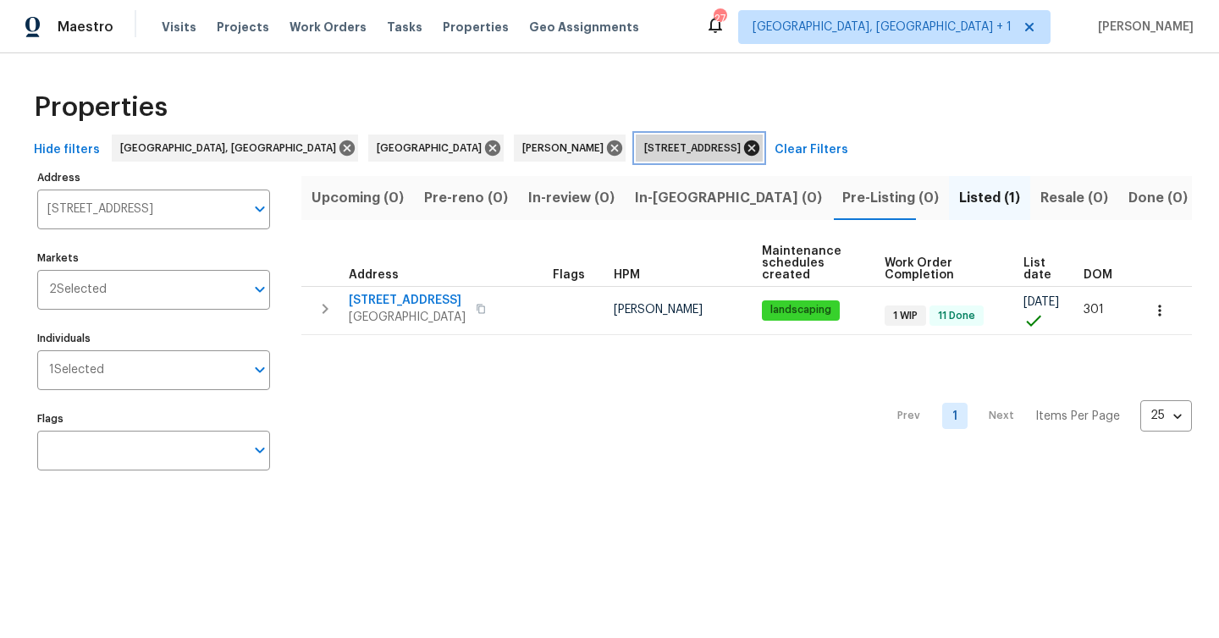
click at [742, 146] on icon at bounding box center [751, 148] width 19 height 19
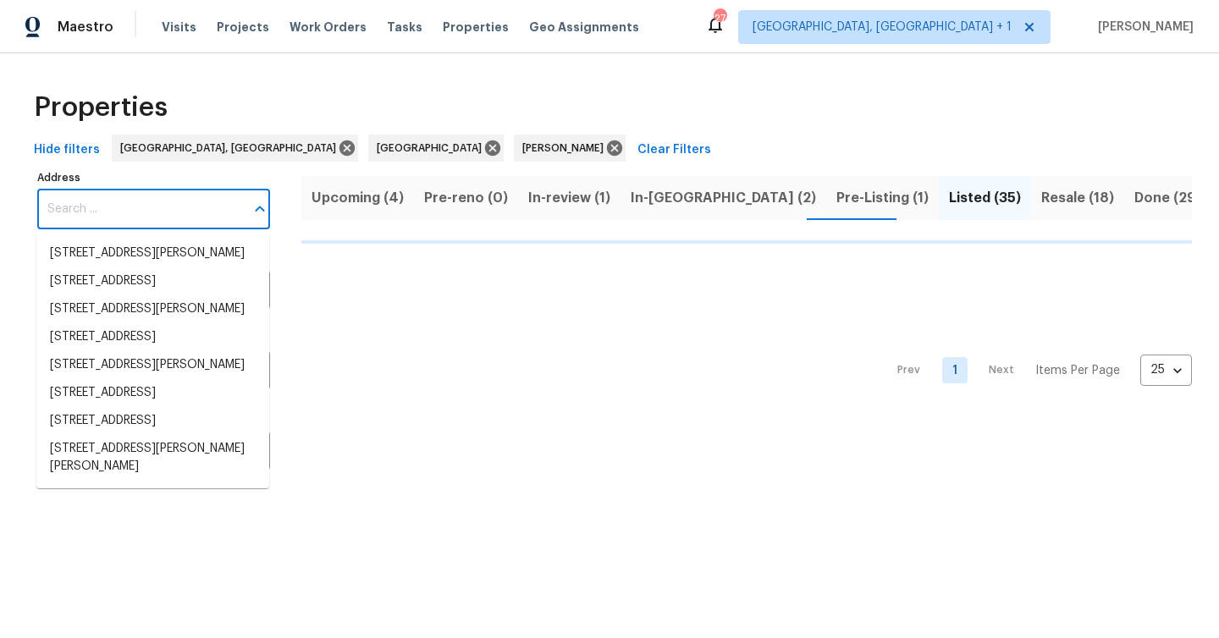
click at [130, 223] on input "Address" at bounding box center [140, 210] width 207 height 40
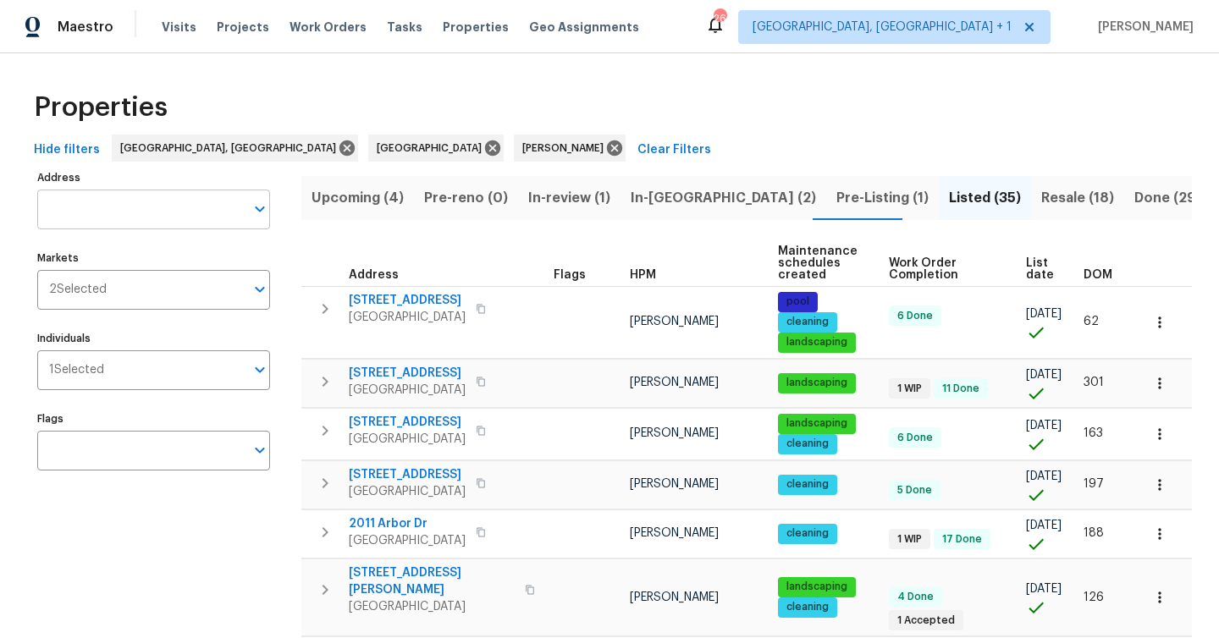
click at [165, 223] on input "Address" at bounding box center [140, 210] width 207 height 40
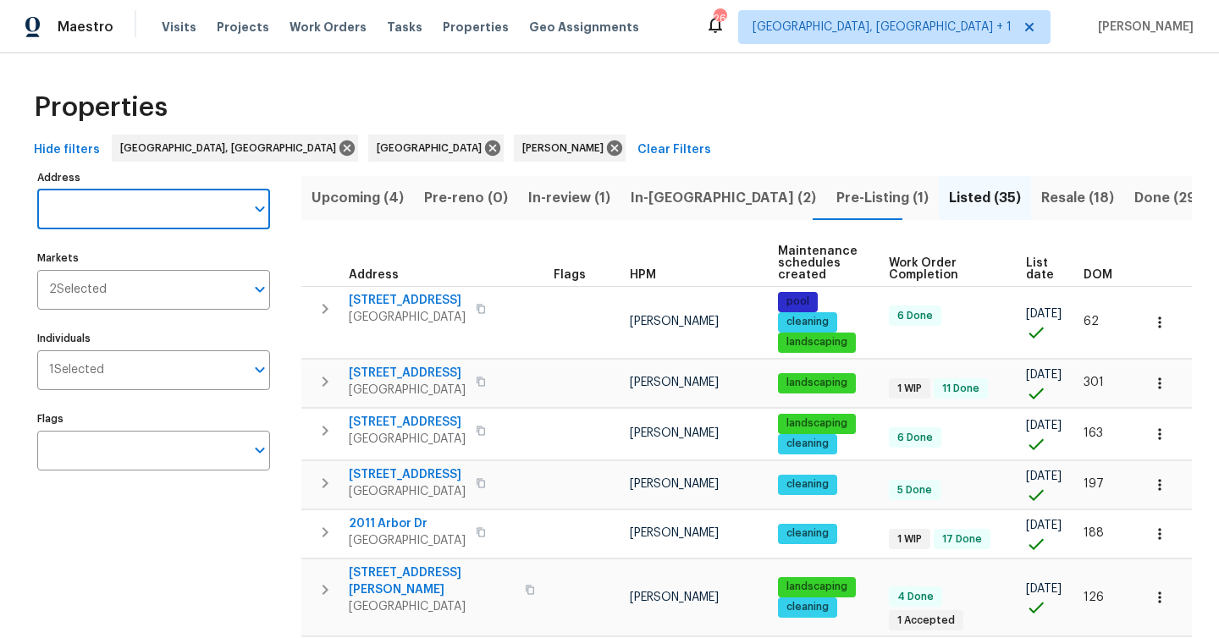
paste input "[STREET_ADDRESS]"
type input "[STREET_ADDRESS]"
click at [198, 253] on li "[STREET_ADDRESS]" at bounding box center [152, 254] width 233 height 28
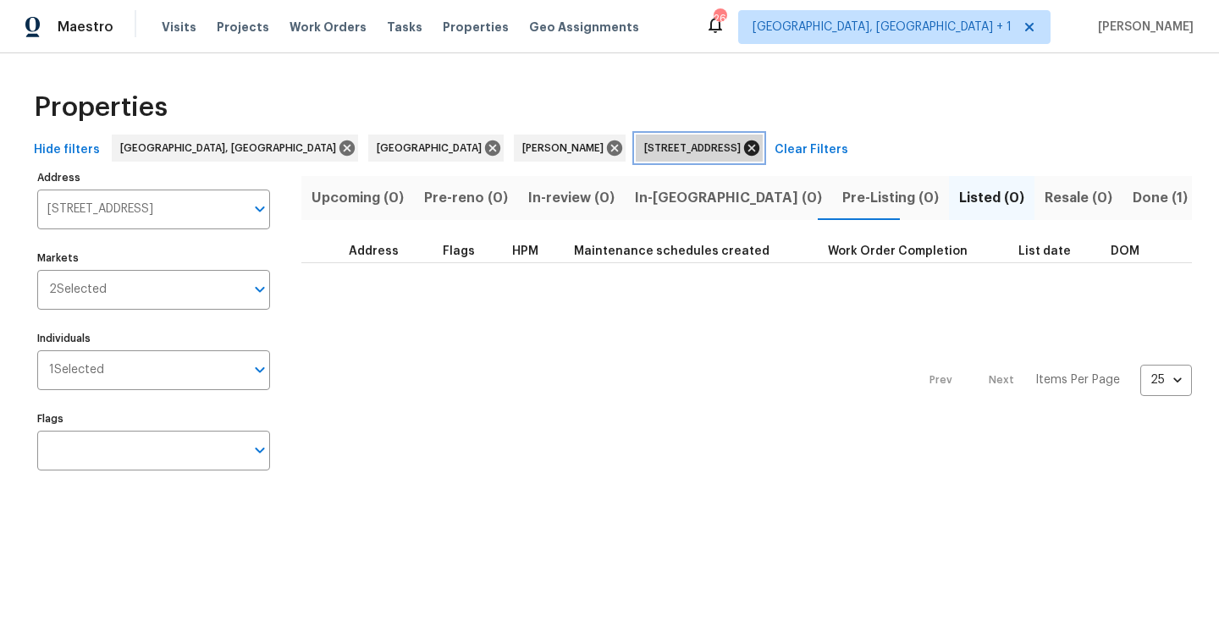
click at [742, 139] on icon at bounding box center [751, 148] width 19 height 19
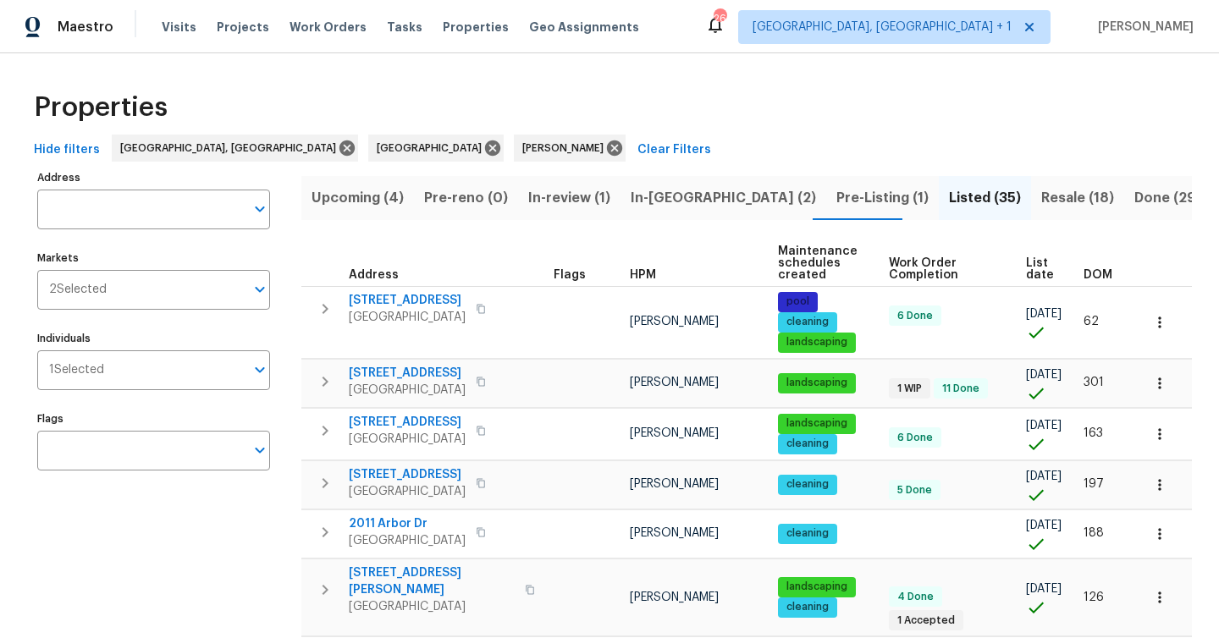
click at [674, 192] on span "In-[GEOGRAPHIC_DATA] (2)" at bounding box center [723, 198] width 185 height 24
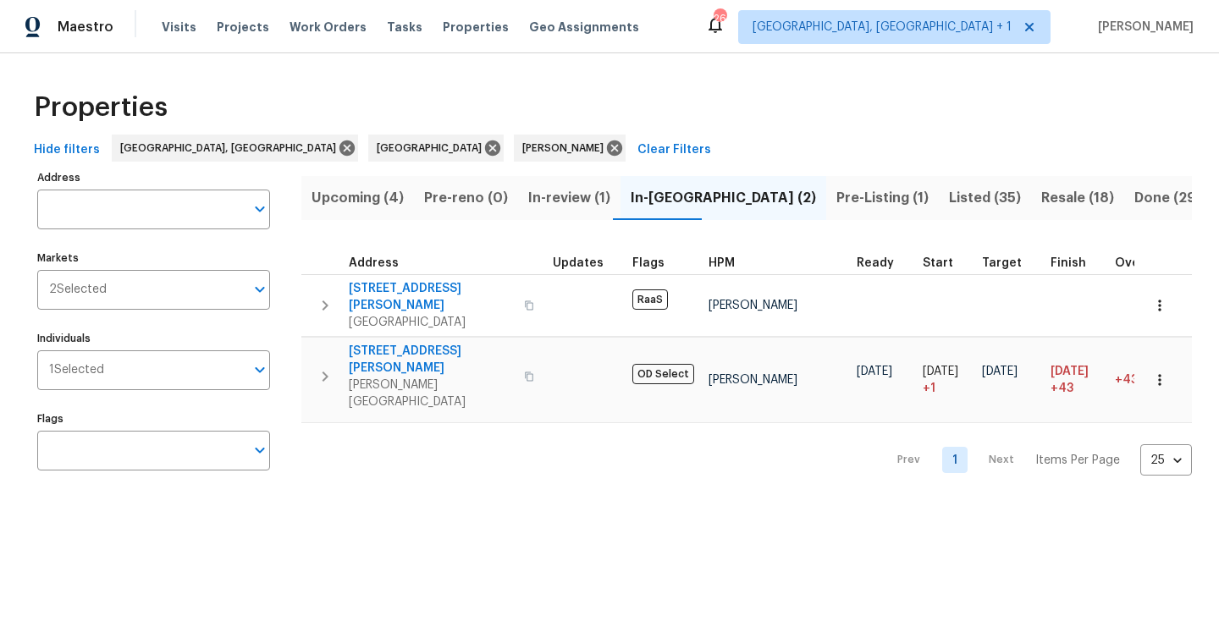
click at [366, 207] on span "Upcoming (4)" at bounding box center [358, 198] width 92 height 24
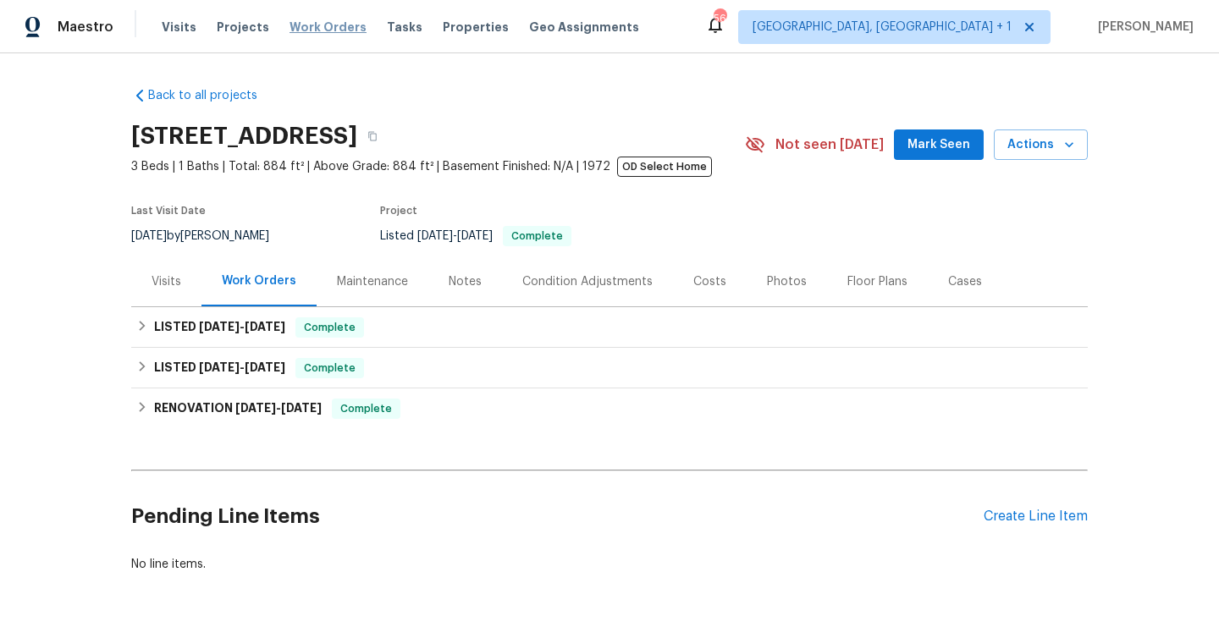
click at [301, 28] on span "Work Orders" at bounding box center [328, 27] width 77 height 17
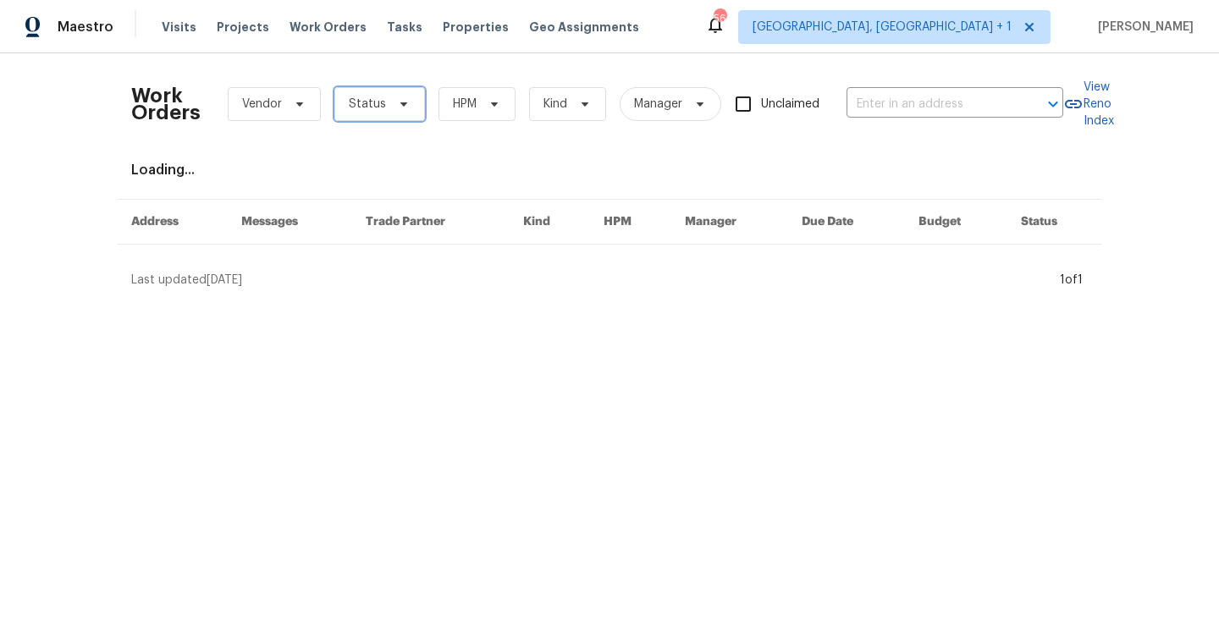
click at [367, 100] on span "Status" at bounding box center [367, 104] width 37 height 17
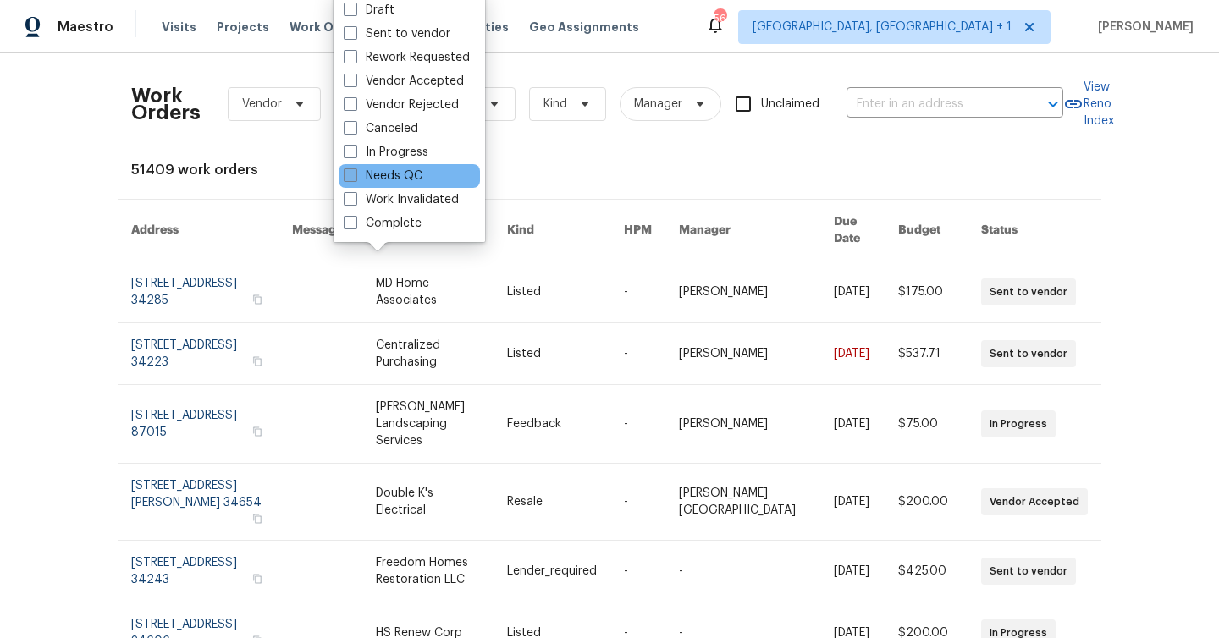
click at [404, 172] on label "Needs QC" at bounding box center [383, 176] width 79 height 17
click at [355, 172] on input "Needs QC" at bounding box center [349, 173] width 11 height 11
checkbox input "true"
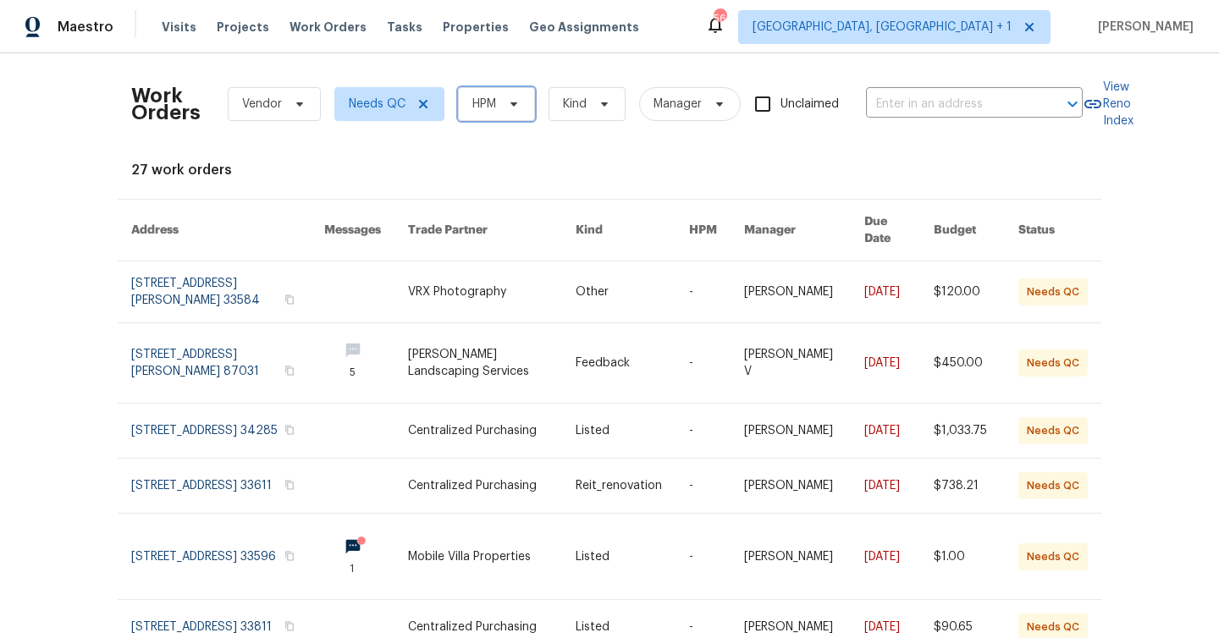
click at [508, 116] on span "HPM" at bounding box center [496, 104] width 77 height 34
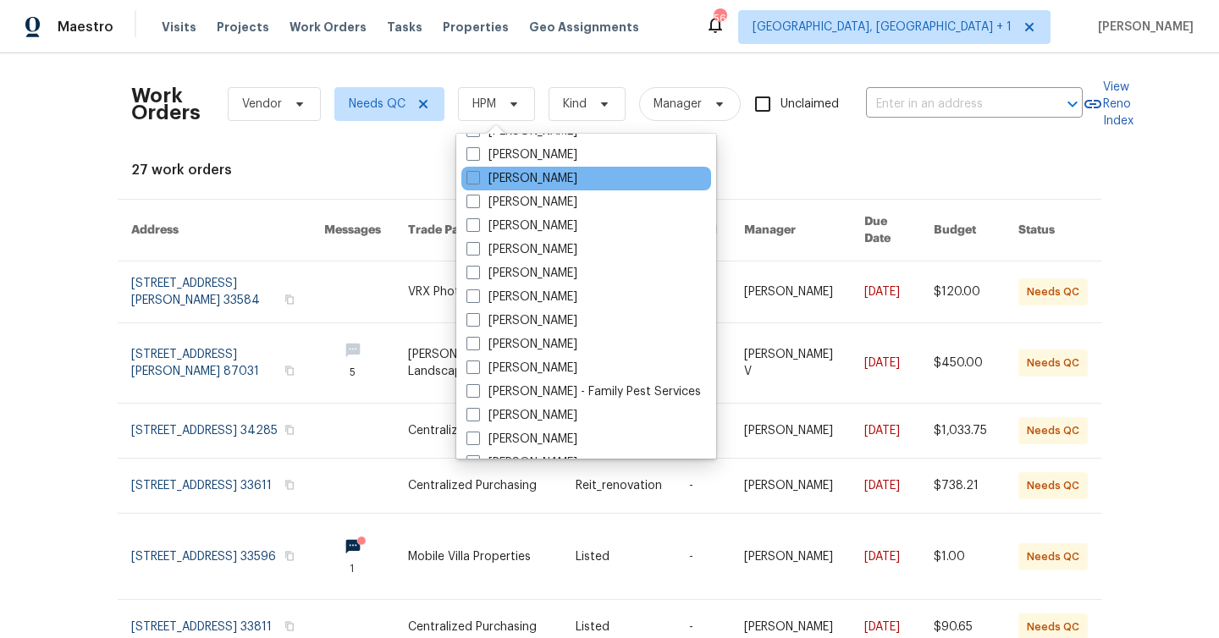
scroll to position [257, 0]
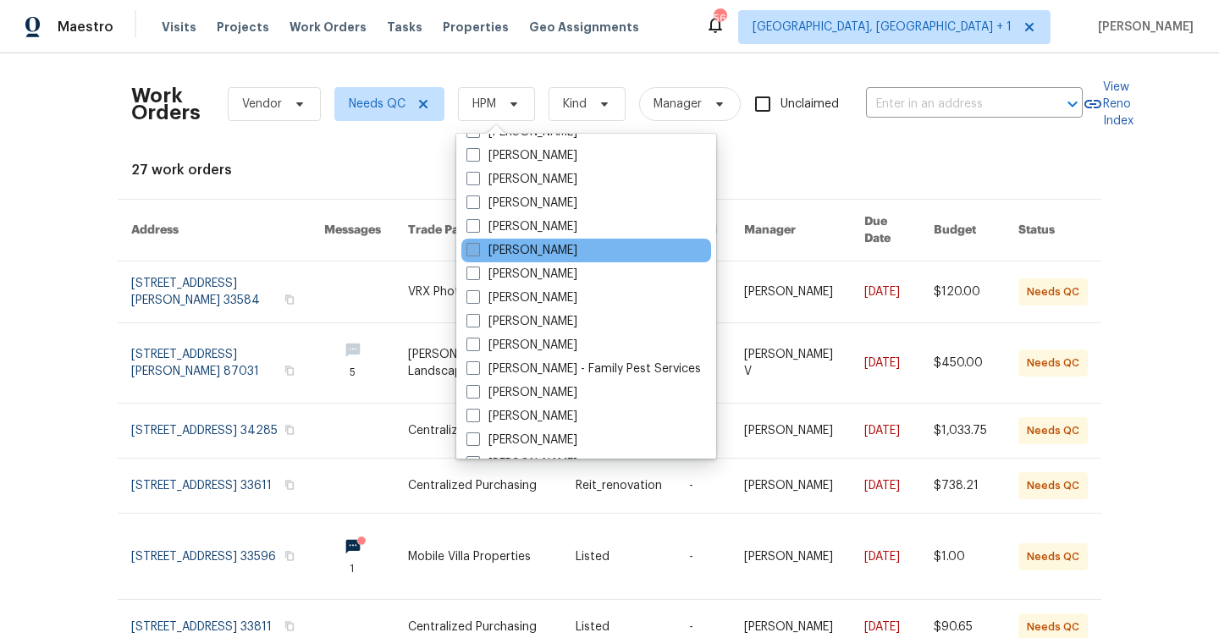
click at [527, 245] on label "[PERSON_NAME]" at bounding box center [521, 250] width 111 height 17
click at [477, 245] on input "[PERSON_NAME]" at bounding box center [471, 247] width 11 height 11
checkbox input "true"
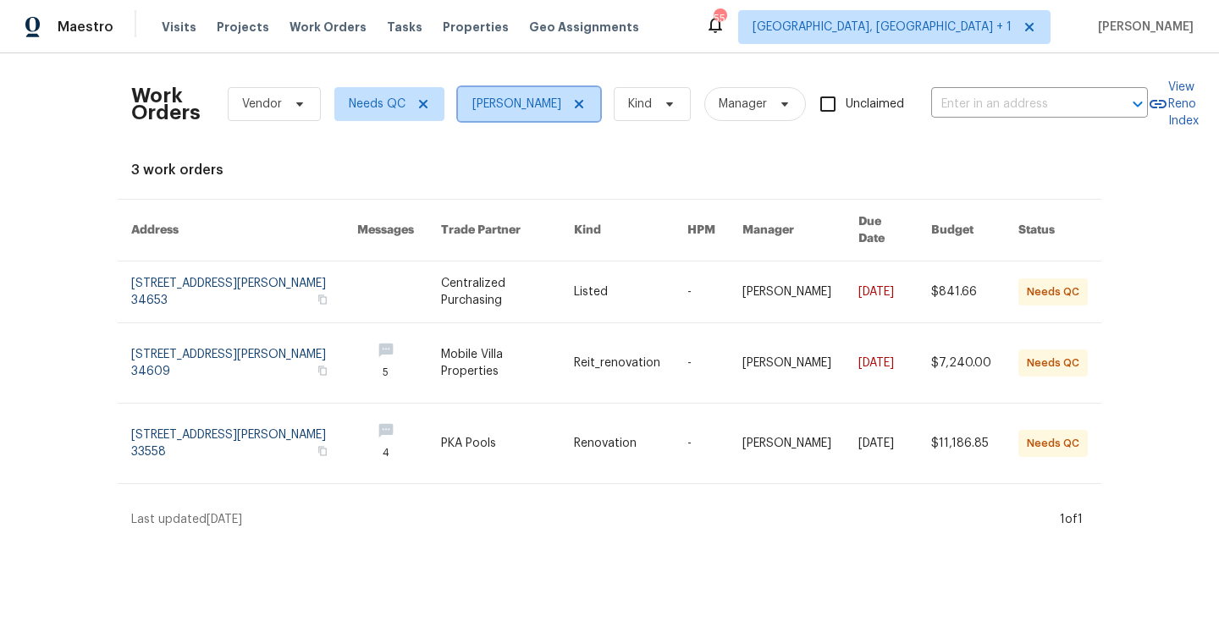
click at [572, 110] on icon at bounding box center [579, 104] width 14 height 14
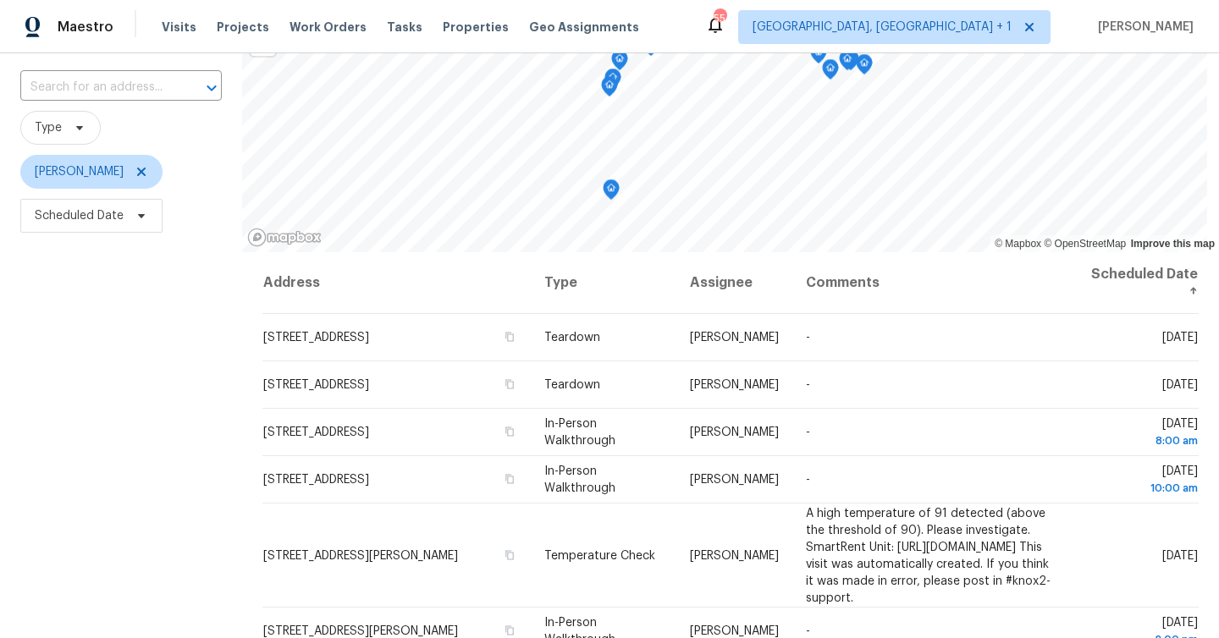
scroll to position [129, 0]
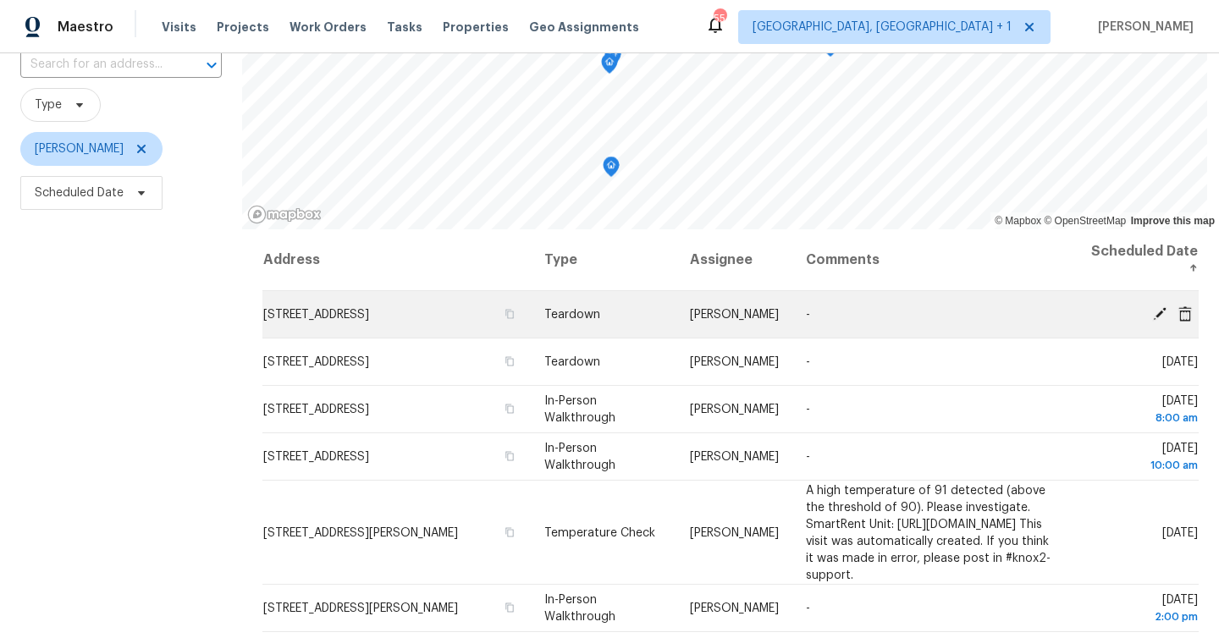
click at [1157, 315] on icon at bounding box center [1160, 313] width 14 height 14
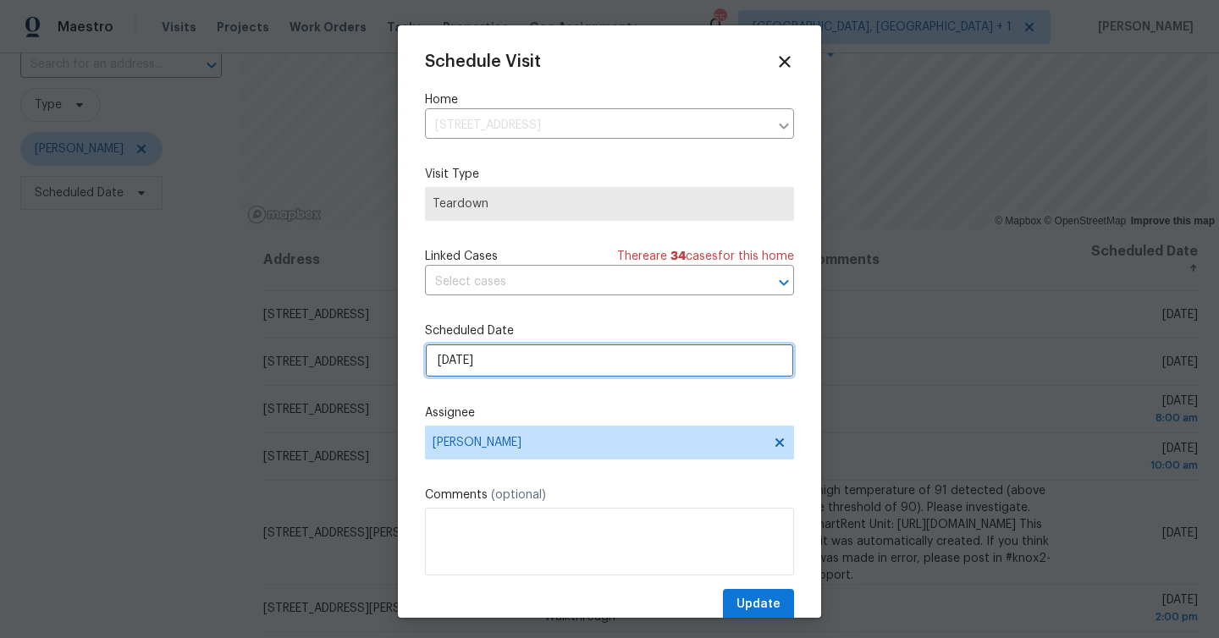
click at [571, 370] on input "9/25/2025" at bounding box center [609, 361] width 369 height 34
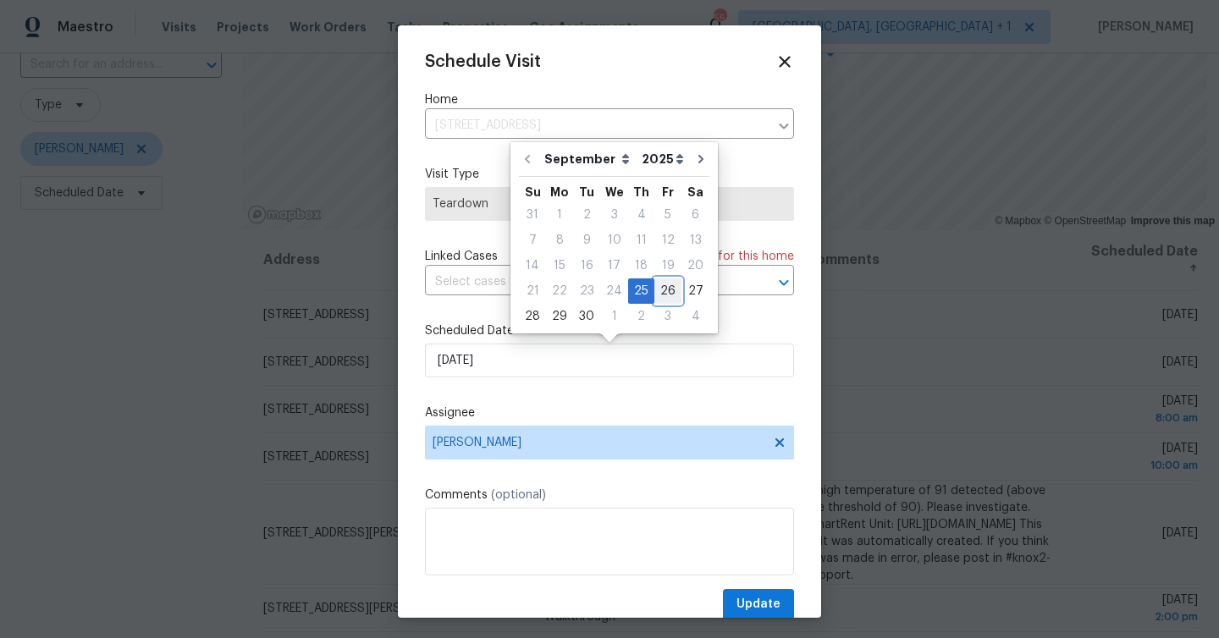
click at [654, 288] on div "26" at bounding box center [667, 291] width 27 height 24
type input "9/26/2025"
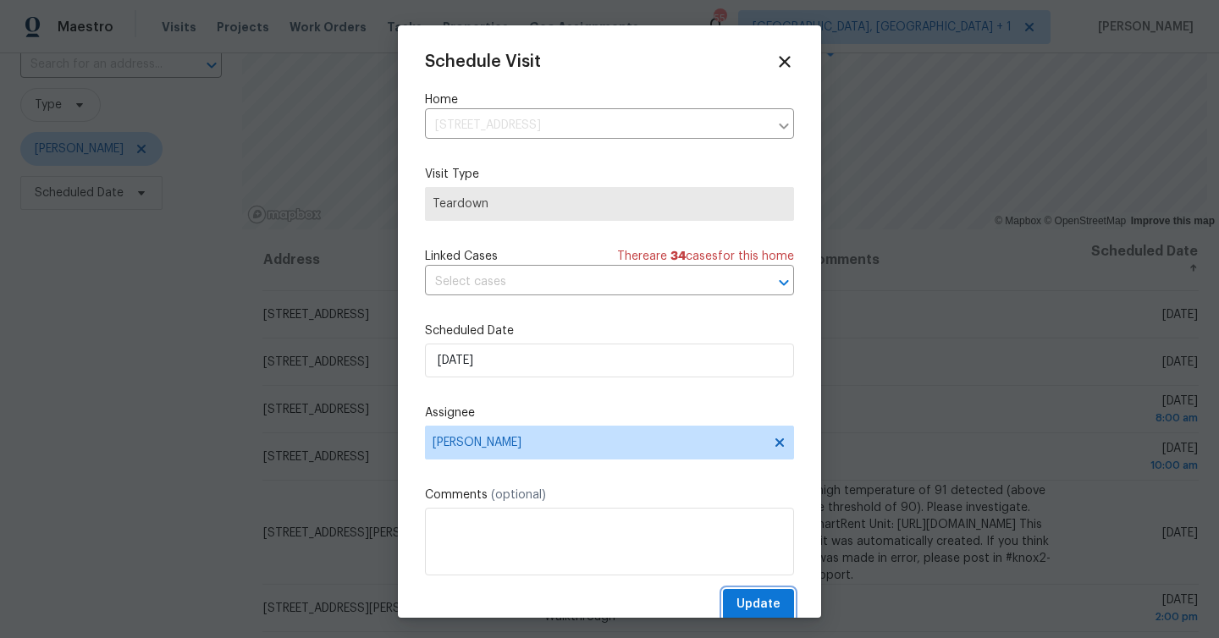
click at [765, 596] on span "Update" at bounding box center [758, 604] width 44 height 21
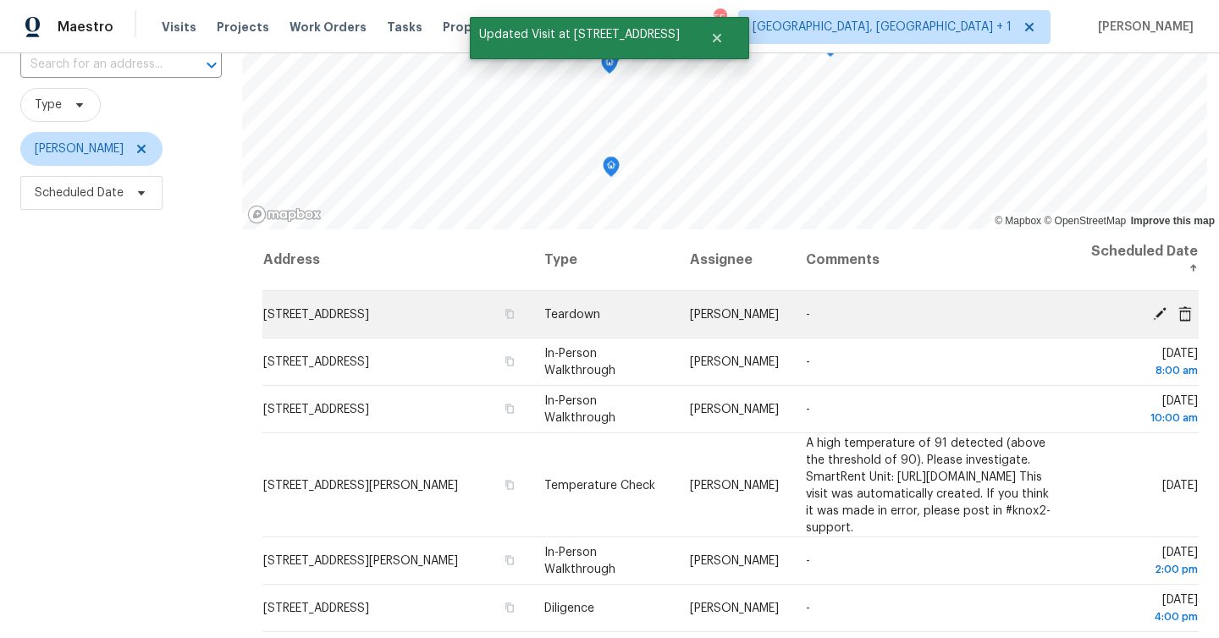
click at [1160, 312] on icon at bounding box center [1160, 313] width 14 height 14
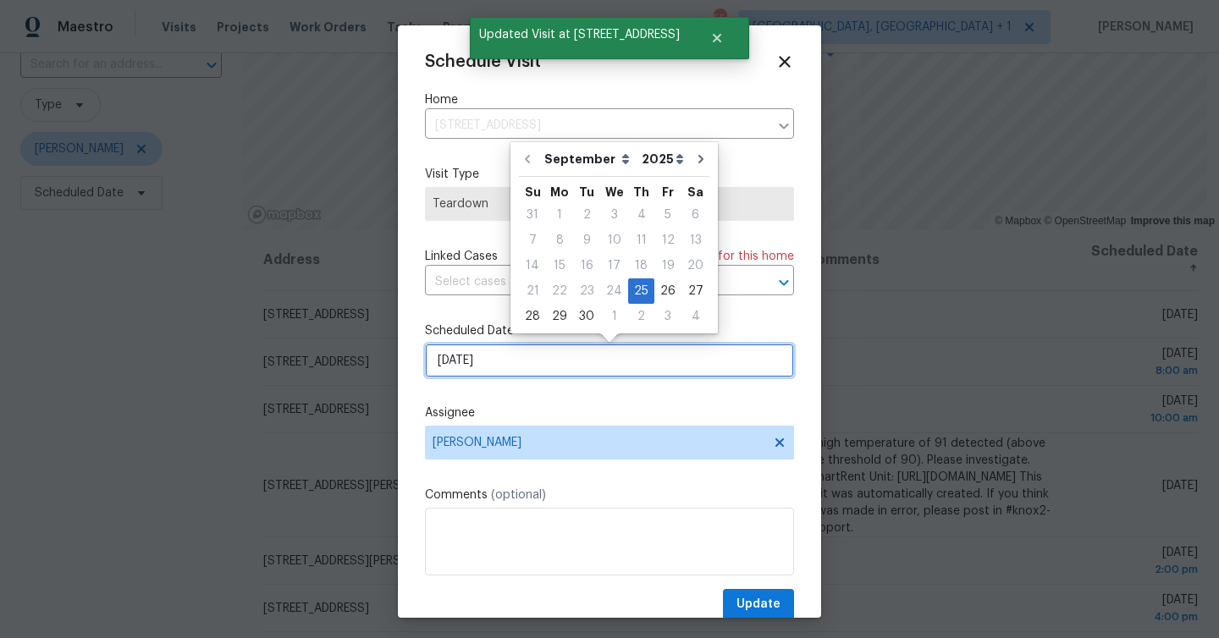
click at [506, 378] on input "9/25/2025" at bounding box center [609, 361] width 369 height 34
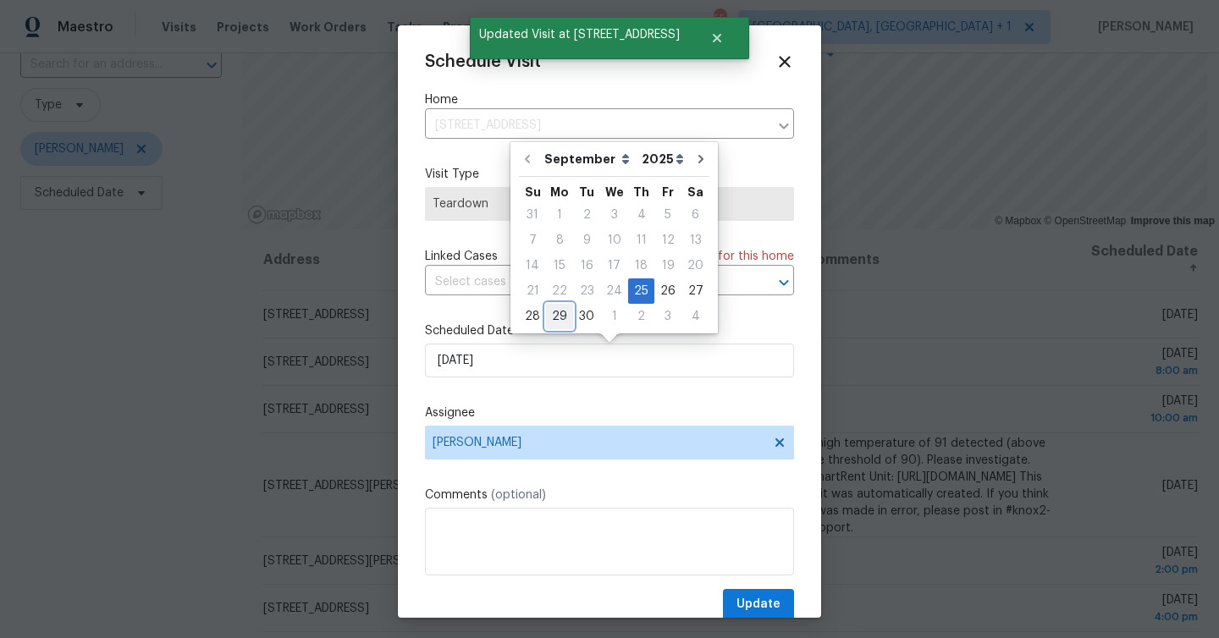
click at [560, 314] on div "29" at bounding box center [559, 317] width 27 height 24
type input "9/29/2025"
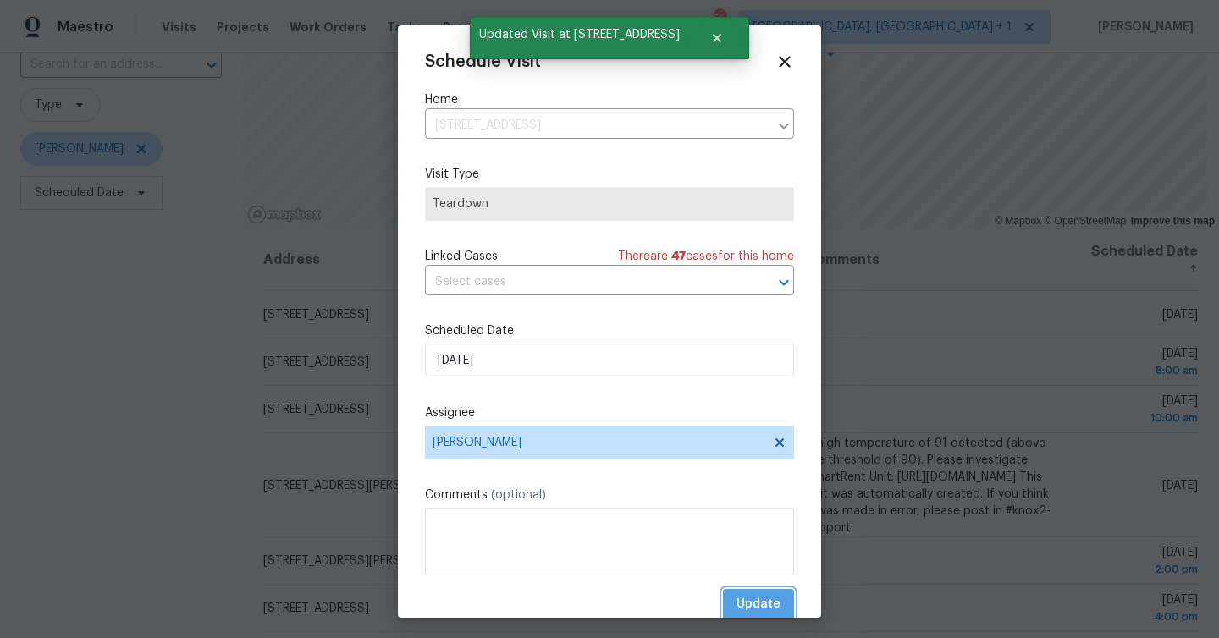
click at [746, 599] on span "Update" at bounding box center [758, 604] width 44 height 21
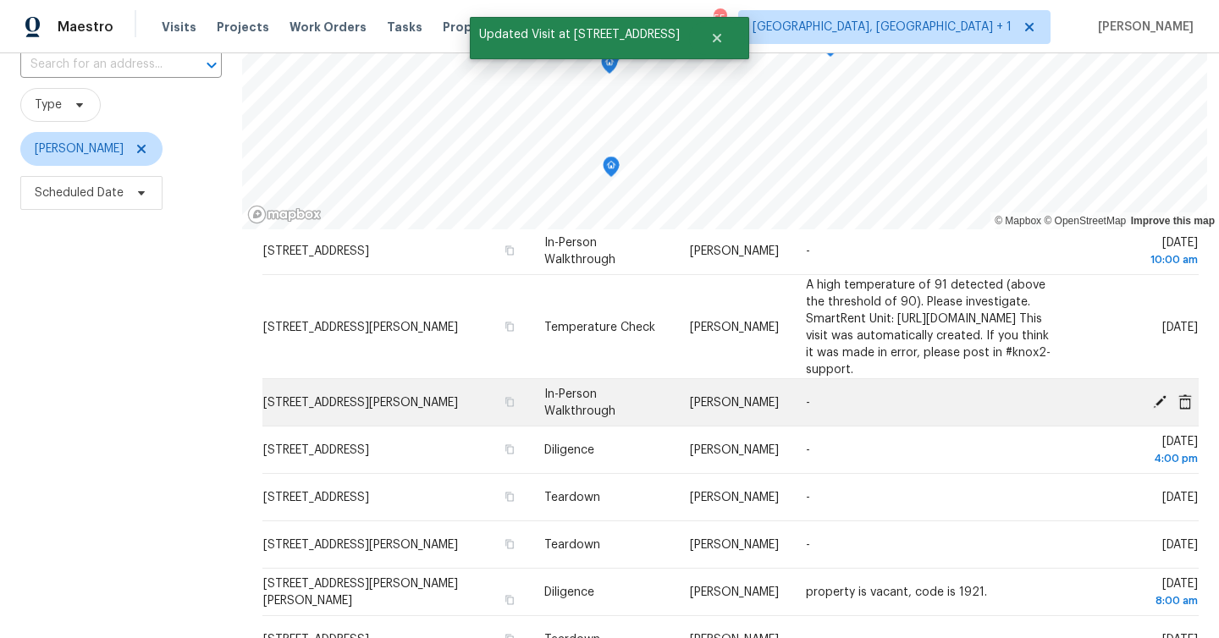
scroll to position [133, 0]
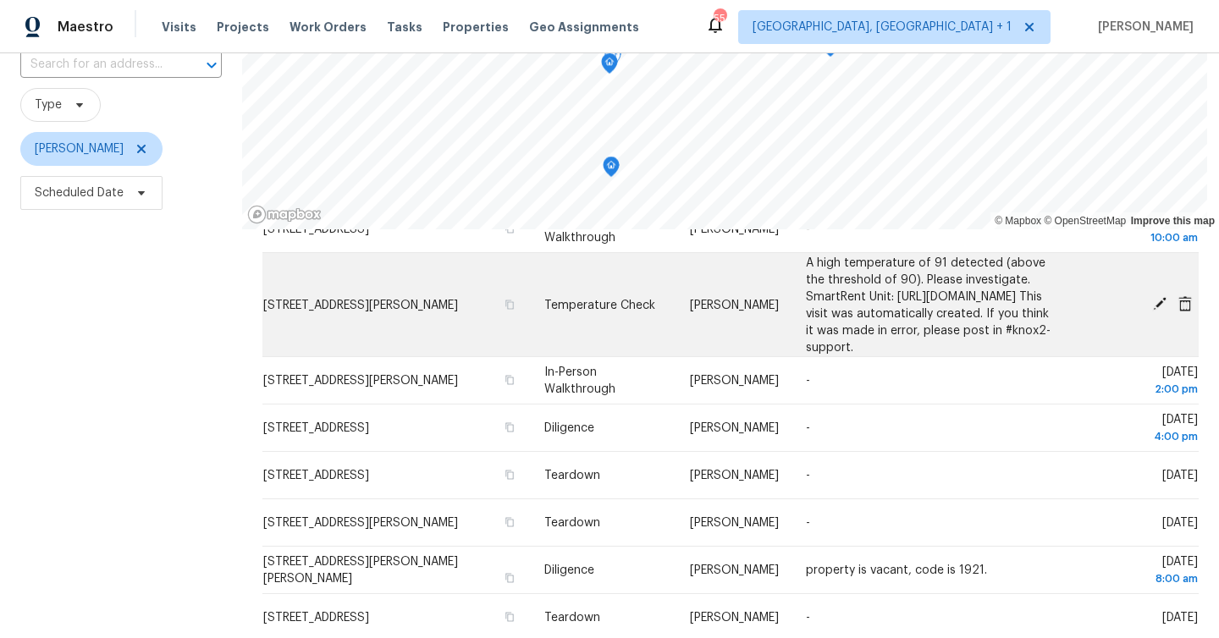
click at [1162, 307] on icon at bounding box center [1160, 304] width 14 height 14
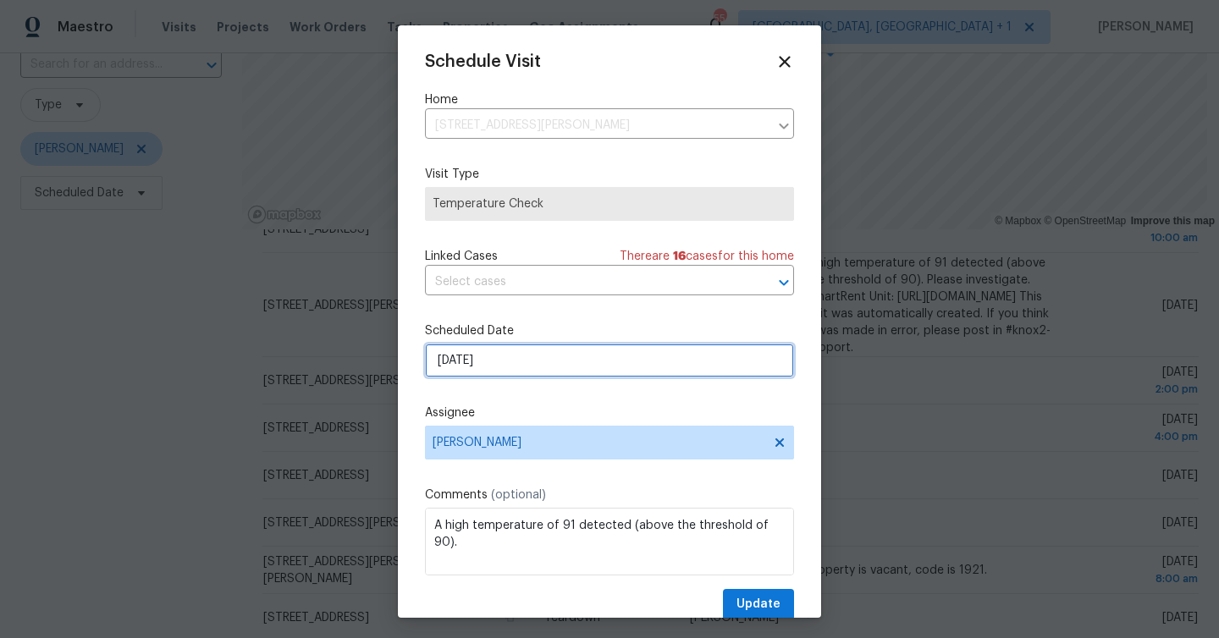
click at [543, 356] on input "9/26/2025" at bounding box center [609, 361] width 369 height 34
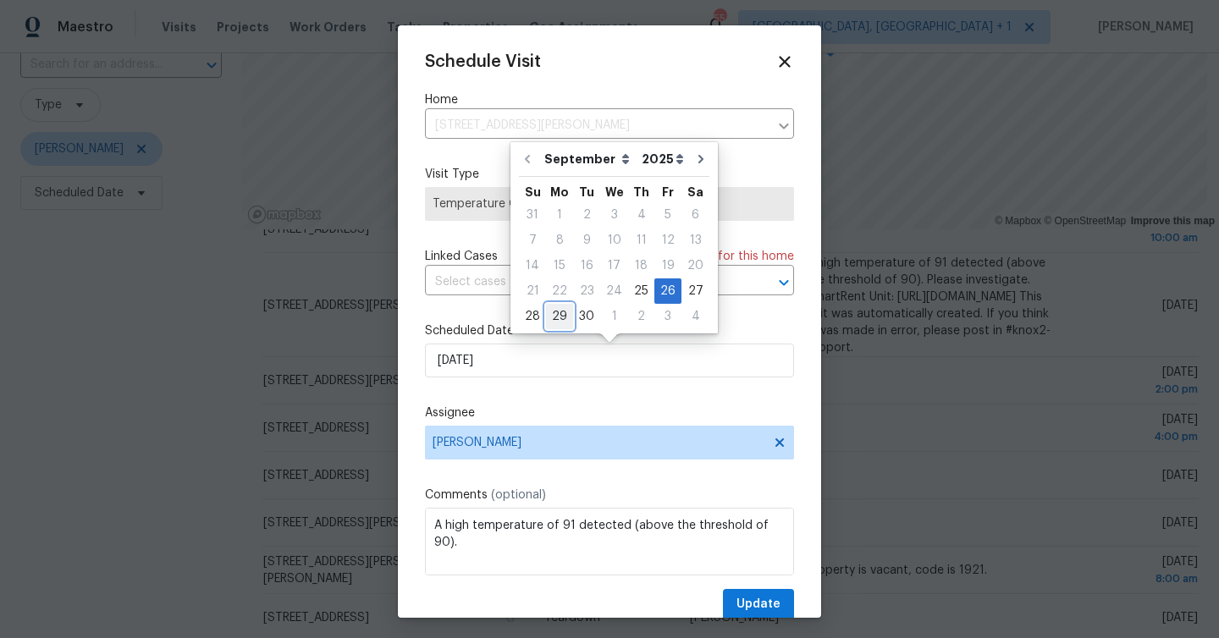
click at [558, 318] on div "29" at bounding box center [559, 317] width 27 height 24
type input "9/29/2025"
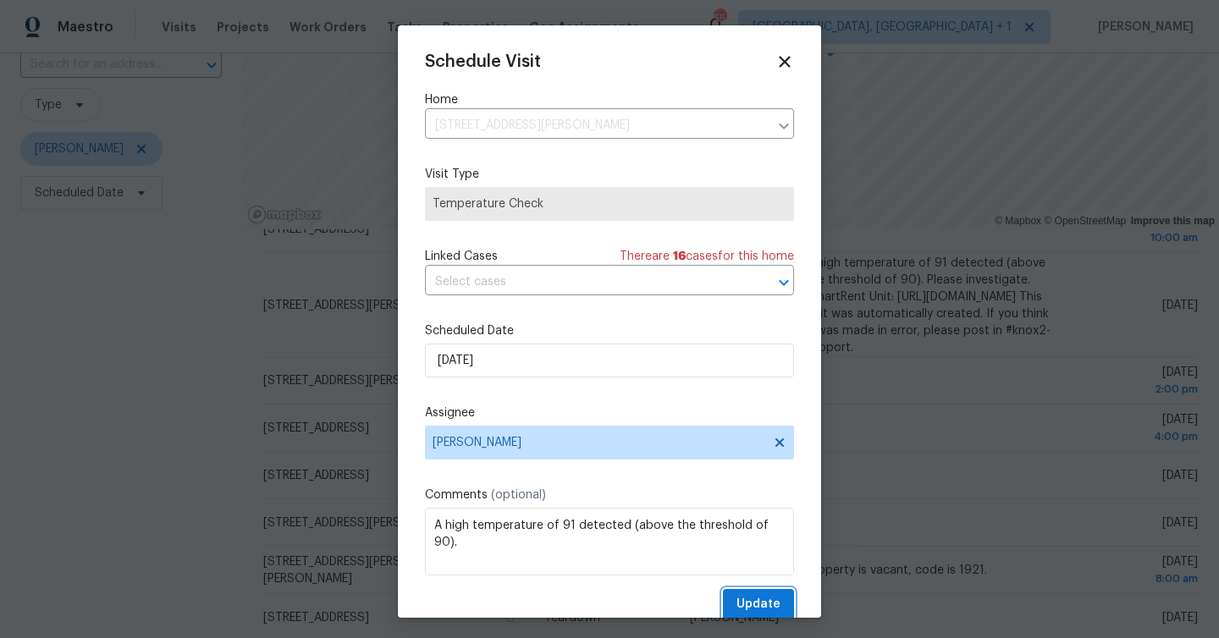
click at [751, 597] on span "Update" at bounding box center [758, 604] width 44 height 21
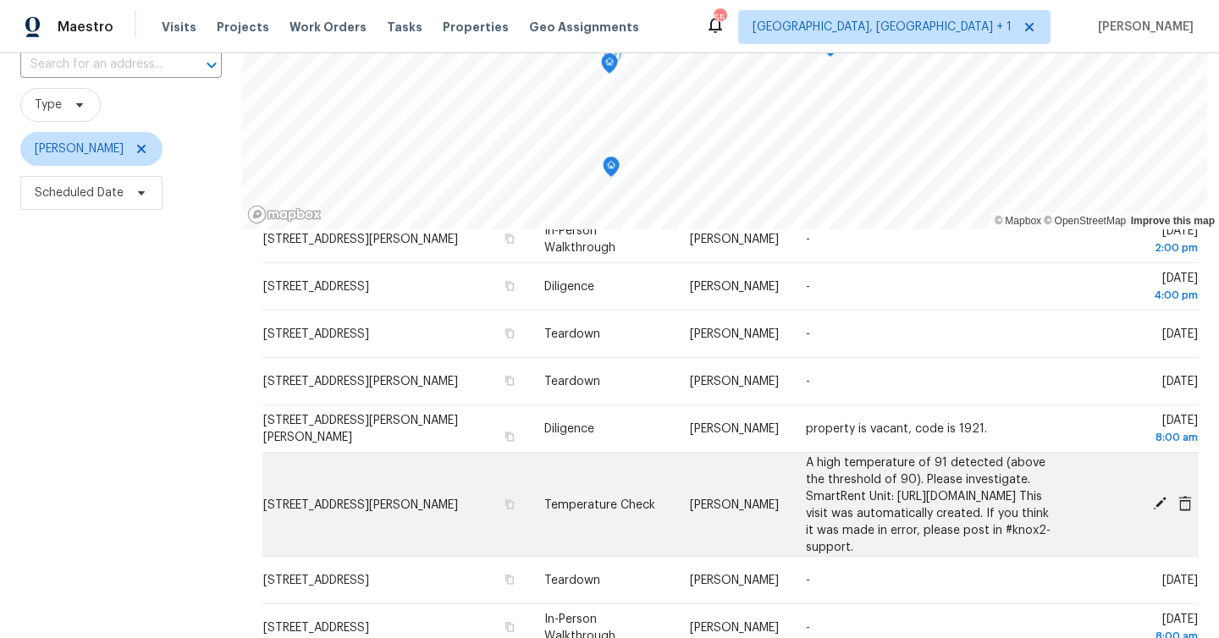
scroll to position [0, 0]
